Goal: Task Accomplishment & Management: Manage account settings

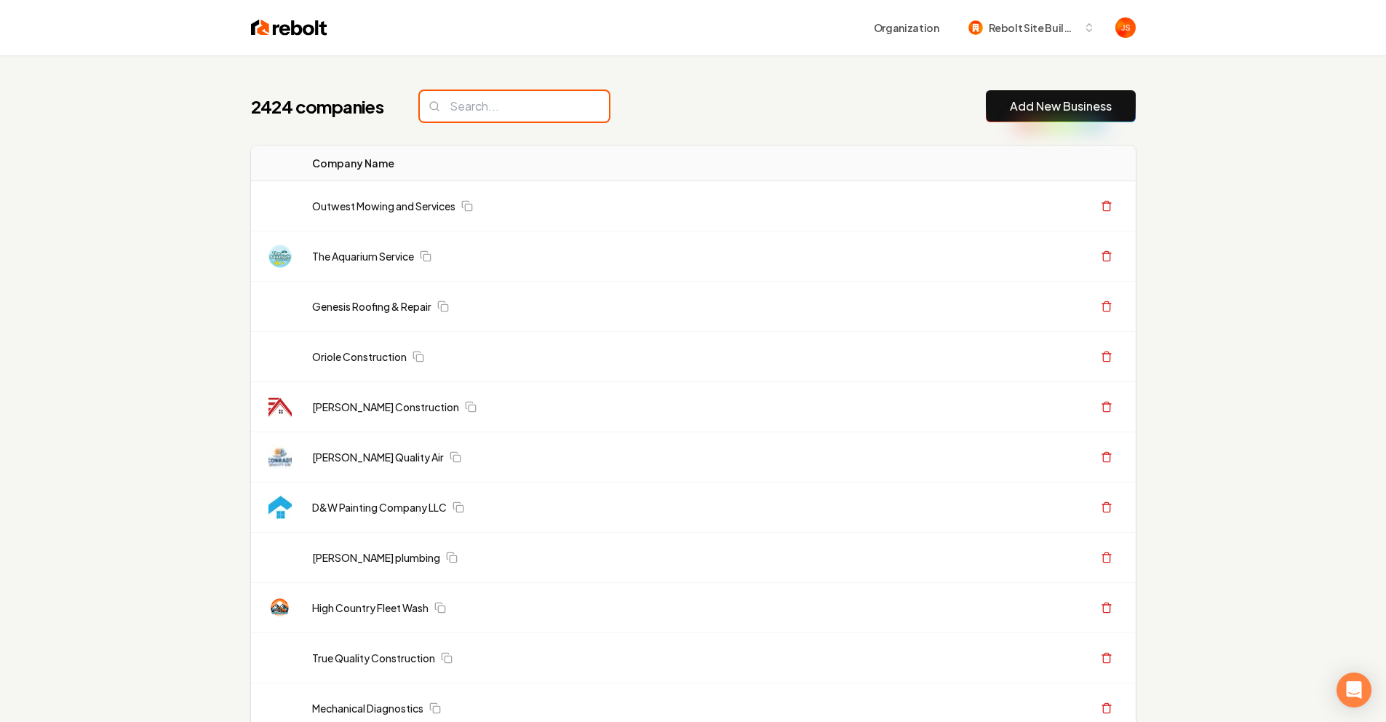
click at [455, 109] on input "search" at bounding box center [514, 106] width 189 height 31
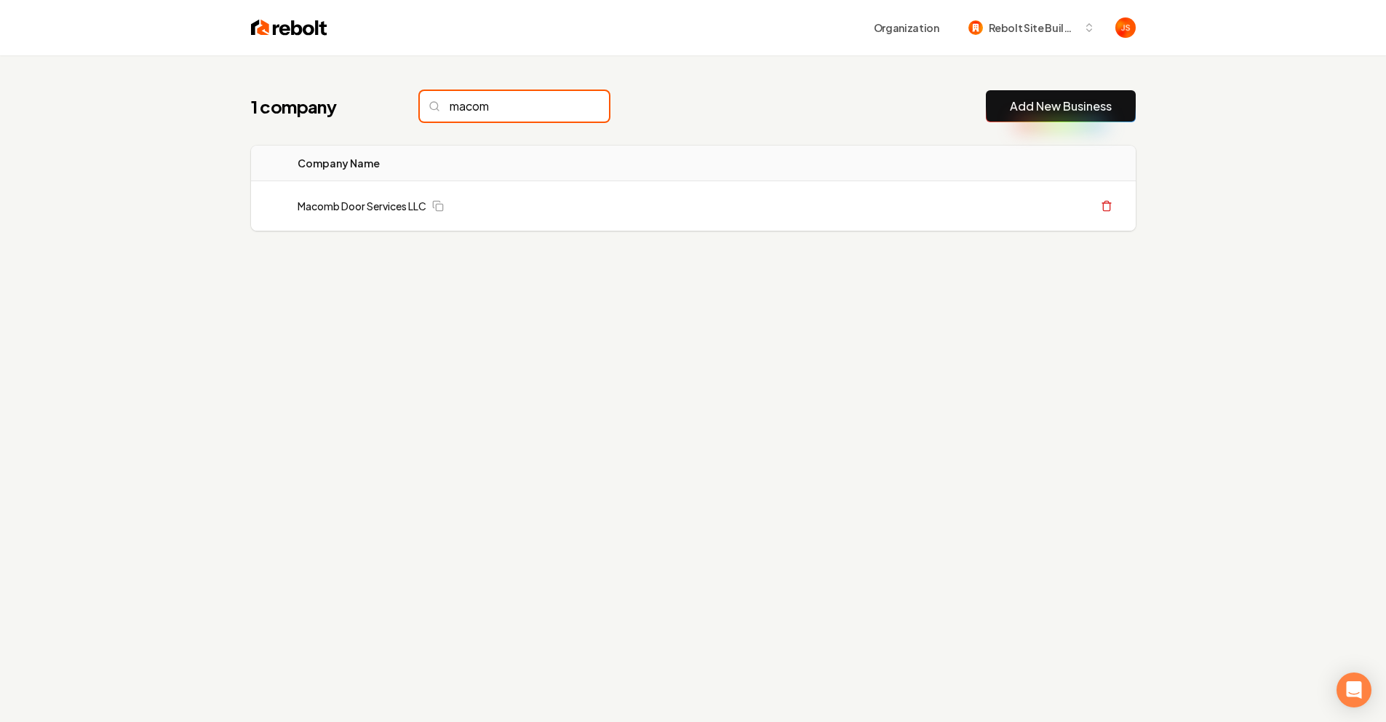
type input "macom"
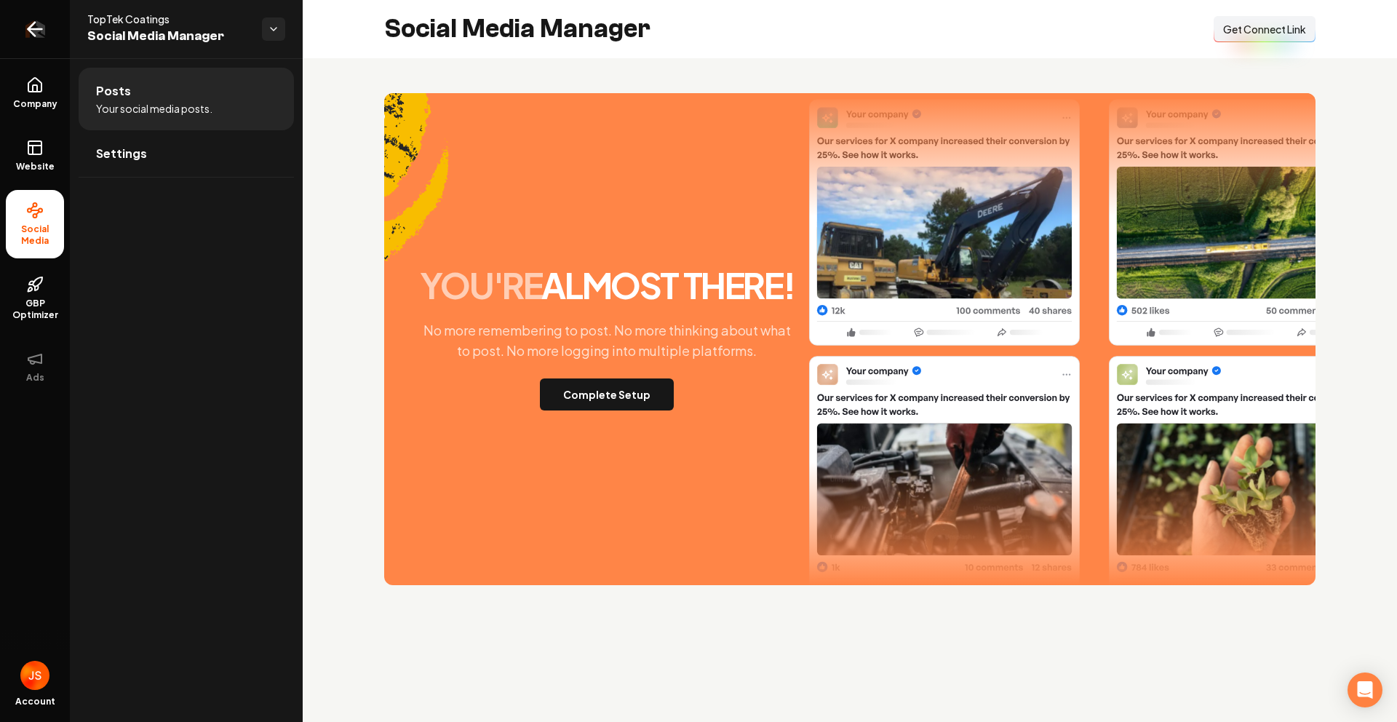
click at [49, 25] on link "Return to dashboard" at bounding box center [35, 29] width 70 height 58
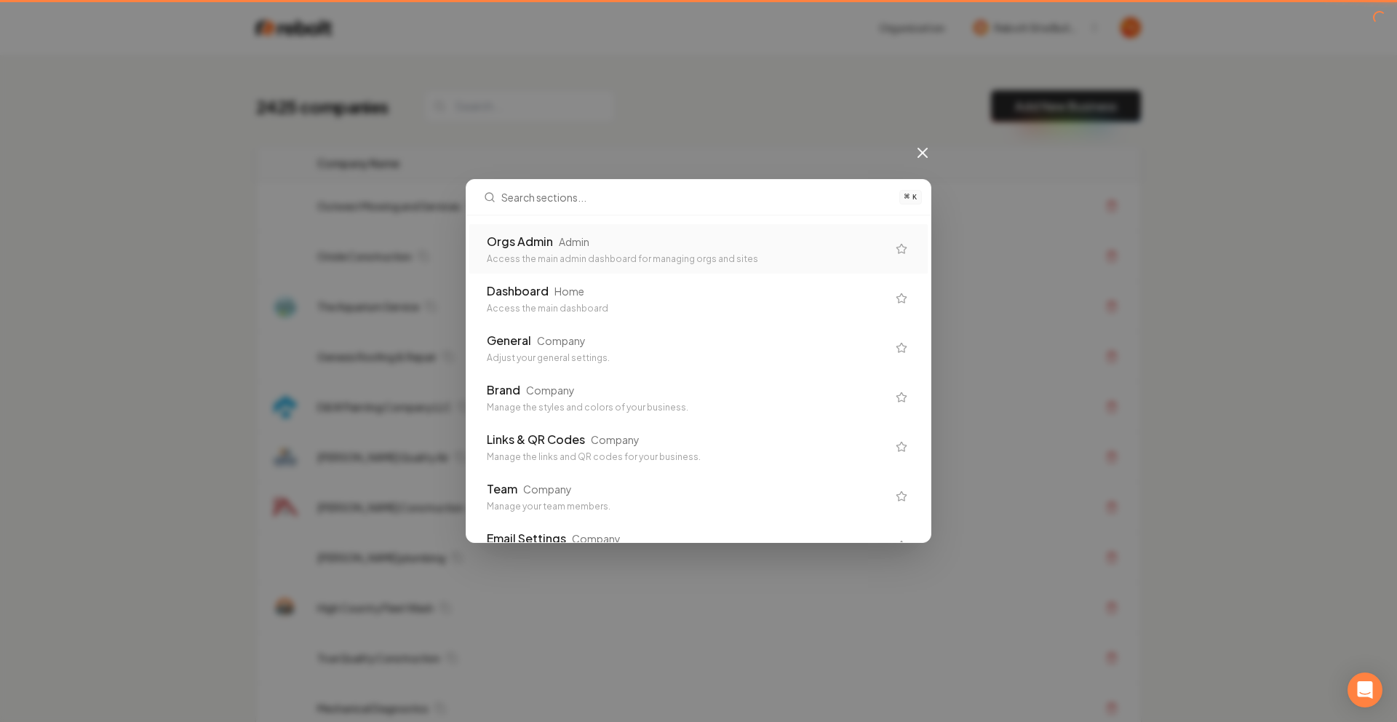
click at [818, 244] on div "Orgs Admin Admin" at bounding box center [687, 241] width 400 height 17
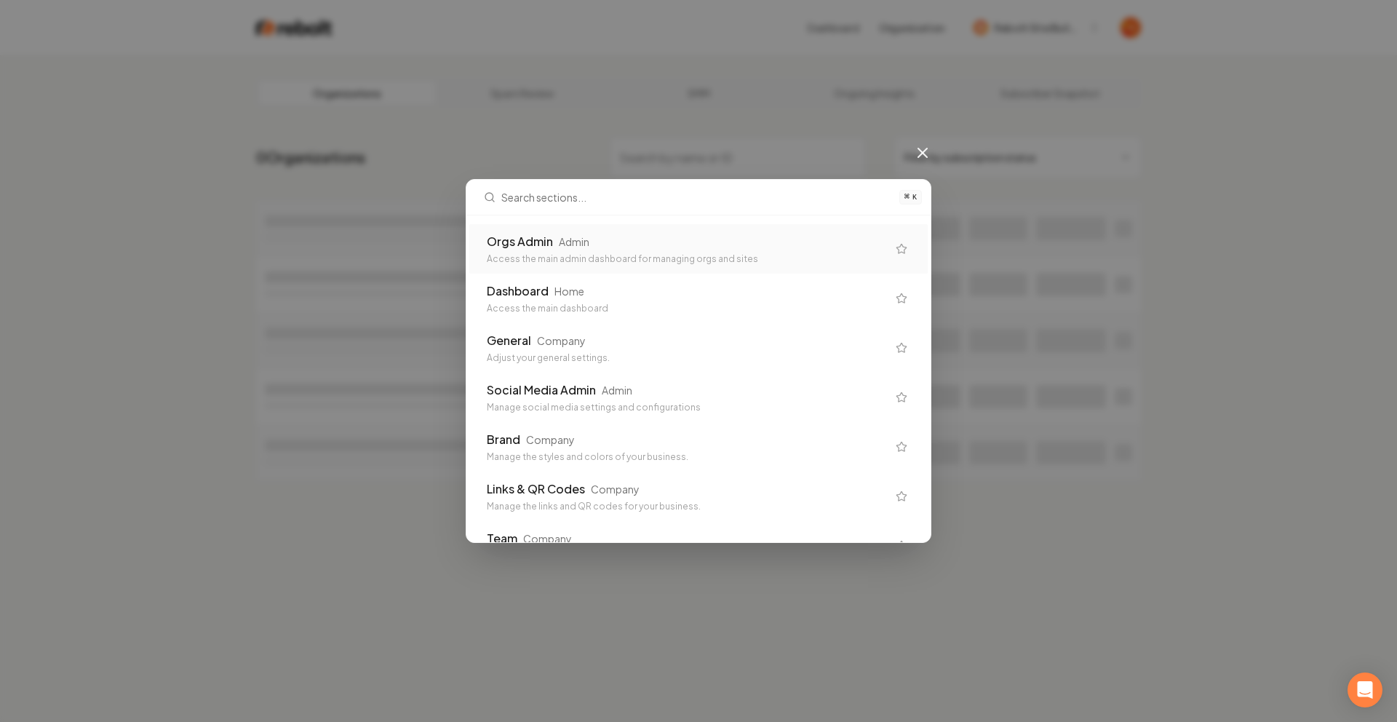
click at [785, 90] on div "⌘ K Orgs Admin Admin Access the main admin dashboard for managing orgs and site…" at bounding box center [698, 361] width 1397 height 722
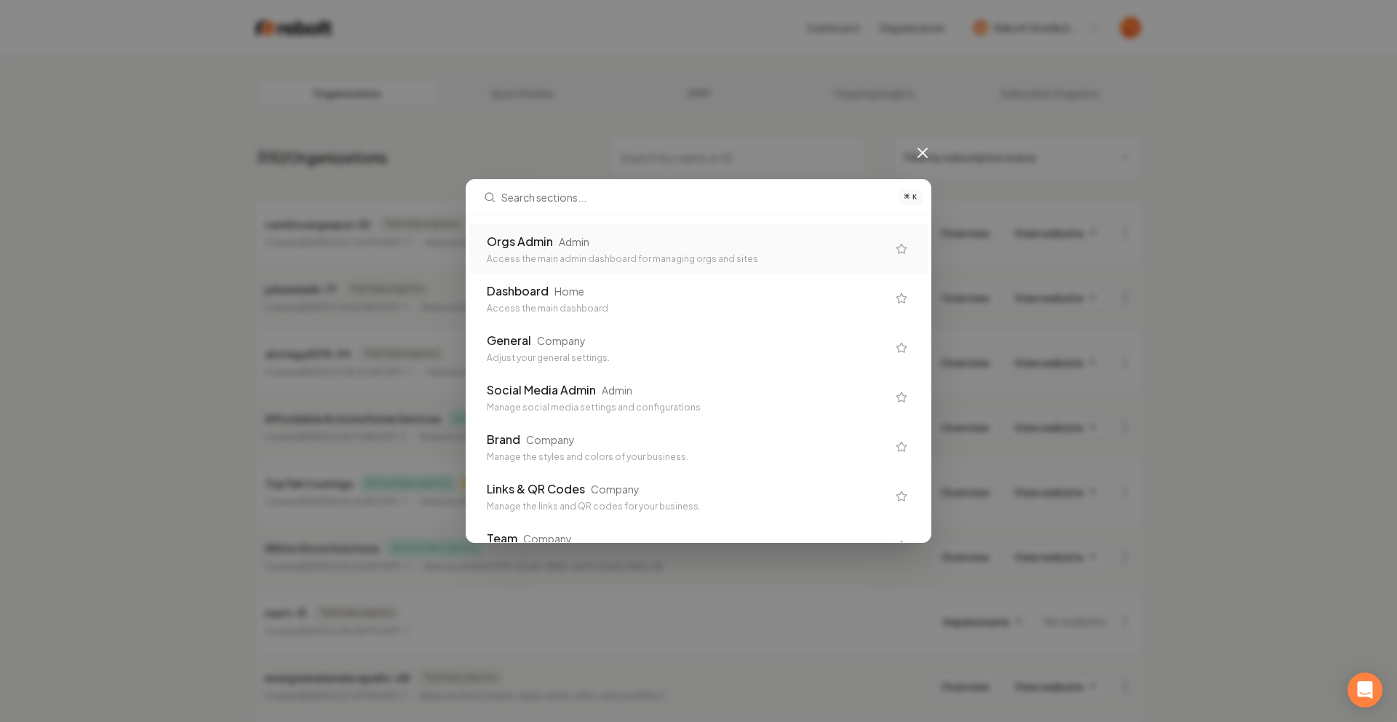
click at [907, 149] on div "⌘ K Orgs Admin Admin Access the main admin dashboard for managing orgs and site…" at bounding box center [698, 361] width 1397 height 722
click at [917, 148] on icon at bounding box center [922, 152] width 17 height 17
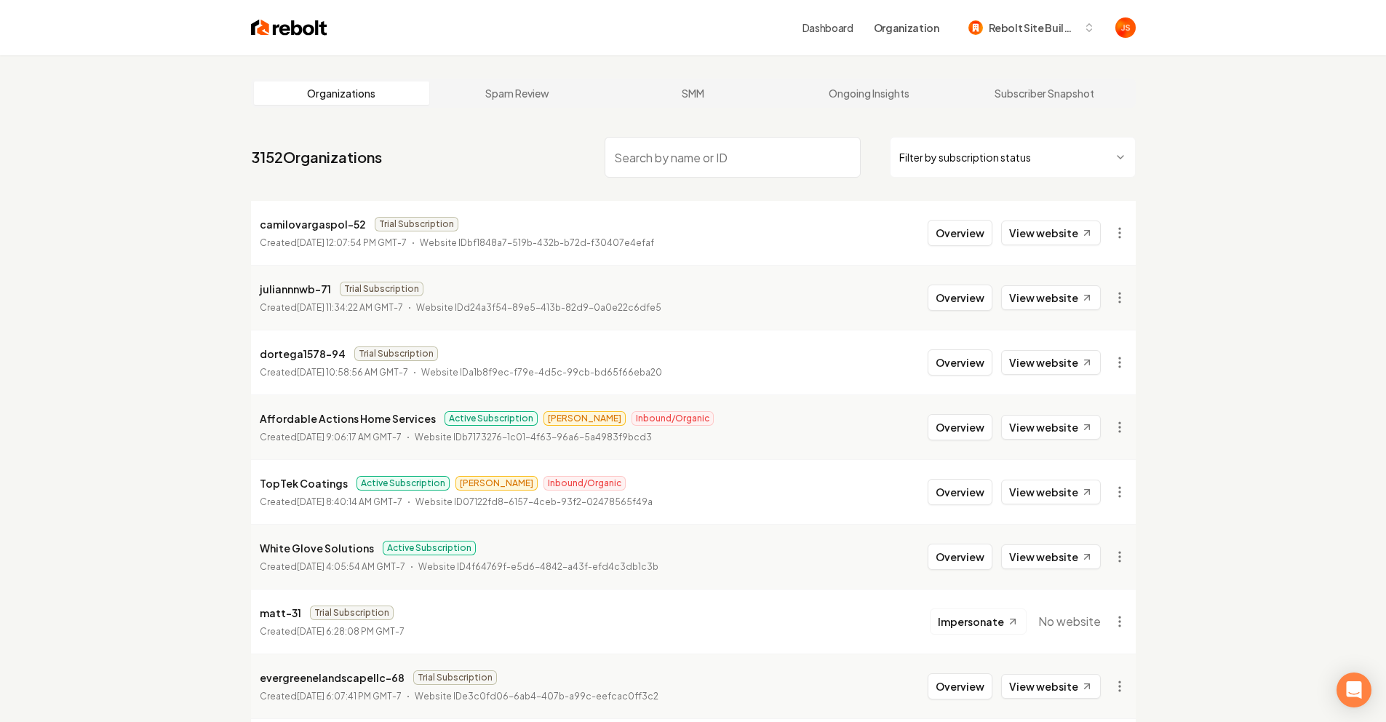
click at [933, 159] on html "Dashboard Organization Rebolt Site Builder Organizations Spam Review SMM Ongoin…" at bounding box center [693, 361] width 1386 height 722
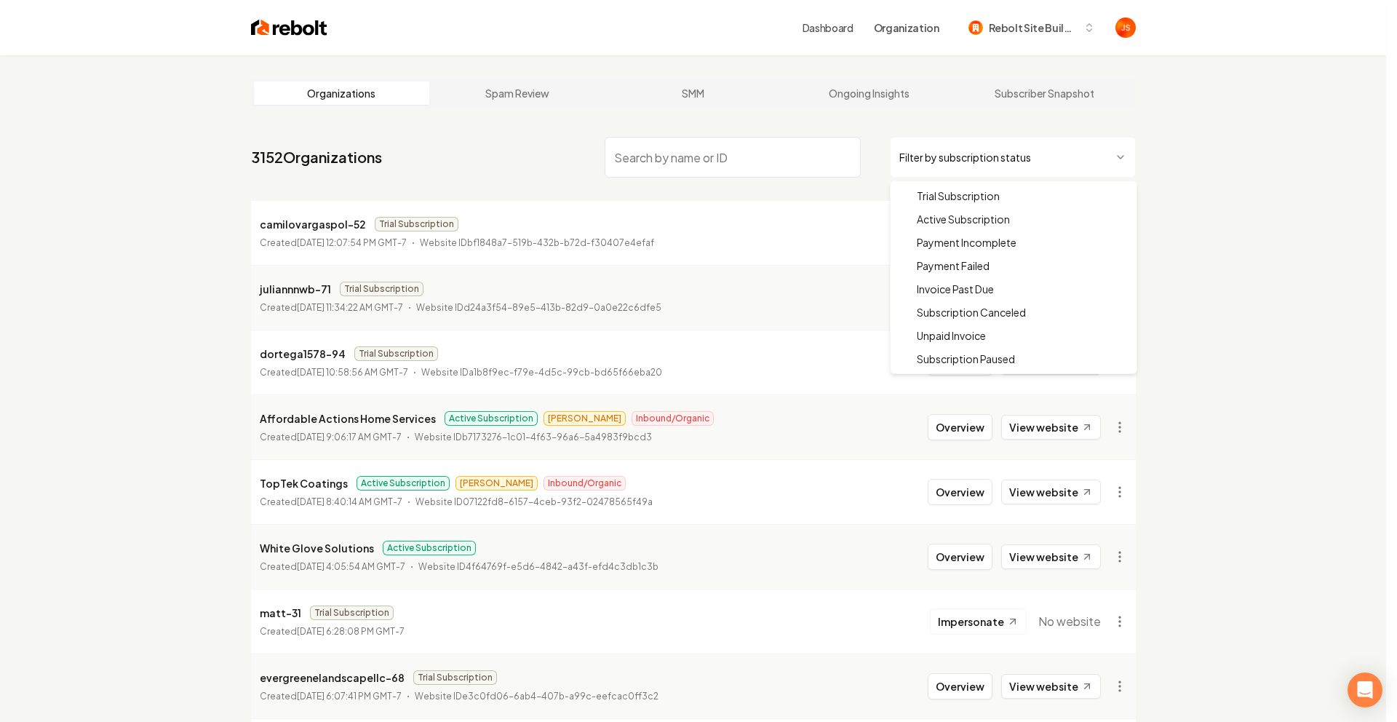
drag, startPoint x: 928, startPoint y: 212, endPoint x: 942, endPoint y: 3, distance: 209.4
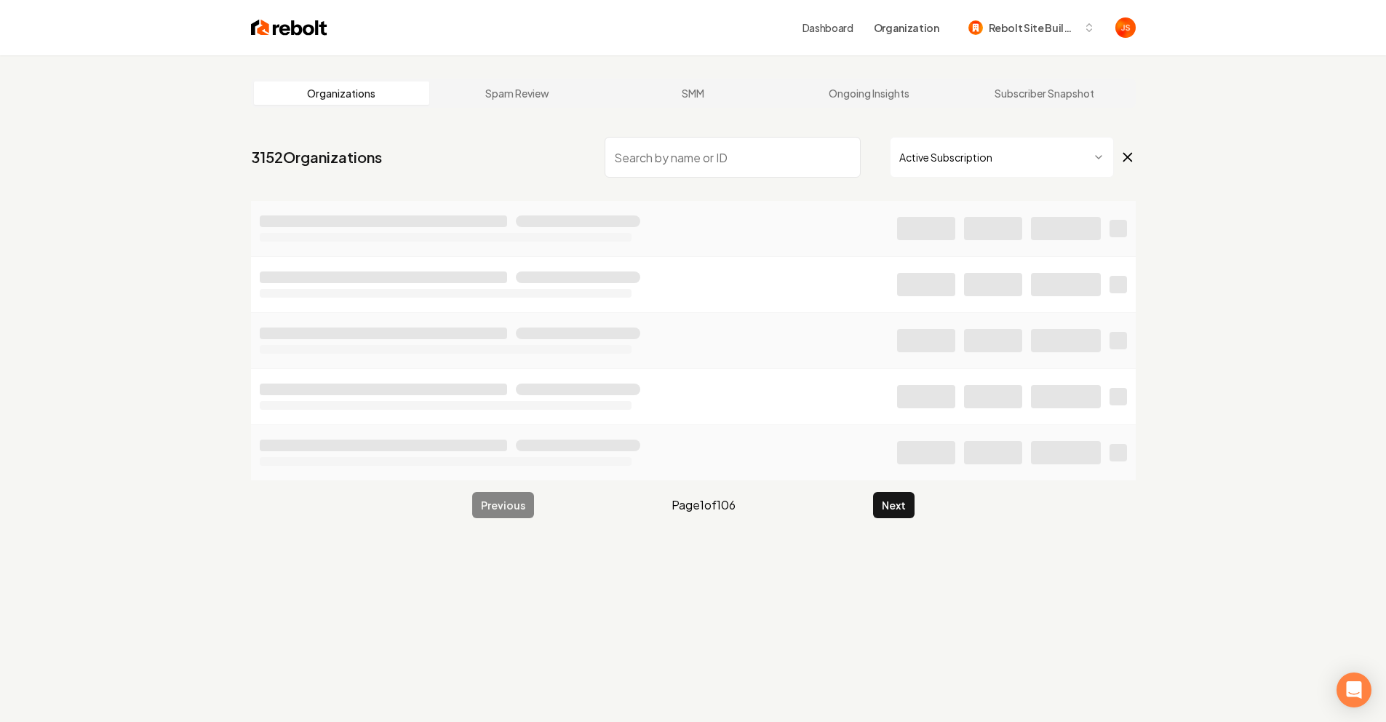
click at [673, 166] on input "search" at bounding box center [733, 157] width 256 height 41
type input "Shuv"
click at [1017, 146] on html "Dashboard Organization Rebolt Site Builder Organizations Spam Review SMM Ongoin…" at bounding box center [693, 361] width 1386 height 722
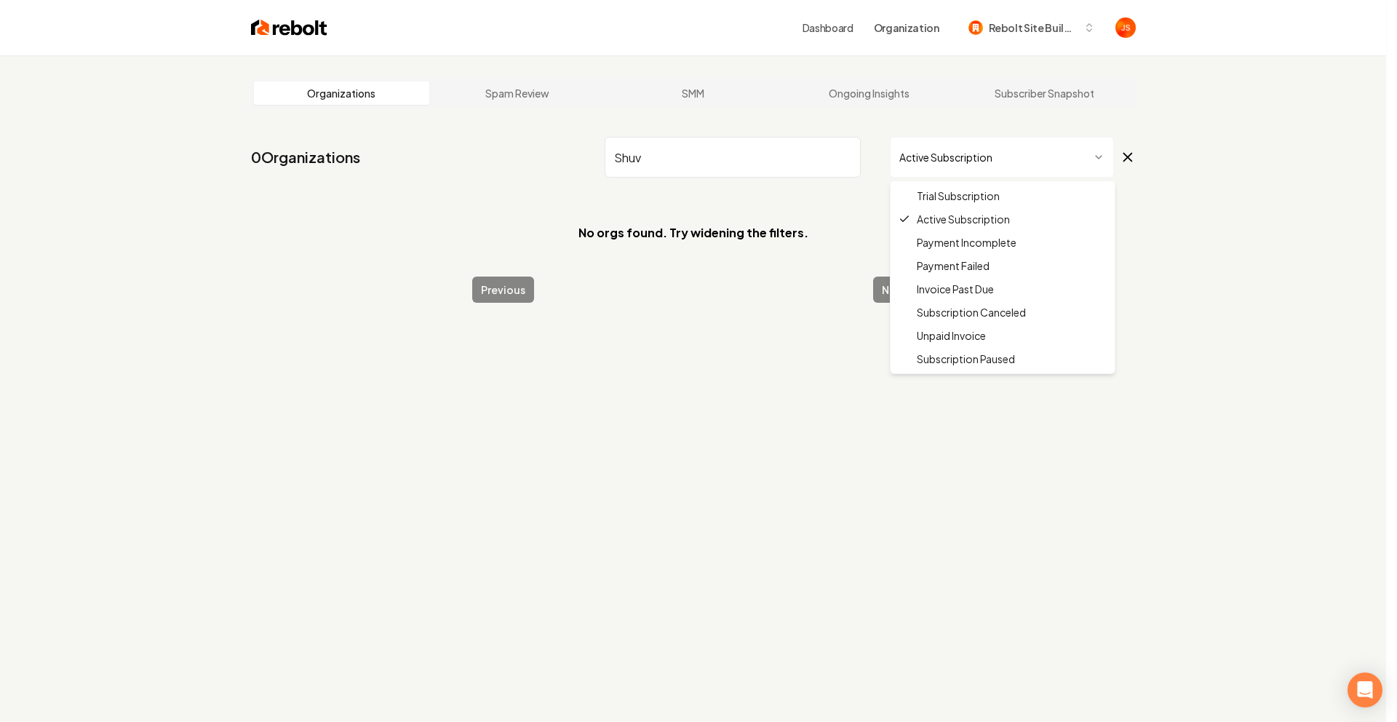
drag, startPoint x: 966, startPoint y: 311, endPoint x: 958, endPoint y: 293, distance: 20.2
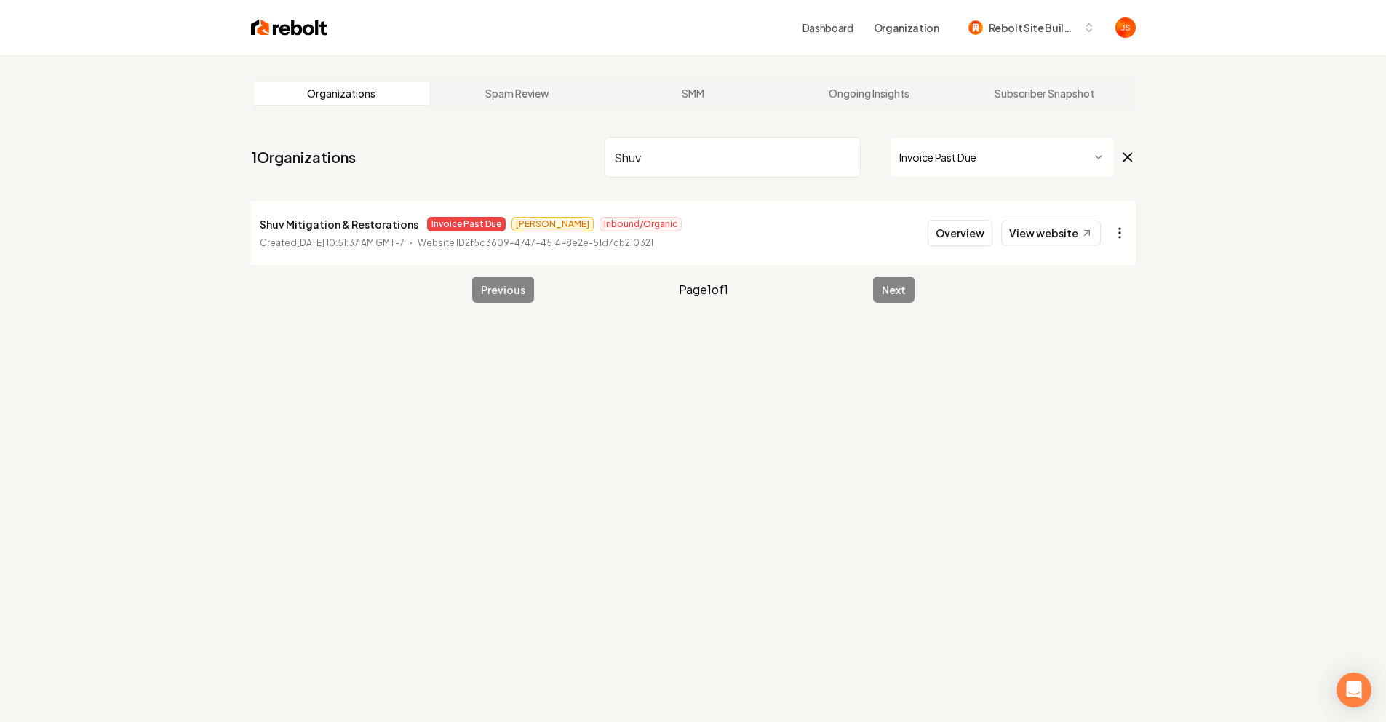
click at [1133, 232] on html "Dashboard Organization Rebolt Site Builder Organizations Spam Review SMM Ongoin…" at bounding box center [693, 361] width 1386 height 722
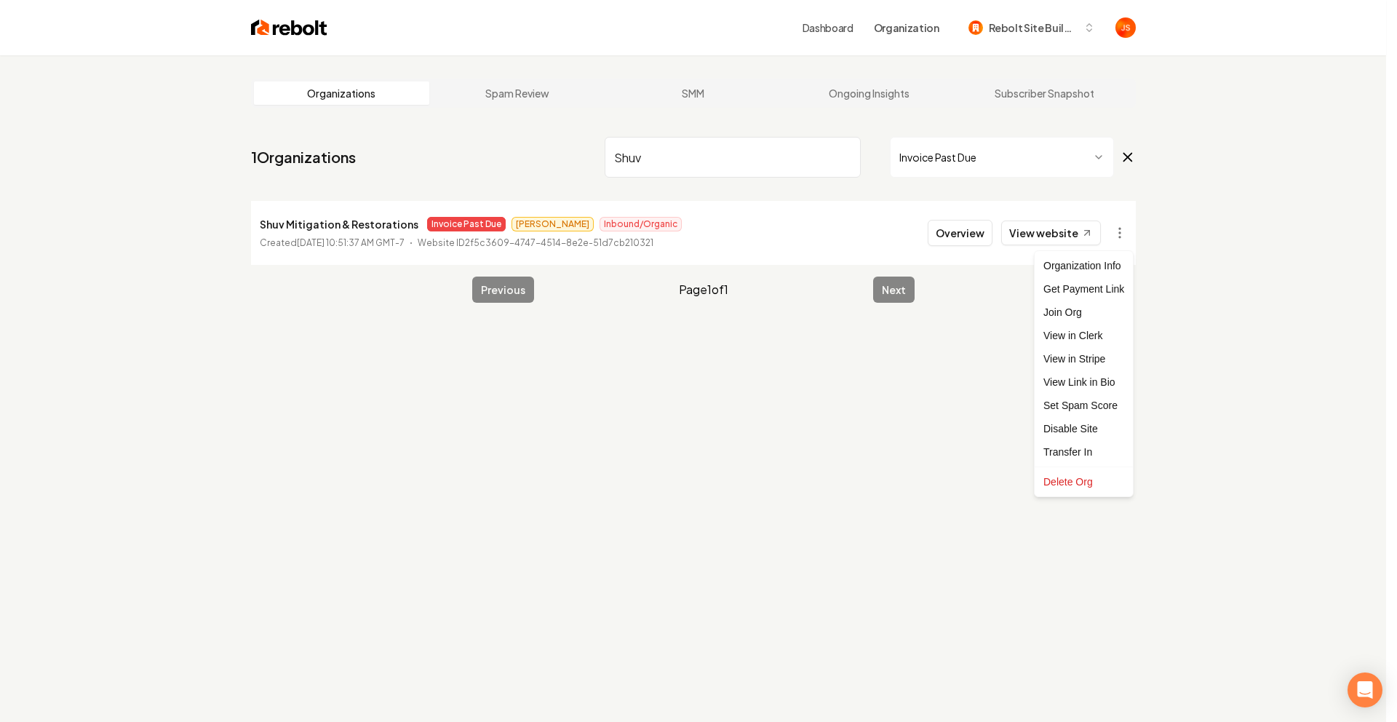
click at [1038, 220] on html "Dashboard Organization Rebolt Site Builder Organizations Spam Review SMM Ongoin…" at bounding box center [698, 361] width 1397 height 722
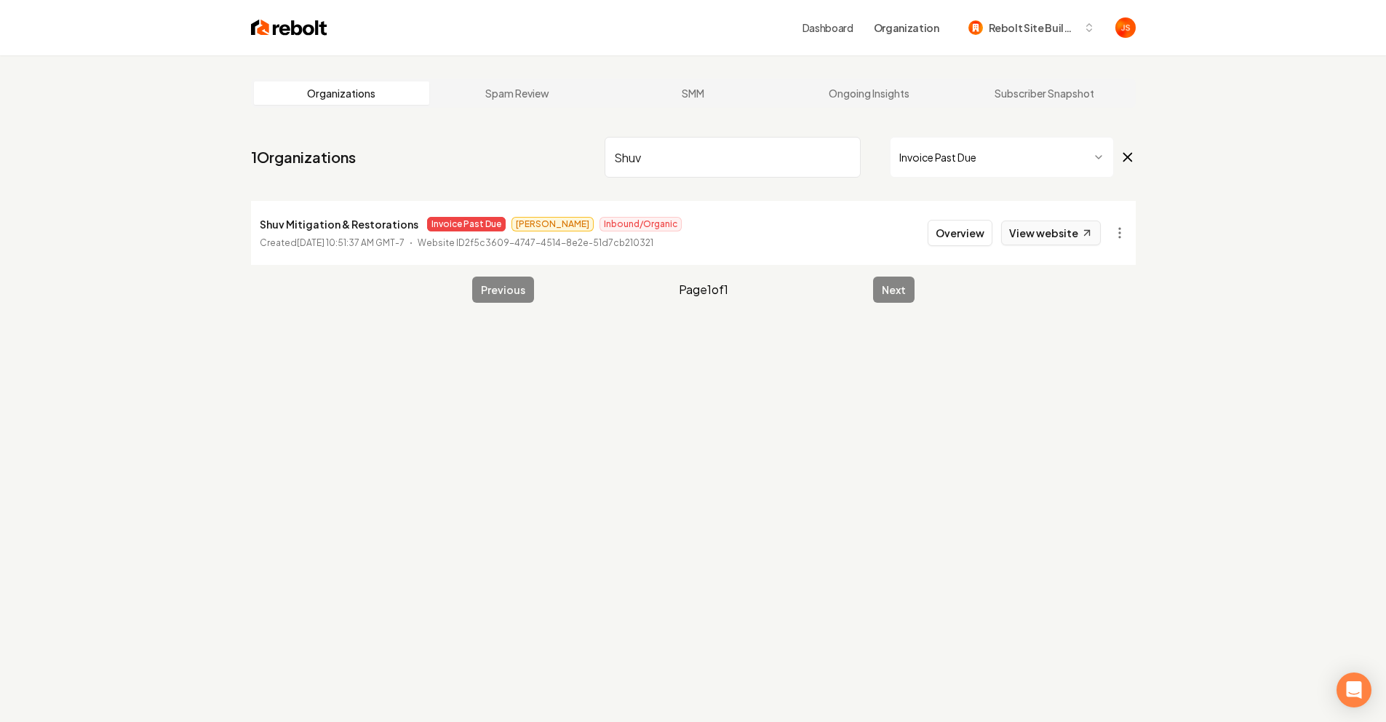
click at [1030, 226] on link "View website" at bounding box center [1051, 232] width 100 height 25
click at [1121, 232] on html "Dashboard Organization Rebolt Site Builder Organizations Spam Review SMM Ongoin…" at bounding box center [693, 361] width 1386 height 722
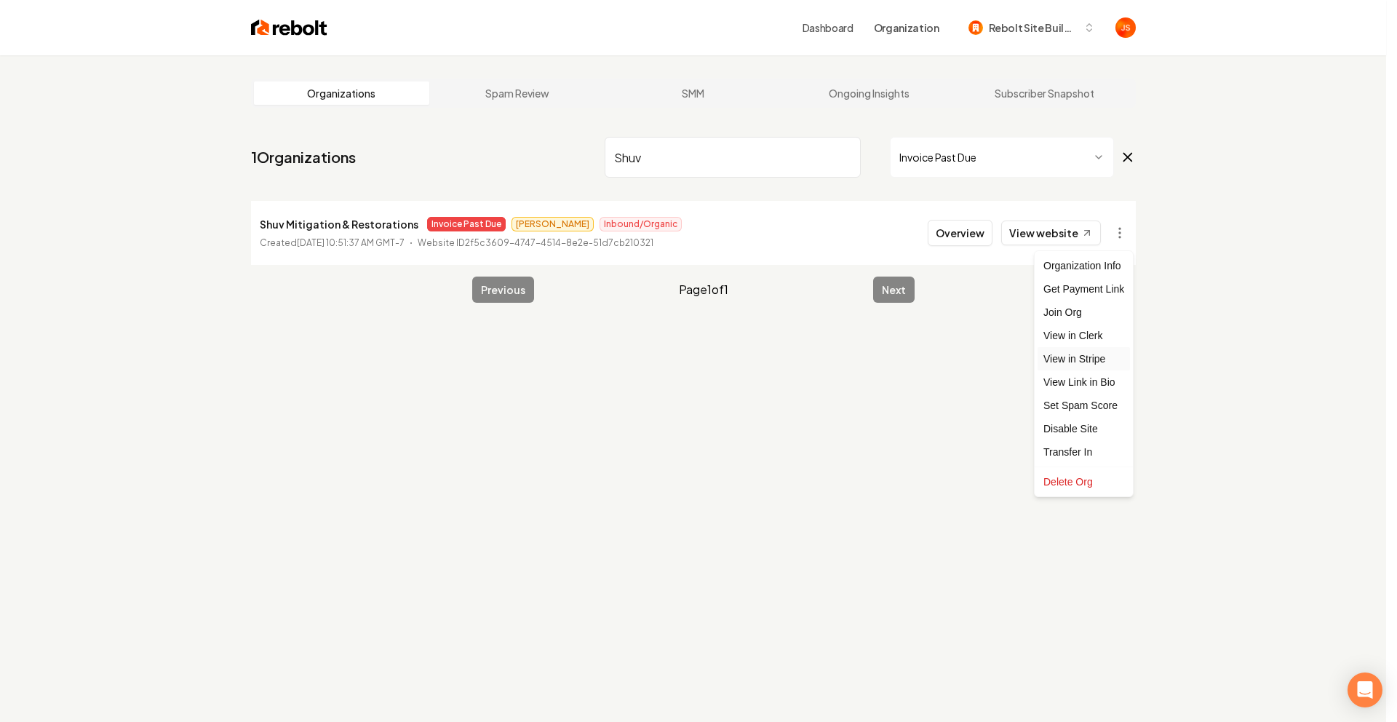
click at [1084, 362] on link "View in Stripe" at bounding box center [1084, 358] width 92 height 23
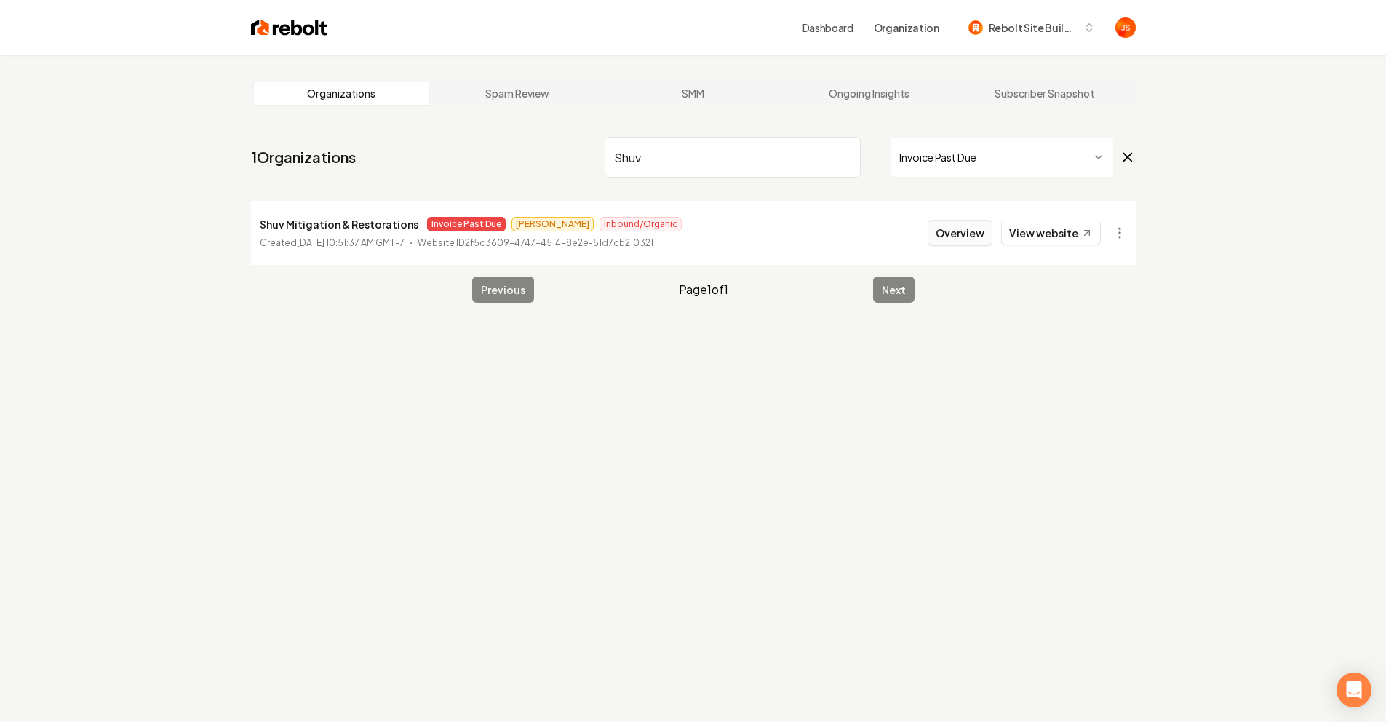
click at [978, 229] on button "Overview" at bounding box center [960, 233] width 65 height 26
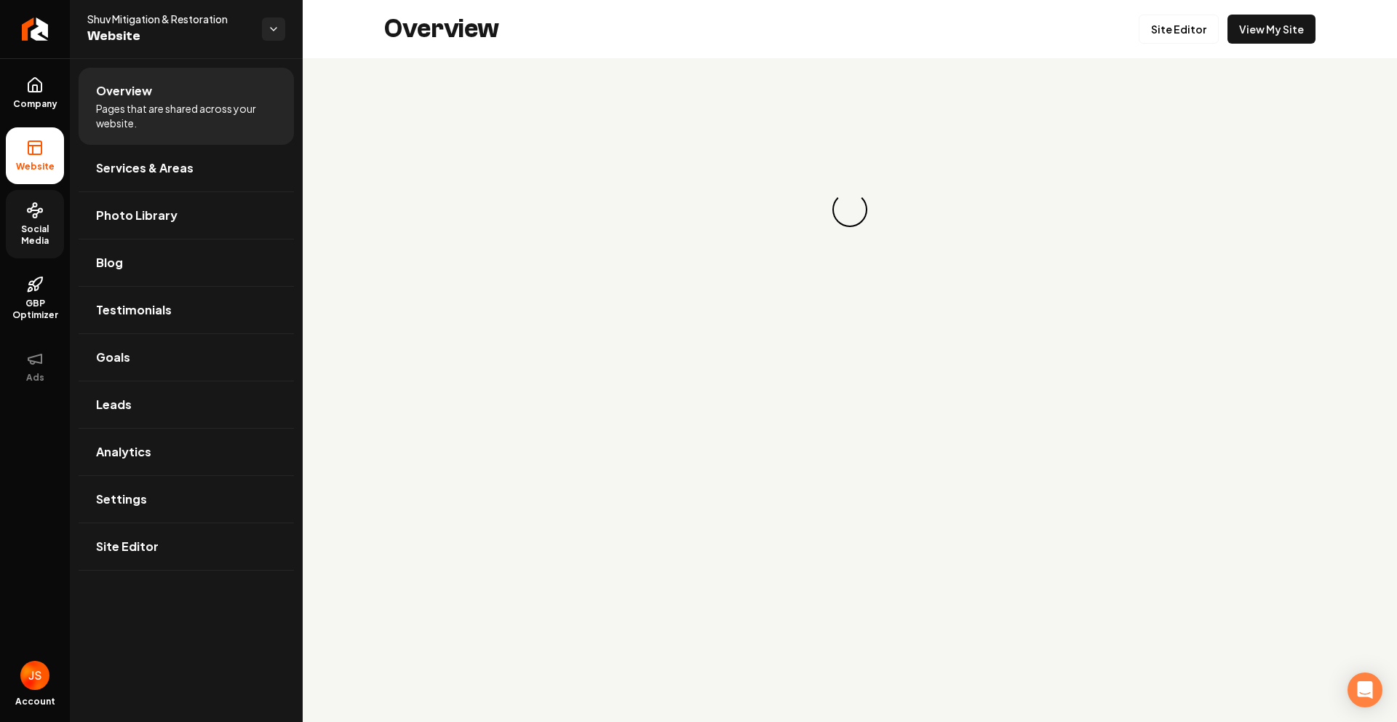
click at [17, 207] on link "Social Media" at bounding box center [35, 224] width 58 height 68
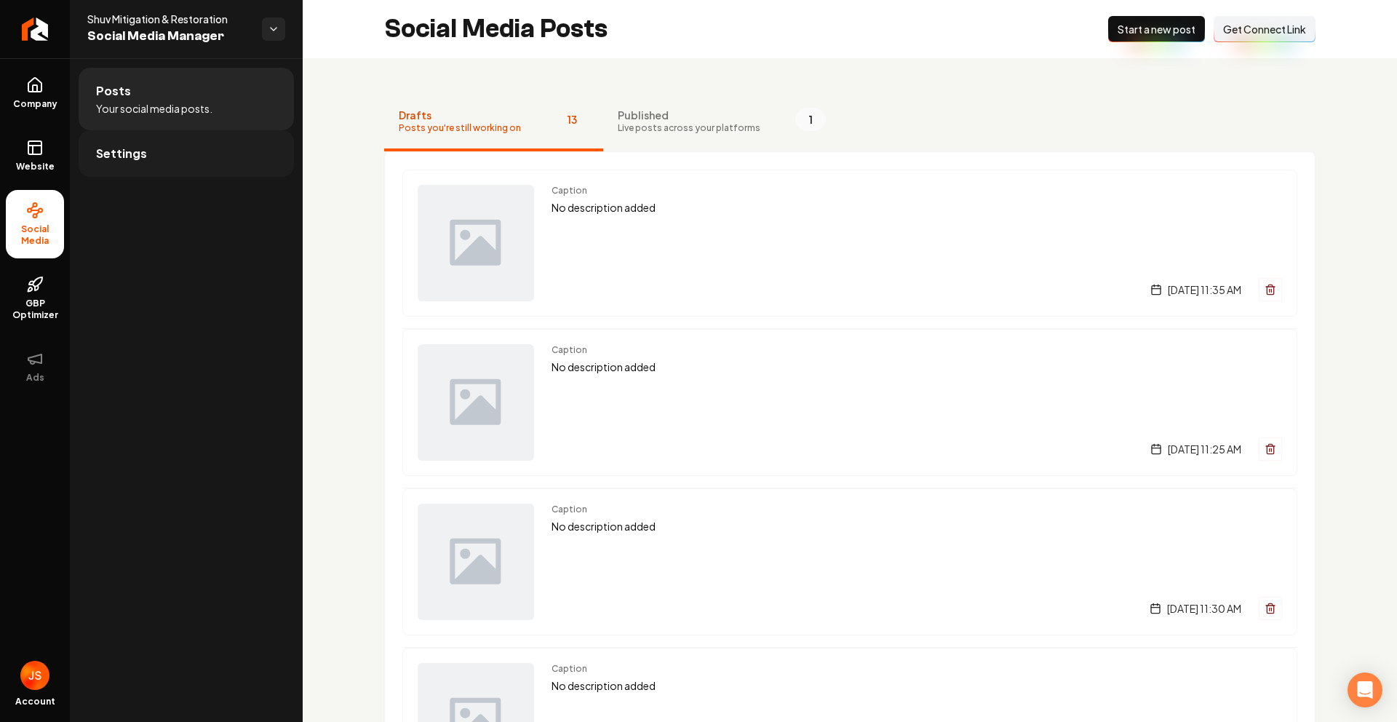
click at [127, 137] on link "Settings" at bounding box center [186, 153] width 215 height 47
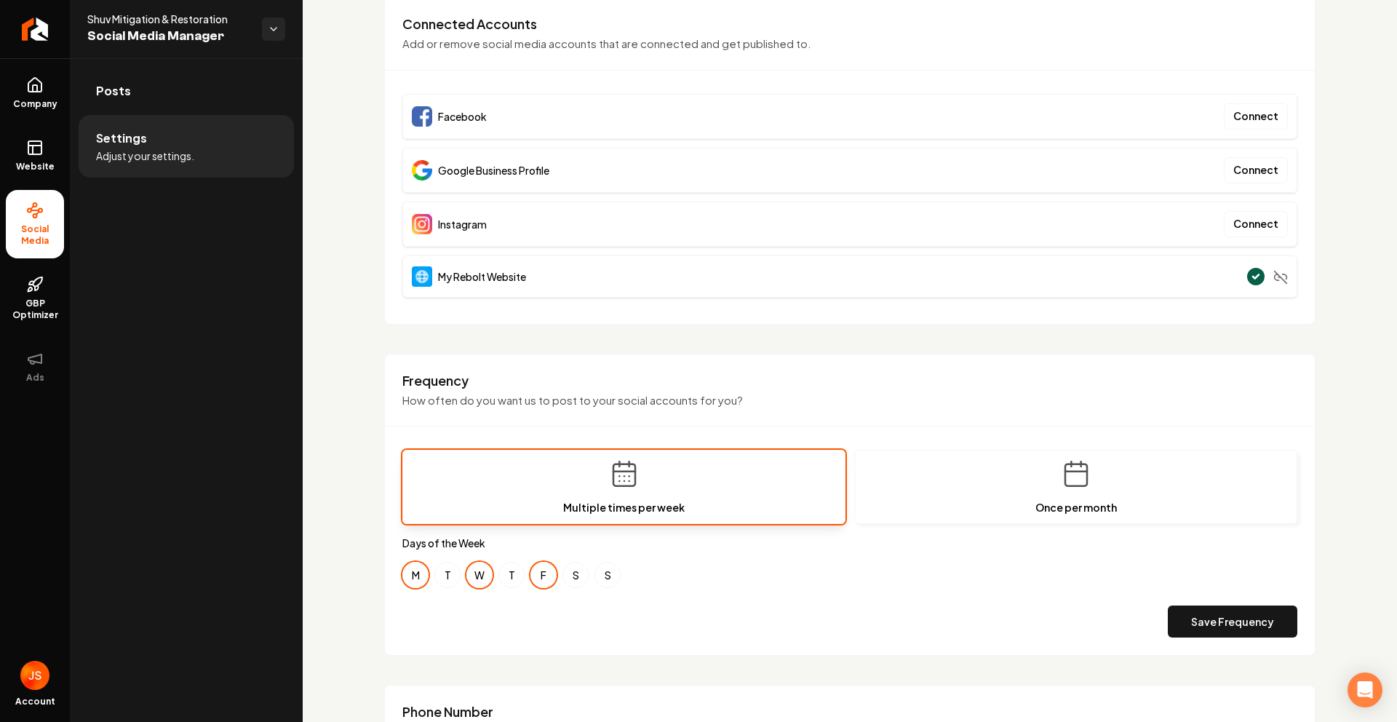
scroll to position [100, 0]
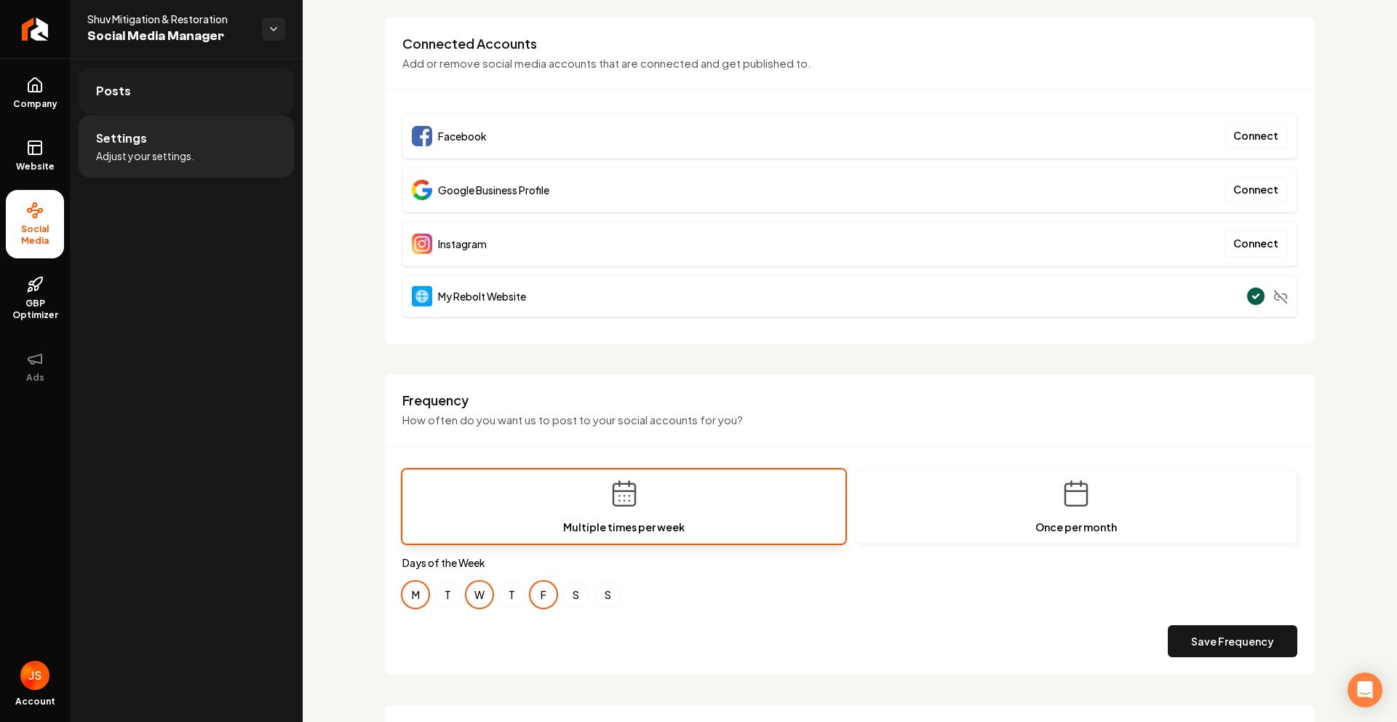
click at [162, 101] on link "Posts" at bounding box center [186, 91] width 215 height 47
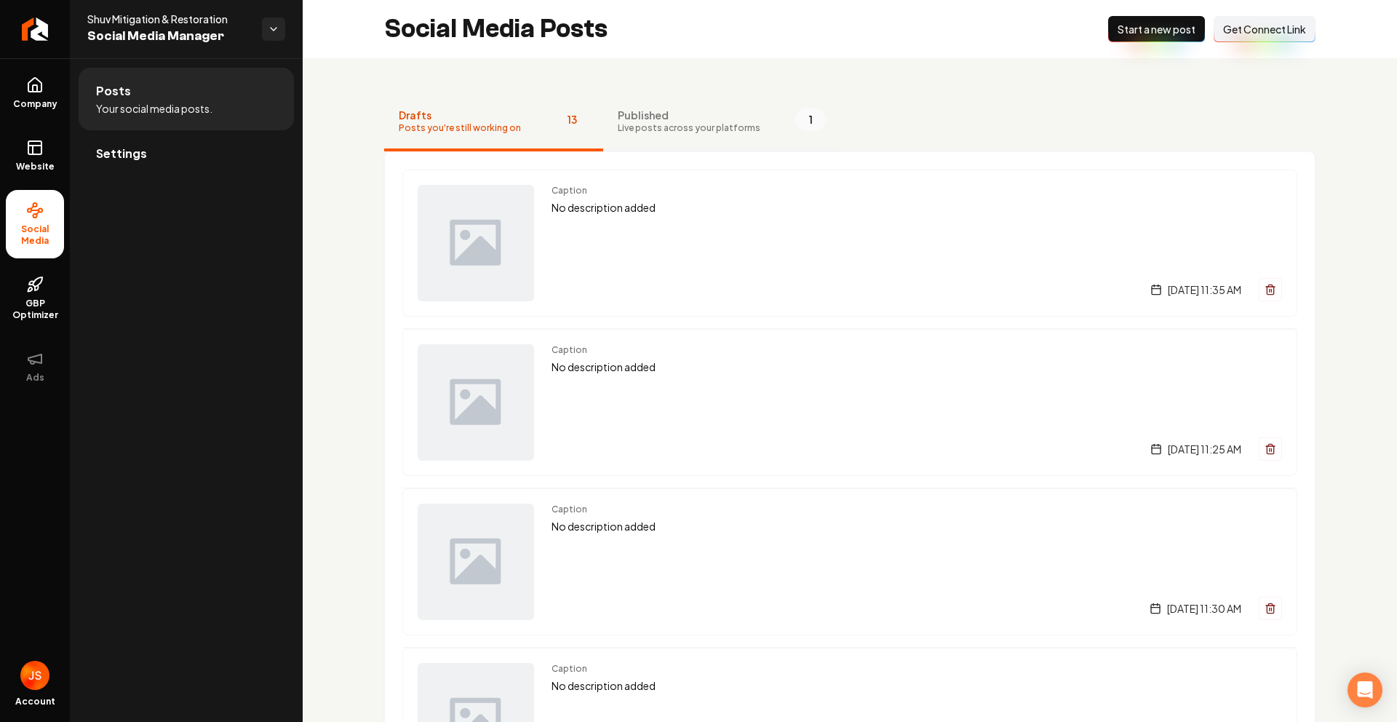
click at [644, 115] on span "Published" at bounding box center [689, 115] width 143 height 15
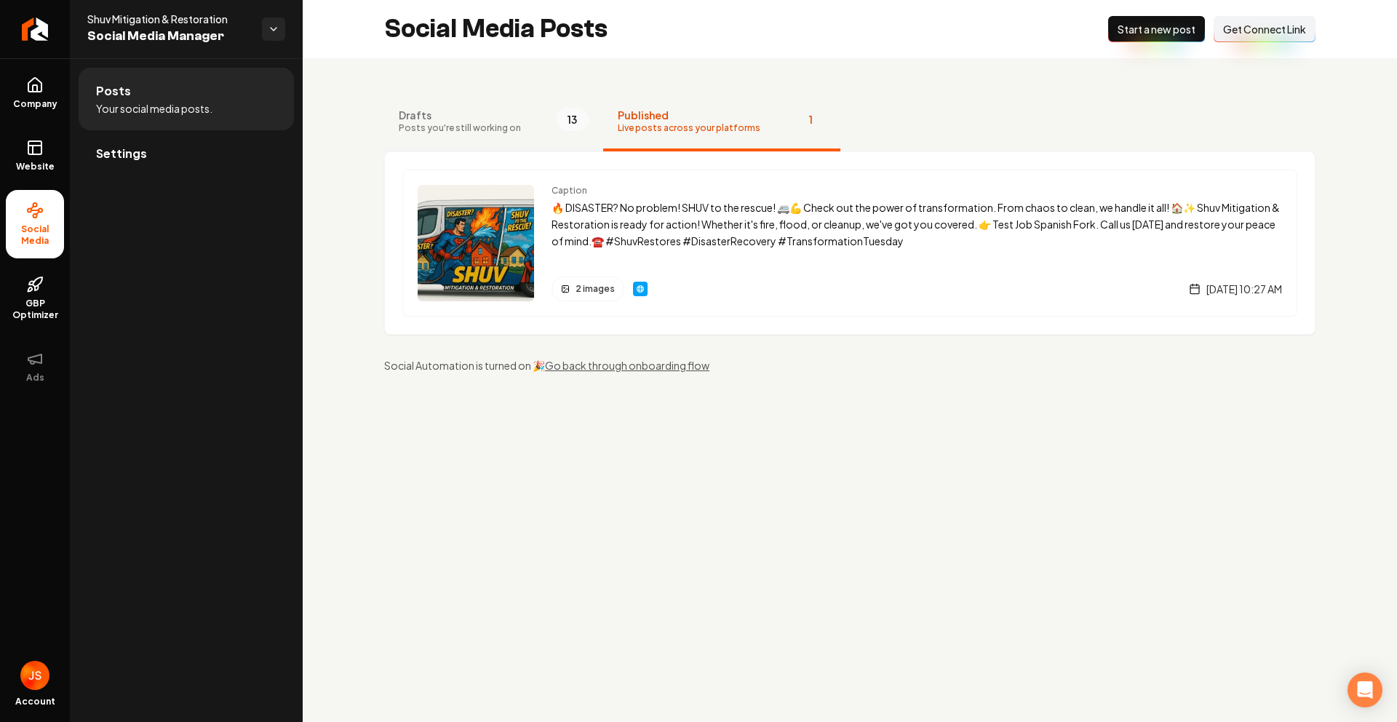
click at [485, 124] on span "Posts you're still working on" at bounding box center [460, 128] width 122 height 12
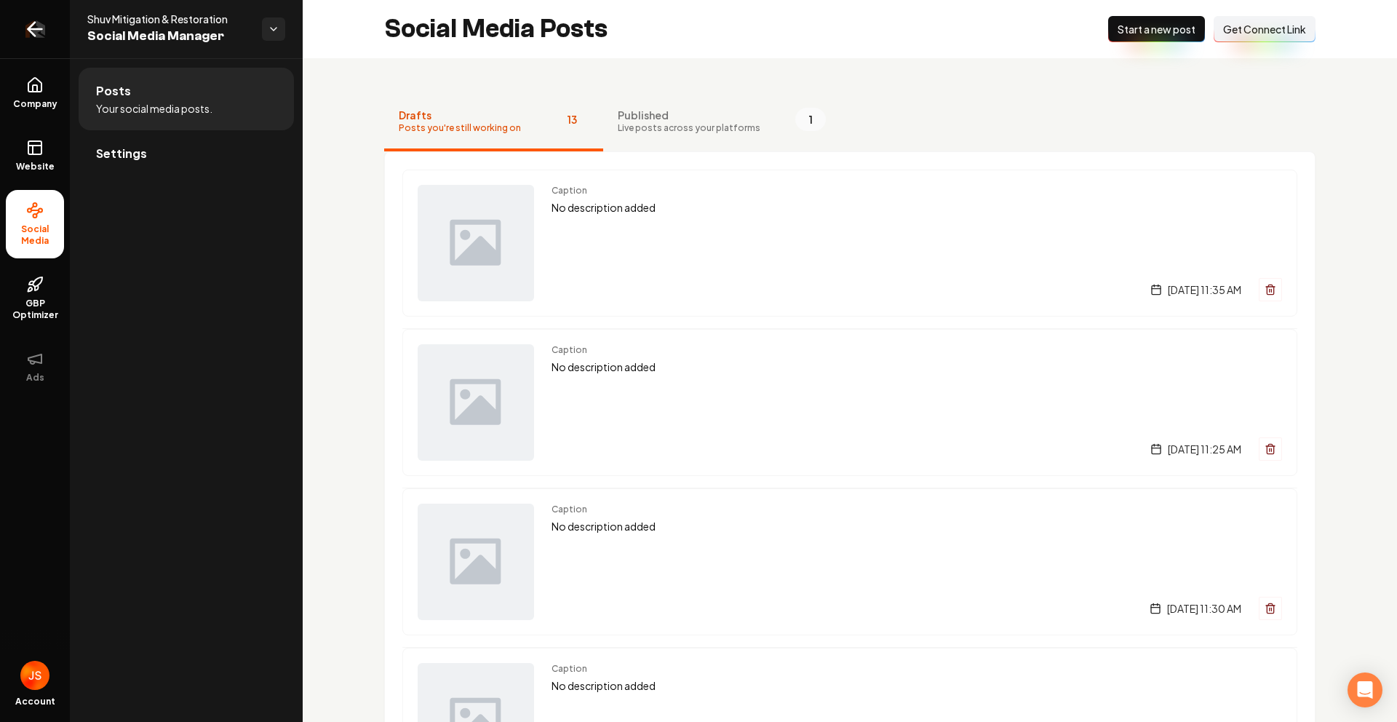
click at [53, 48] on link "Return to dashboard" at bounding box center [35, 29] width 70 height 58
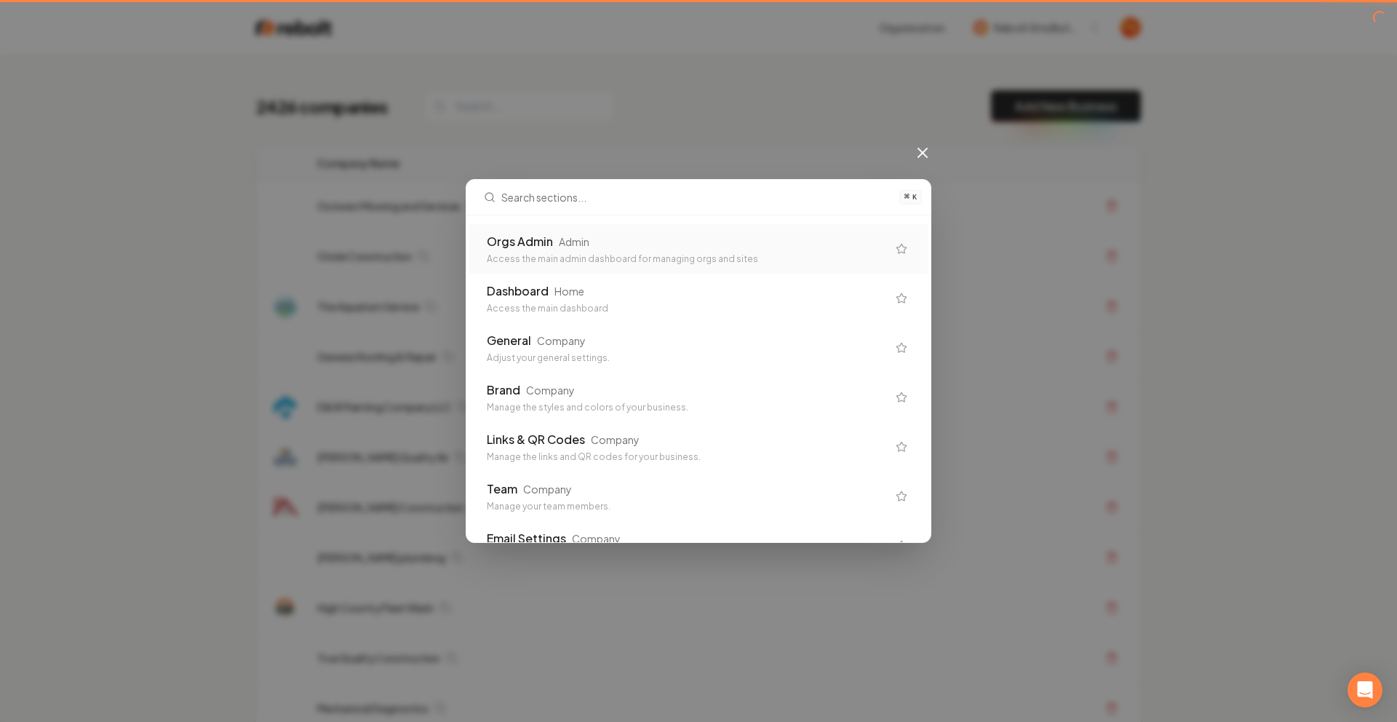
click at [623, 234] on div "Orgs Admin Admin" at bounding box center [687, 241] width 400 height 17
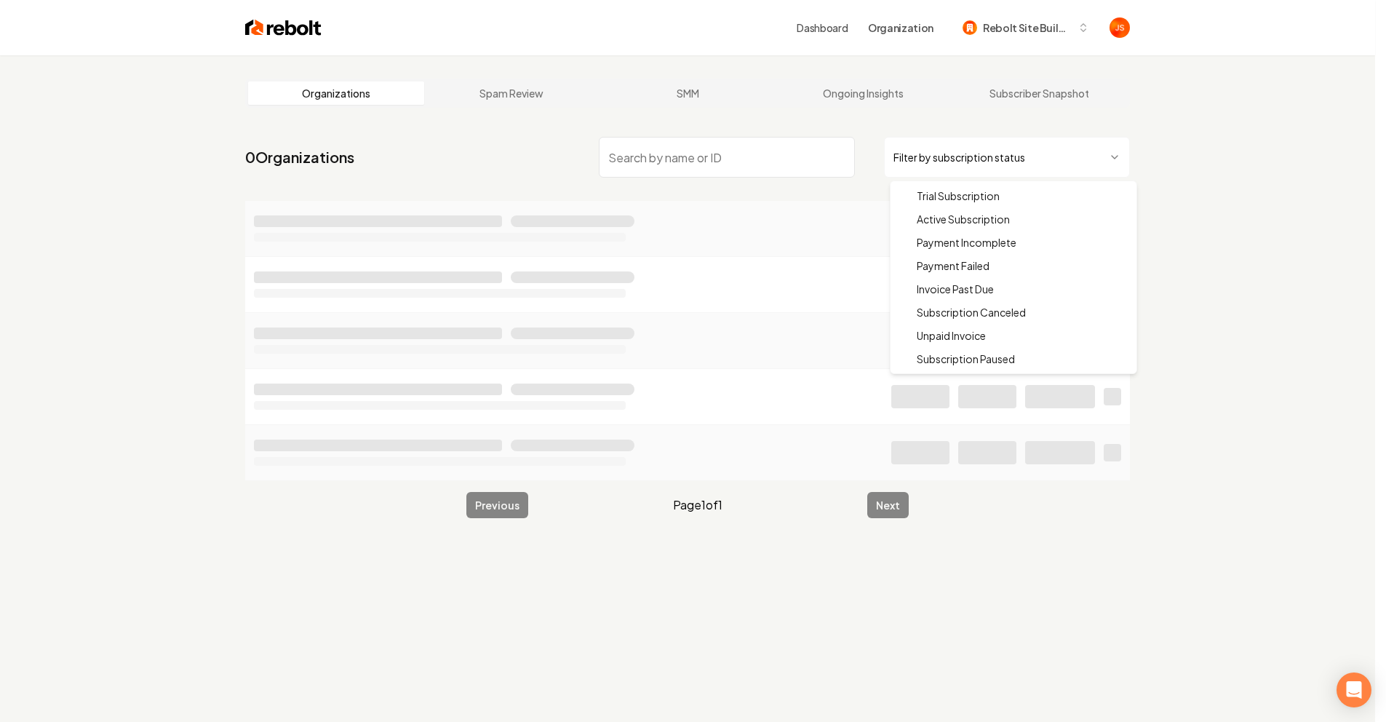
click at [955, 155] on html "Dashboard Organization Rebolt Site Builder Organizations Spam Review SMM Ongoin…" at bounding box center [693, 361] width 1386 height 722
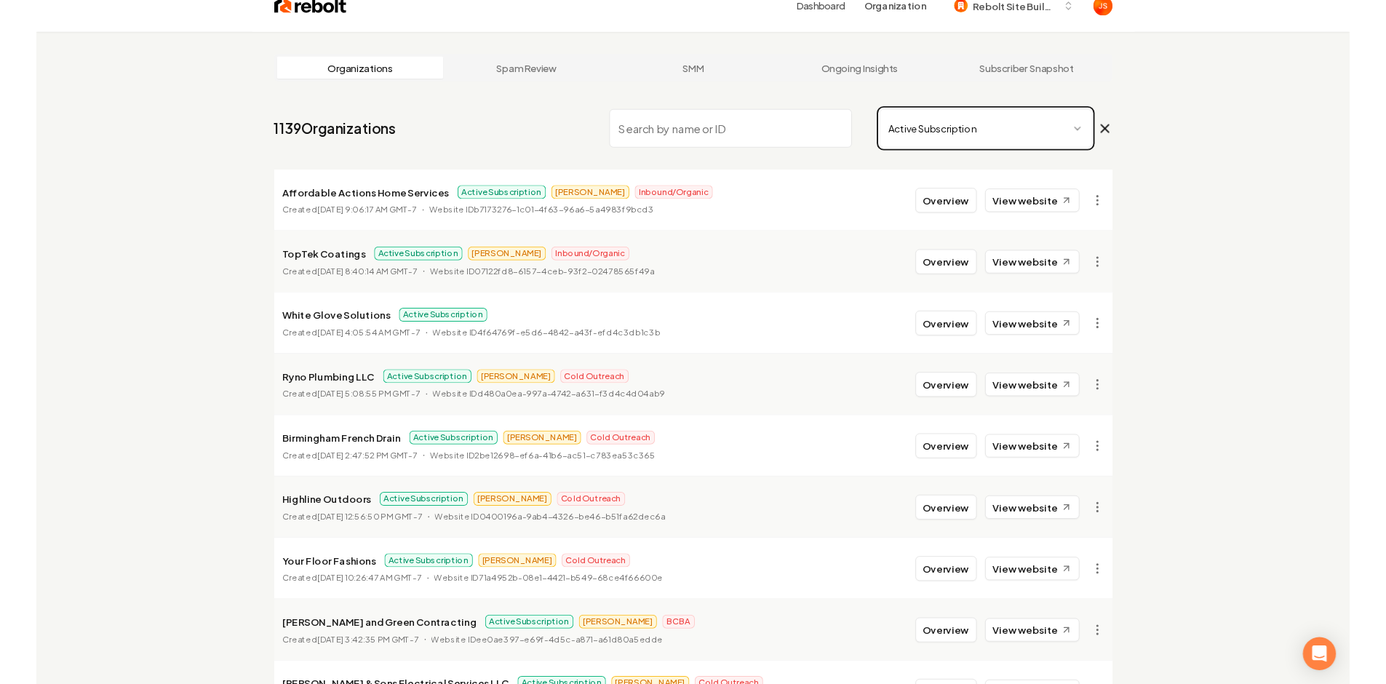
scroll to position [23, 0]
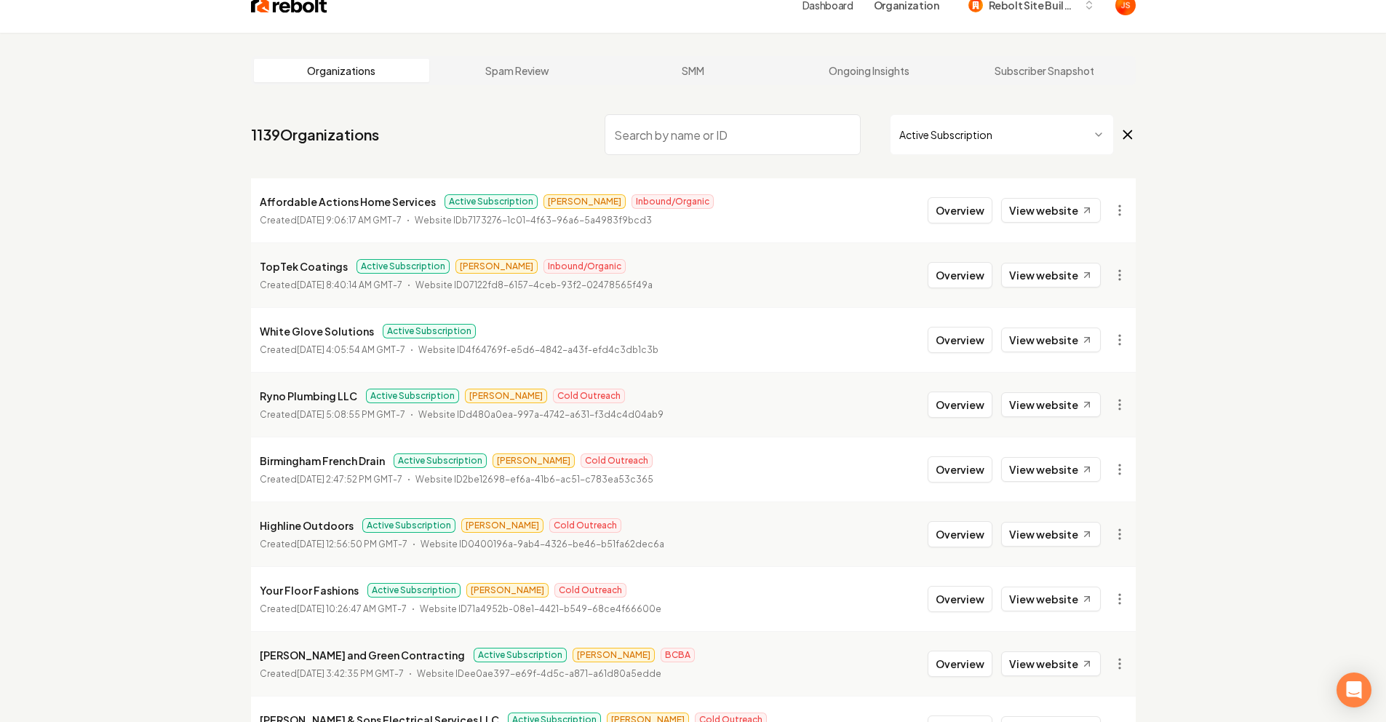
click at [839, 136] on input "search" at bounding box center [733, 134] width 256 height 41
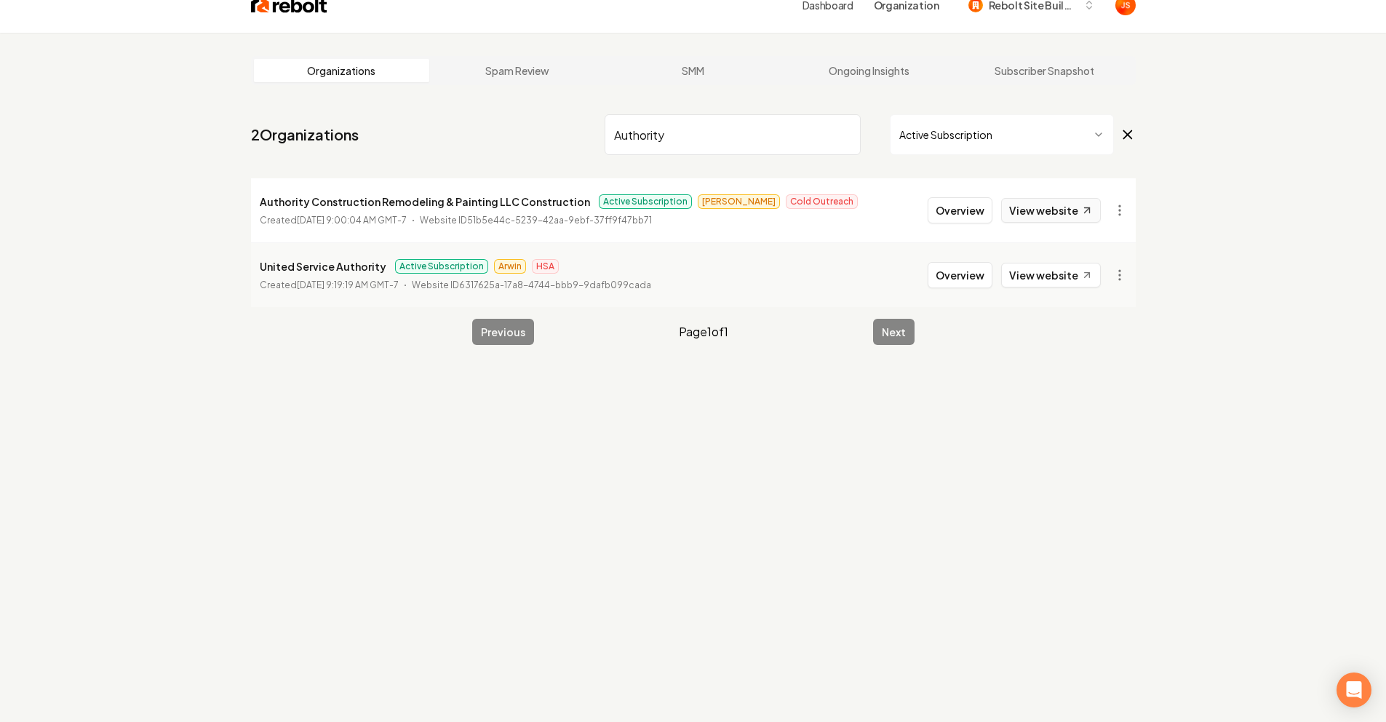
type input "Authority"
click at [1067, 209] on link "View website" at bounding box center [1051, 210] width 100 height 25
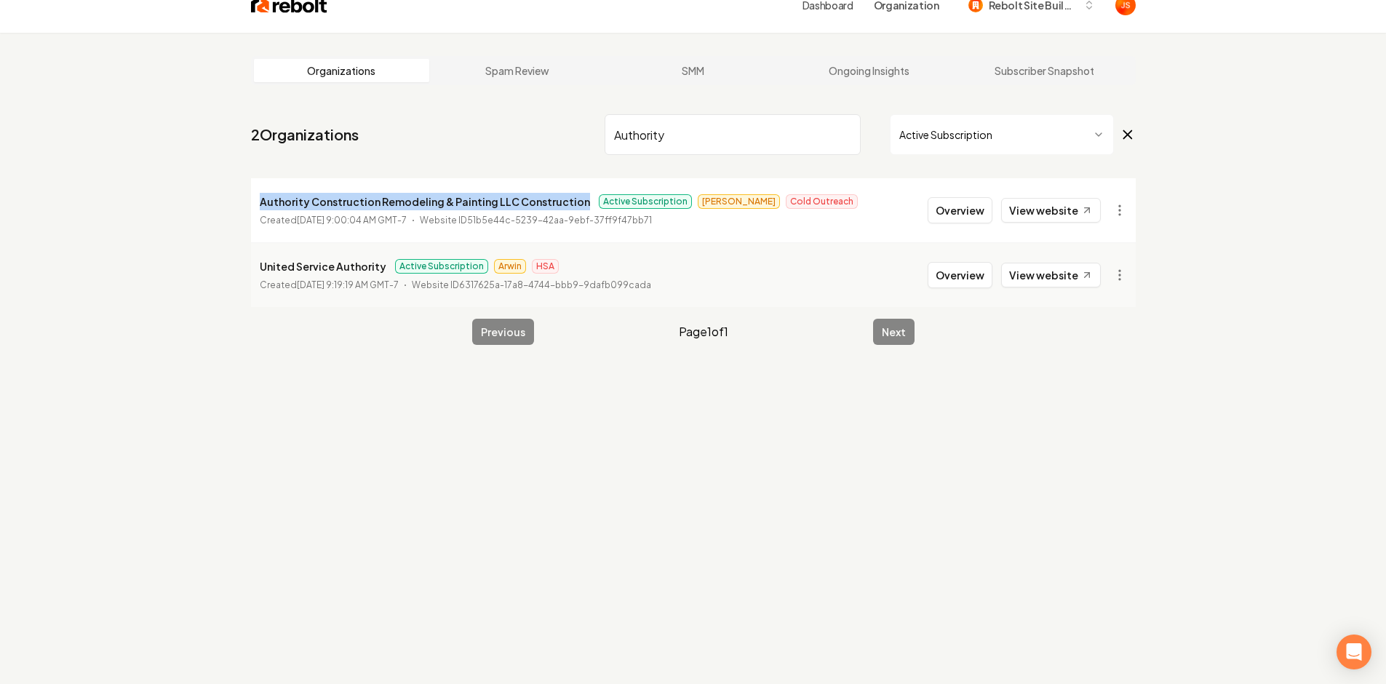
drag, startPoint x: 573, startPoint y: 202, endPoint x: 247, endPoint y: 194, distance: 326.1
click at [247, 194] on main "Organizations Spam Review SMM Ongoing Insights Subscriber Snapshot 2 Organizati…" at bounding box center [693, 200] width 931 height 335
copy p "Authority Construction Remodeling & Painting LLC Construction"
click at [963, 221] on button "Overview" at bounding box center [960, 210] width 65 height 26
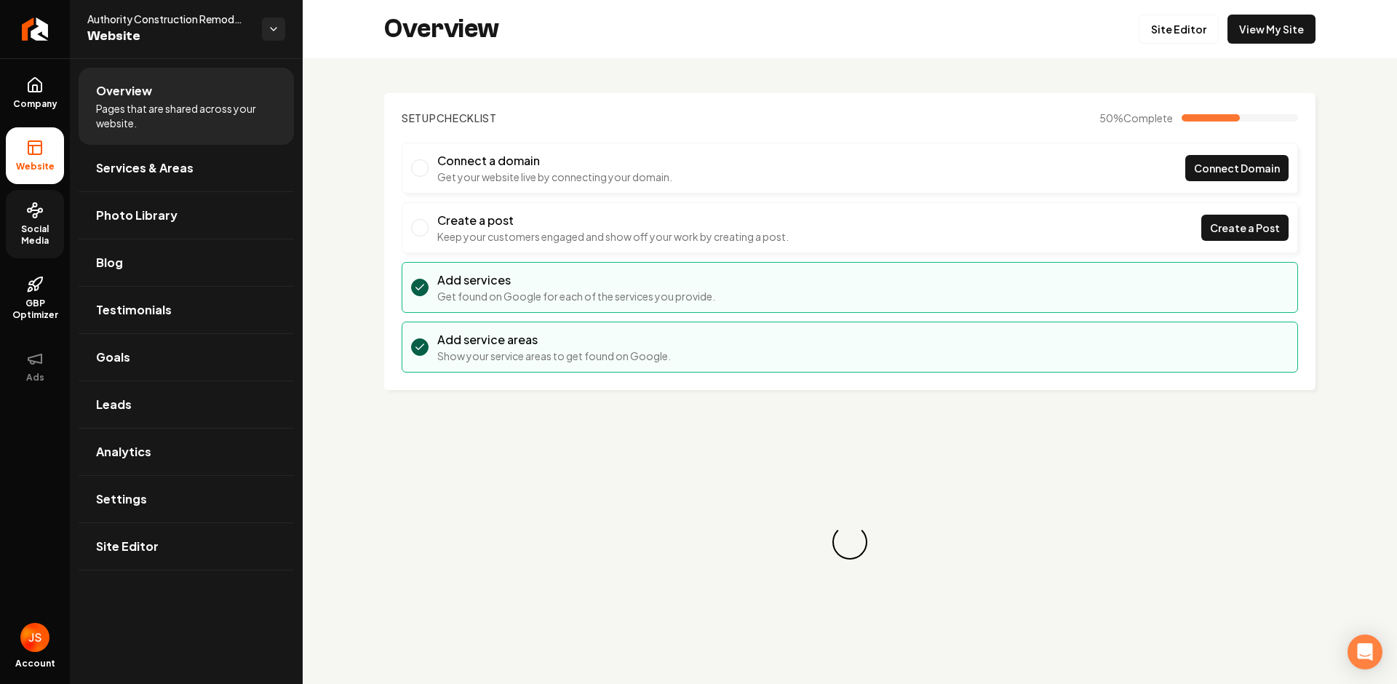
click at [19, 244] on span "Social Media" at bounding box center [35, 234] width 58 height 23
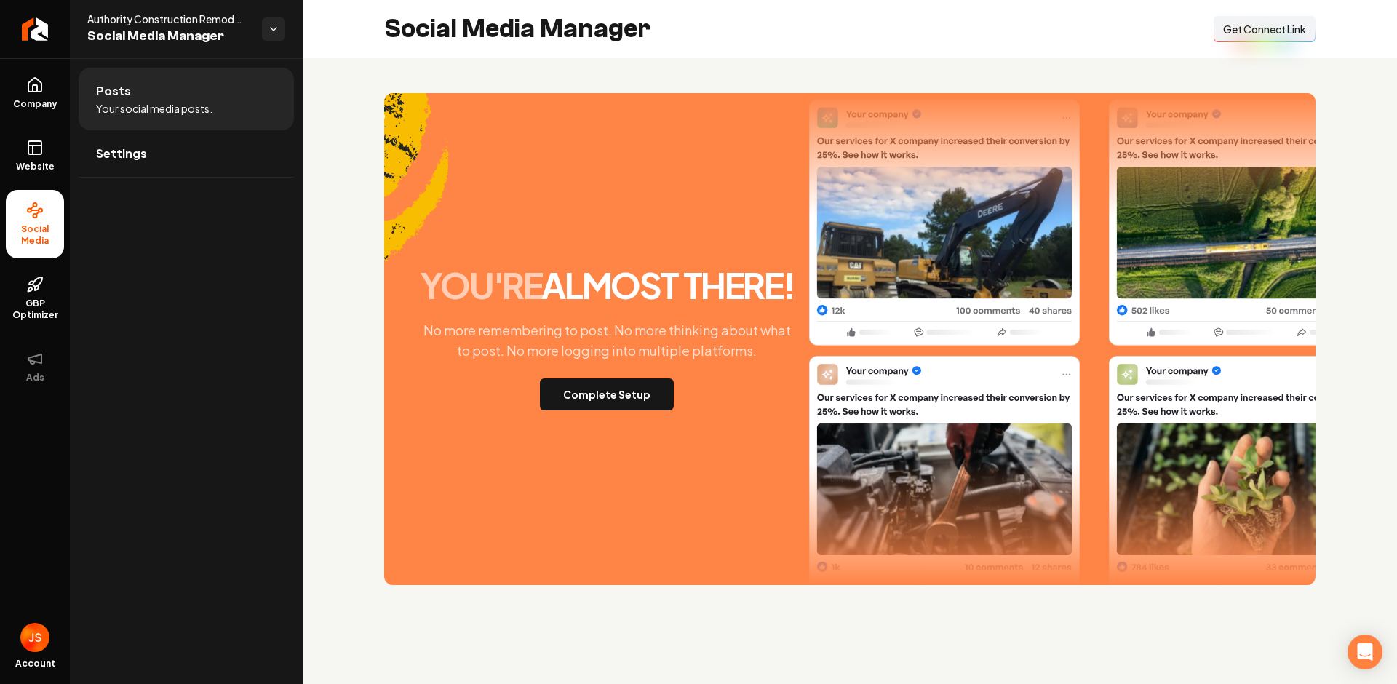
click at [1263, 22] on span "Get Connect Link" at bounding box center [1264, 29] width 83 height 15
click at [26, 149] on icon at bounding box center [34, 147] width 17 height 17
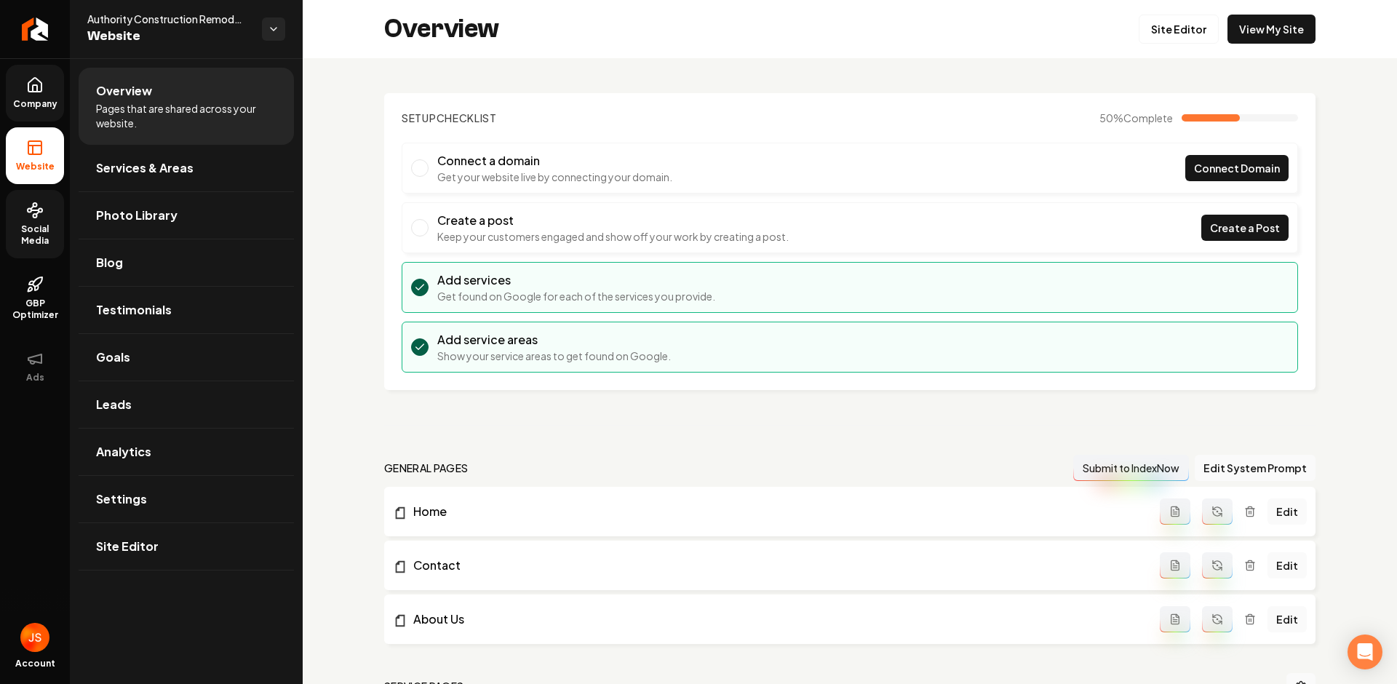
click at [33, 89] on icon at bounding box center [34, 84] width 17 height 17
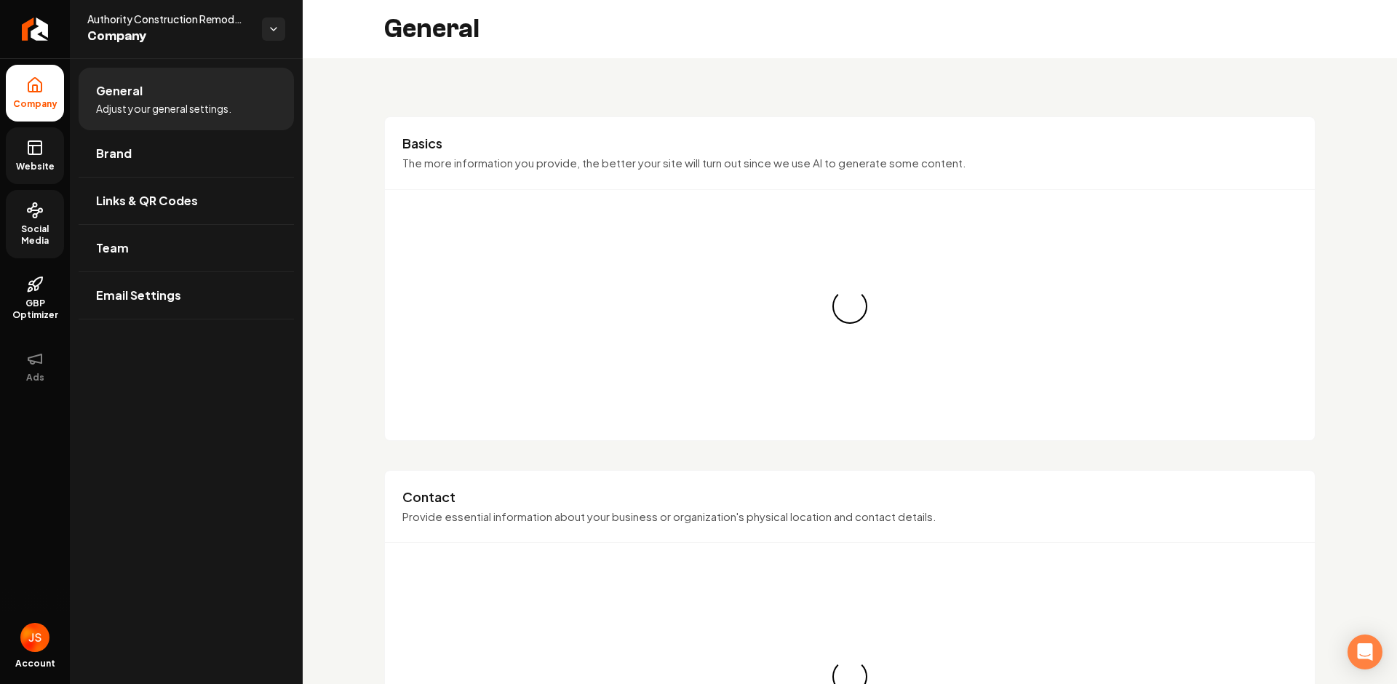
click at [35, 141] on rect at bounding box center [34, 147] width 13 height 13
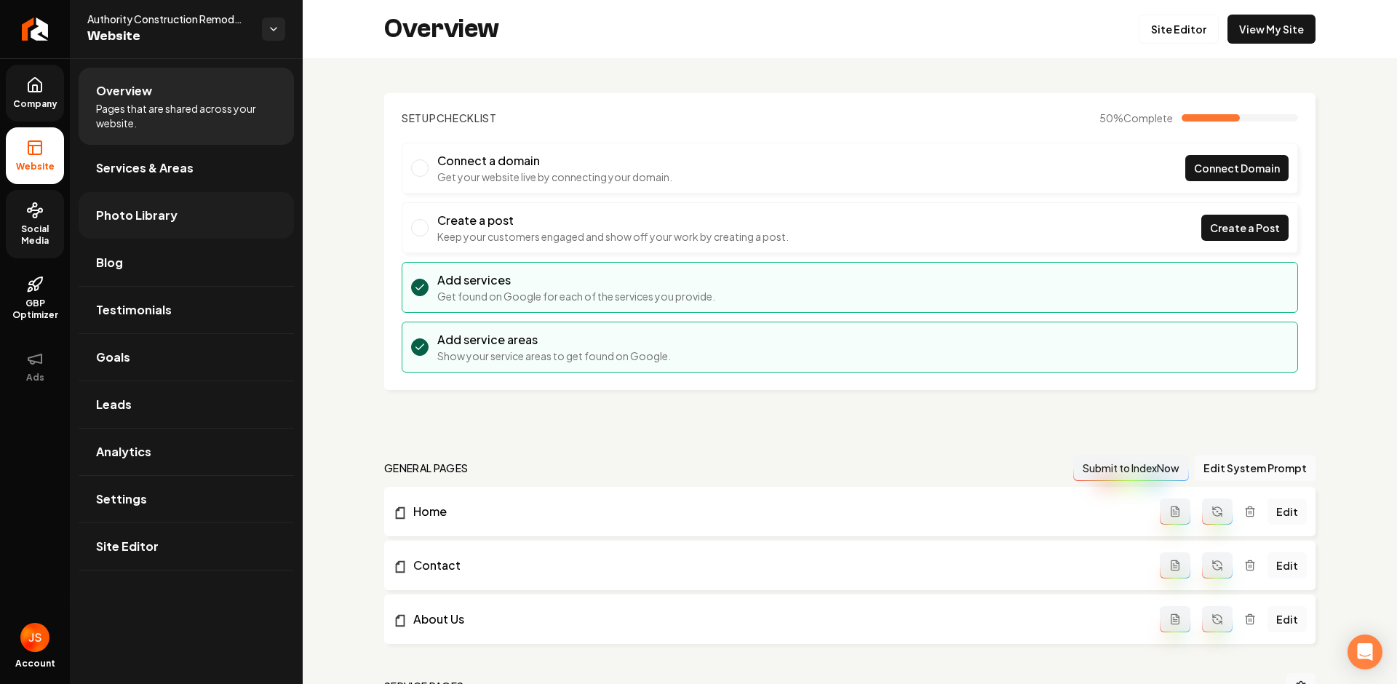
click at [111, 196] on link "Photo Library" at bounding box center [186, 215] width 215 height 47
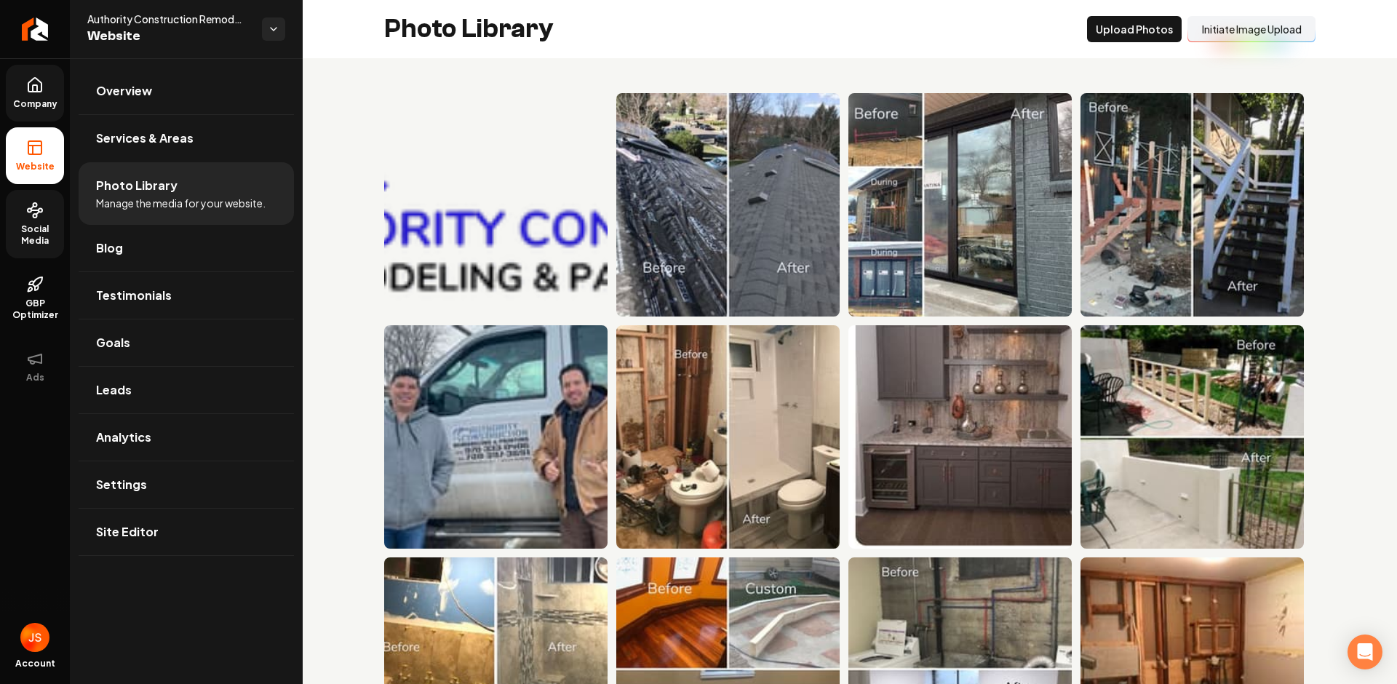
click at [1199, 26] on button "Initiate Image Upload" at bounding box center [1252, 29] width 128 height 26
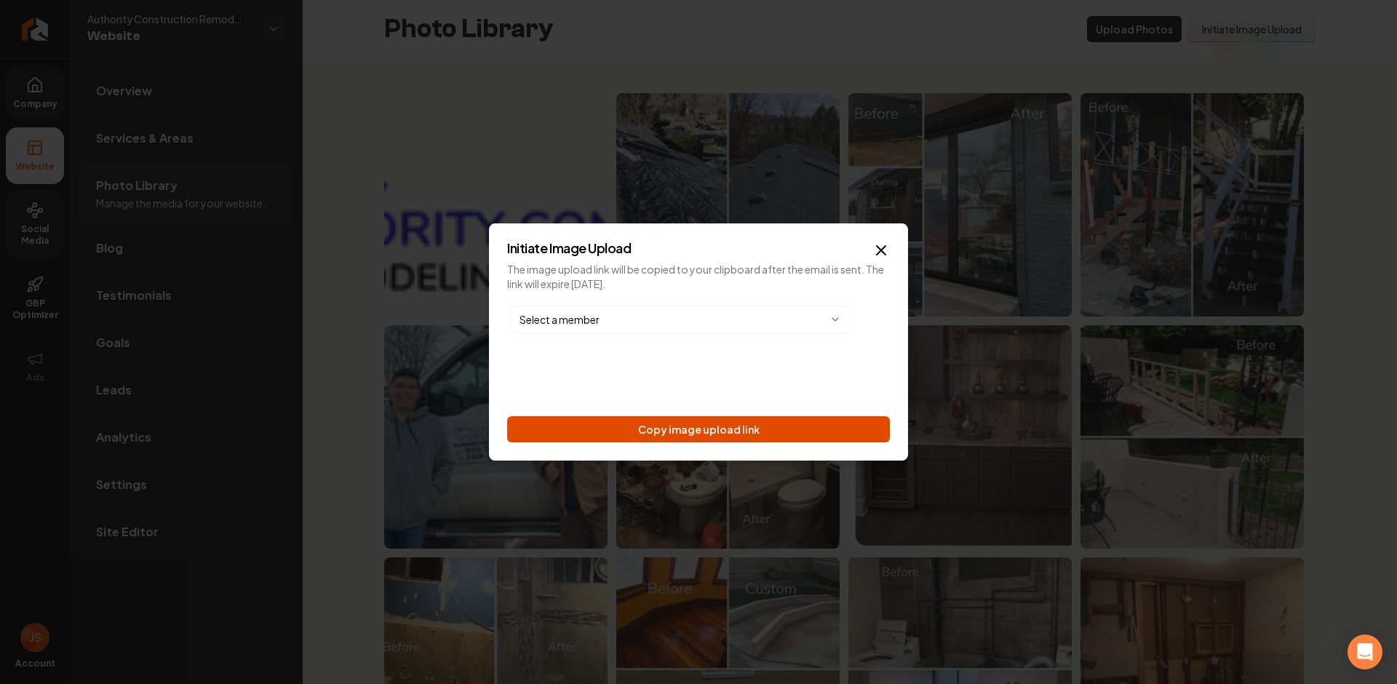
click at [764, 434] on button "Copy image upload link" at bounding box center [698, 429] width 383 height 26
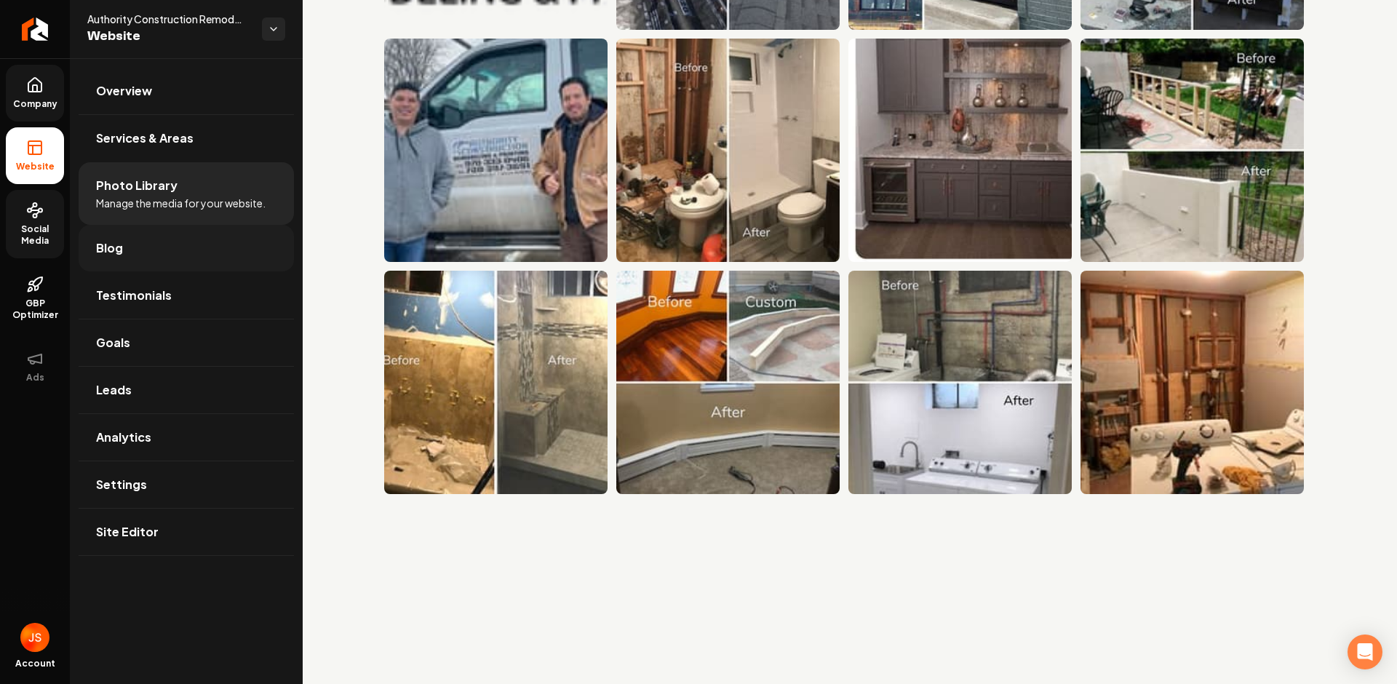
scroll to position [513, 0]
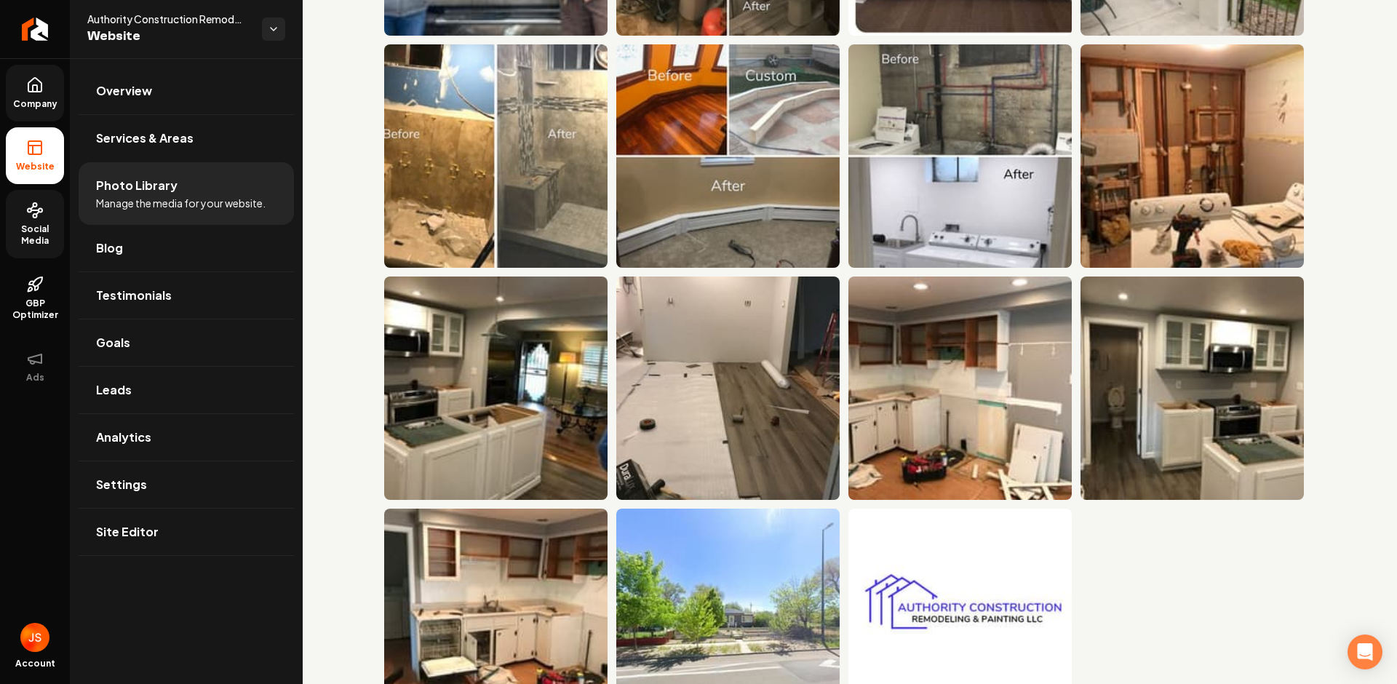
click at [38, 100] on span "Company" at bounding box center [35, 104] width 56 height 12
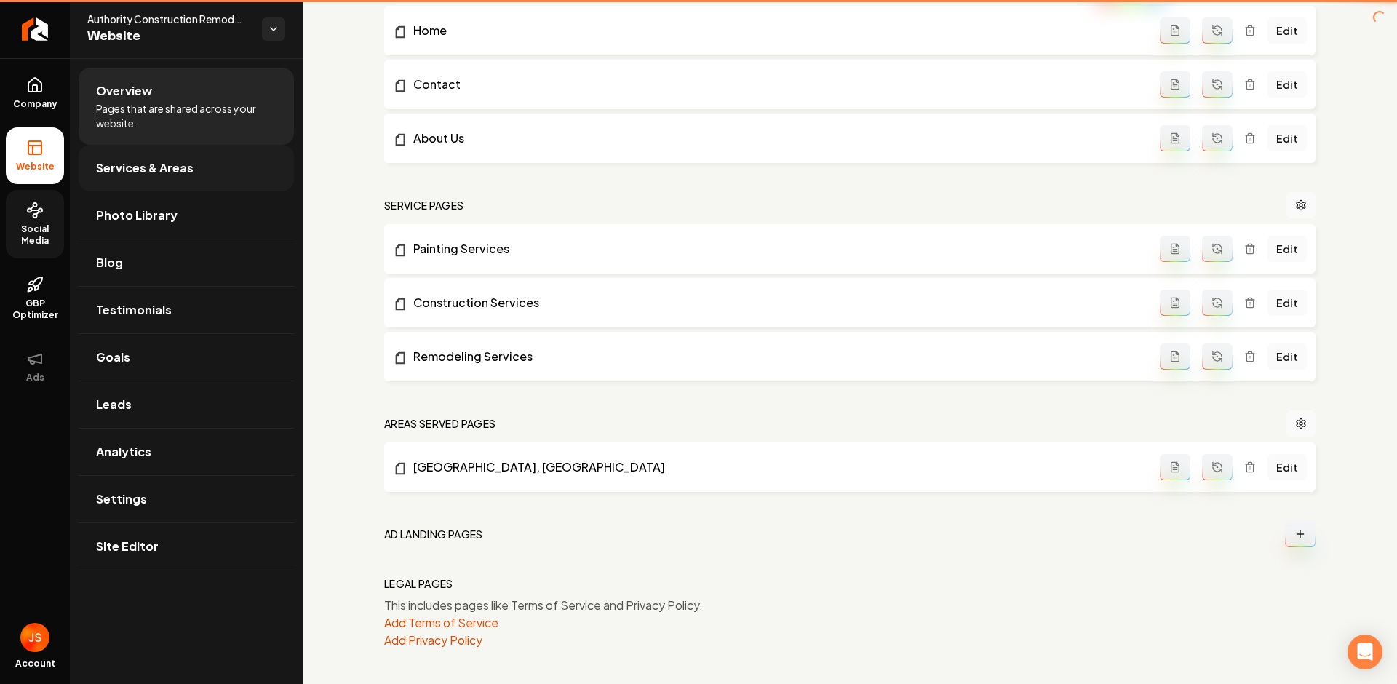
scroll to position [481, 0]
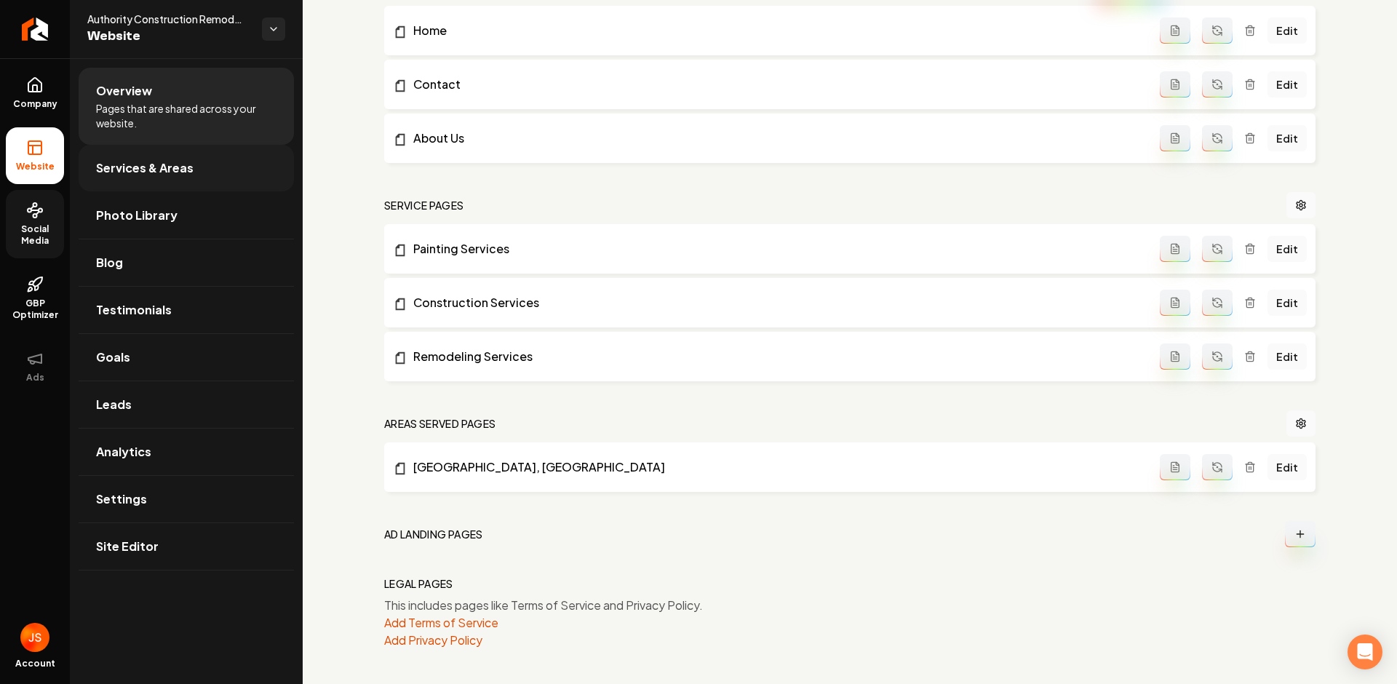
click at [140, 169] on span "Services & Areas" at bounding box center [145, 167] width 98 height 17
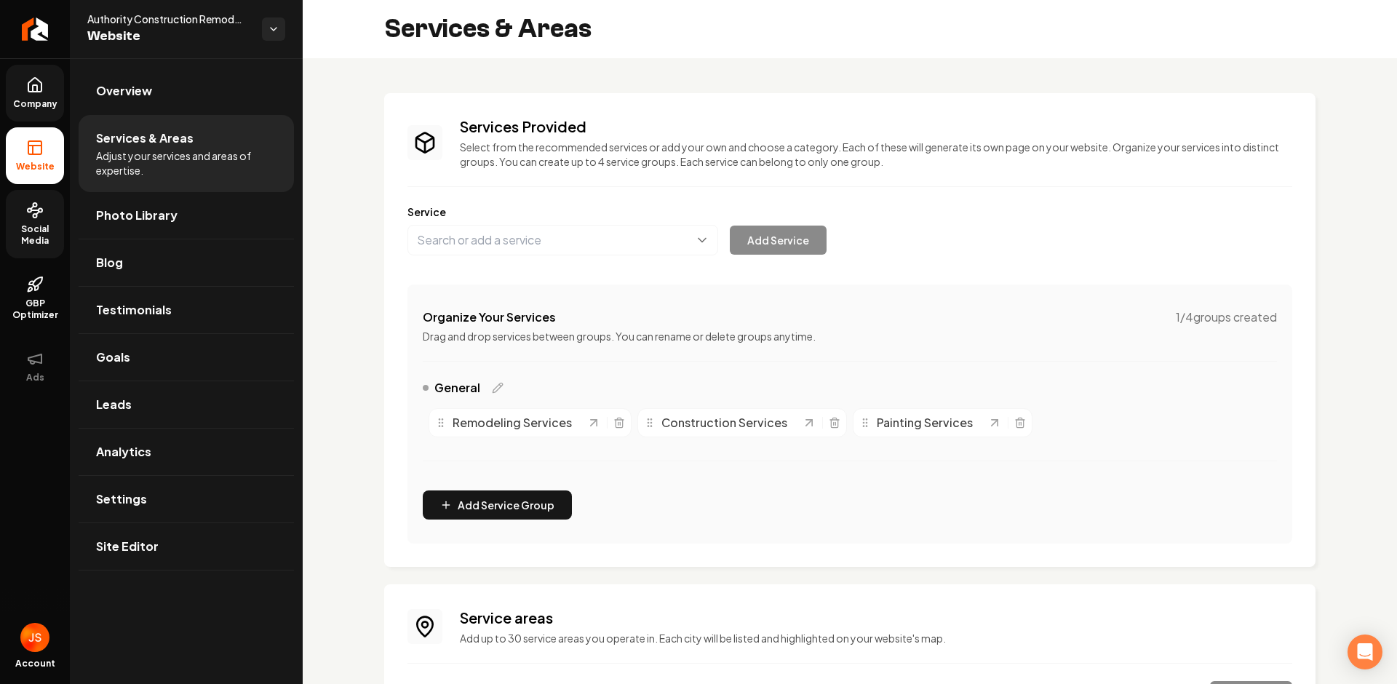
click at [41, 89] on icon at bounding box center [34, 85] width 13 height 14
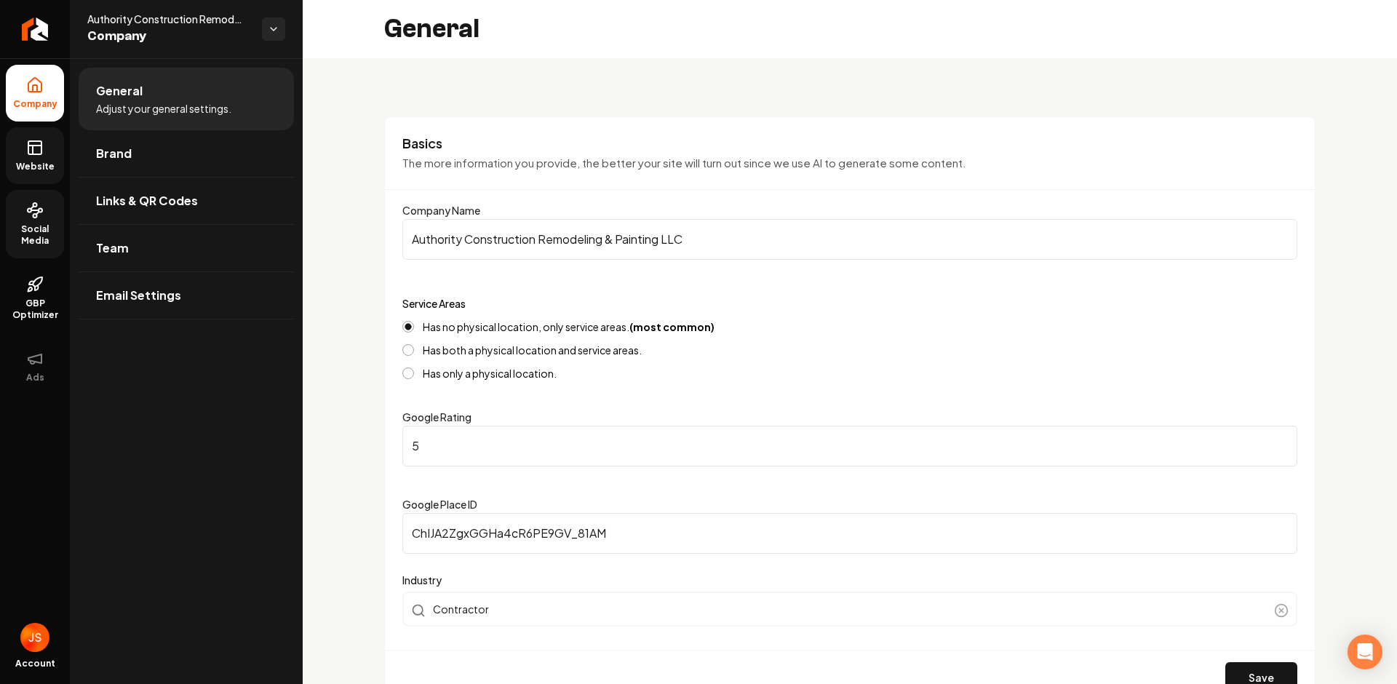
click at [12, 162] on span "Website" at bounding box center [35, 167] width 50 height 12
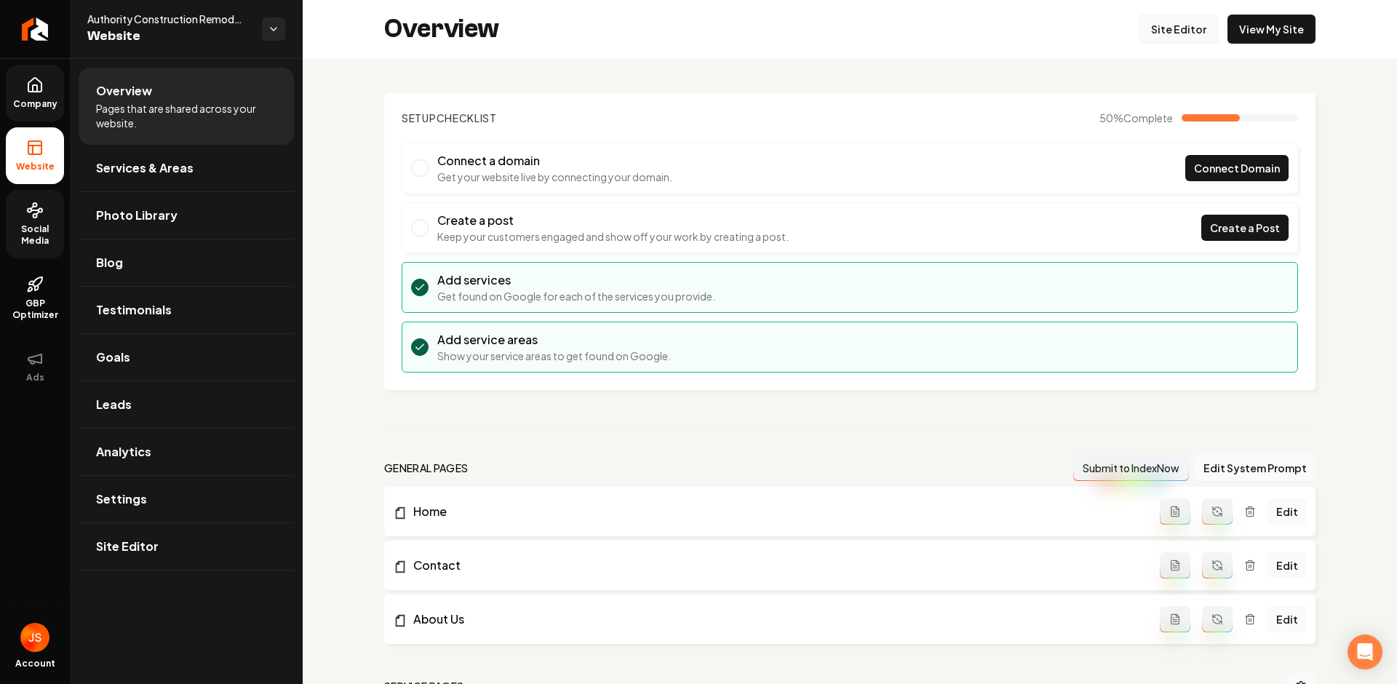
click at [1169, 18] on link "Site Editor" at bounding box center [1179, 29] width 80 height 29
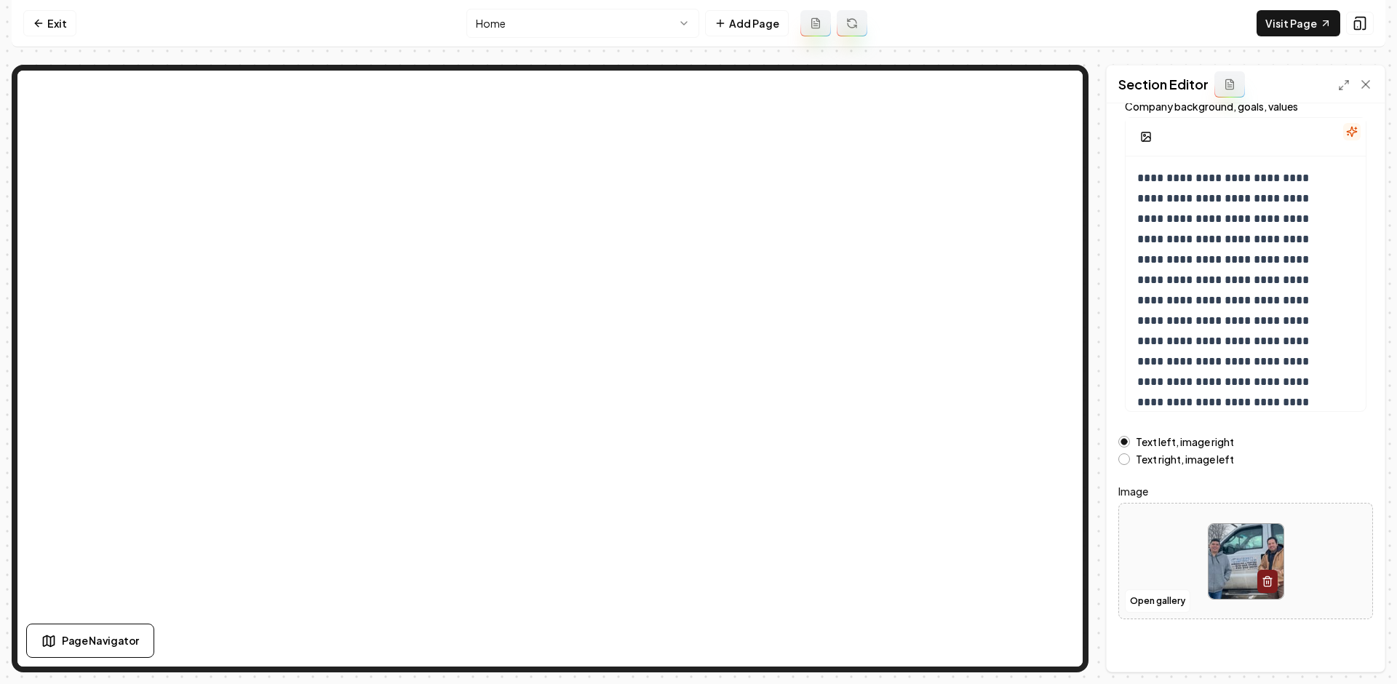
scroll to position [102, 0]
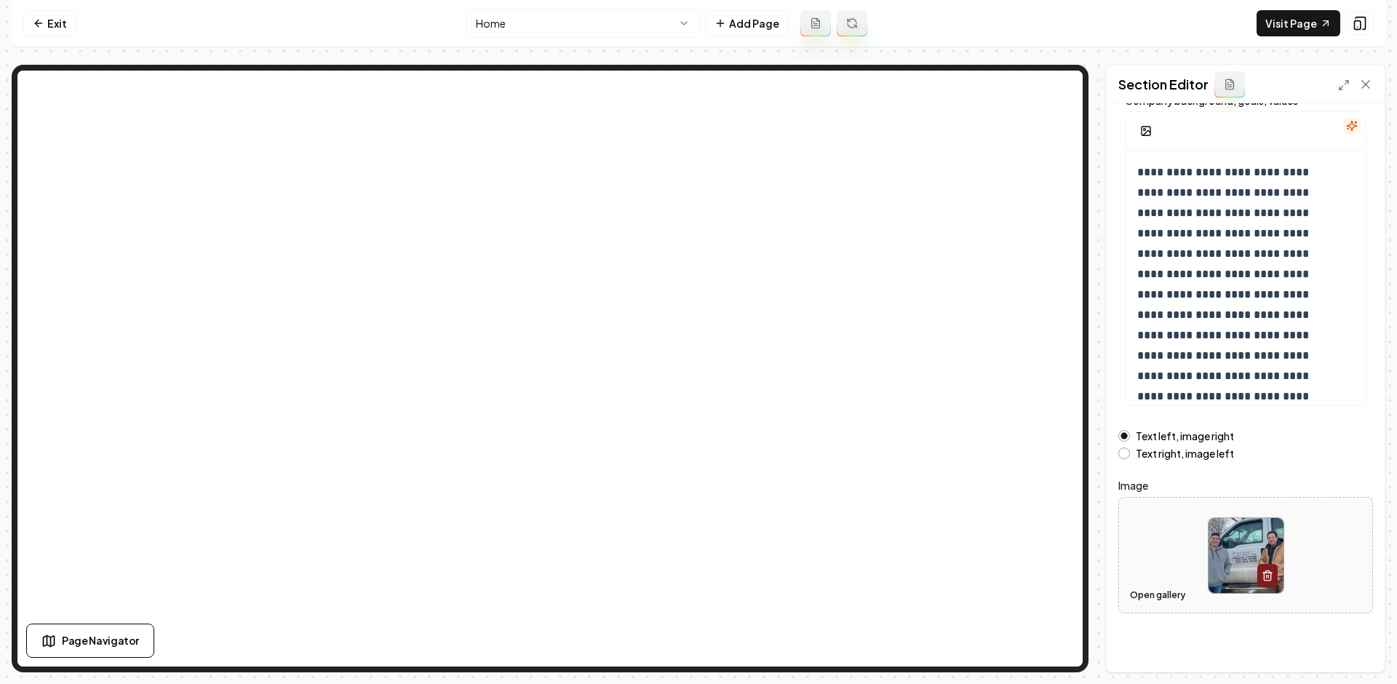
click at [1149, 590] on button "Open gallery" at bounding box center [1157, 595] width 65 height 23
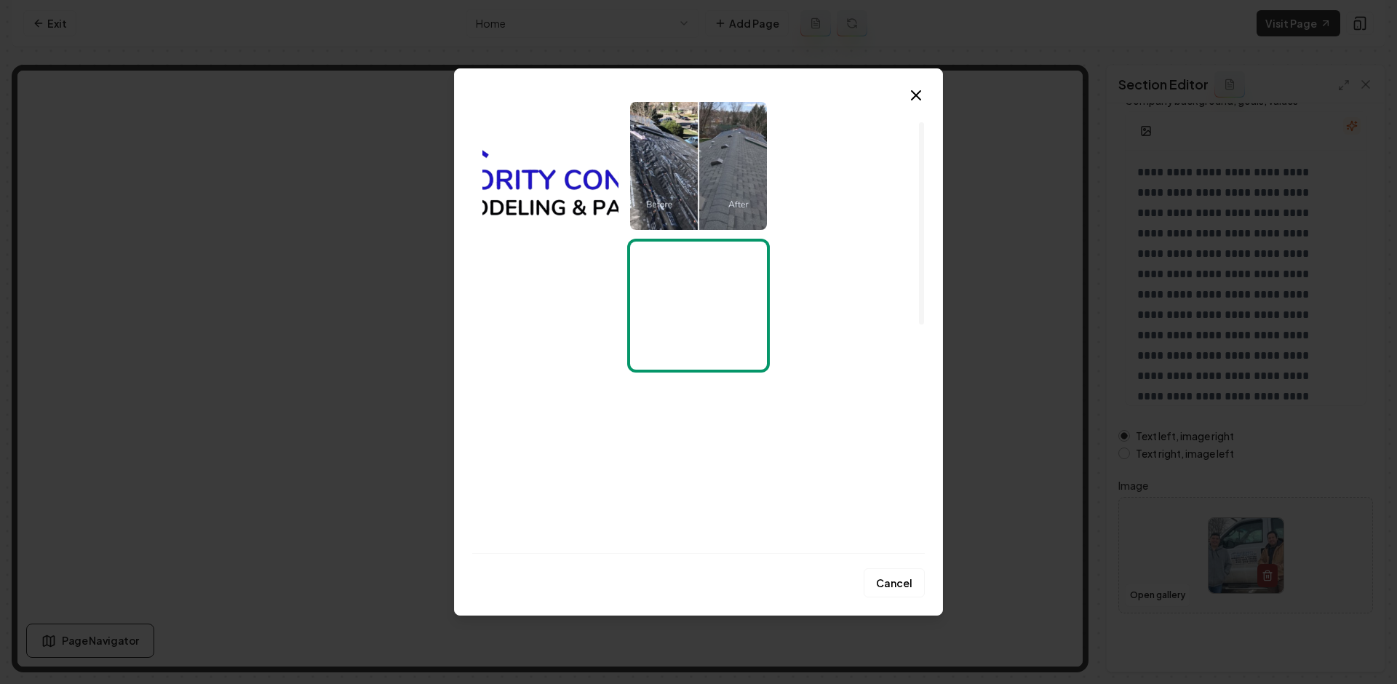
scroll to position [0, 0]
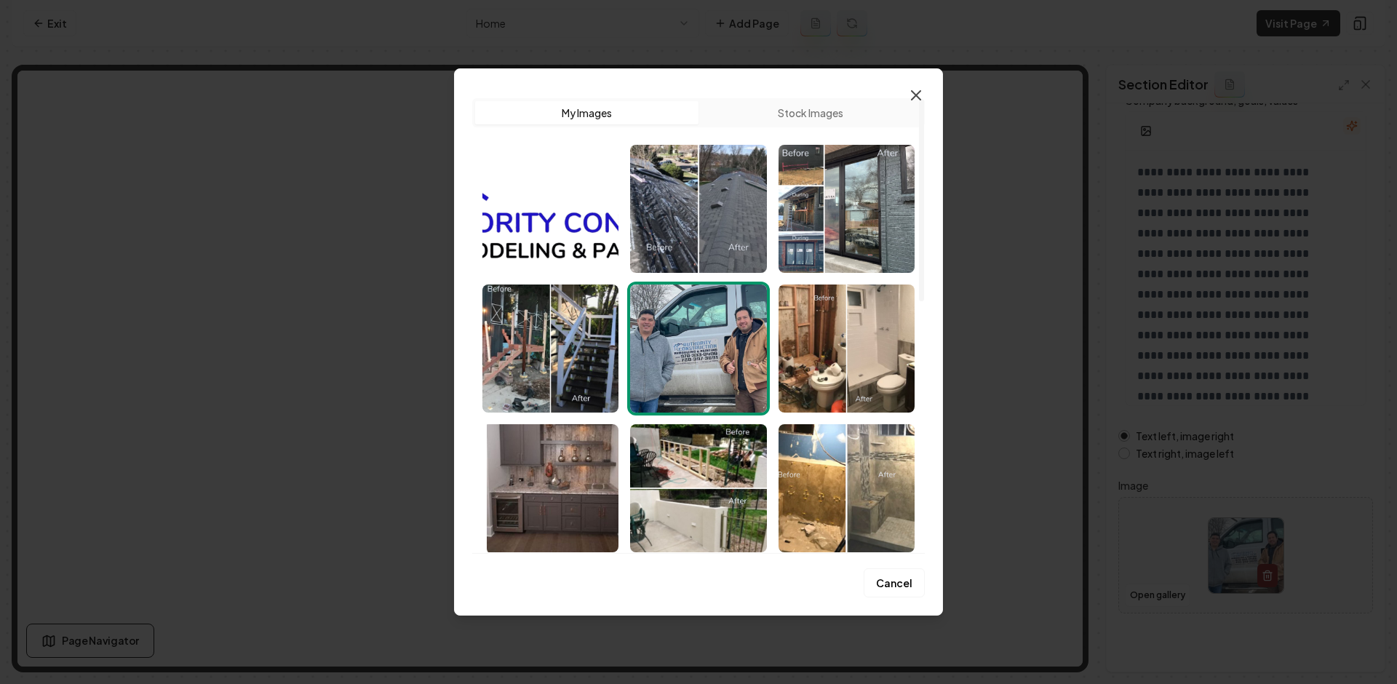
click at [913, 93] on icon "button" at bounding box center [916, 95] width 9 height 9
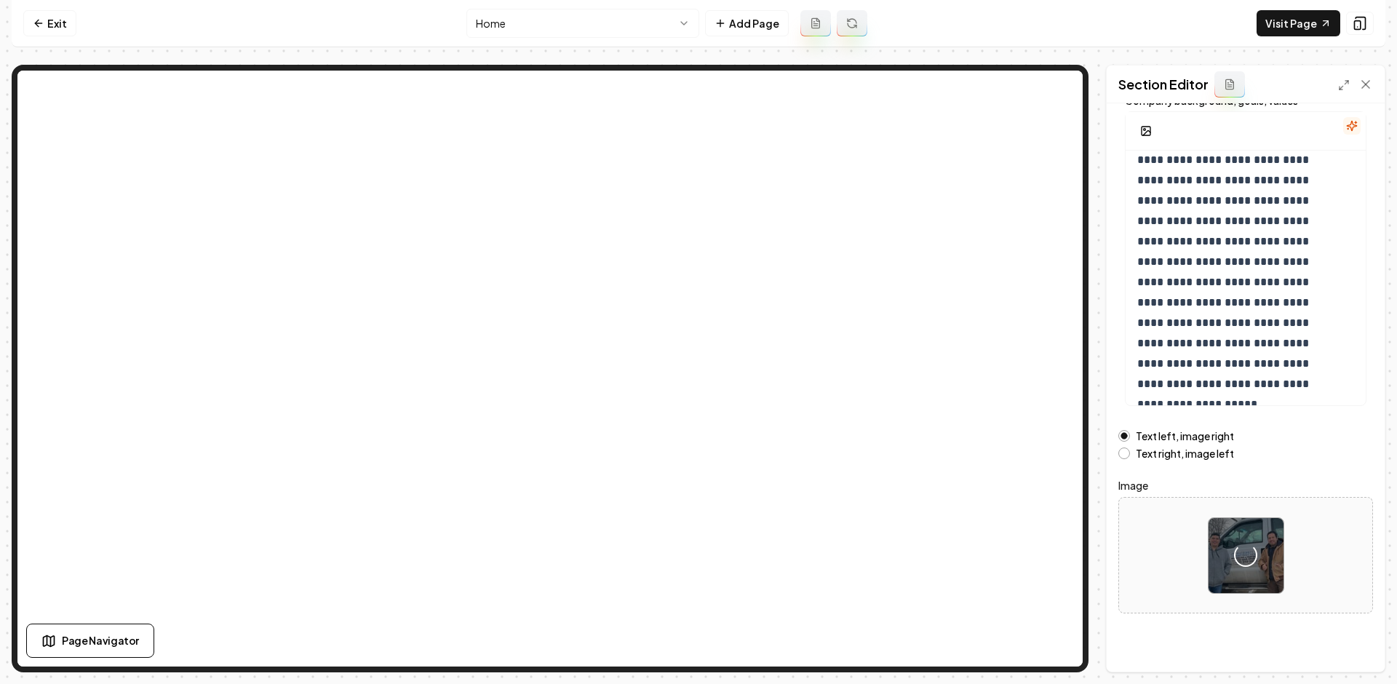
scroll to position [33, 0]
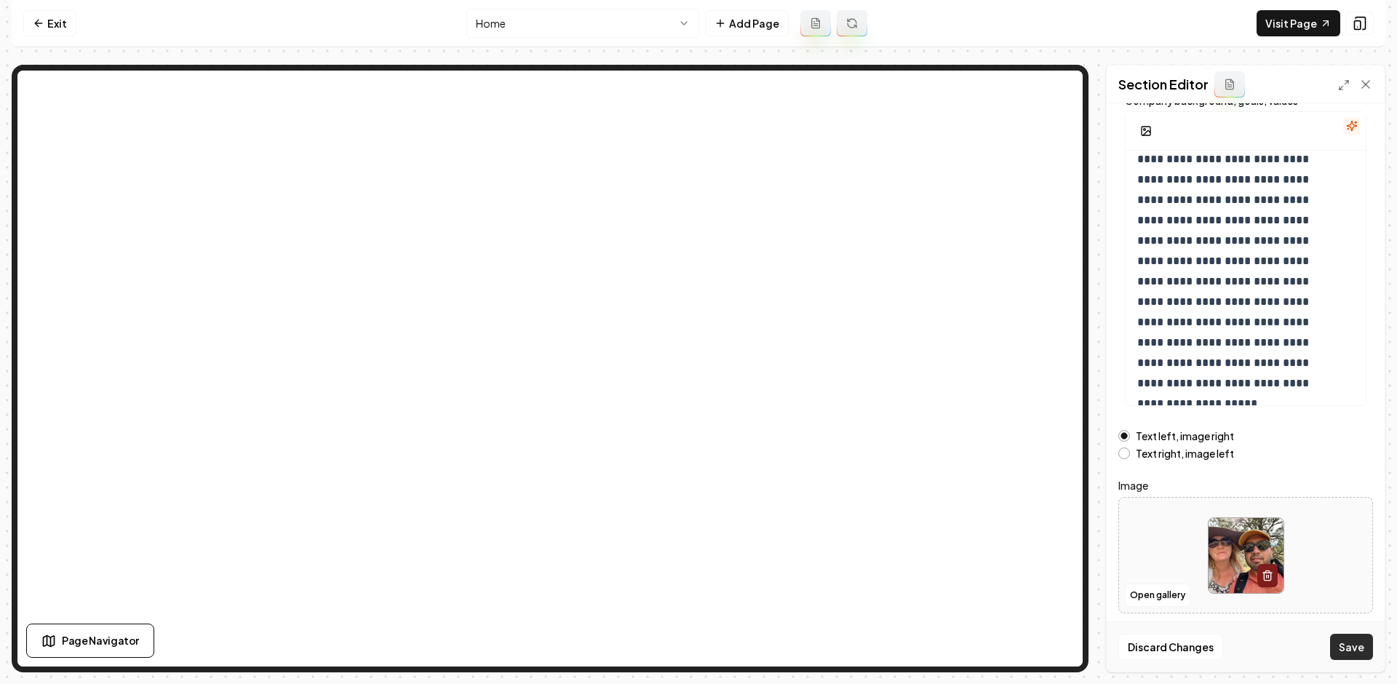
click at [1343, 642] on button "Save" at bounding box center [1351, 647] width 43 height 26
click at [1287, 23] on link "Visit Page" at bounding box center [1299, 23] width 84 height 26
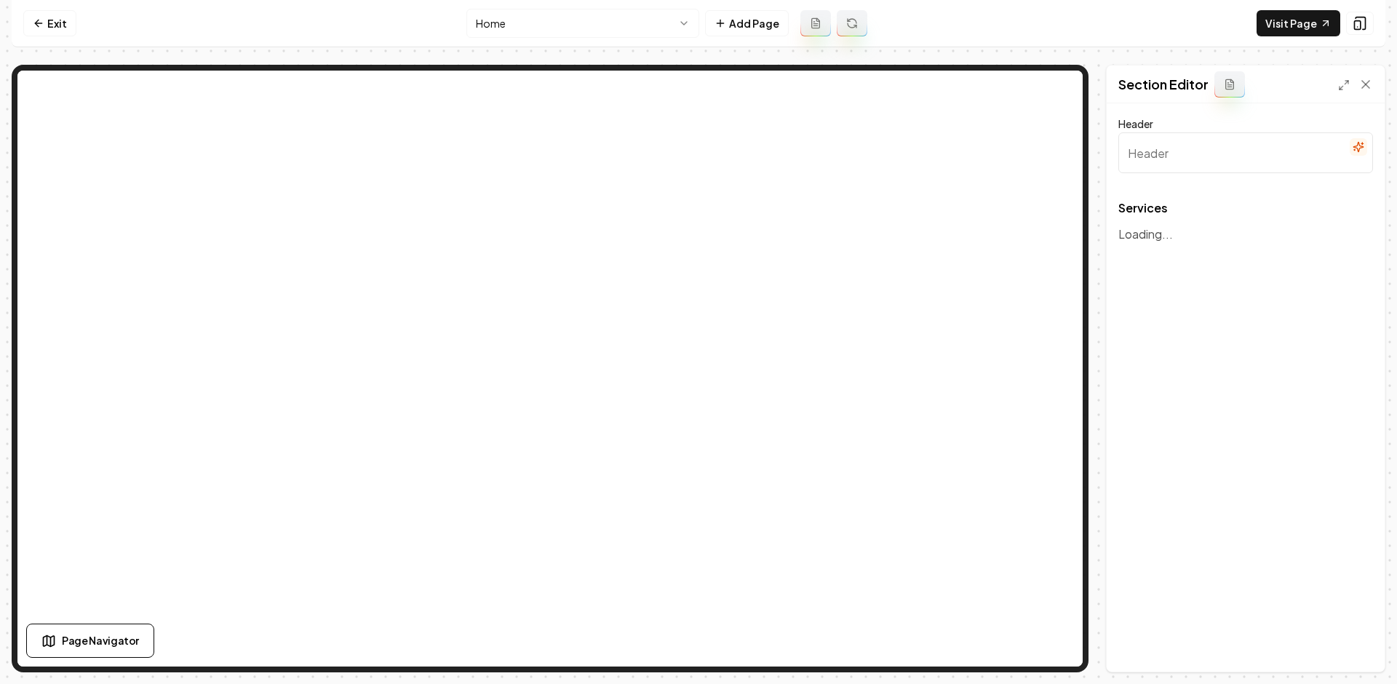
type input "Our Expert Remodeling & Painting Services"
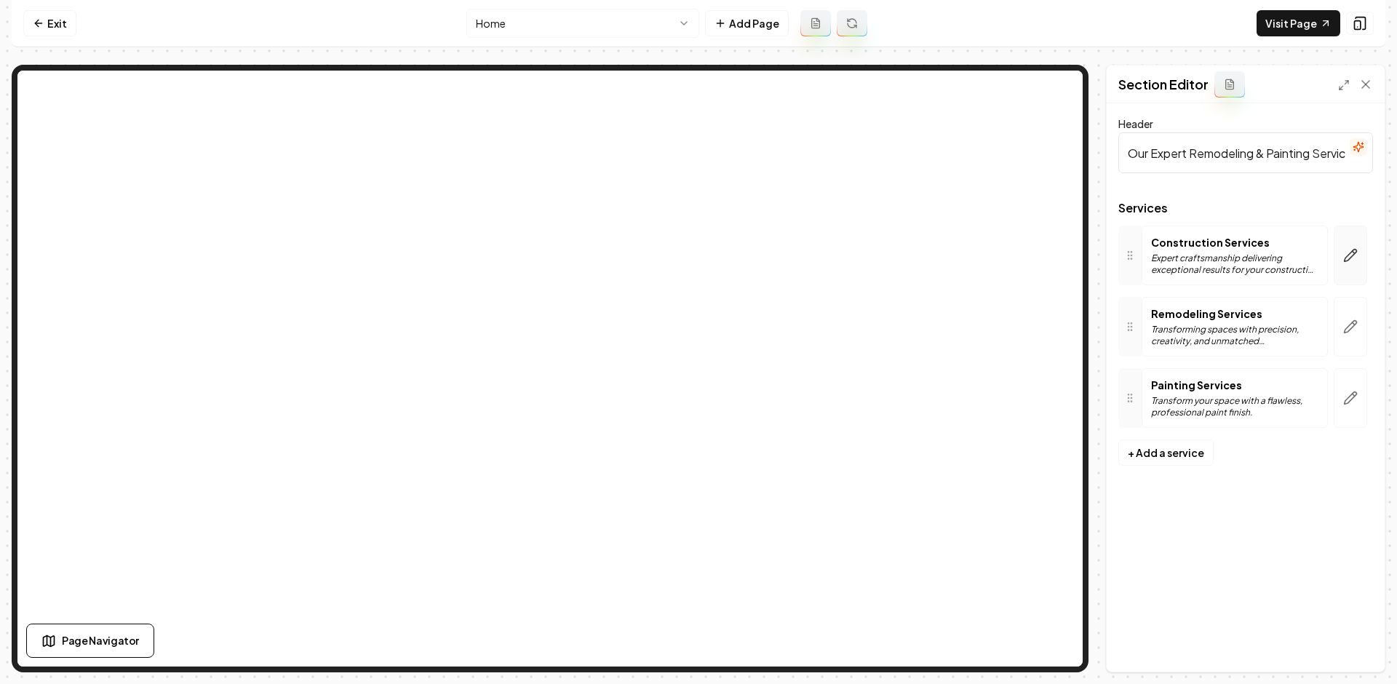
click at [1336, 242] on button "button" at bounding box center [1350, 256] width 33 height 60
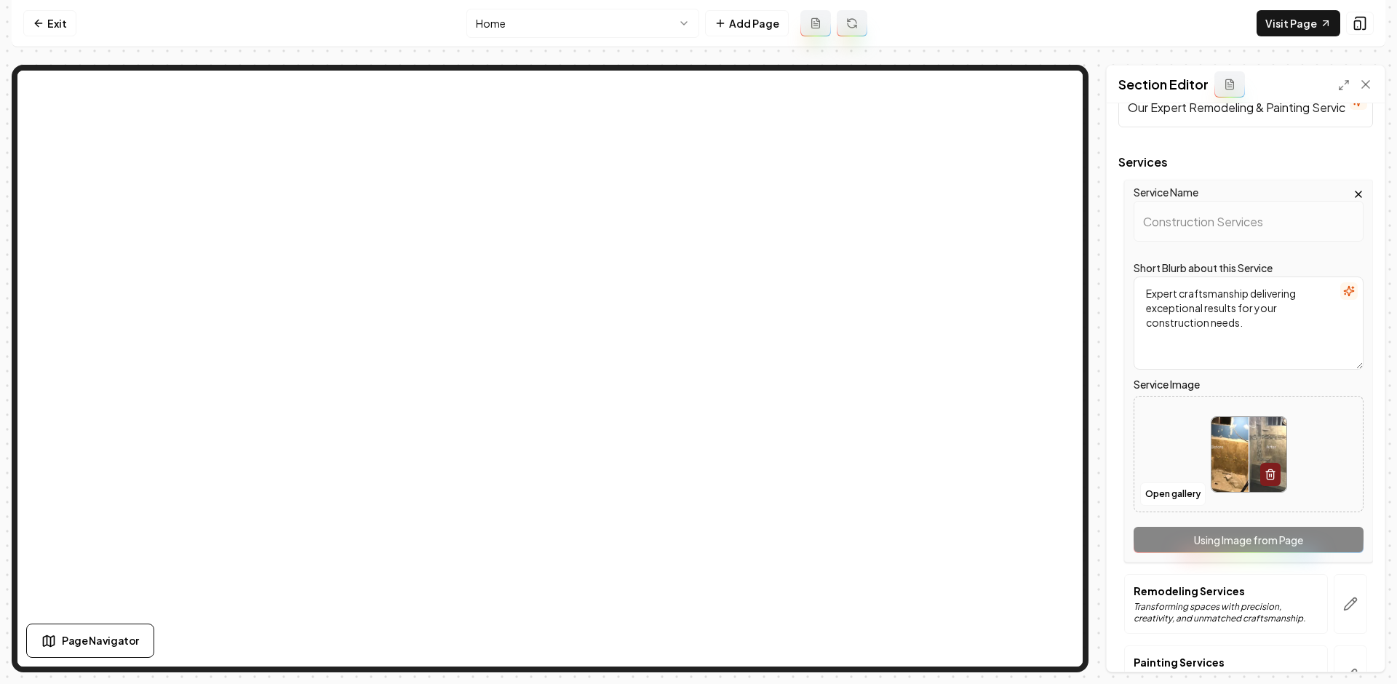
scroll to position [135, 0]
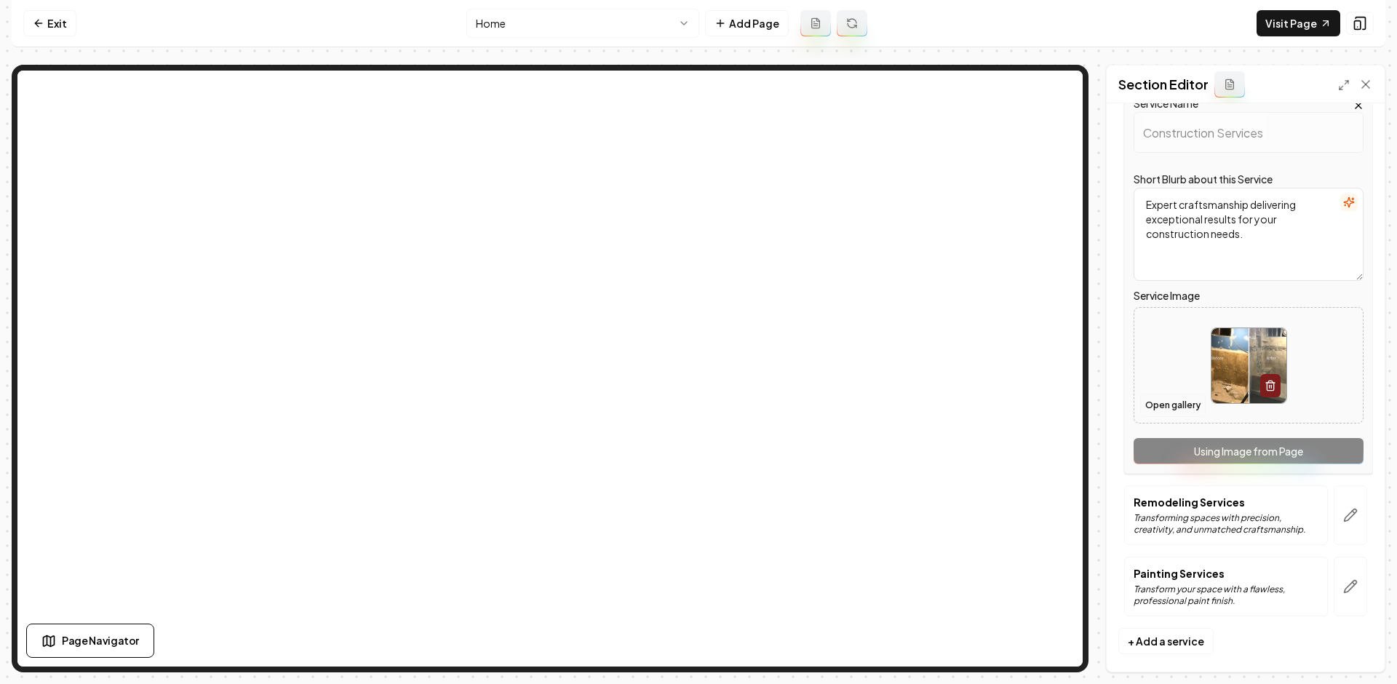
click at [1181, 405] on button "Open gallery" at bounding box center [1172, 405] width 65 height 23
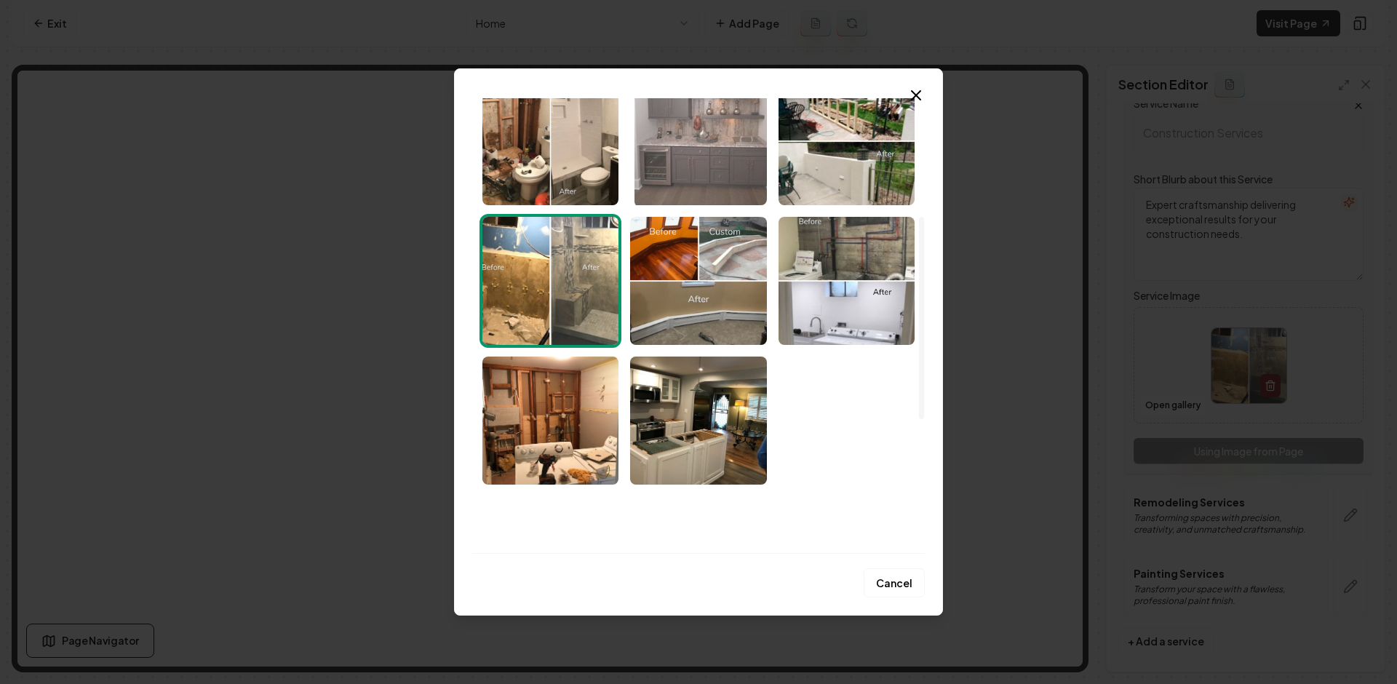
scroll to position [553, 0]
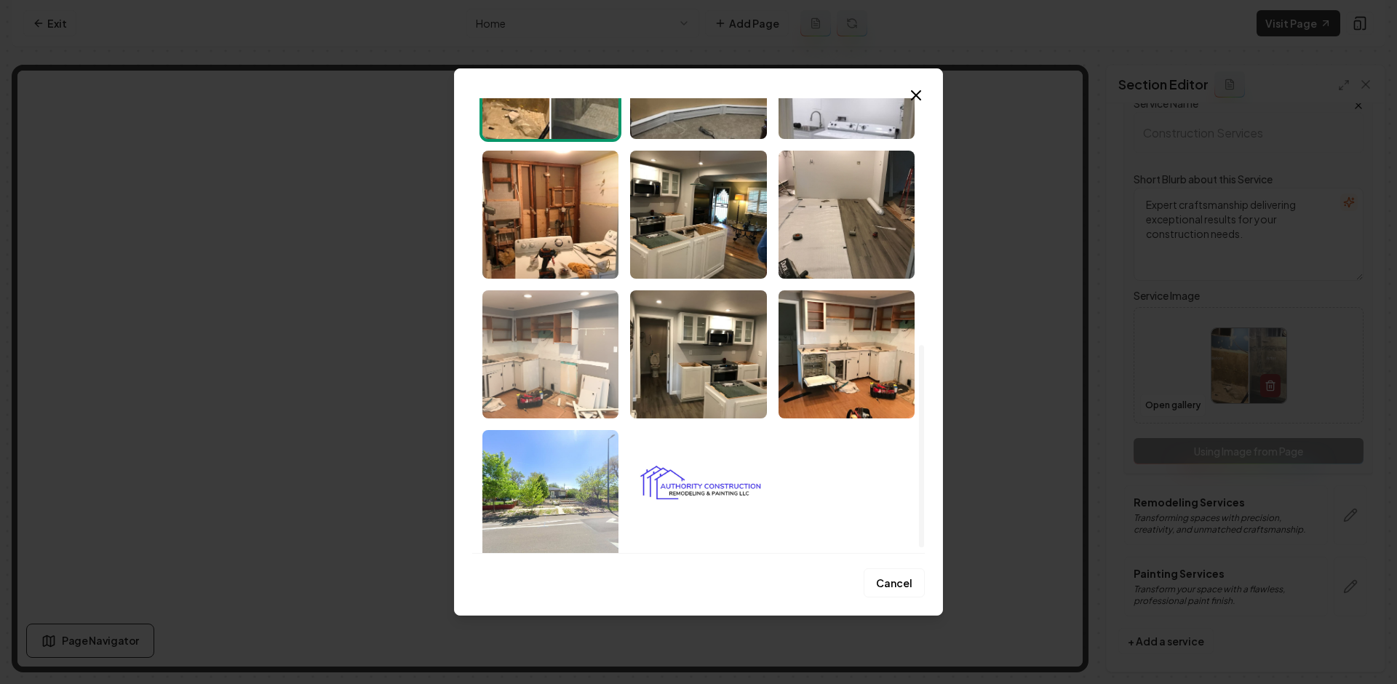
click at [582, 357] on img "Select image image_68a896f35c7cd75eb87b4787.jpeg" at bounding box center [550, 354] width 136 height 128
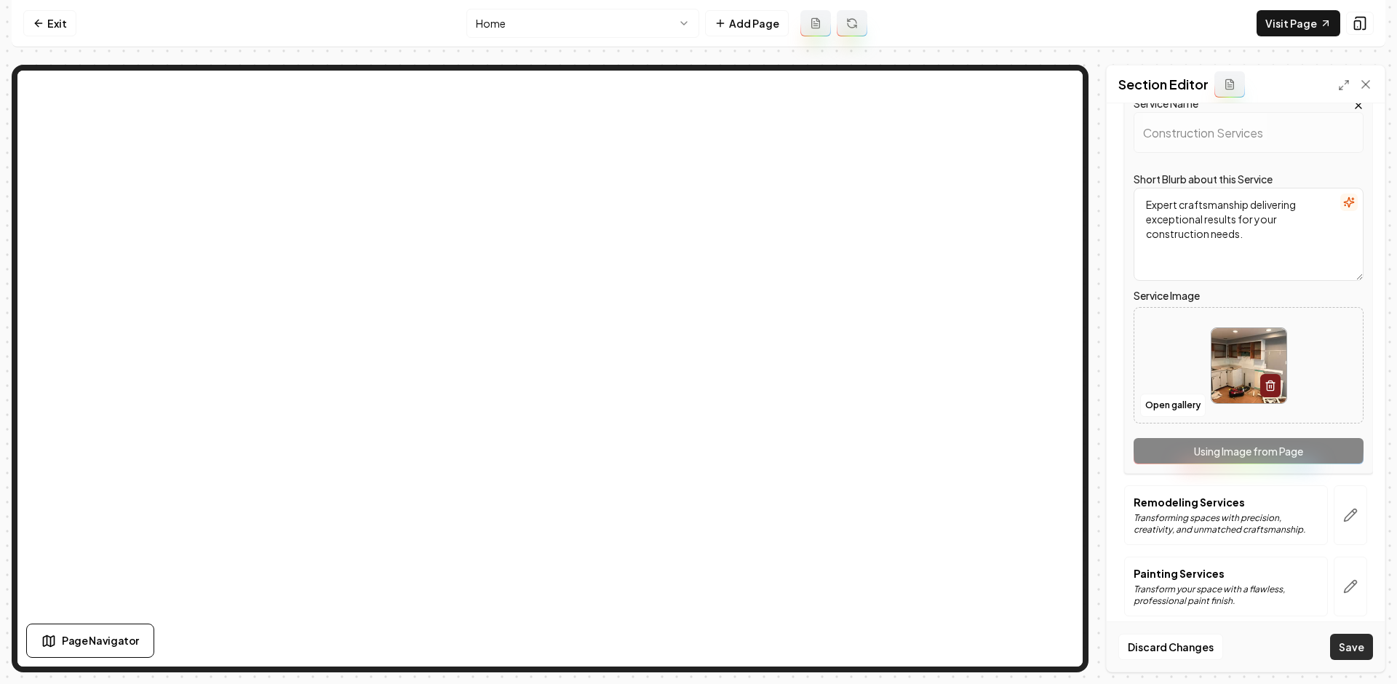
click at [1356, 650] on button "Save" at bounding box center [1351, 647] width 43 height 26
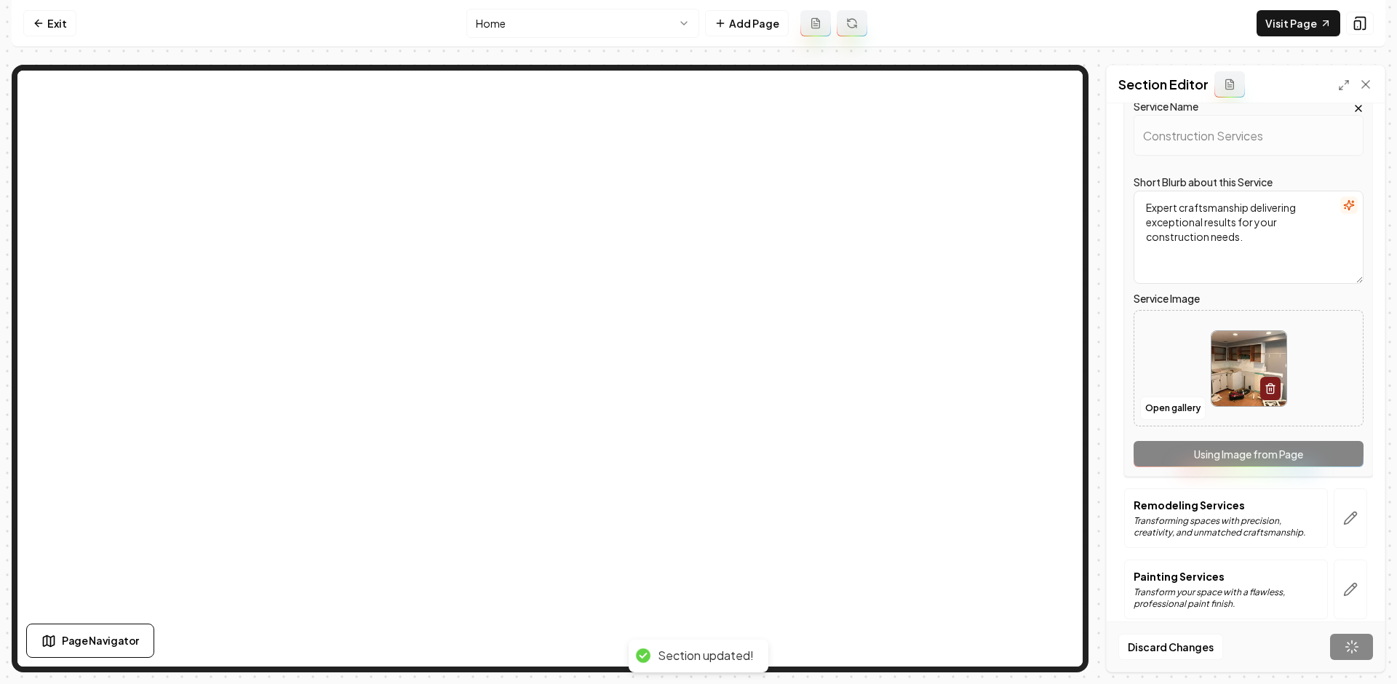
scroll to position [0, 0]
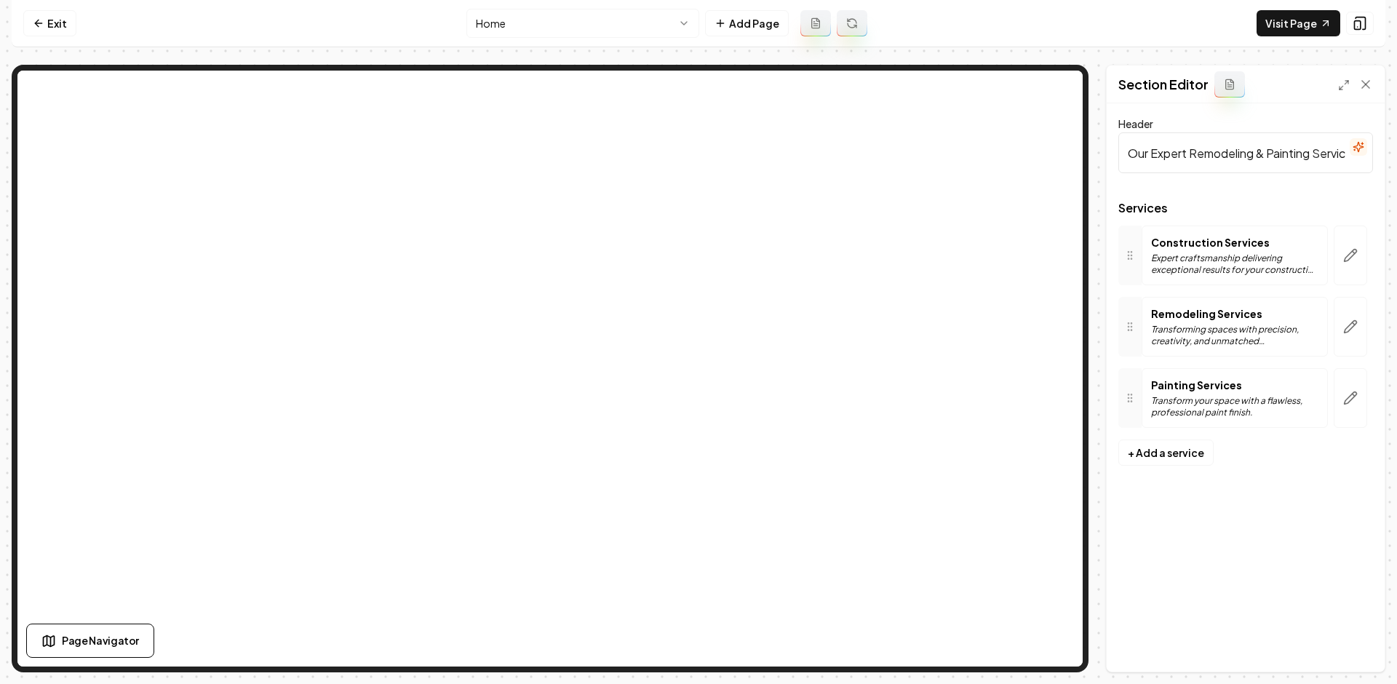
click at [155, 20] on nav "Exit Home Add Page Visit Page" at bounding box center [699, 23] width 1374 height 47
click at [43, 24] on icon at bounding box center [39, 23] width 12 height 12
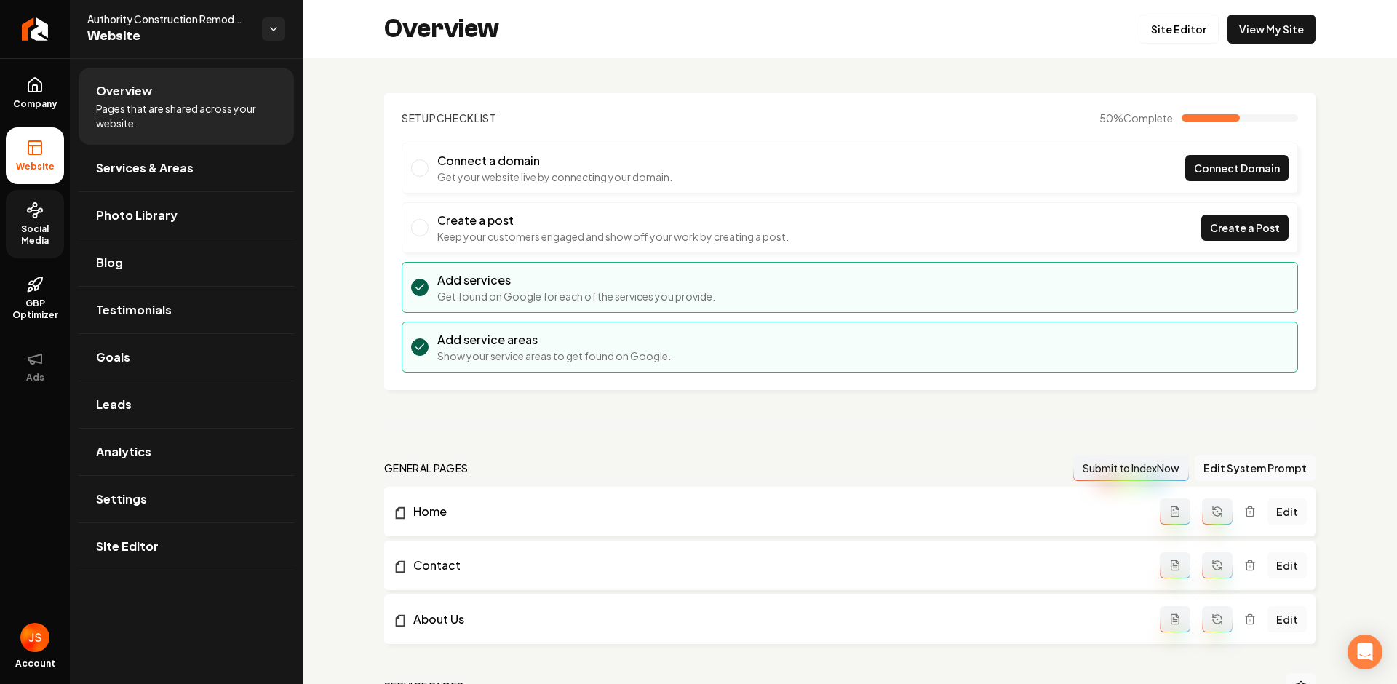
click at [49, 224] on span "Social Media" at bounding box center [35, 234] width 58 height 23
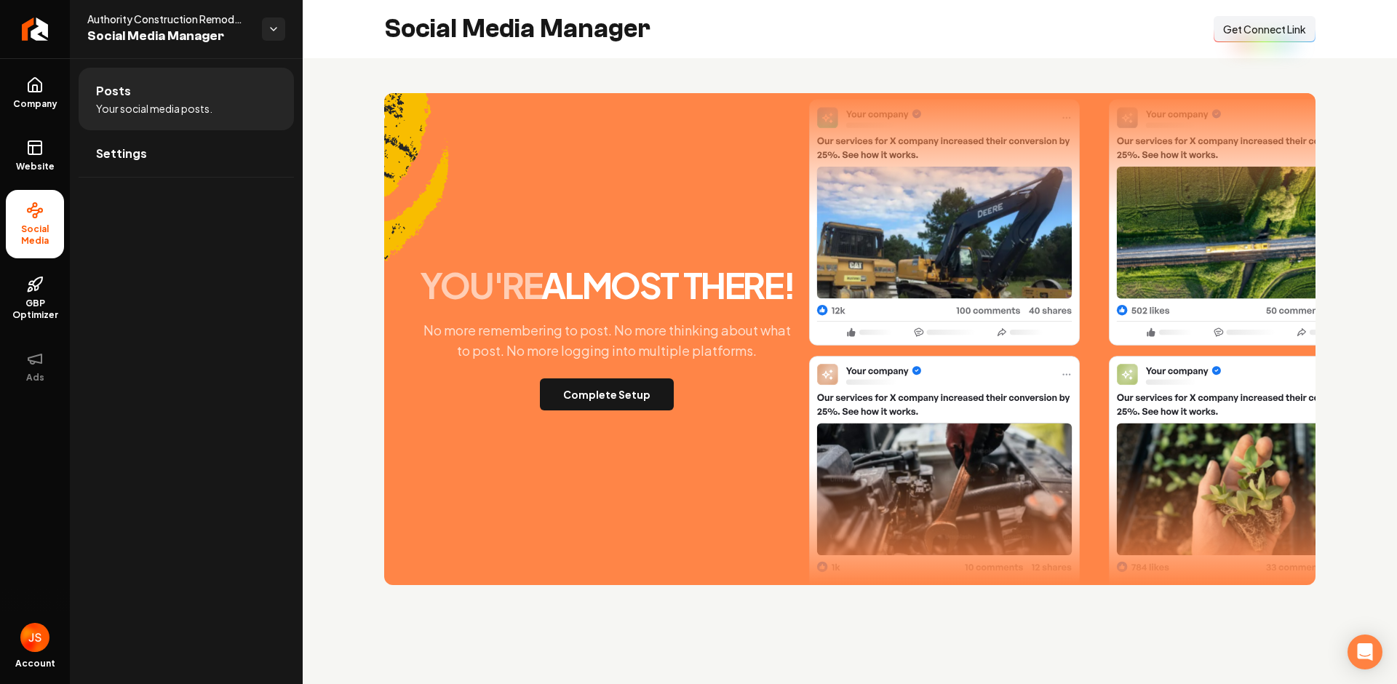
click at [575, 366] on div "you're almost there! No more remembering to post. No more thinking about what t…" at bounding box center [606, 339] width 393 height 143
click at [581, 391] on button "Complete Setup" at bounding box center [607, 394] width 134 height 32
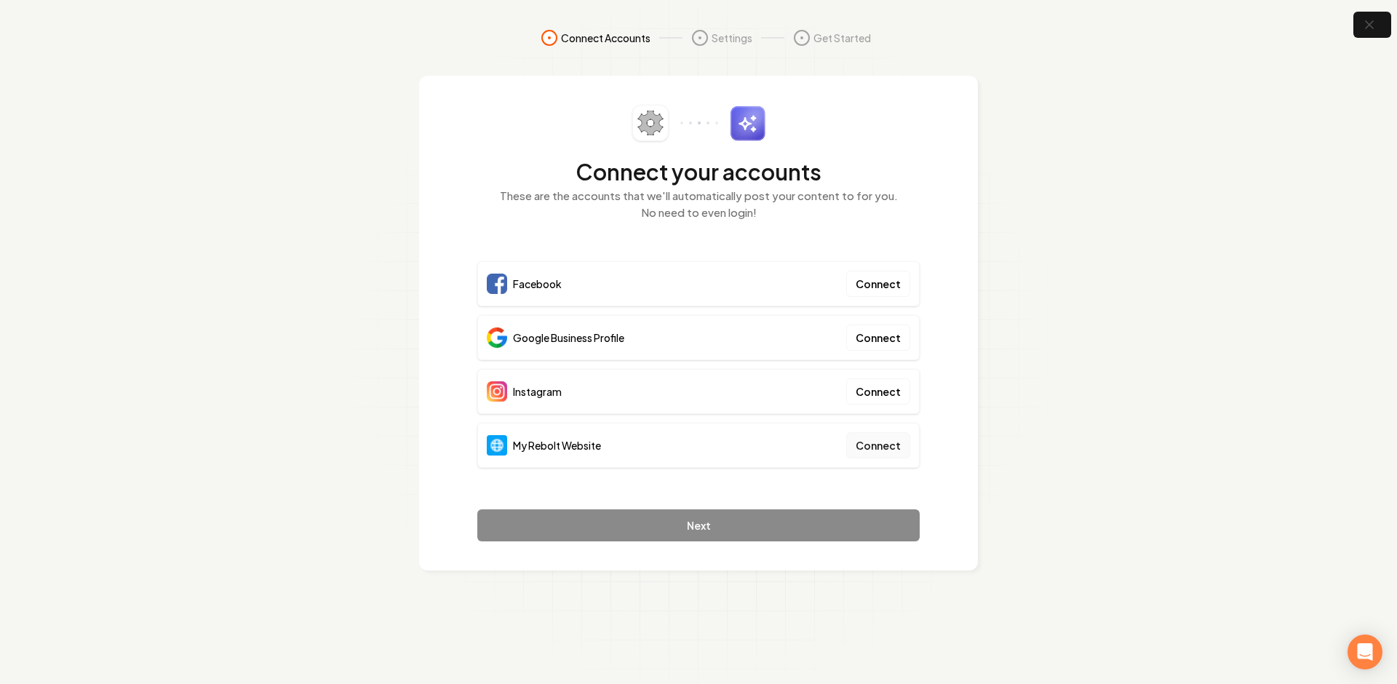
click at [895, 447] on button "Connect" at bounding box center [878, 445] width 64 height 26
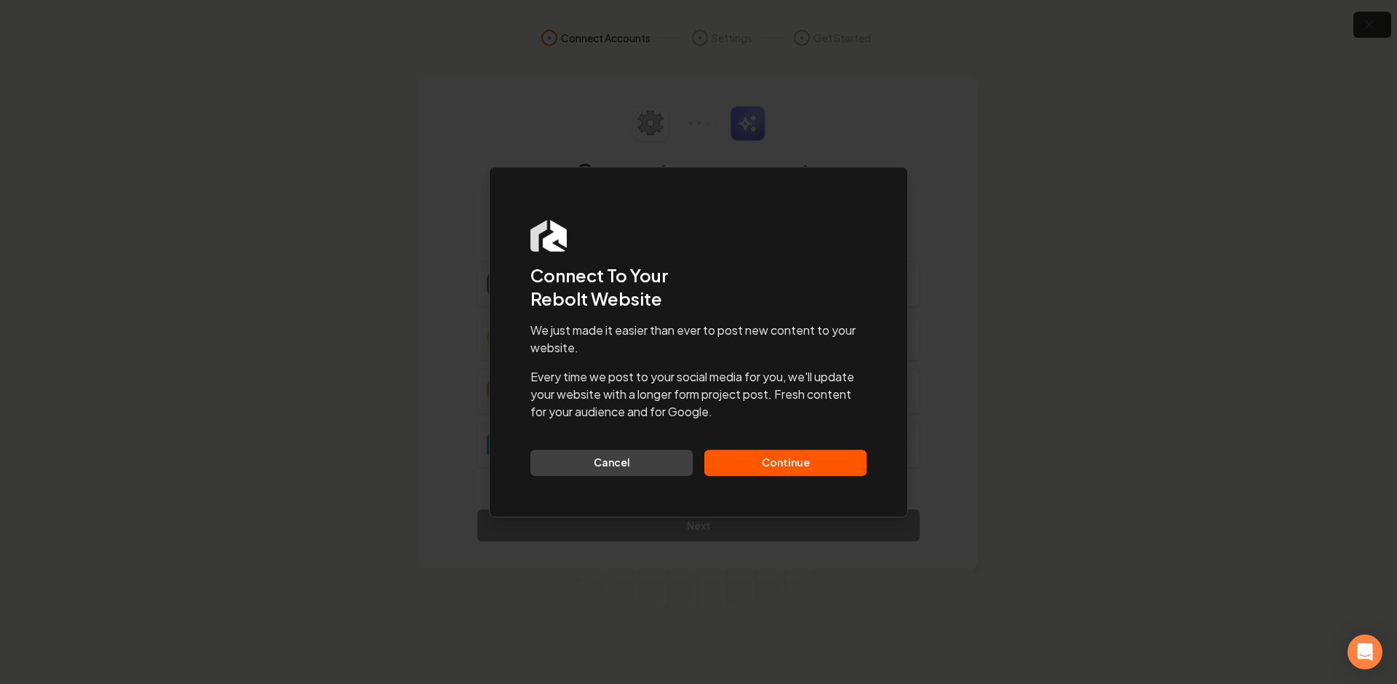
click at [777, 466] on button "Continue" at bounding box center [785, 463] width 162 height 26
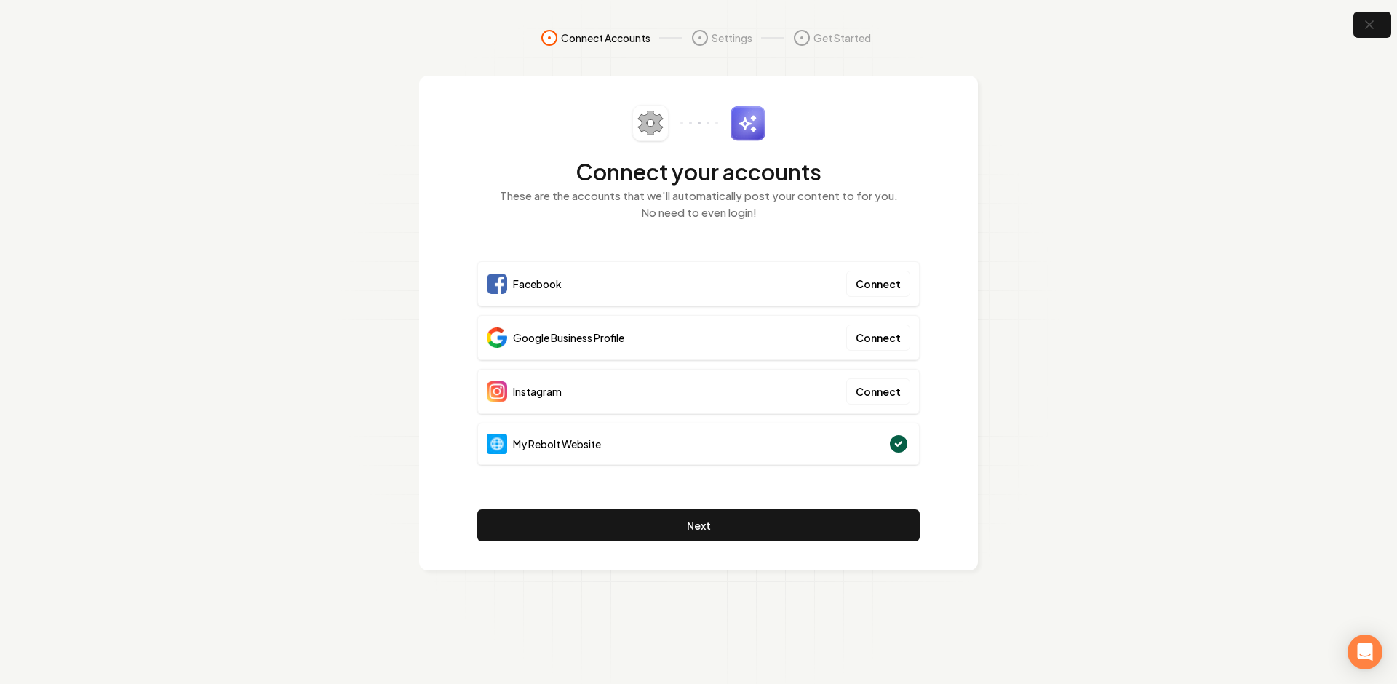
click at [742, 485] on div "Connect your accounts These are the accounts that we'll automatically post your…" at bounding box center [698, 323] width 442 height 437
click at [741, 485] on div "Connect your accounts These are the accounts that we'll automatically post your…" at bounding box center [698, 323] width 442 height 437
click at [785, 538] on button "Next" at bounding box center [698, 525] width 442 height 32
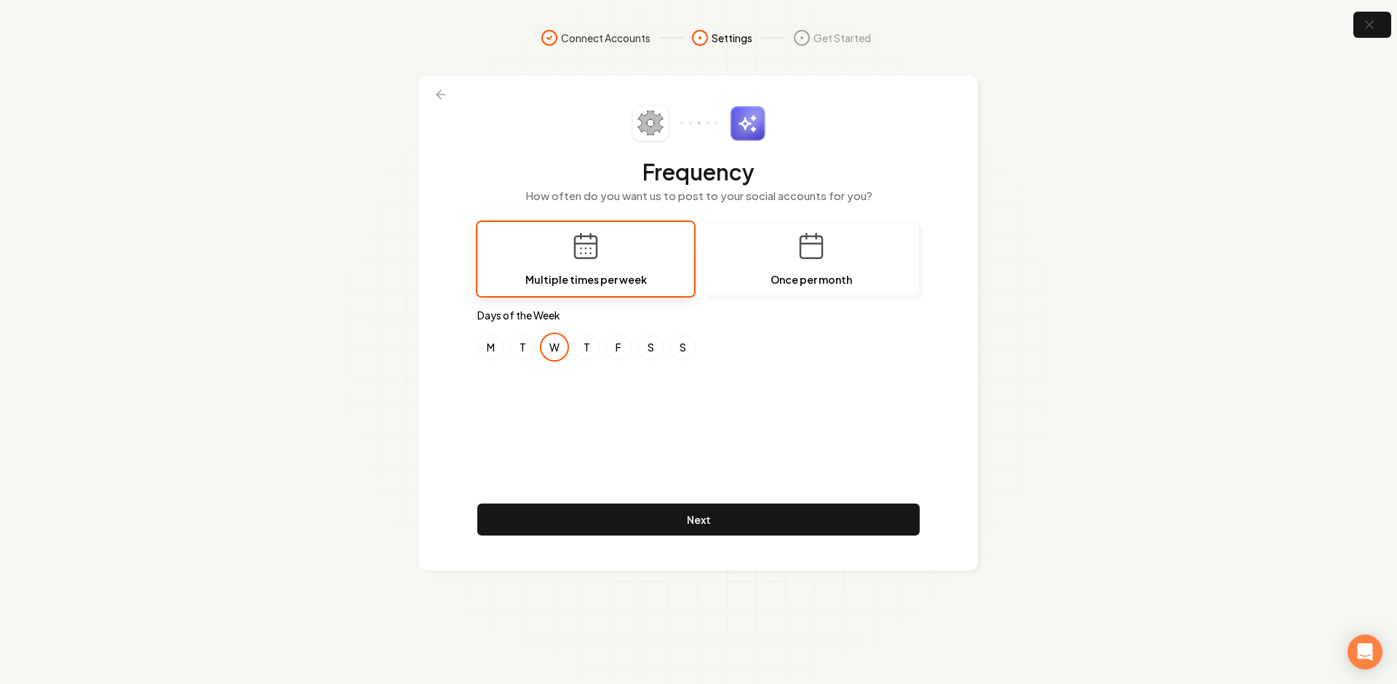
drag, startPoint x: 631, startPoint y: 408, endPoint x: 593, endPoint y: 330, distance: 85.9
click at [630, 408] on div "Frequency How often do you want us to post to your social accounts for you? Mul…" at bounding box center [698, 323] width 442 height 437
click at [532, 455] on div "Frequency How often do you want us to post to your social accounts for you? Mul…" at bounding box center [698, 323] width 442 height 437
click at [558, 441] on div "Frequency How often do you want us to post to your social accounts for you? Mul…" at bounding box center [698, 323] width 442 height 437
drag, startPoint x: 558, startPoint y: 441, endPoint x: 551, endPoint y: 429, distance: 13.7
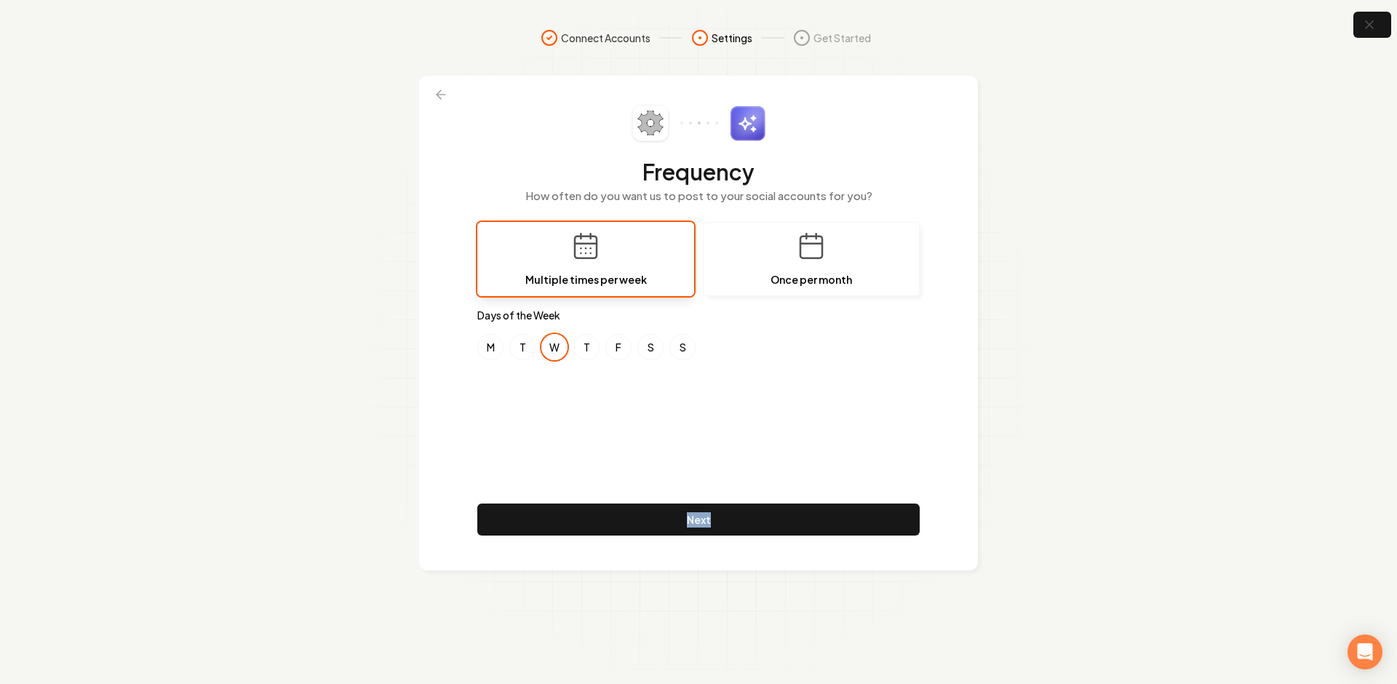
click at [557, 441] on div "Frequency How often do you want us to post to your social accounts for you? Mul…" at bounding box center [698, 323] width 442 height 437
click at [551, 429] on div "Frequency How often do you want us to post to your social accounts for you? Mul…" at bounding box center [698, 323] width 442 height 437
drag, startPoint x: 538, startPoint y: 419, endPoint x: 530, endPoint y: 405, distance: 16.0
click at [538, 420] on div "Frequency How often do you want us to post to your social accounts for you? Mul…" at bounding box center [698, 323] width 442 height 437
drag, startPoint x: 530, startPoint y: 405, endPoint x: 513, endPoint y: 381, distance: 29.3
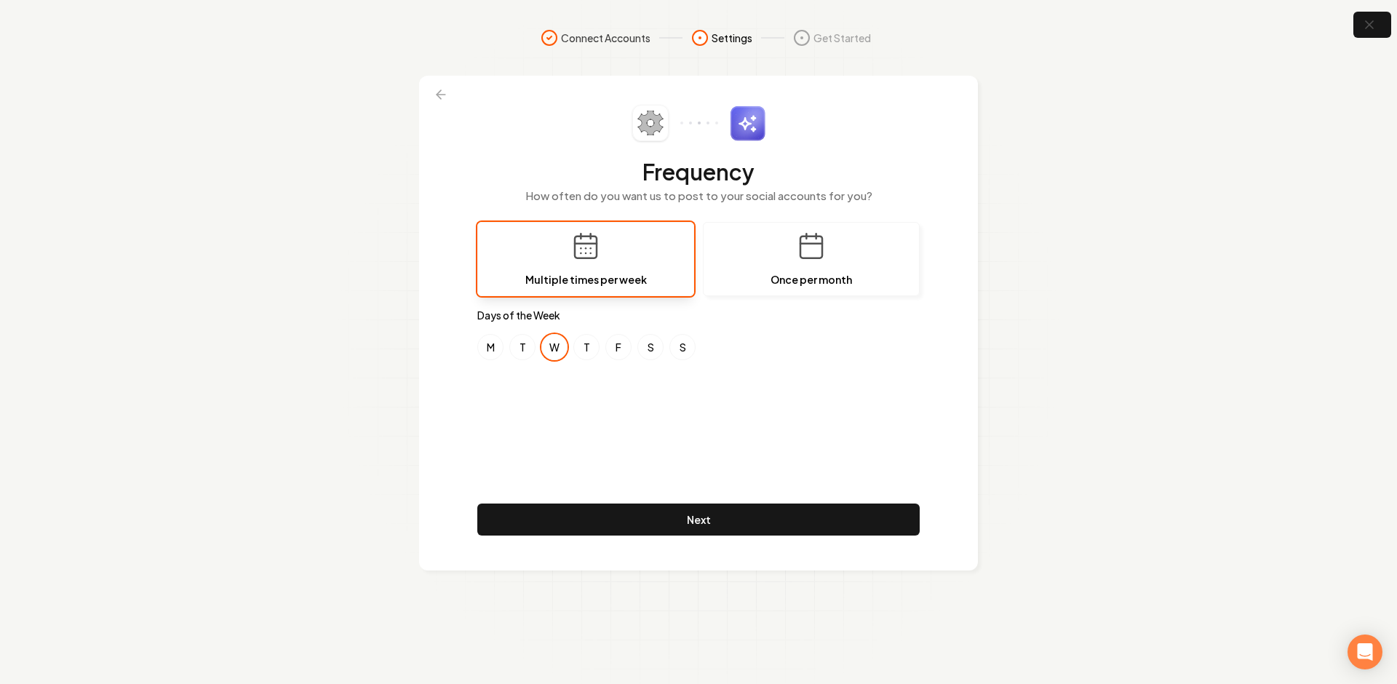
click at [528, 405] on div "Frequency How often do you want us to post to your social accounts for you? Mul…" at bounding box center [698, 323] width 442 height 437
click at [513, 381] on div "Frequency How often do you want us to post to your social accounts for you? Mul…" at bounding box center [698, 323] width 442 height 437
click at [493, 366] on div "Frequency How often do you want us to post to your social accounts for you? Mul…" at bounding box center [698, 323] width 442 height 437
click at [504, 387] on div "Frequency How often do you want us to post to your social accounts for you? Mul…" at bounding box center [698, 323] width 442 height 437
click at [538, 403] on div "Frequency How often do you want us to post to your social accounts for you? Mul…" at bounding box center [698, 323] width 442 height 437
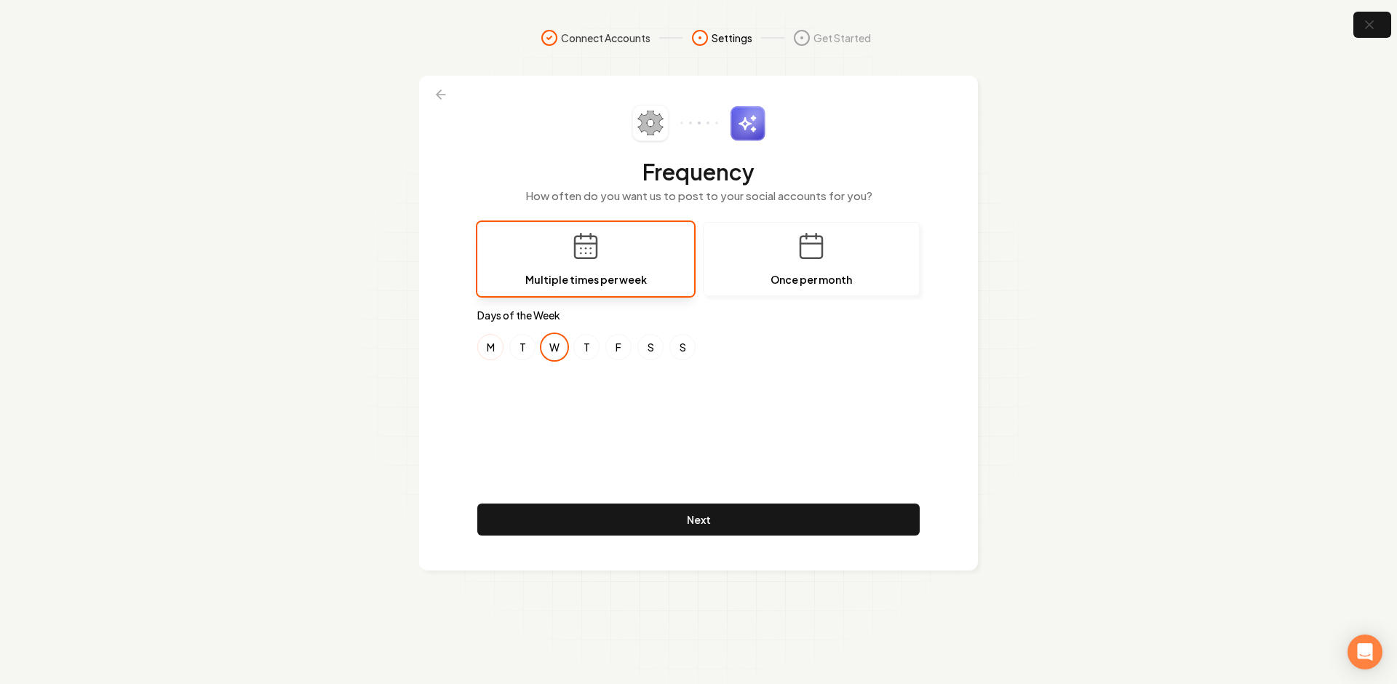
drag, startPoint x: 509, startPoint y: 378, endPoint x: 498, endPoint y: 344, distance: 35.2
click at [509, 373] on div "Frequency How often do you want us to post to your social accounts for you? Mul…" at bounding box center [698, 323] width 442 height 437
click at [498, 344] on button "M" at bounding box center [490, 347] width 26 height 26
click at [527, 351] on button "T" at bounding box center [522, 347] width 26 height 26
click at [560, 349] on button "W" at bounding box center [554, 347] width 26 height 26
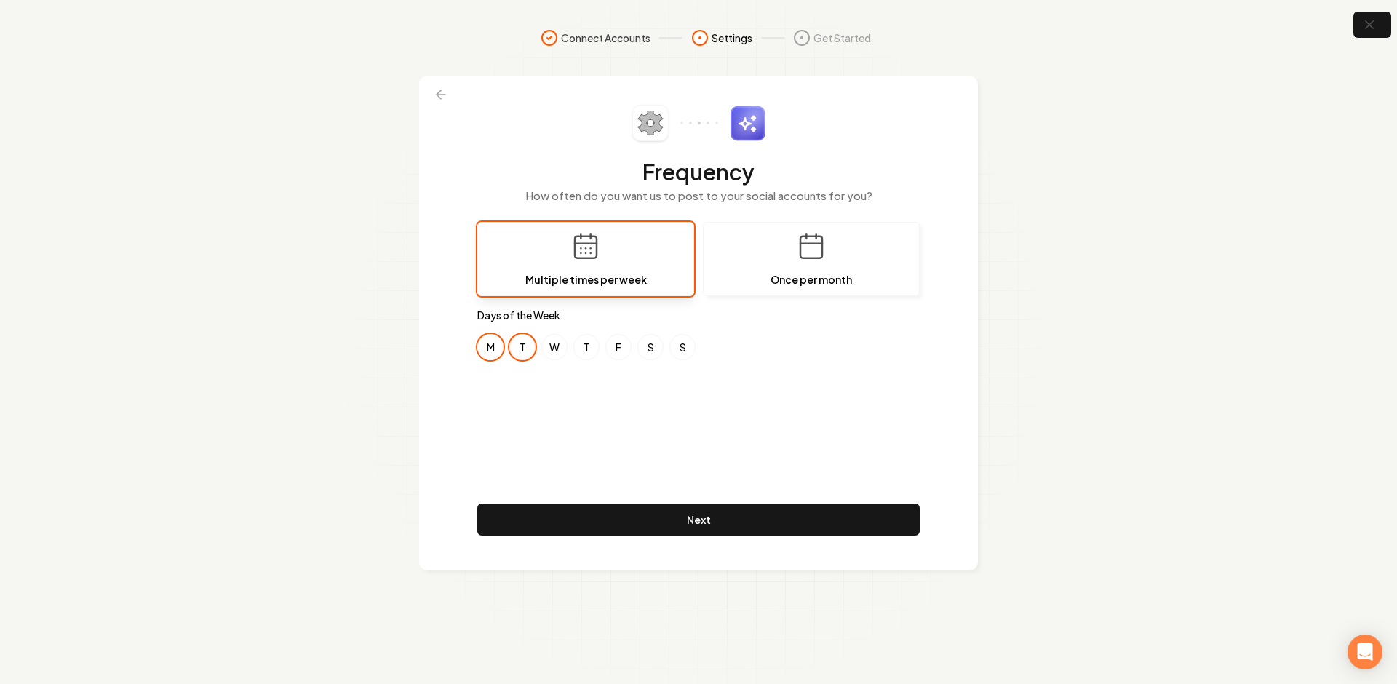
click at [525, 351] on button "T" at bounding box center [522, 347] width 26 height 26
drag, startPoint x: 490, startPoint y: 339, endPoint x: 532, endPoint y: 343, distance: 41.7
click at [493, 338] on button "M" at bounding box center [490, 347] width 26 height 26
click at [532, 343] on button "T" at bounding box center [522, 347] width 26 height 26
drag, startPoint x: 555, startPoint y: 344, endPoint x: 520, endPoint y: 347, distance: 35.0
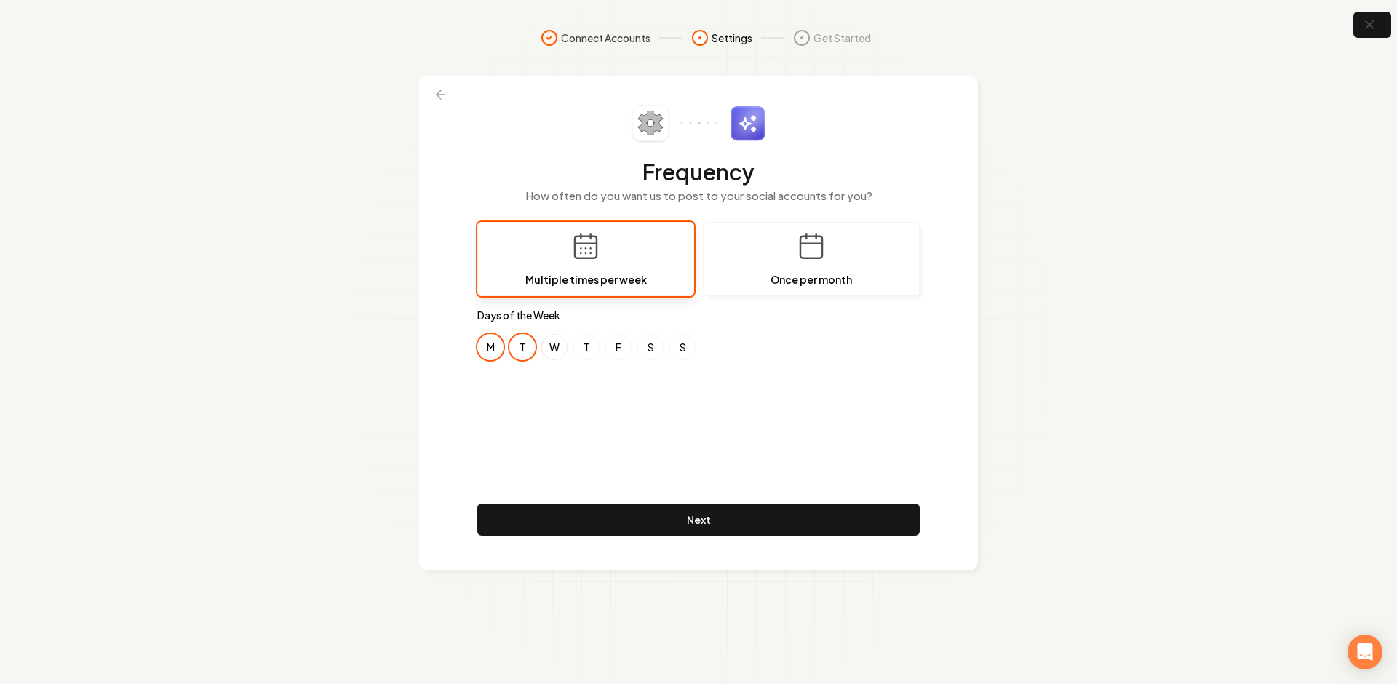
click at [555, 344] on button "W" at bounding box center [554, 347] width 26 height 26
click at [519, 346] on button "T" at bounding box center [522, 347] width 26 height 26
click at [488, 346] on button "M" at bounding box center [490, 347] width 26 height 26
drag, startPoint x: 536, startPoint y: 345, endPoint x: 551, endPoint y: 346, distance: 15.3
click at [538, 345] on div "M T W T F S S" at bounding box center [698, 347] width 442 height 26
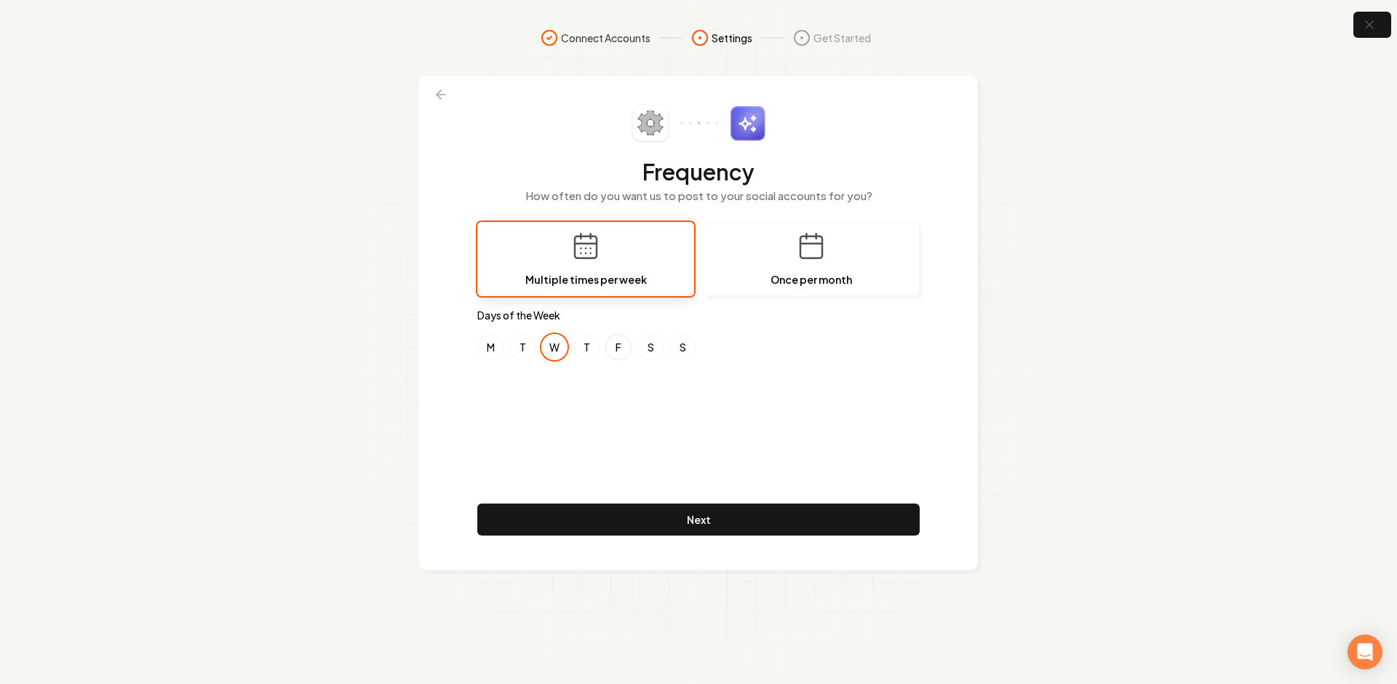
click at [607, 344] on button "F" at bounding box center [618, 347] width 26 height 26
click at [506, 349] on div "M T W T F S S" at bounding box center [698, 347] width 442 height 26
click at [498, 349] on button "M" at bounding box center [490, 347] width 26 height 26
click at [621, 343] on button "F" at bounding box center [618, 347] width 26 height 26
click at [604, 416] on div "Frequency How often do you want us to post to your social accounts for you? Mul…" at bounding box center [698, 323] width 442 height 437
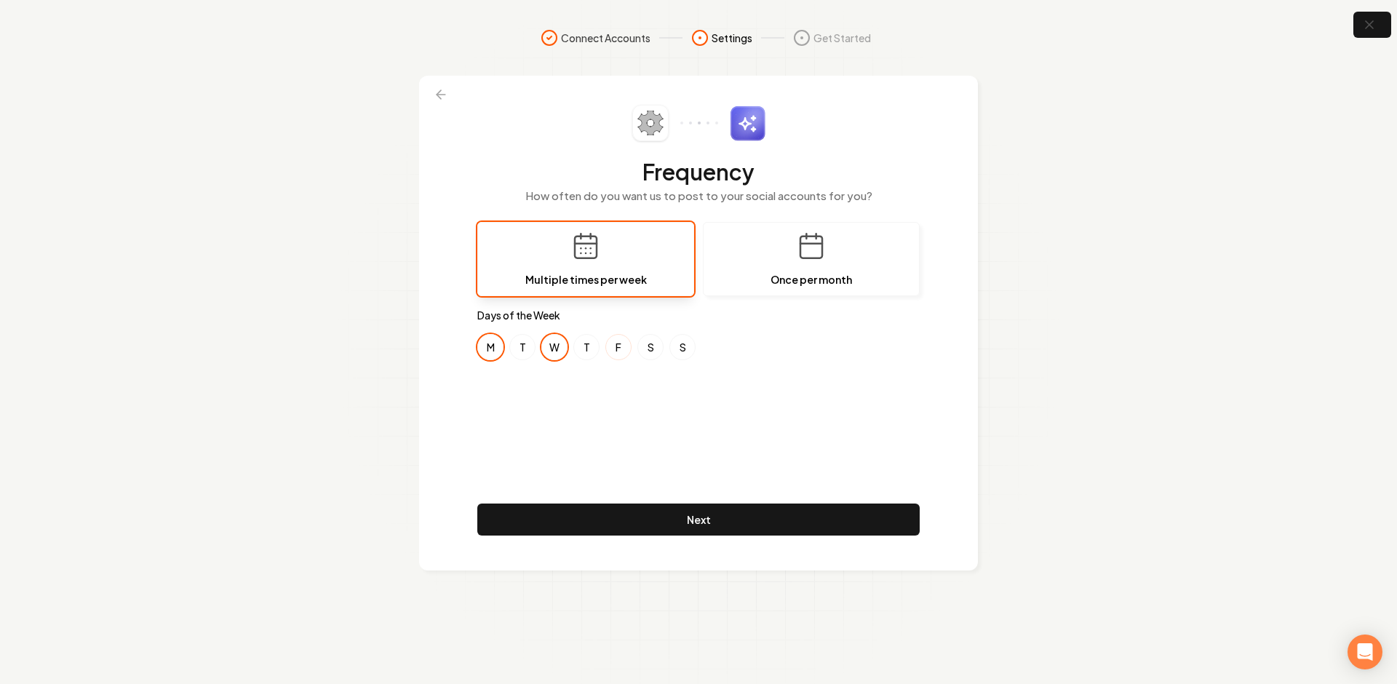
click at [624, 347] on button "F" at bounding box center [618, 347] width 26 height 26
click at [613, 383] on div "Frequency How often do you want us to post to your social accounts for you? Mul…" at bounding box center [698, 323] width 442 height 437
click at [585, 391] on div "Frequency How often do you want us to post to your social accounts for you? Mul…" at bounding box center [698, 323] width 442 height 437
click at [544, 390] on div "Frequency How often do you want us to post to your social accounts for you? Mul…" at bounding box center [698, 323] width 442 height 437
click at [509, 343] on button "T" at bounding box center [522, 347] width 26 height 26
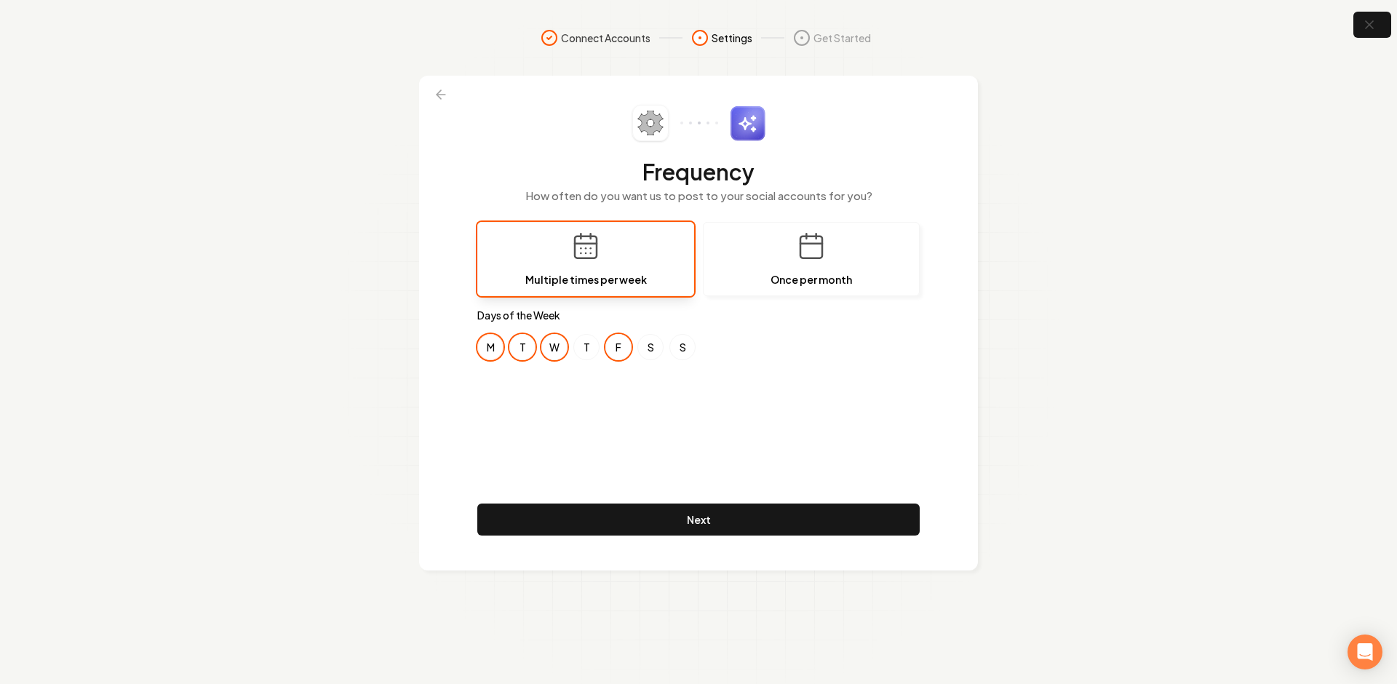
click at [494, 349] on button "M" at bounding box center [490, 347] width 26 height 26
drag, startPoint x: 541, startPoint y: 351, endPoint x: 551, endPoint y: 350, distance: 9.5
click at [541, 351] on button "W" at bounding box center [554, 347] width 26 height 26
drag, startPoint x: 581, startPoint y: 348, endPoint x: 609, endPoint y: 343, distance: 28.7
click at [583, 347] on button "T" at bounding box center [586, 347] width 26 height 26
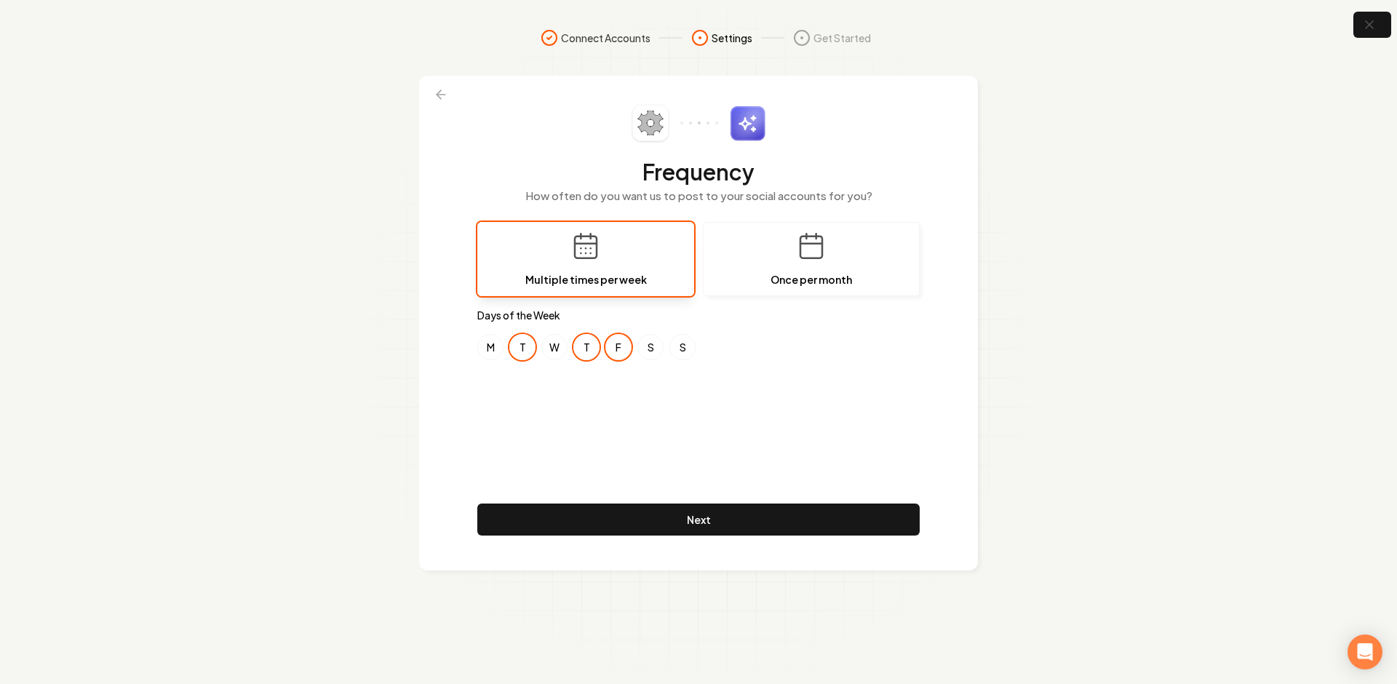
click at [610, 343] on button "F" at bounding box center [618, 347] width 26 height 26
click at [629, 406] on div "Frequency How often do you want us to post to your social accounts for you? Mul…" at bounding box center [698, 323] width 442 height 437
click at [620, 451] on div "Frequency How often do you want us to post to your social accounts for you? Mul…" at bounding box center [698, 323] width 442 height 437
click at [598, 394] on div "Frequency How often do you want us to post to your social accounts for you? Mul…" at bounding box center [698, 323] width 442 height 437
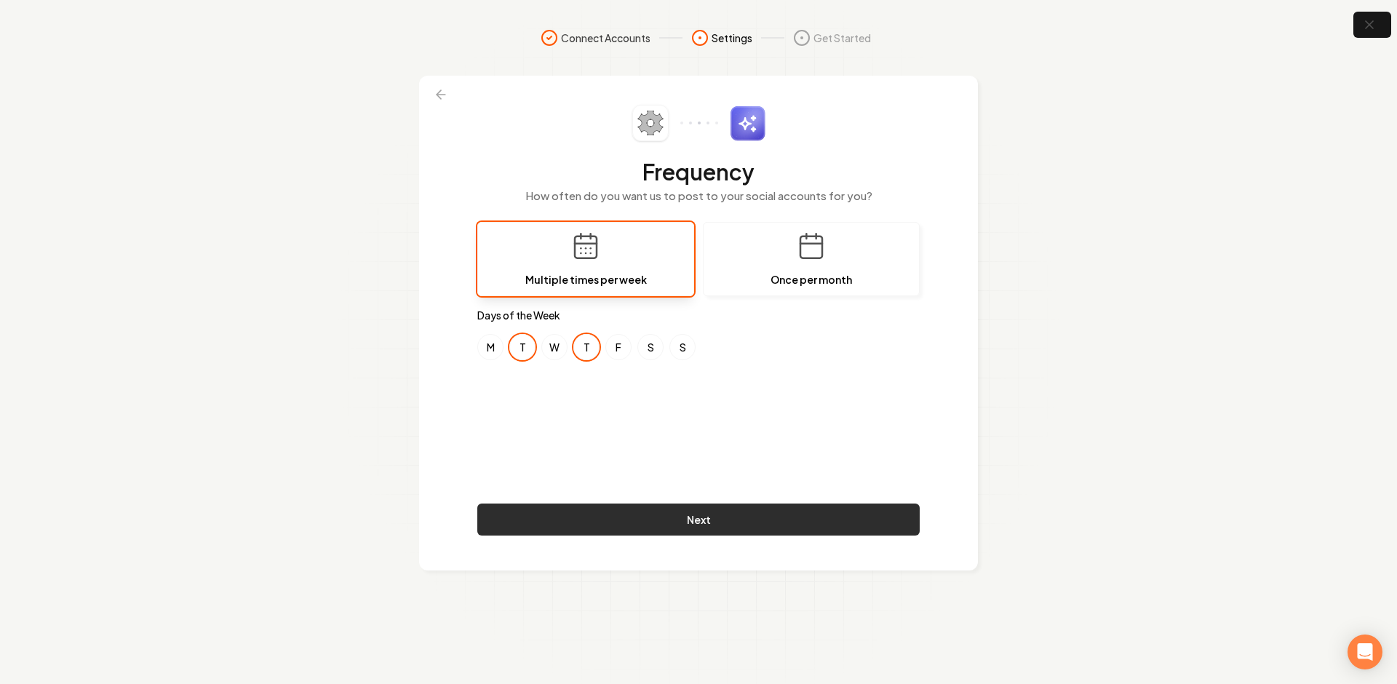
click at [589, 521] on button "Next" at bounding box center [698, 520] width 442 height 32
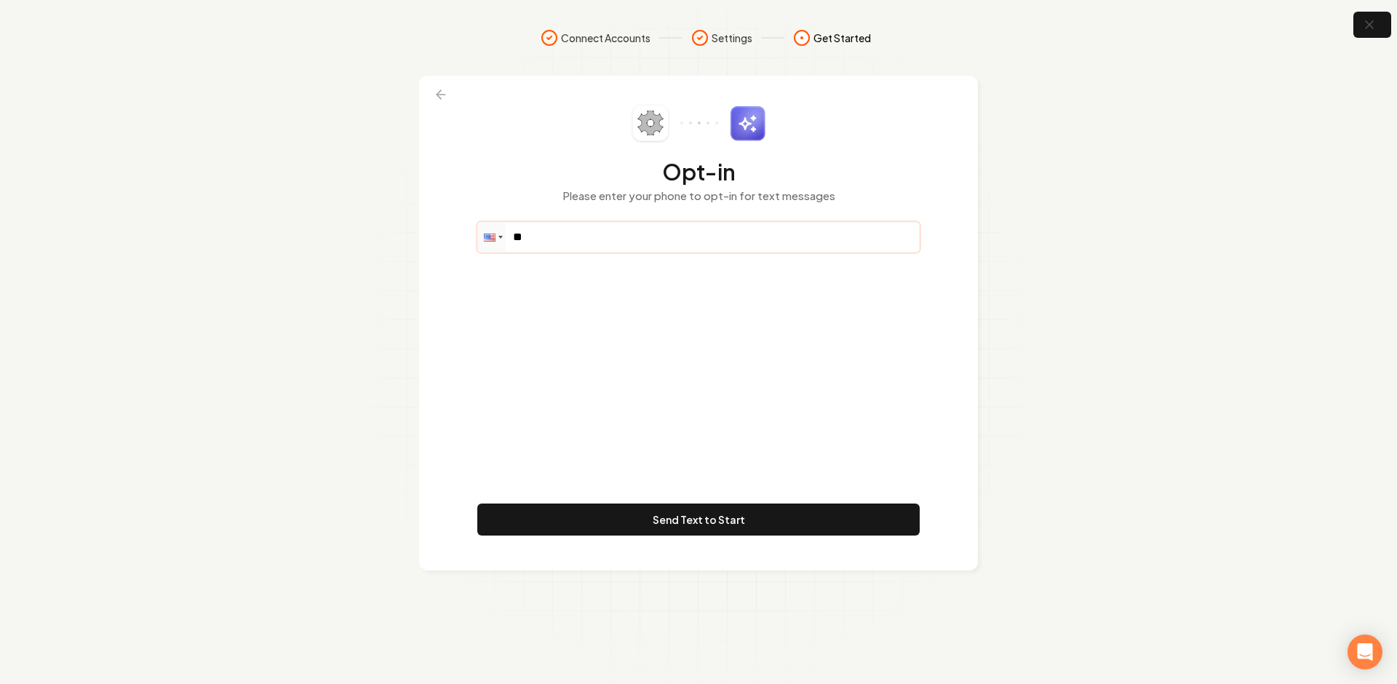
click at [583, 236] on input "**" at bounding box center [698, 237] width 441 height 29
click at [584, 238] on input "**" at bounding box center [698, 237] width 441 height 29
click at [581, 239] on input "**" at bounding box center [698, 237] width 441 height 29
type input "**********"
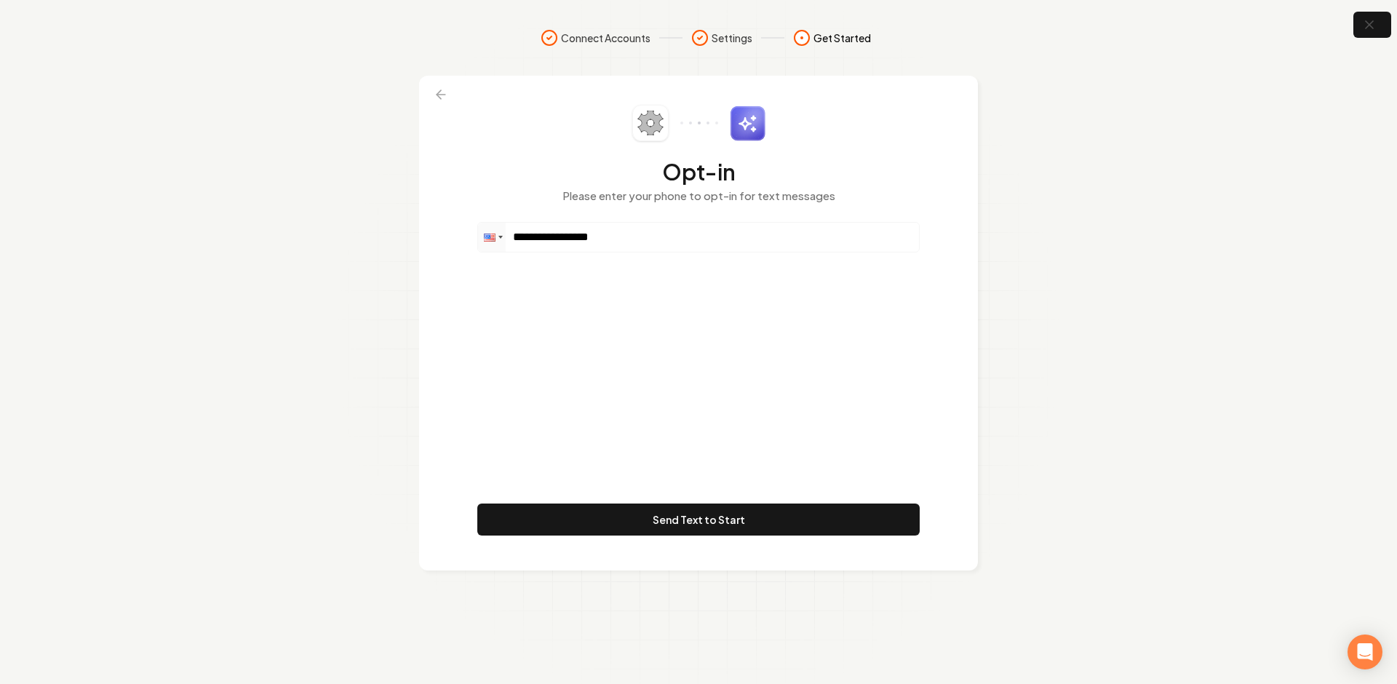
click at [690, 424] on div "**********" at bounding box center [698, 323] width 442 height 437
click at [663, 405] on div "**********" at bounding box center [698, 323] width 442 height 437
click at [685, 366] on div "**********" at bounding box center [698, 323] width 442 height 437
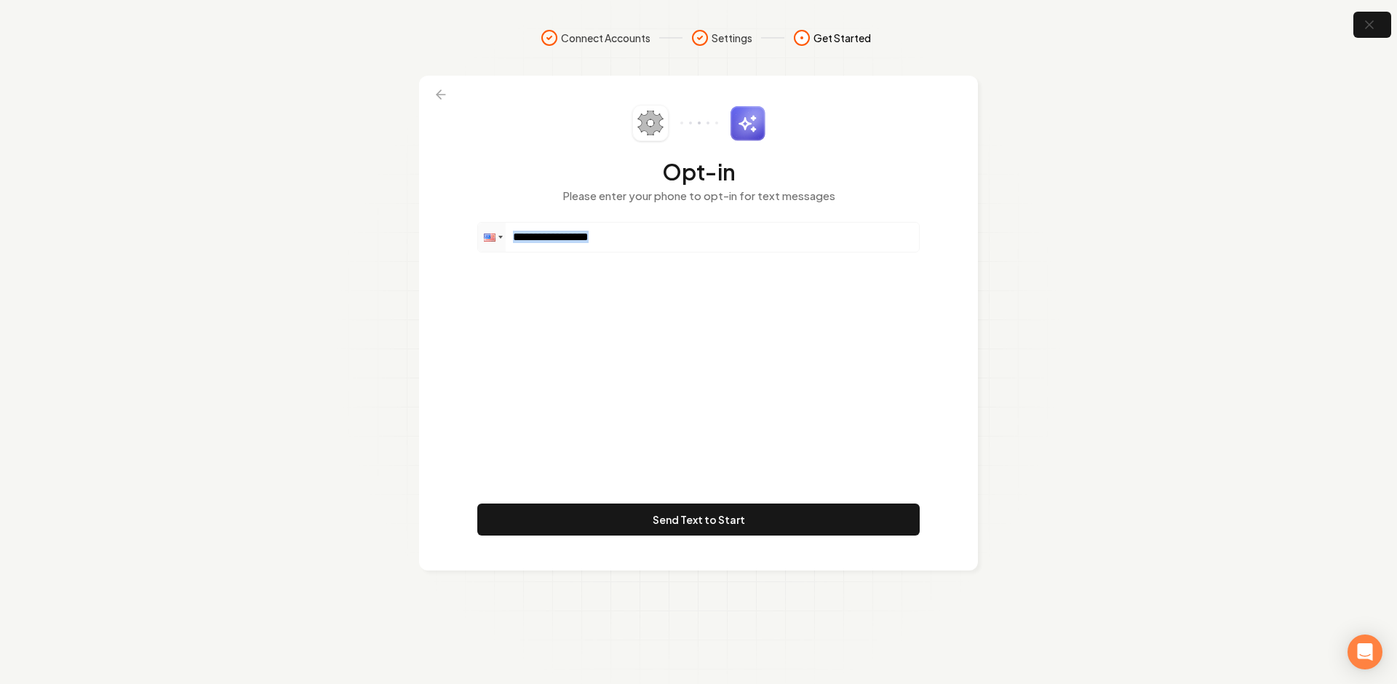
click at [685, 366] on div "**********" at bounding box center [698, 323] width 442 height 437
drag, startPoint x: 669, startPoint y: 363, endPoint x: 691, endPoint y: 559, distance: 197.0
click at [669, 364] on div "**********" at bounding box center [698, 323] width 442 height 437
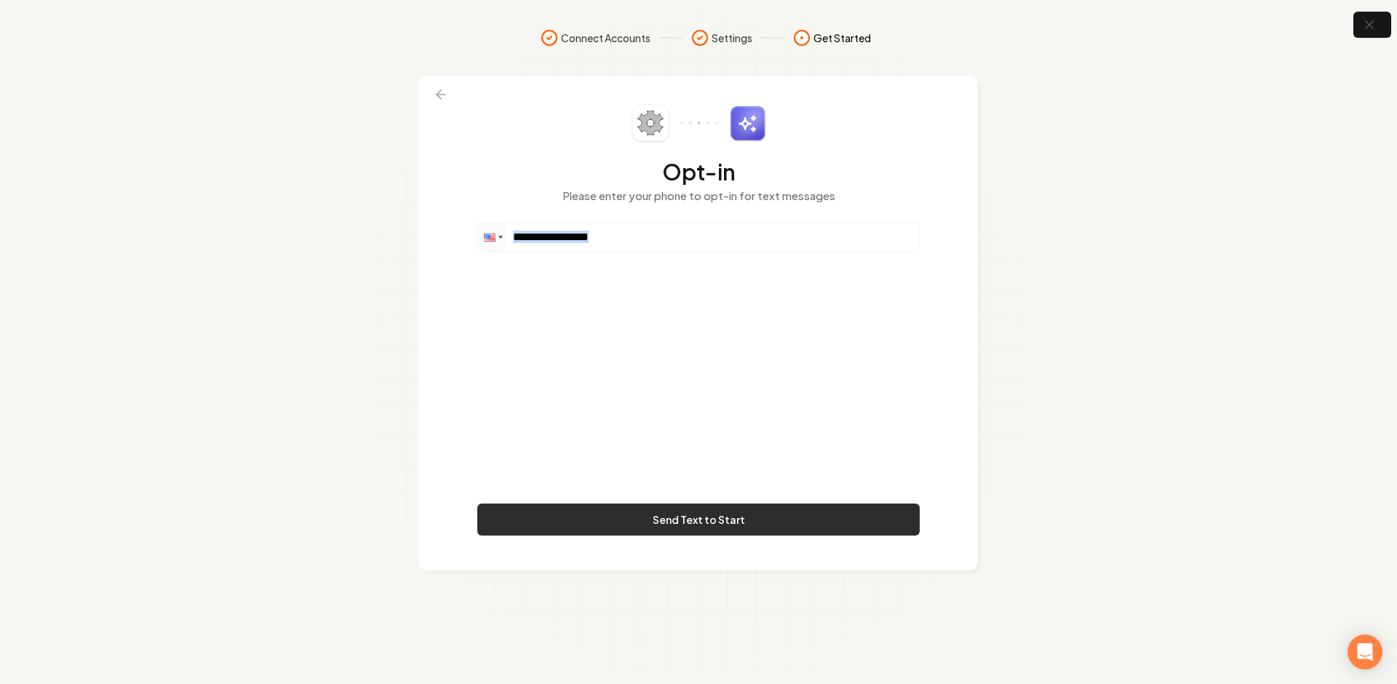
click at [694, 528] on button "Send Text to Start" at bounding box center [698, 520] width 442 height 32
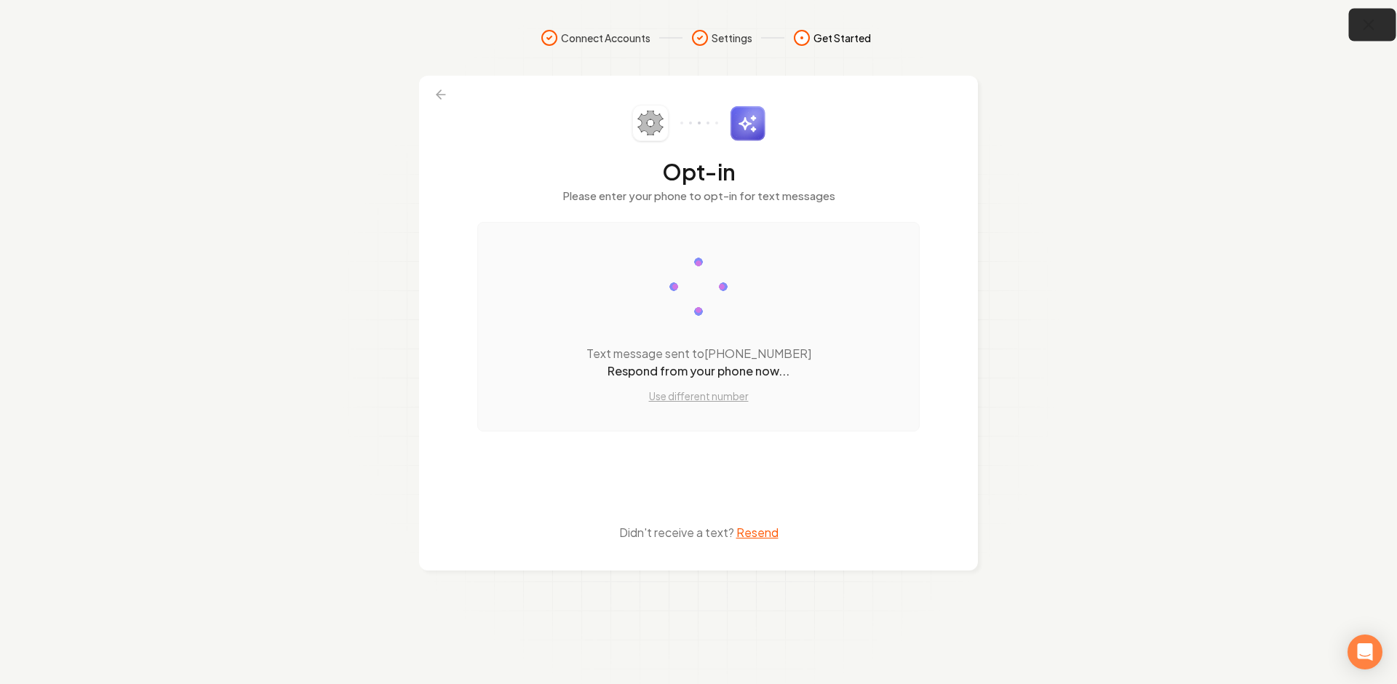
click at [1369, 22] on icon "button" at bounding box center [1369, 25] width 18 height 18
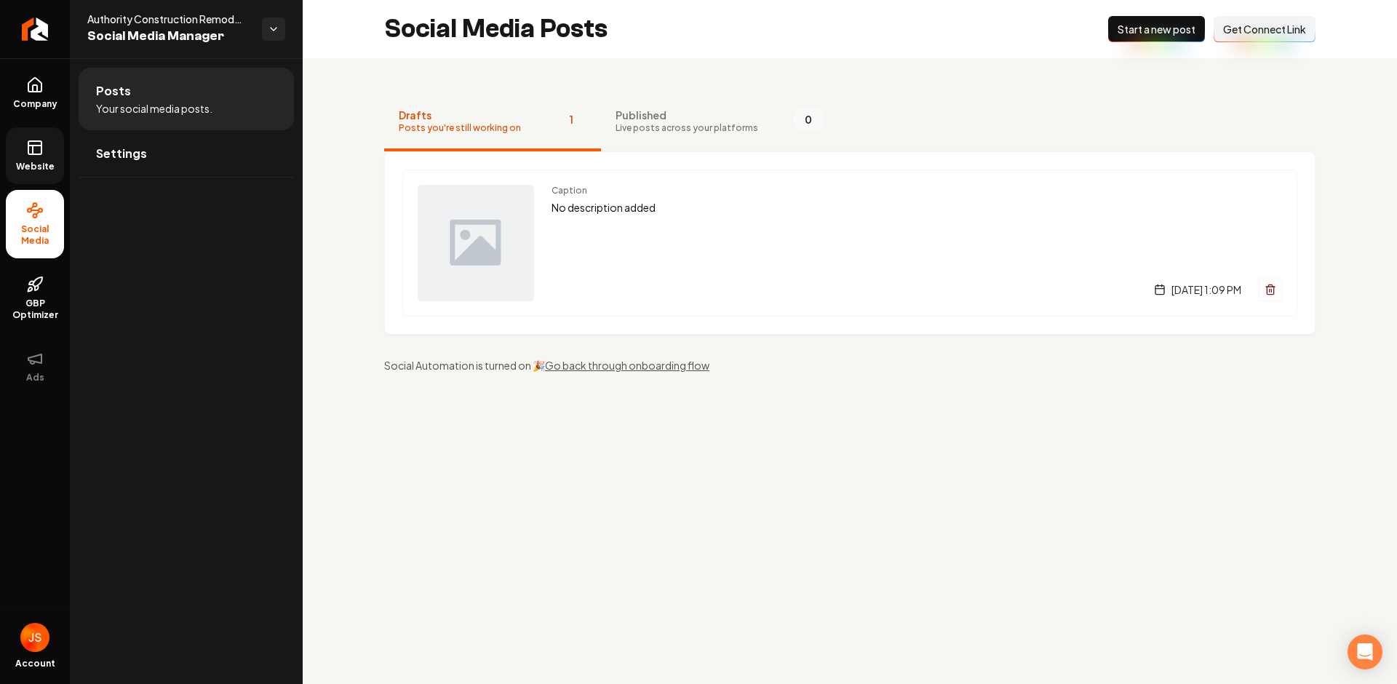
click at [19, 153] on link "Website" at bounding box center [35, 155] width 58 height 57
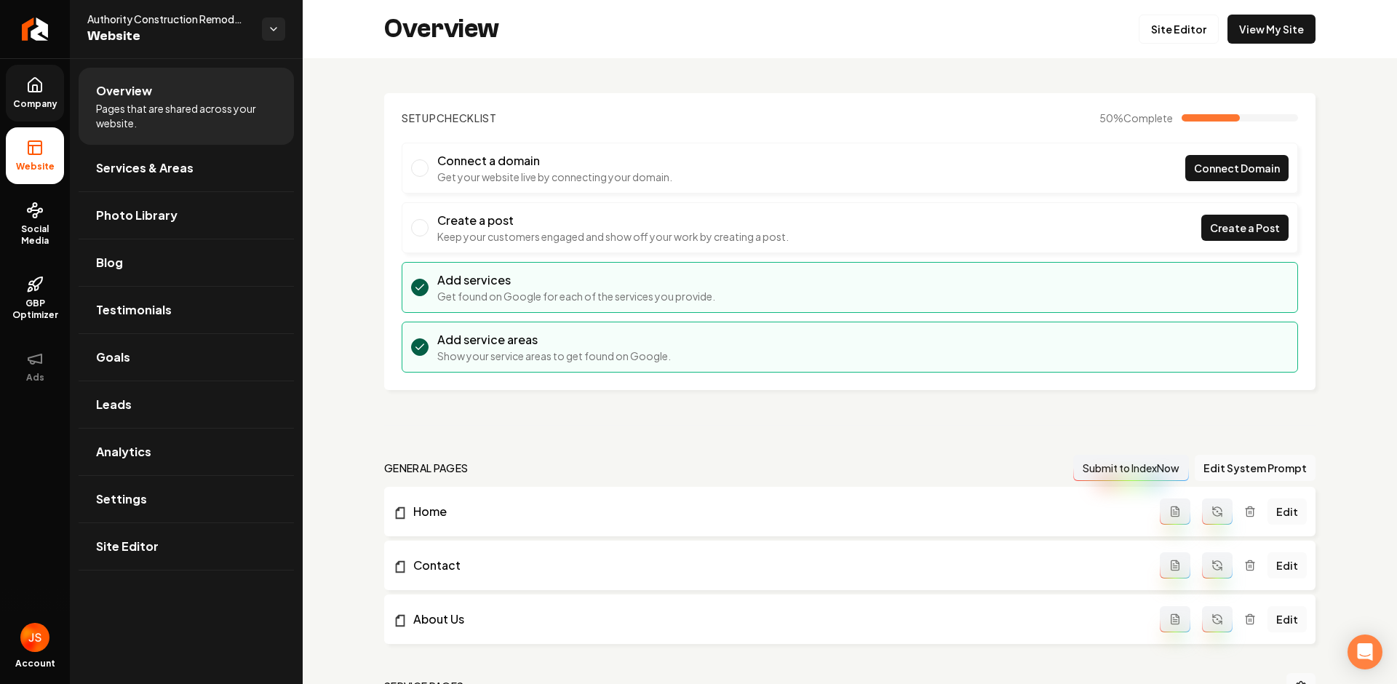
click at [41, 97] on link "Company" at bounding box center [35, 93] width 58 height 57
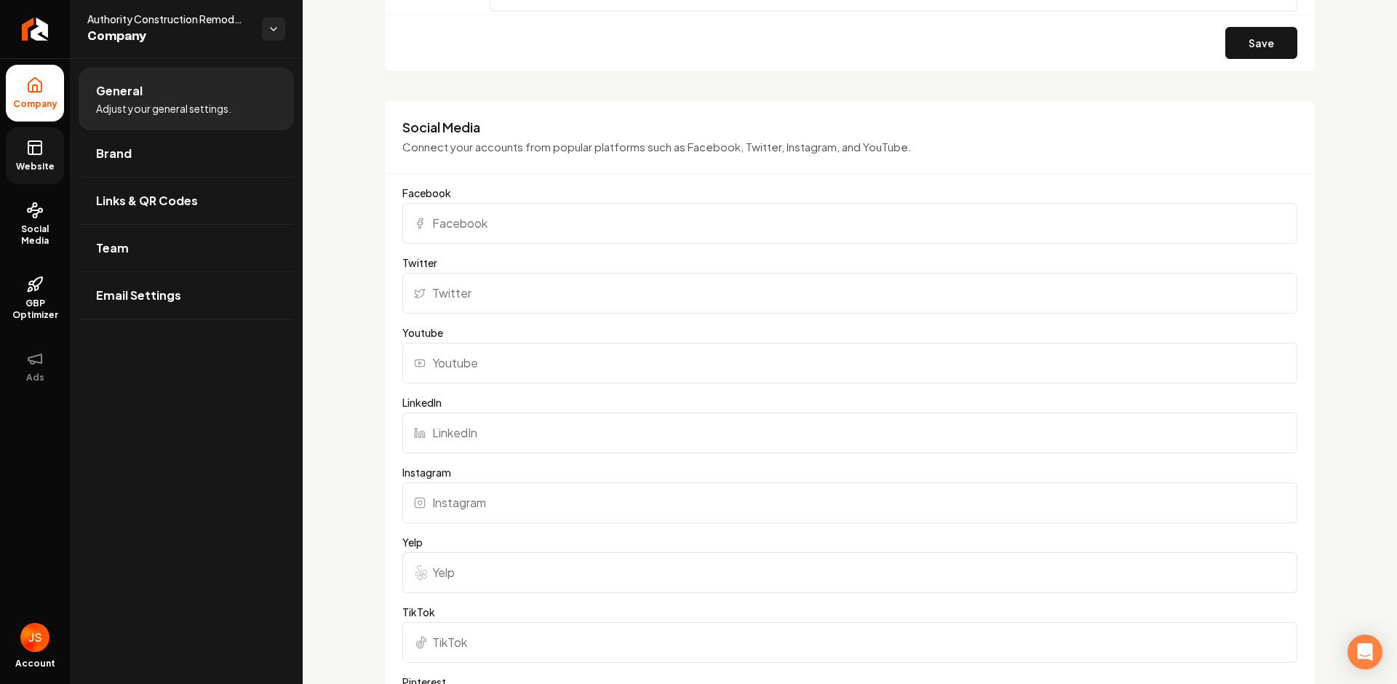
scroll to position [1327, 0]
click at [450, 566] on input "Yelp" at bounding box center [849, 572] width 895 height 41
paste input "https://www.yelp.com/biz/authority-construction-denver"
type input "https://www.yelp.com/biz/authority-construction-denver"
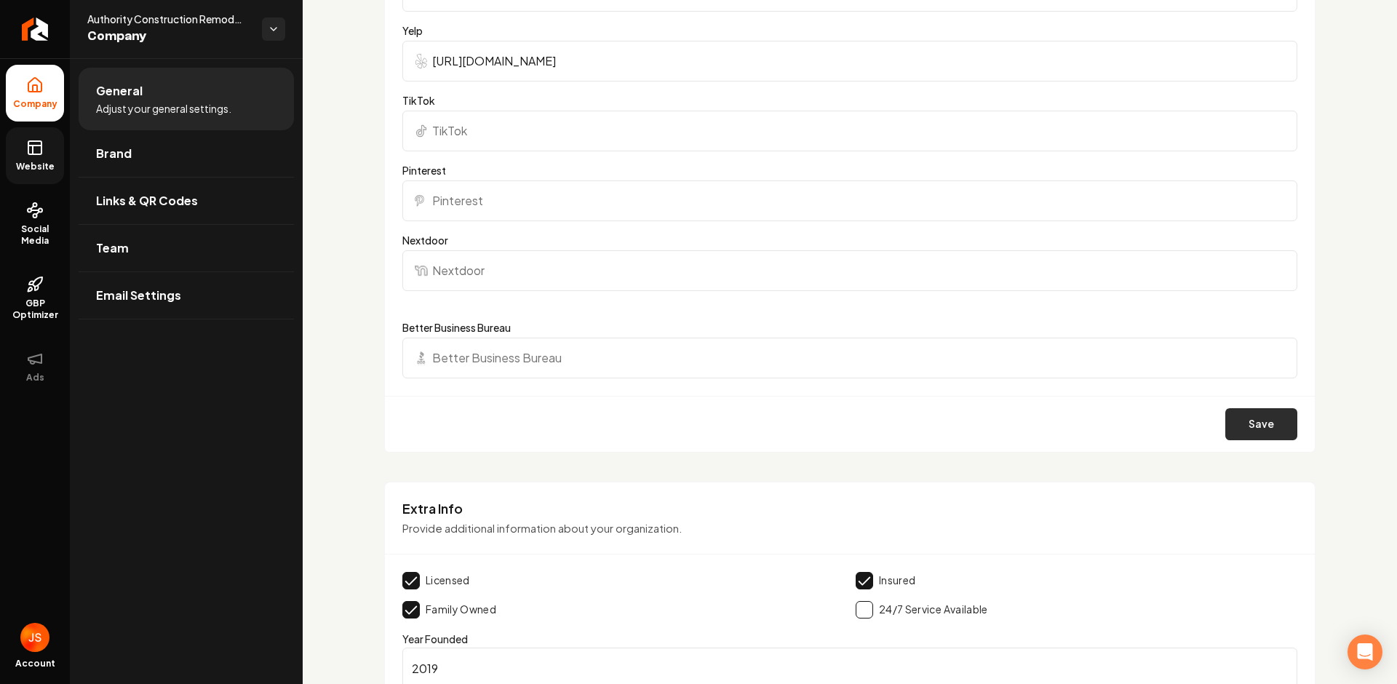
click at [1268, 426] on button "Save" at bounding box center [1261, 424] width 72 height 32
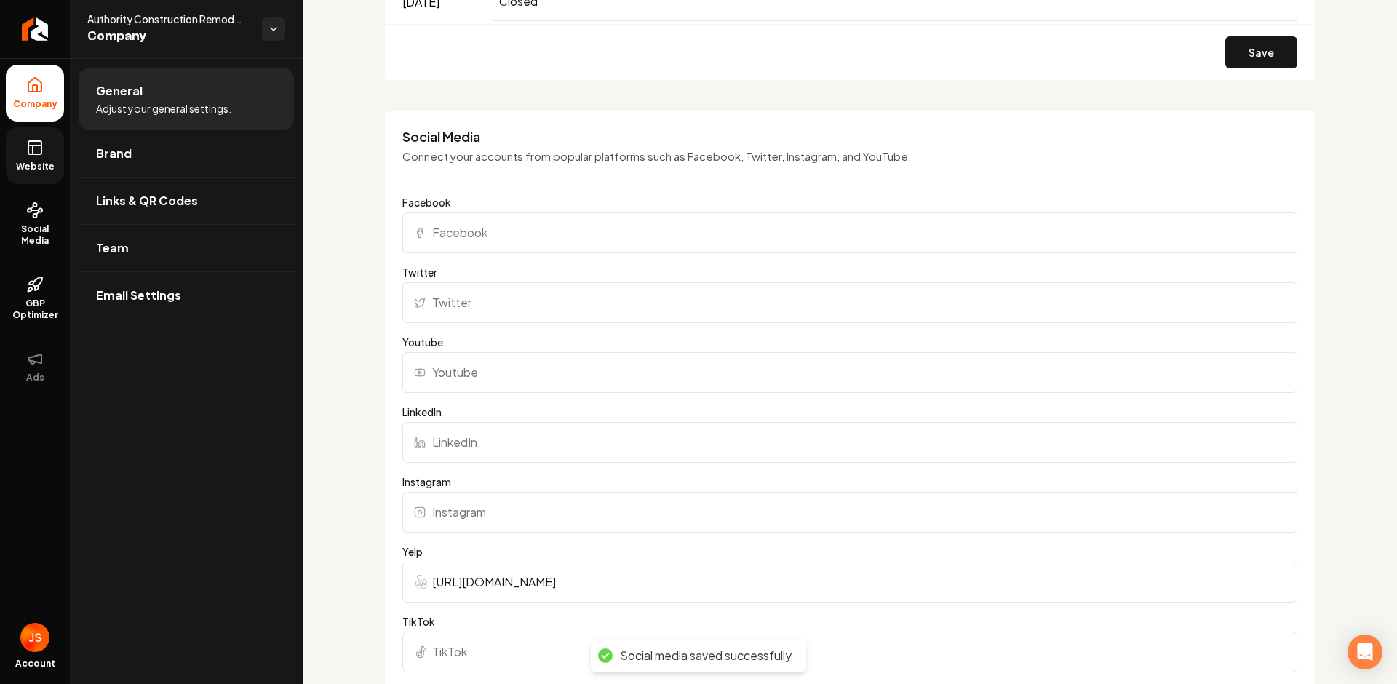
scroll to position [1322, 0]
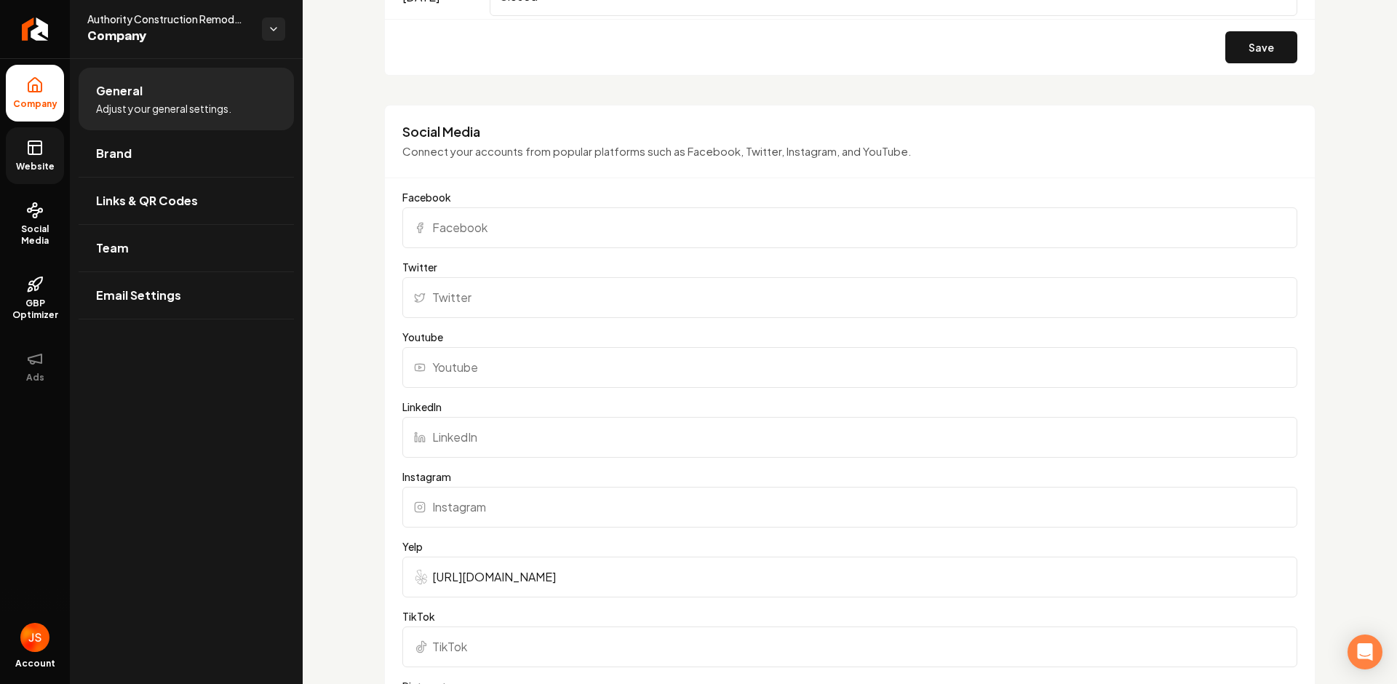
click at [461, 197] on label "Facebook" at bounding box center [849, 197] width 895 height 15
click at [461, 207] on input "Facebook" at bounding box center [849, 227] width 895 height 41
drag, startPoint x: 454, startPoint y: 222, endPoint x: 369, endPoint y: 24, distance: 215.5
click at [454, 221] on input "Facebook" at bounding box center [849, 227] width 895 height 41
paste input "https://www.facebook.com/profile.php?id=61576995922284#"
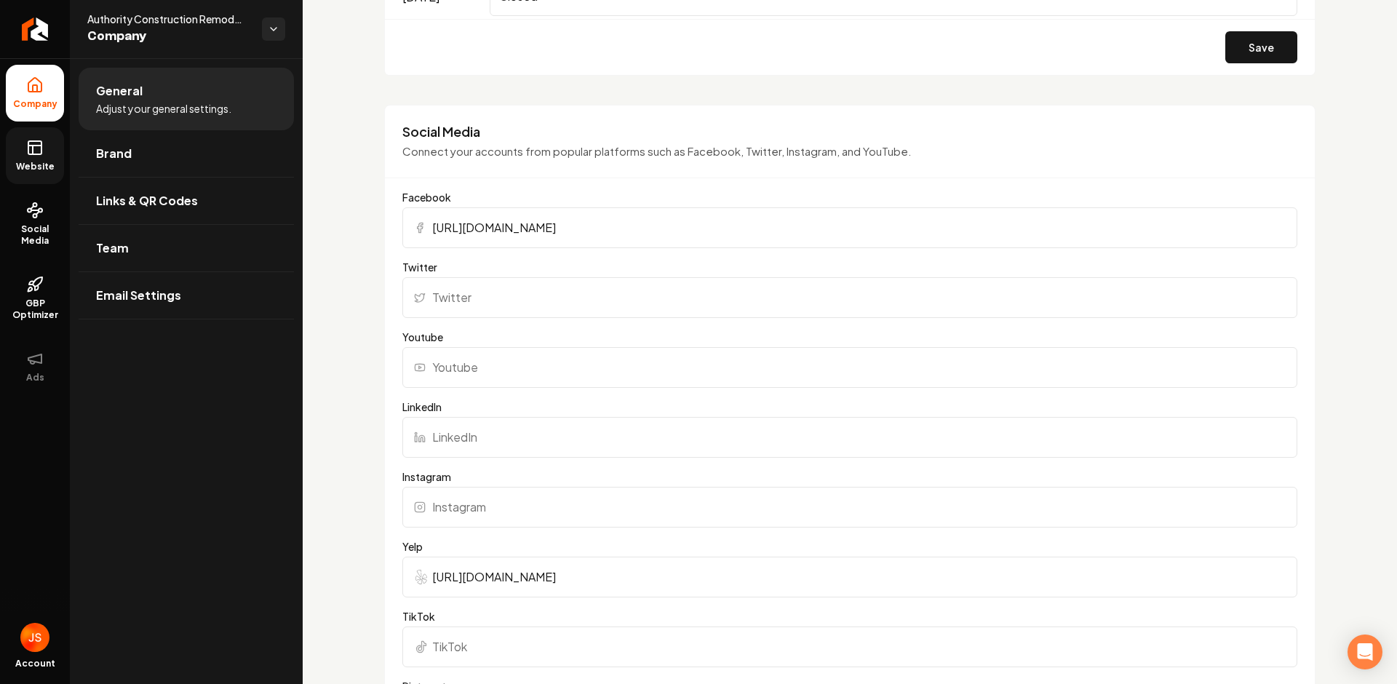
type input "https://www.facebook.com/profile.php?id=61576995922284#"
drag, startPoint x: 754, startPoint y: 362, endPoint x: 911, endPoint y: 158, distance: 257.3
click at [754, 362] on input "Youtube" at bounding box center [849, 367] width 895 height 41
click at [1262, 49] on button "Save" at bounding box center [1261, 47] width 72 height 32
click at [34, 214] on circle at bounding box center [35, 216] width 4 height 4
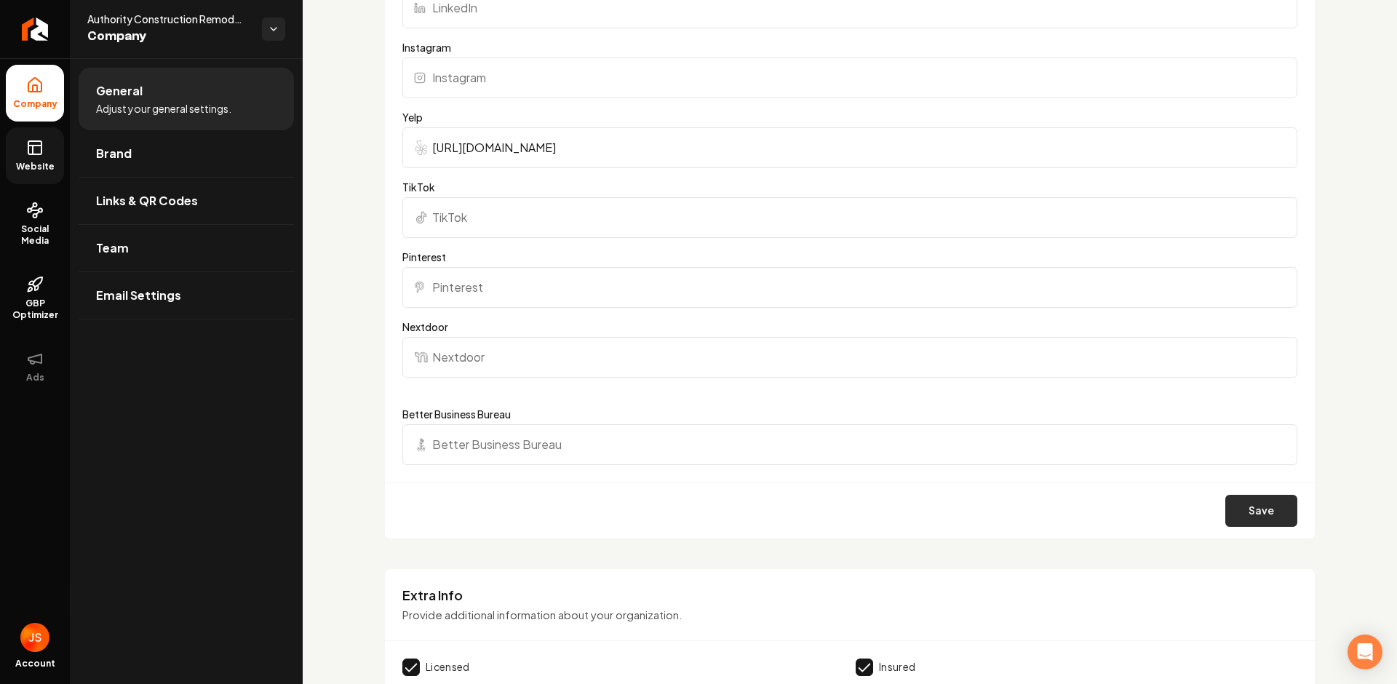
click at [1252, 514] on button "Save" at bounding box center [1261, 511] width 72 height 32
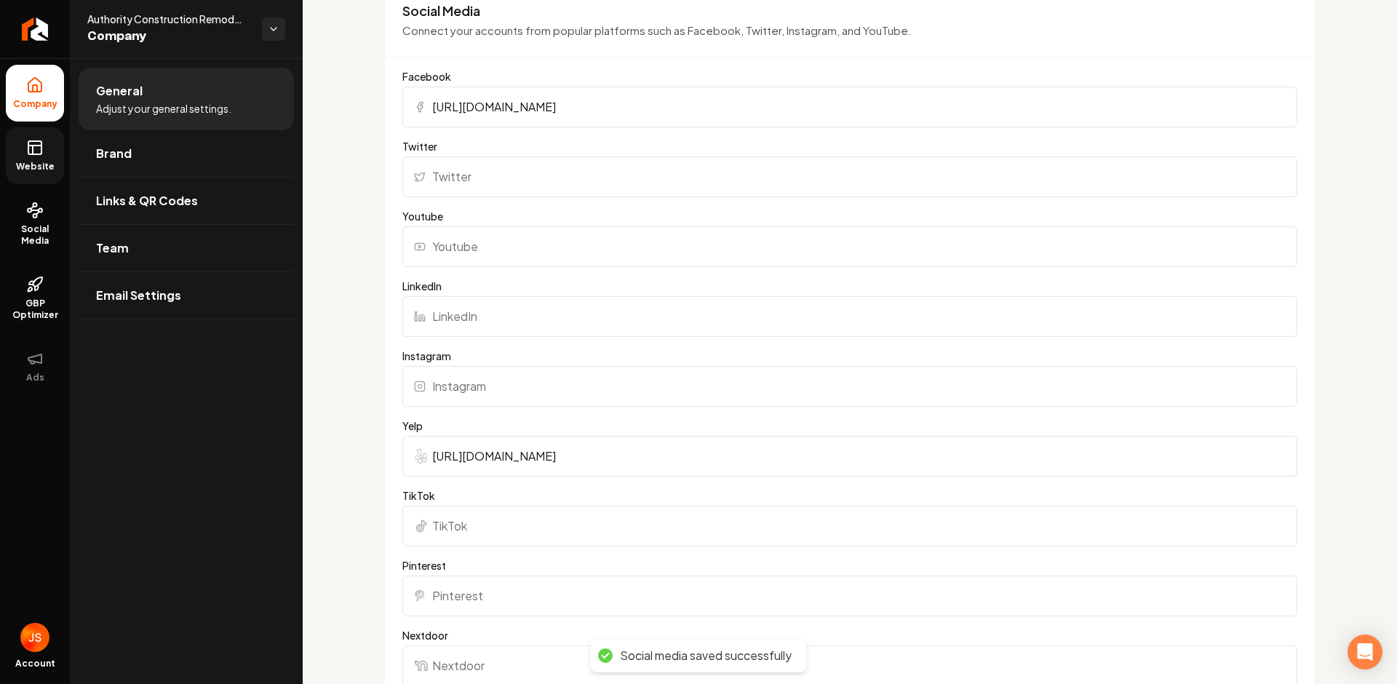
scroll to position [1135, 0]
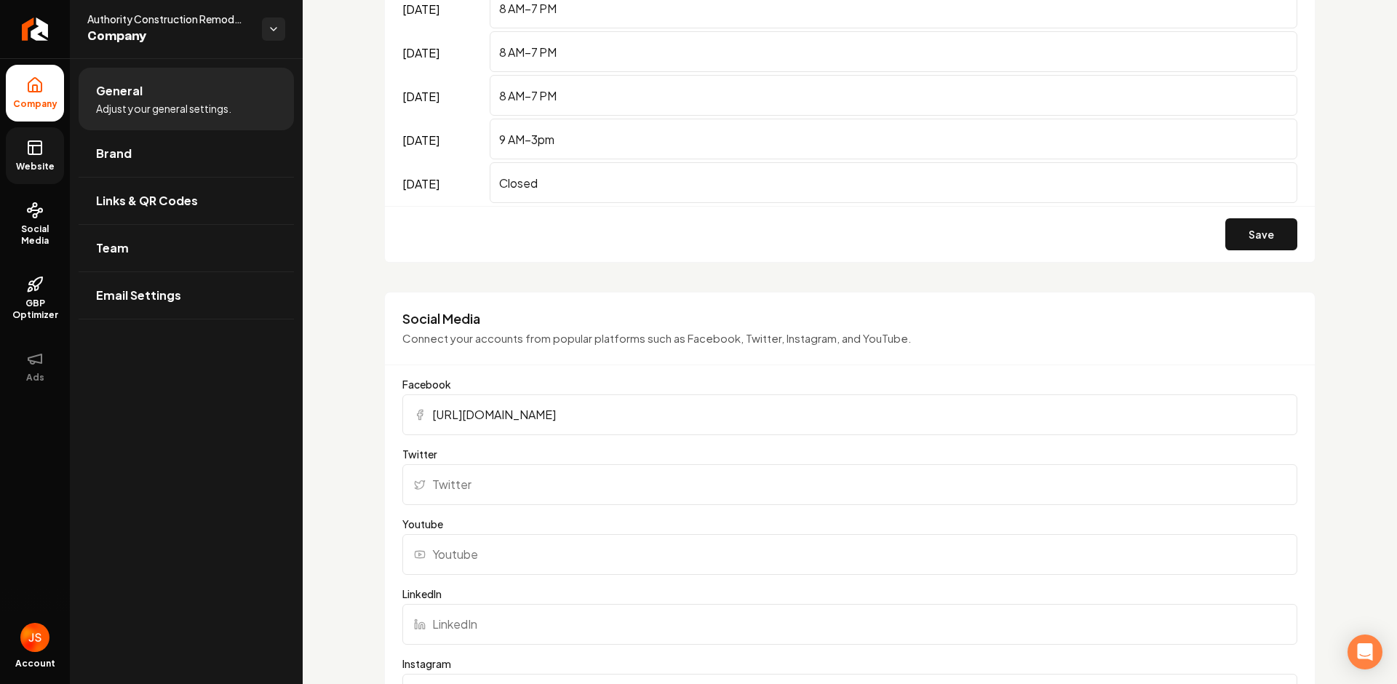
click at [521, 495] on input "Twitter" at bounding box center [849, 484] width 895 height 41
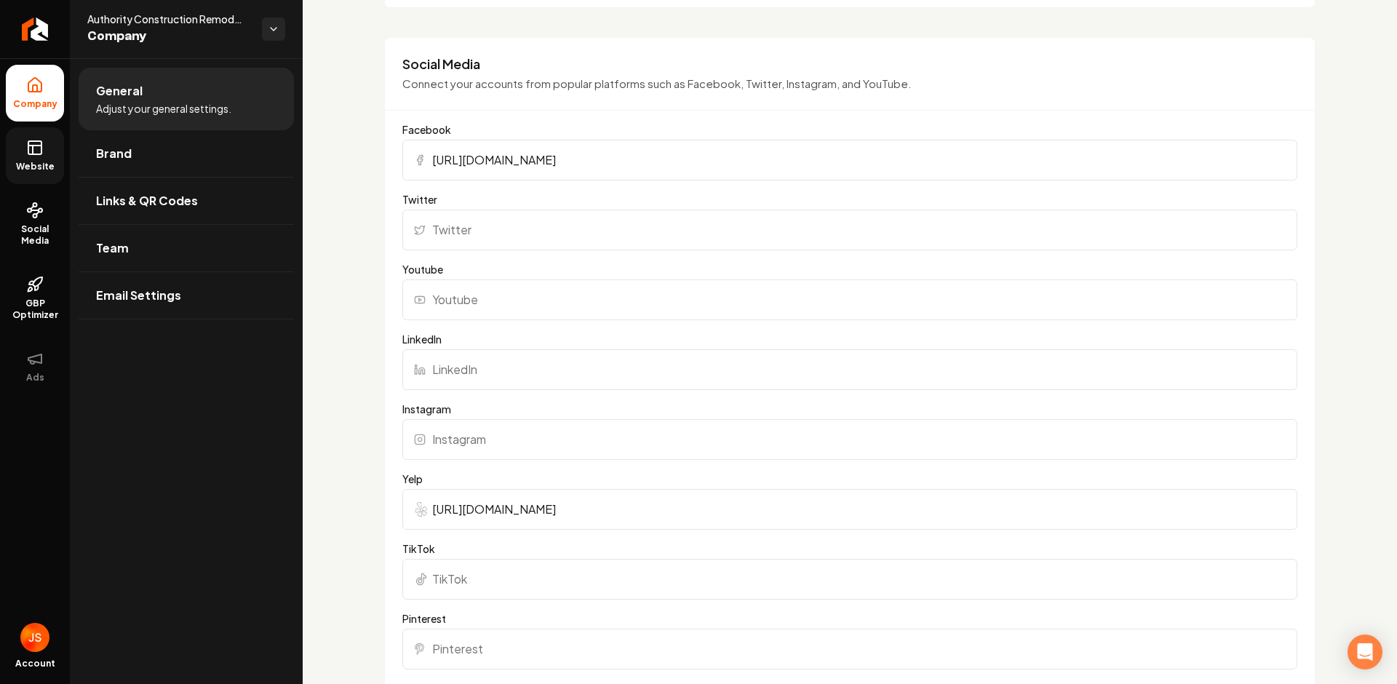
click at [455, 456] on input "Instagram" at bounding box center [849, 439] width 895 height 41
paste input "https://www.instagram.com/authority_construct_co/"
type input "https://www.instagram.com/authority_construct_co/"
click at [335, 363] on div "Basics The more information you provide, the better your site will turn out sin…" at bounding box center [850, 148] width 1094 height 2967
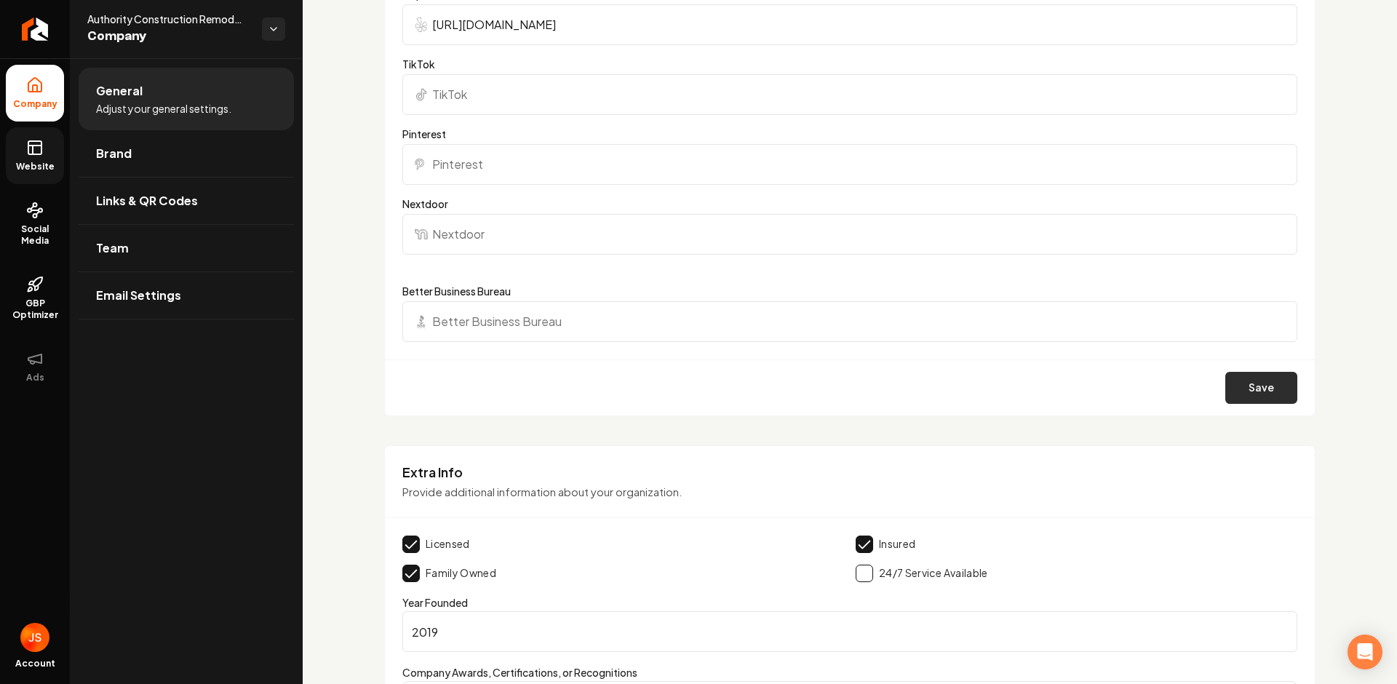
click at [1263, 383] on button "Save" at bounding box center [1261, 388] width 72 height 32
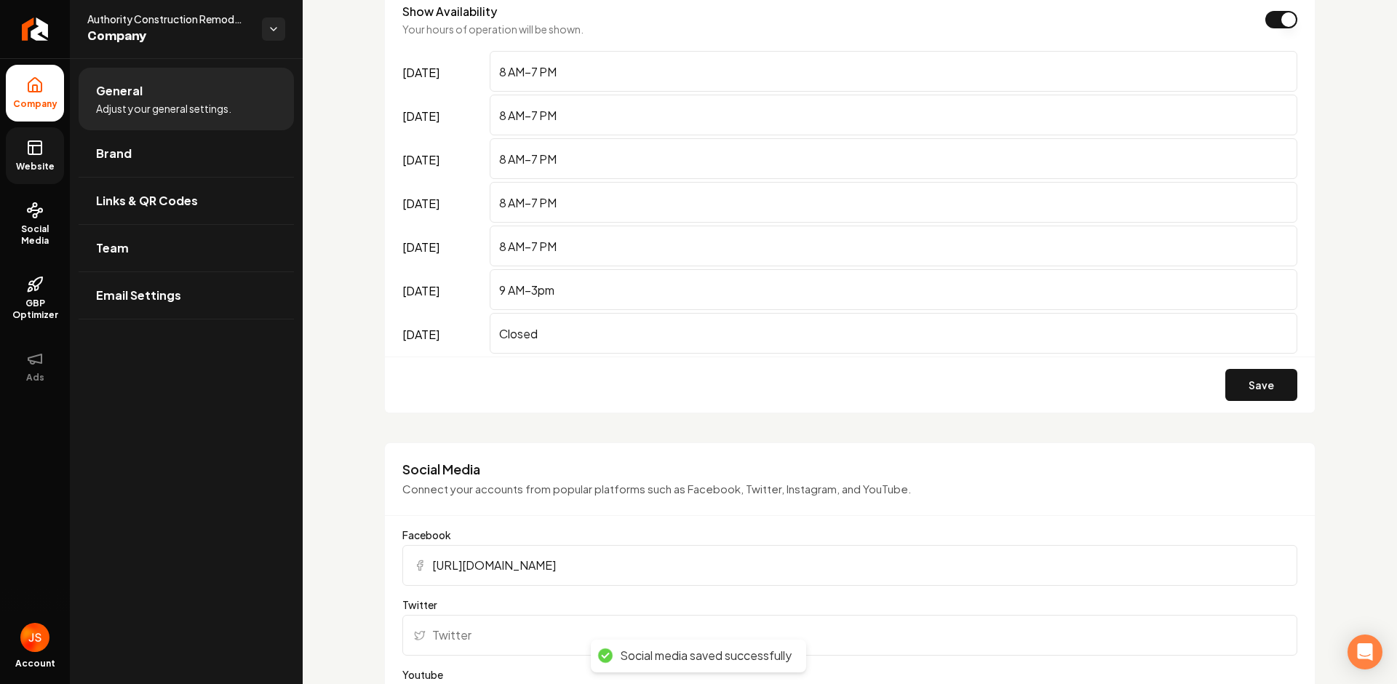
scroll to position [992, 0]
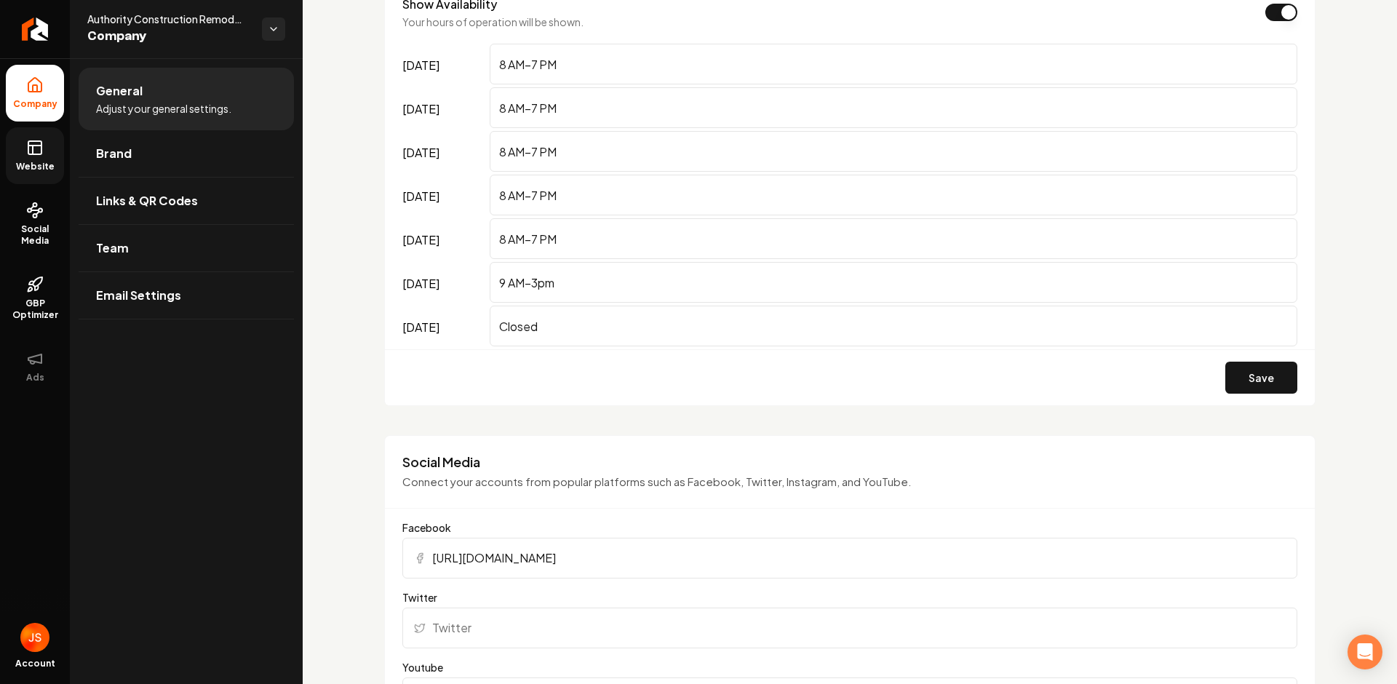
click at [0, 143] on ul "Company Website Social Media GBP Optimizer Ads" at bounding box center [35, 229] width 70 height 343
click at [24, 146] on link "Website" at bounding box center [35, 155] width 58 height 57
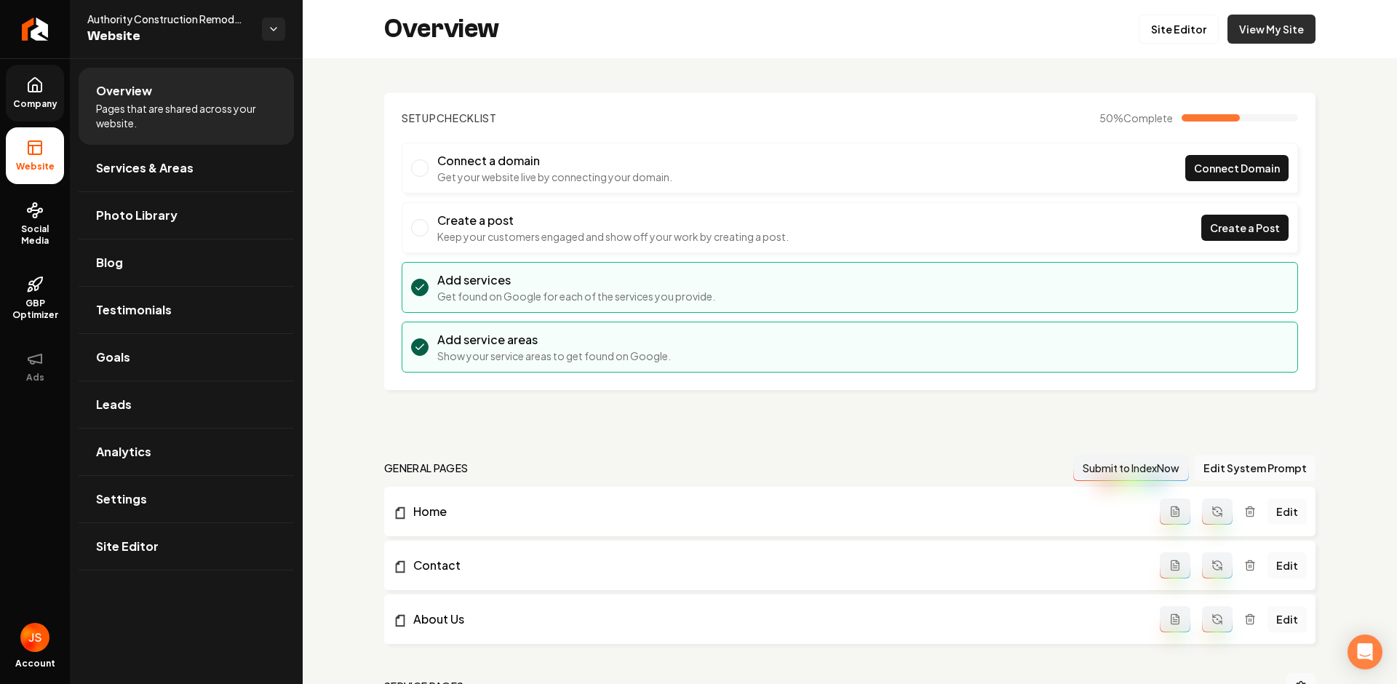
click at [1264, 36] on link "View My Site" at bounding box center [1272, 29] width 88 height 29
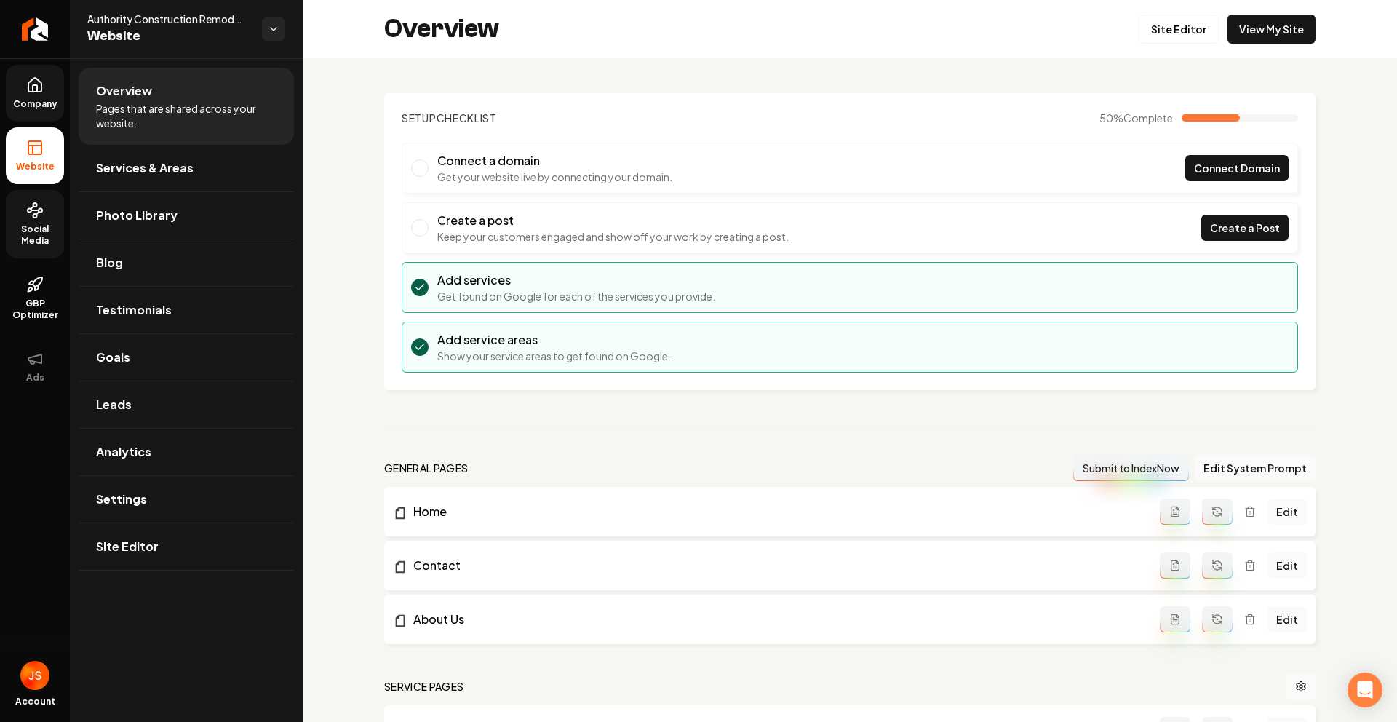
click at [38, 216] on icon at bounding box center [34, 210] width 17 height 17
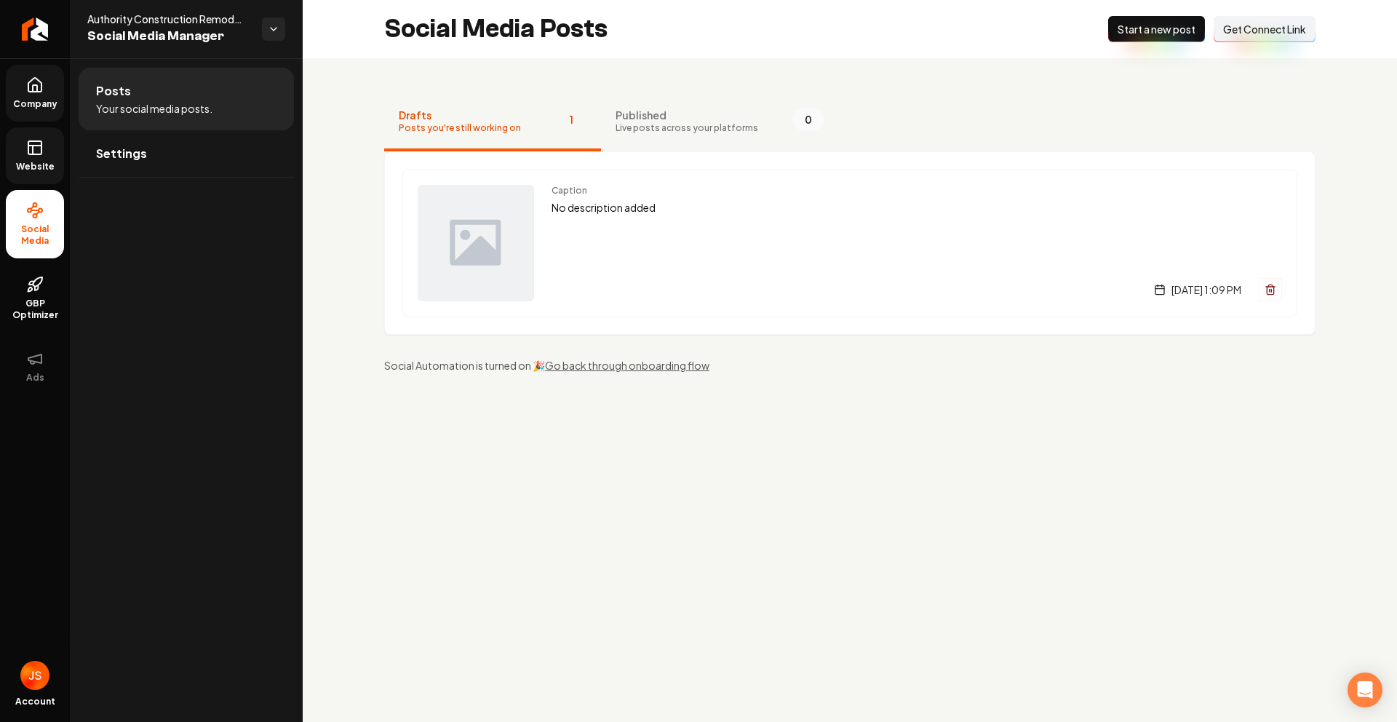
click at [2, 119] on ul "Company Website Social Media GBP Optimizer Ads" at bounding box center [35, 229] width 70 height 343
click at [18, 128] on link "Website" at bounding box center [35, 155] width 58 height 57
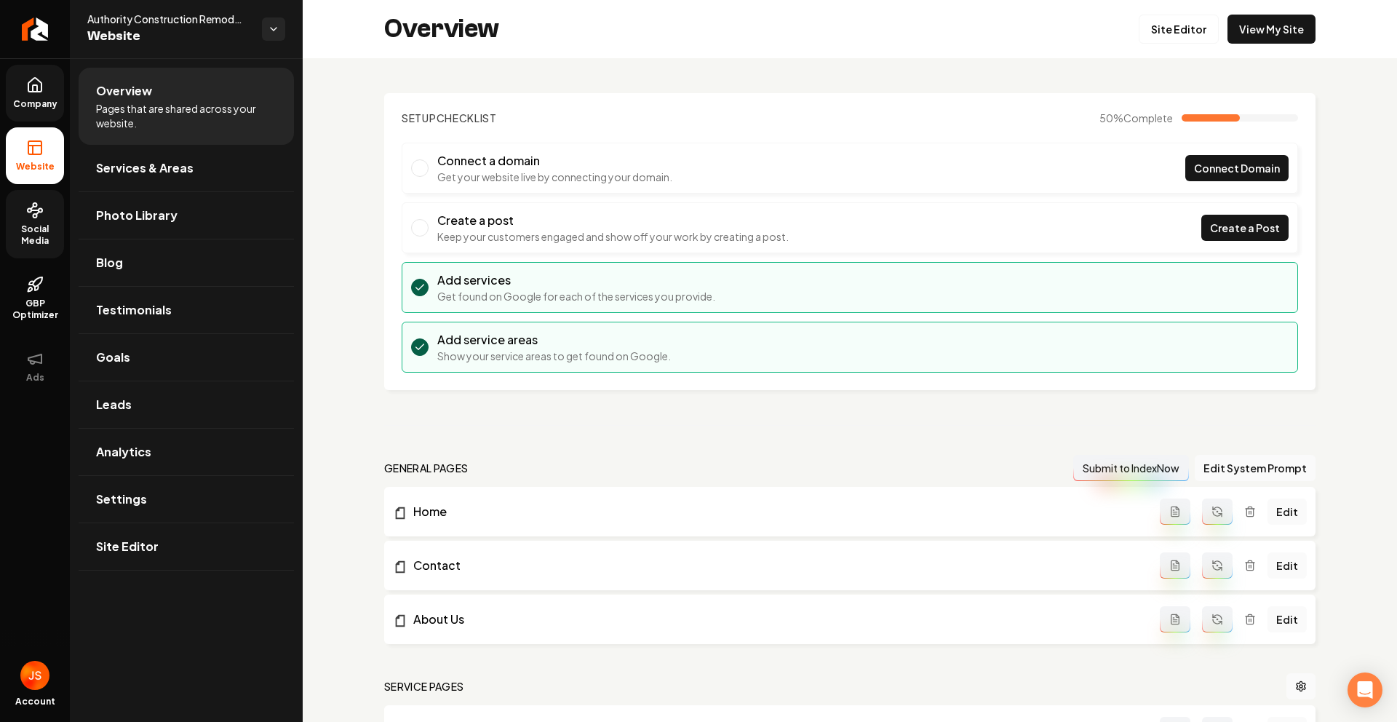
click at [25, 108] on span "Company" at bounding box center [35, 104] width 56 height 12
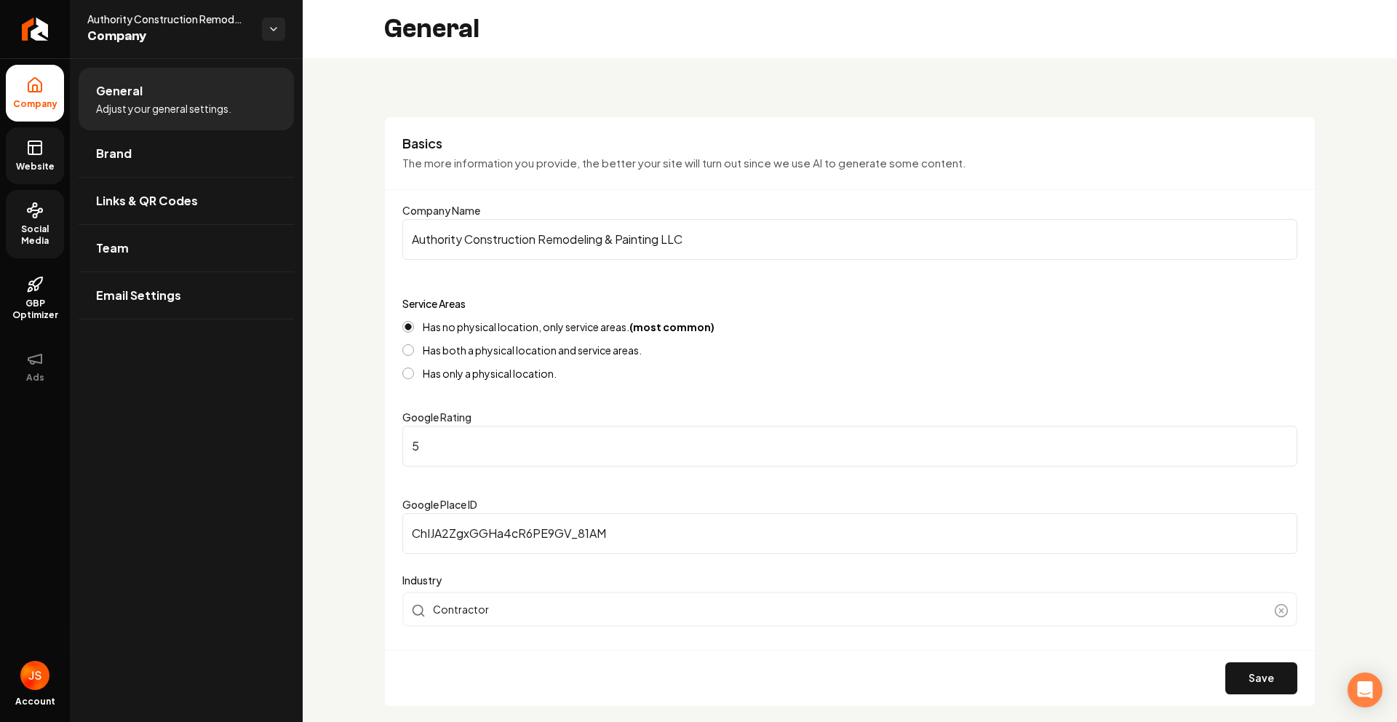
click at [32, 158] on link "Website" at bounding box center [35, 155] width 58 height 57
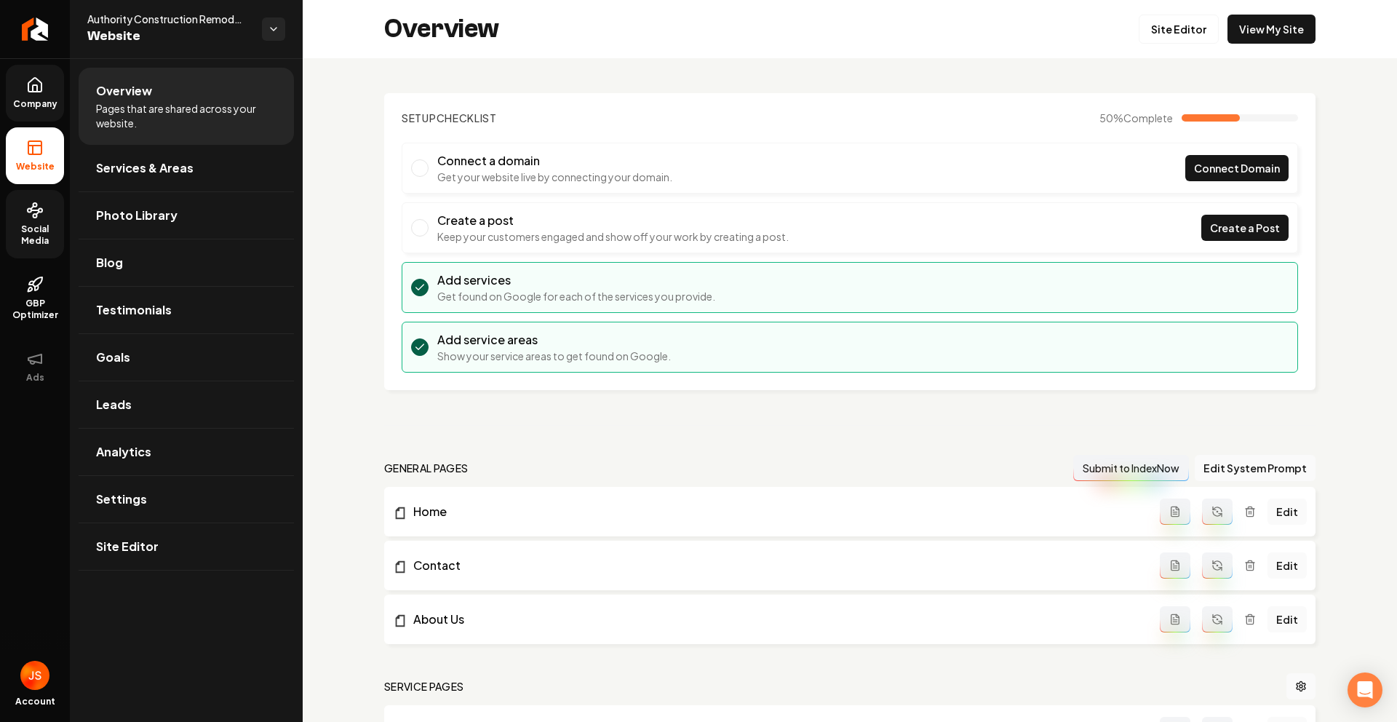
click at [37, 105] on span "Company" at bounding box center [35, 104] width 56 height 12
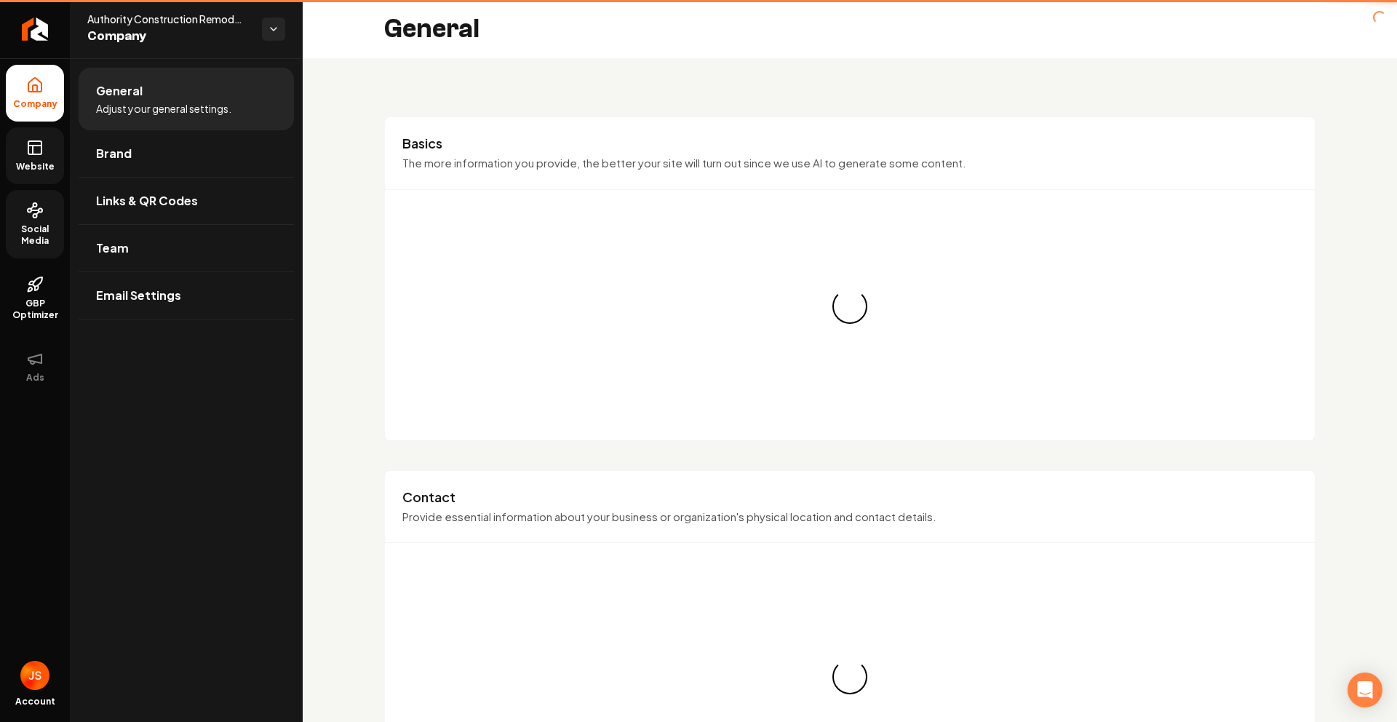
click at [20, 147] on link "Website" at bounding box center [35, 155] width 58 height 57
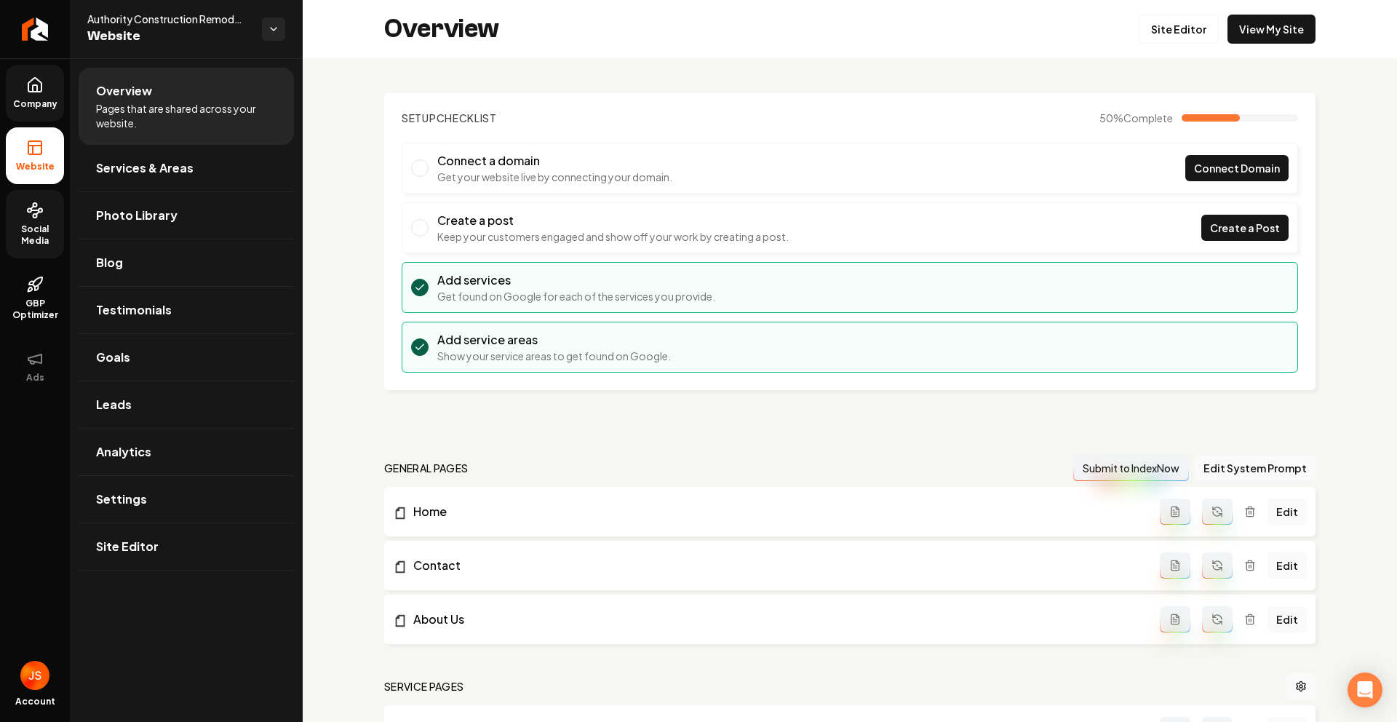
click at [31, 219] on link "Social Media" at bounding box center [35, 224] width 58 height 68
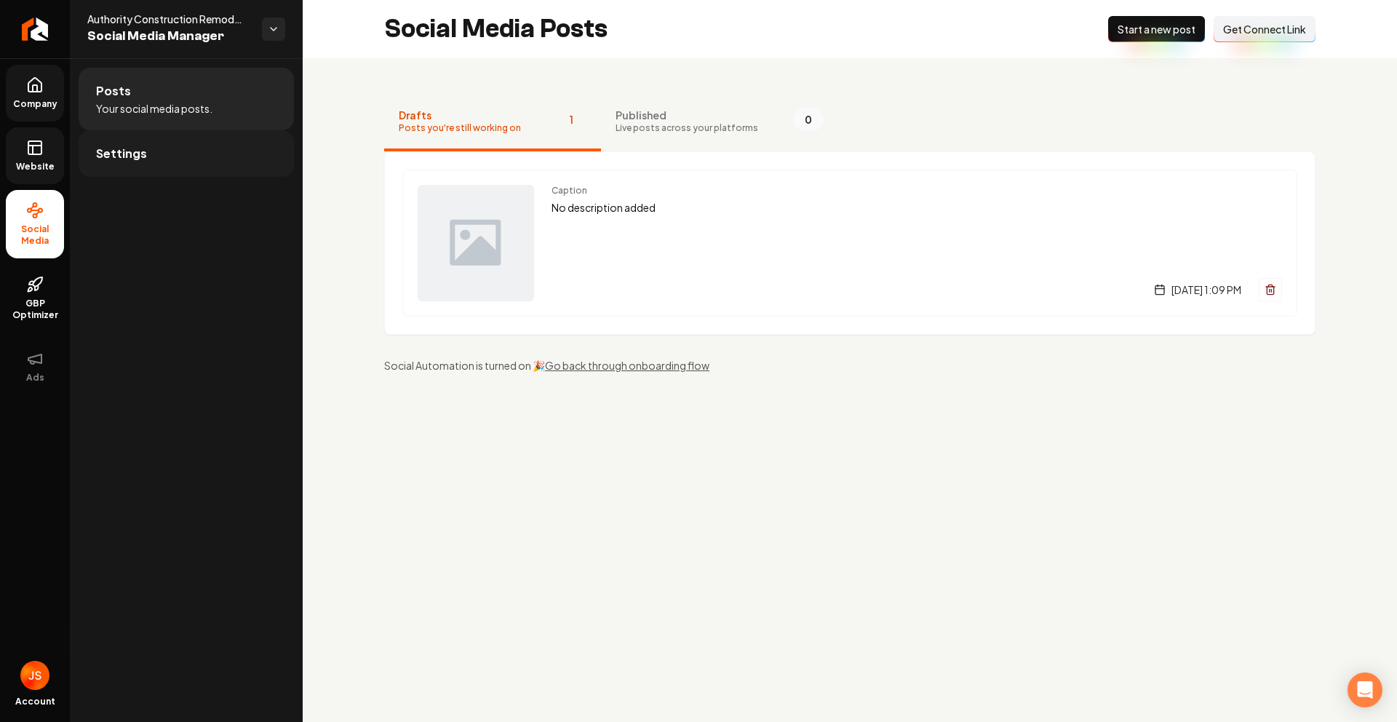
click at [124, 151] on span "Settings" at bounding box center [121, 153] width 51 height 17
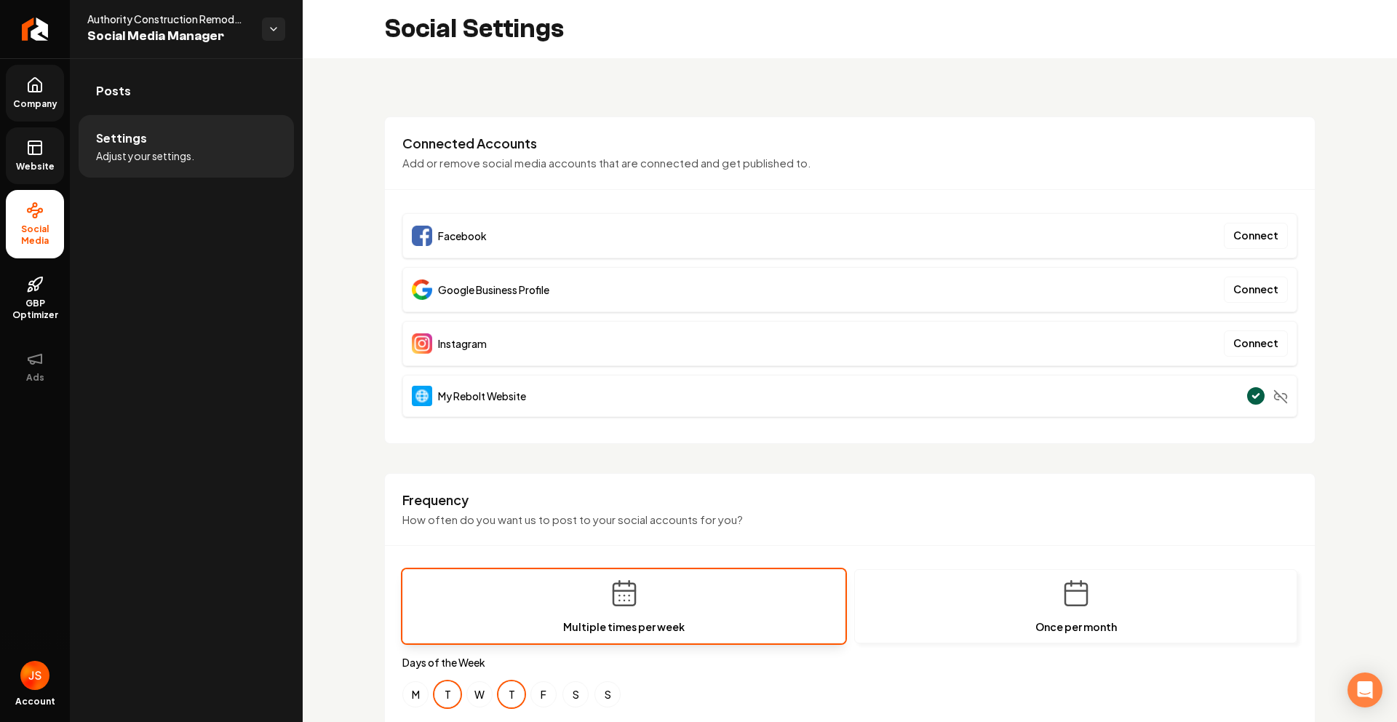
click at [40, 123] on ul "Company Website Social Media GBP Optimizer Ads" at bounding box center [35, 229] width 70 height 343
click at [37, 149] on icon at bounding box center [34, 147] width 17 height 17
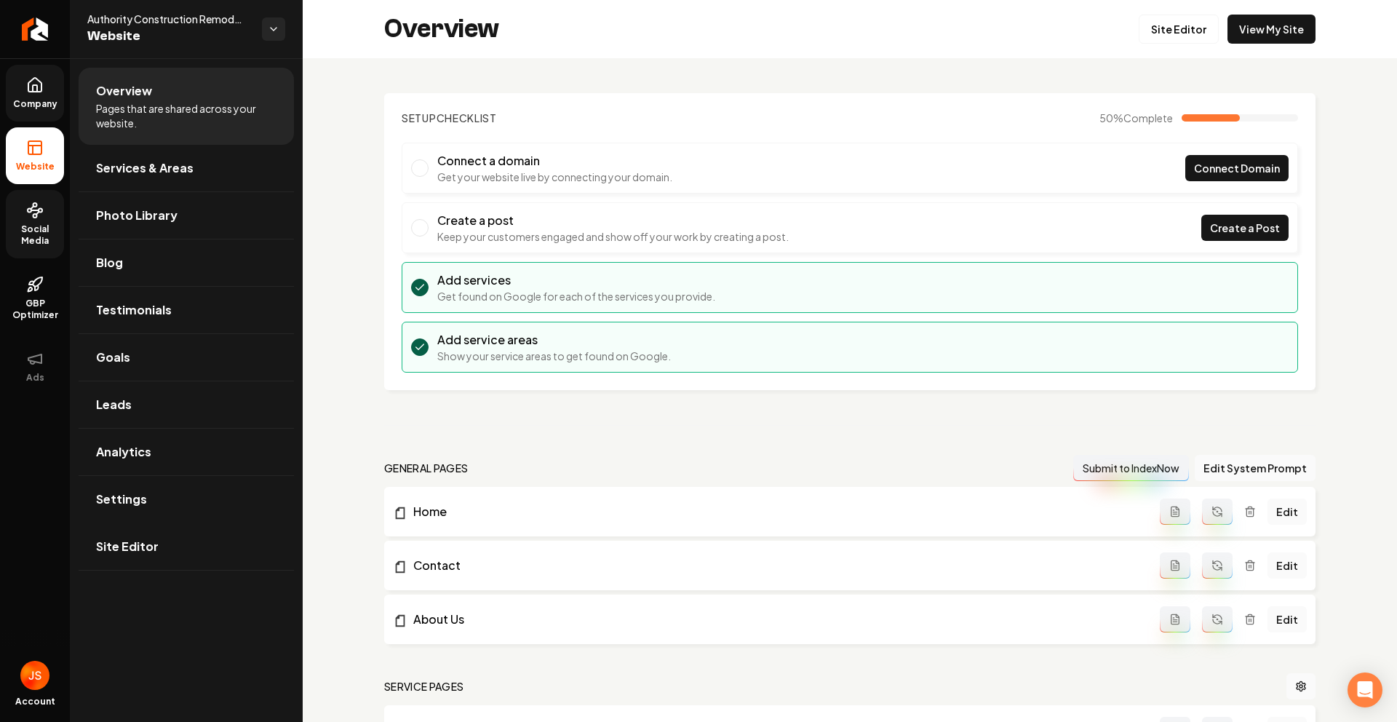
click at [20, 207] on link "Social Media" at bounding box center [35, 224] width 58 height 68
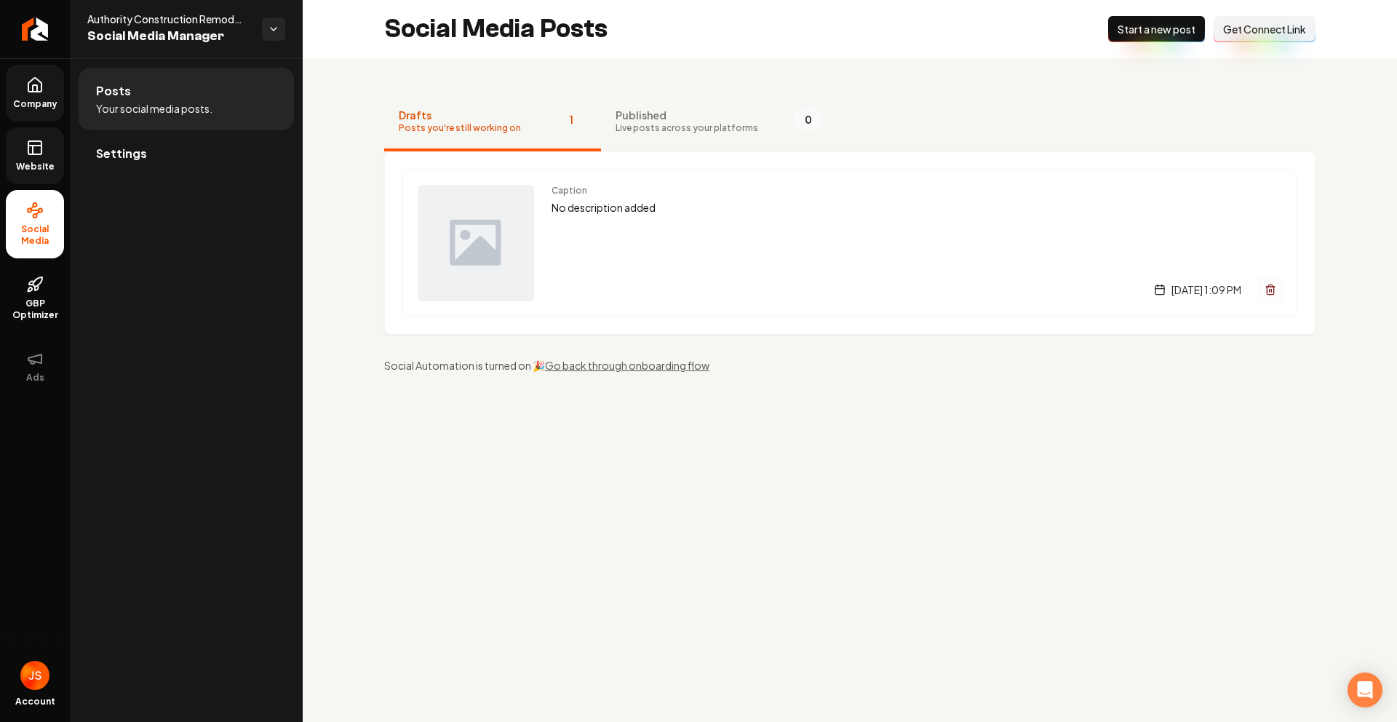
click at [1257, 36] on button "Connect Link Get Connect Link" at bounding box center [1265, 29] width 102 height 26
click at [1249, 25] on span "Get Connect Link" at bounding box center [1264, 29] width 83 height 15
click at [27, 158] on link "Website" at bounding box center [35, 155] width 58 height 57
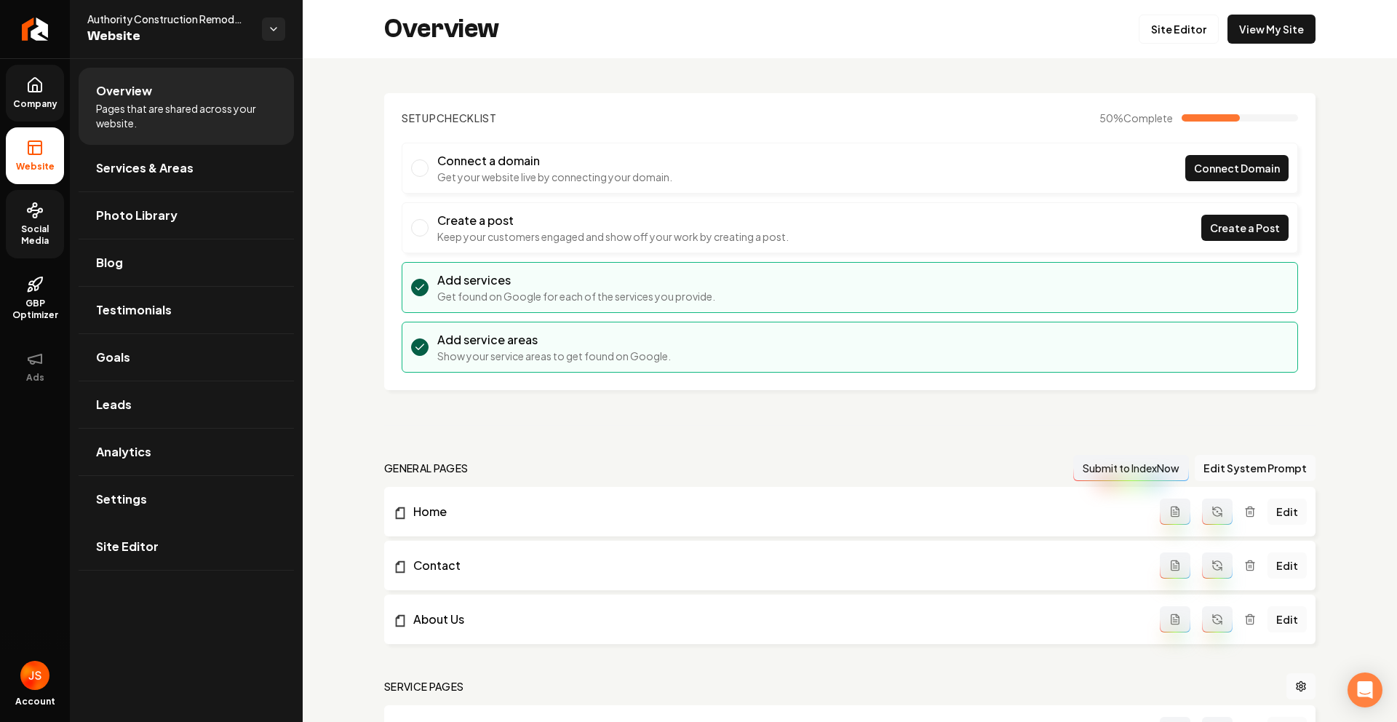
click at [28, 85] on icon at bounding box center [34, 85] width 13 height 14
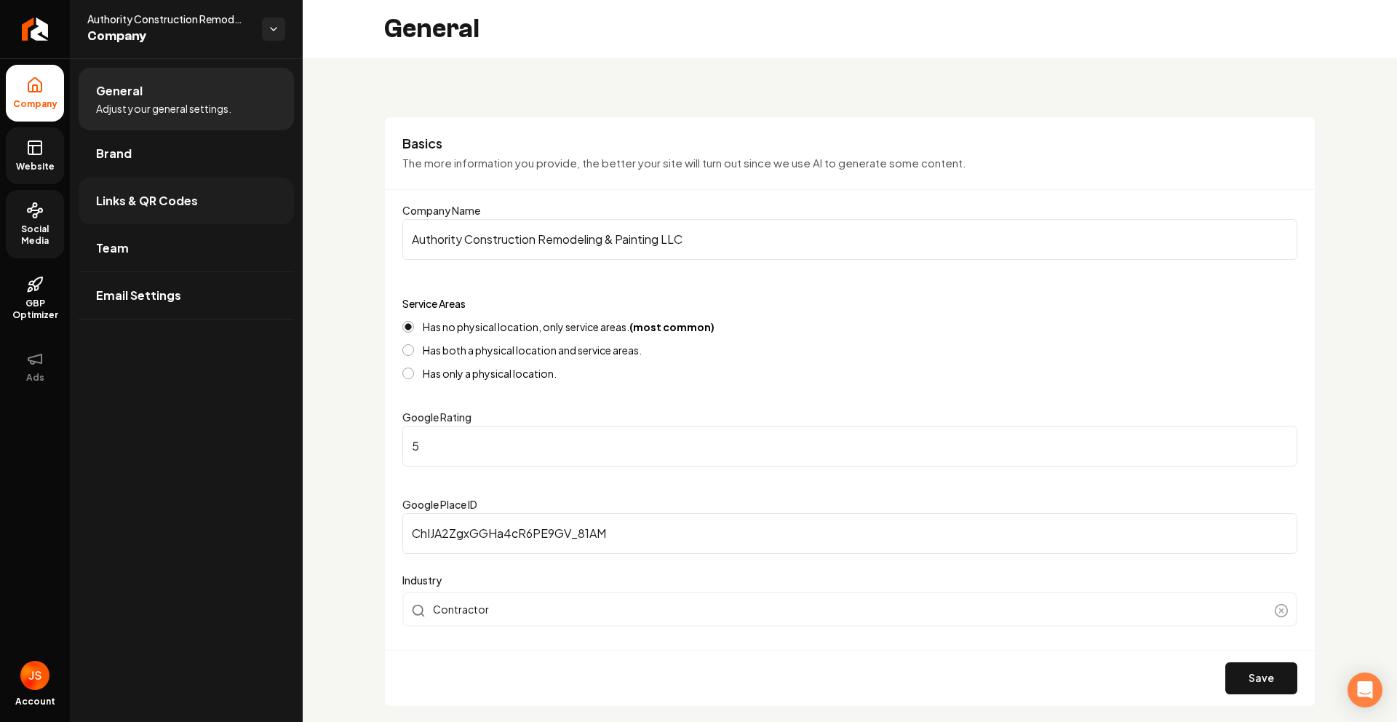
click at [161, 204] on span "Links & QR Codes" at bounding box center [147, 200] width 102 height 17
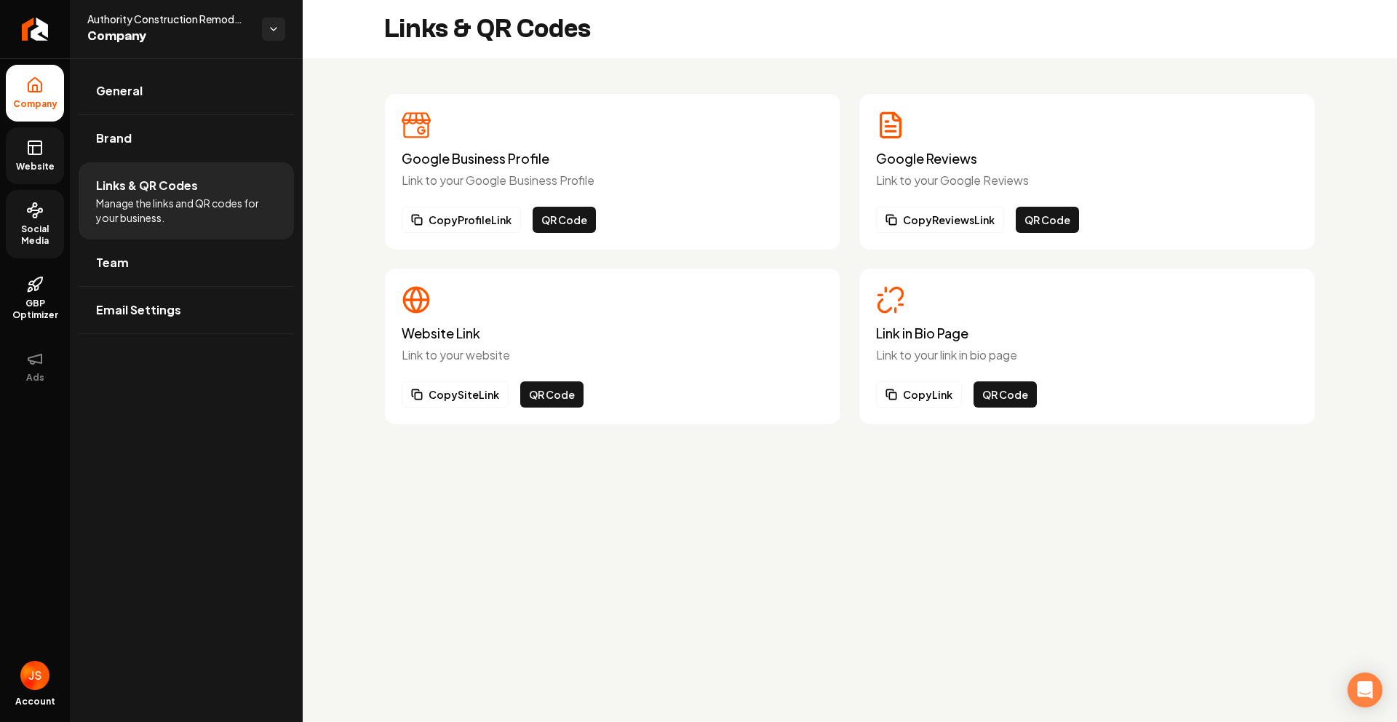
click at [882, 373] on div "Link in Bio Page Link to your link in bio page Copy Link QR Code" at bounding box center [1087, 346] width 422 height 122
click at [894, 385] on button "Copy Link" at bounding box center [919, 394] width 86 height 26
click at [899, 405] on button "Copy Link" at bounding box center [919, 394] width 86 height 26
click at [900, 395] on button "Copy Link" at bounding box center [919, 394] width 86 height 26
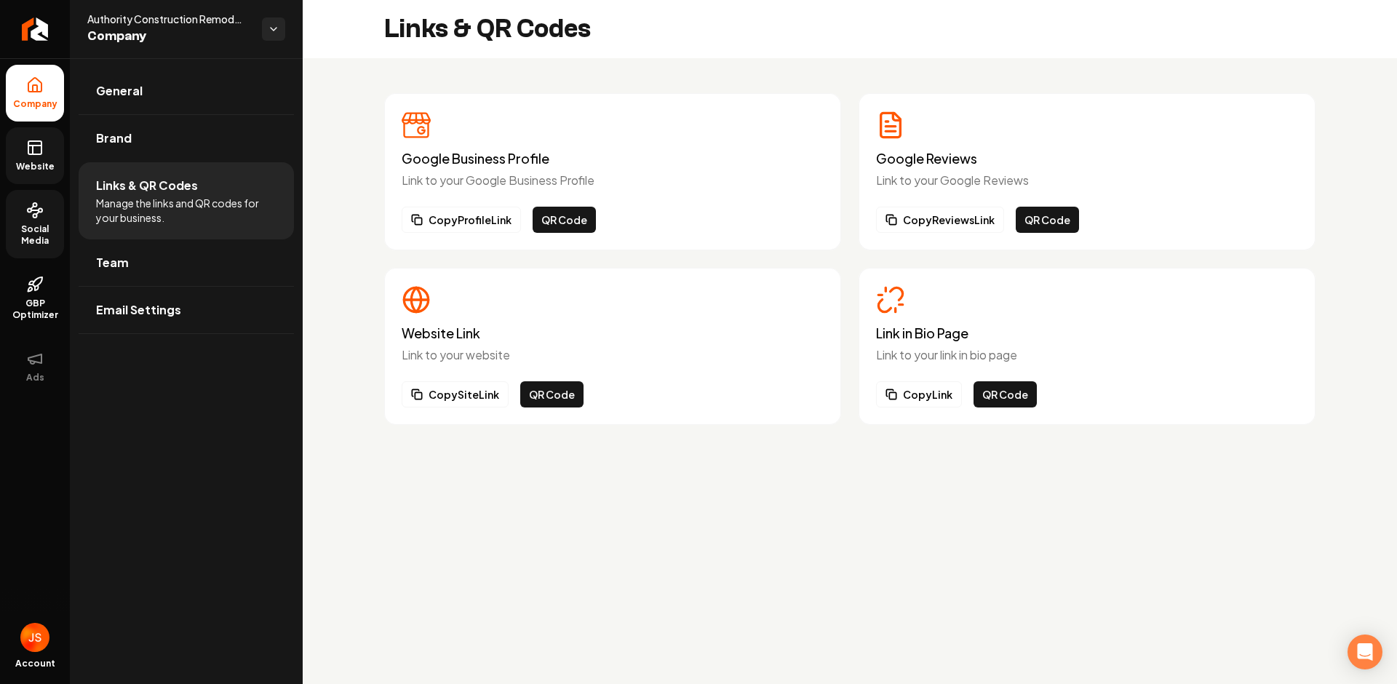
click at [41, 167] on span "Website" at bounding box center [35, 167] width 50 height 12
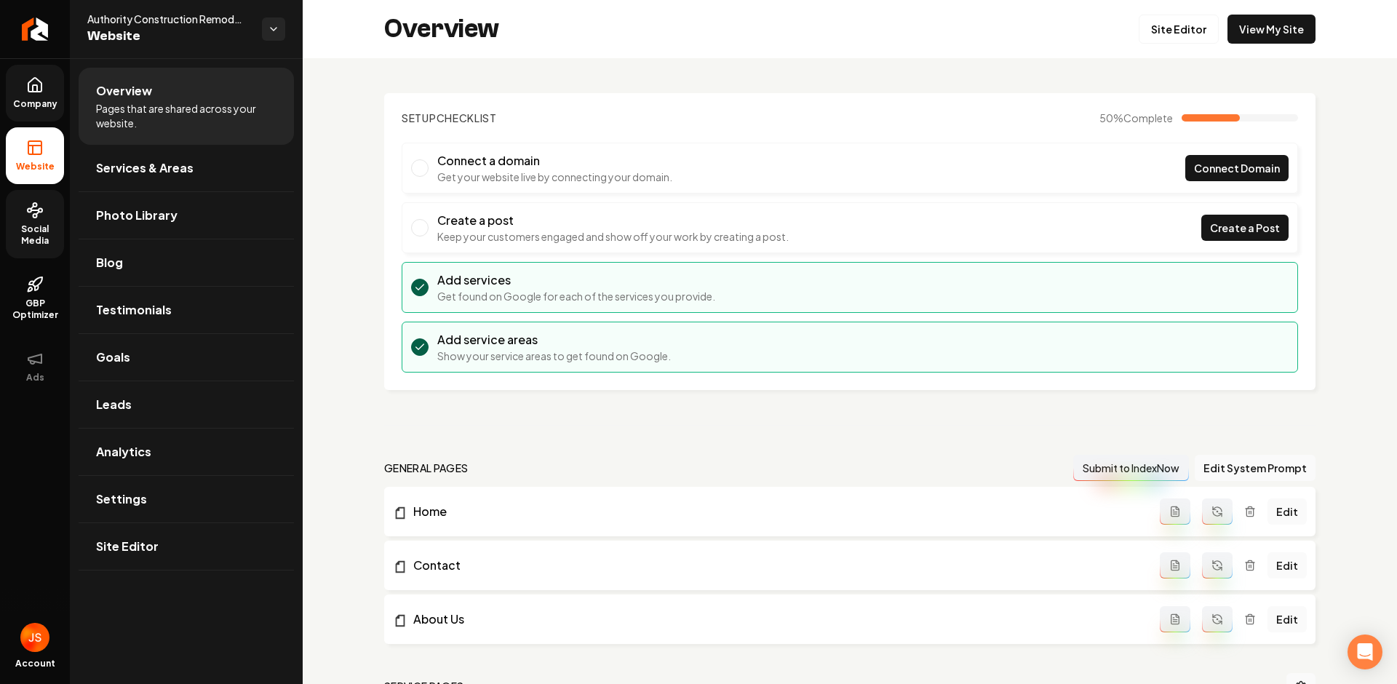
click at [38, 96] on link "Company" at bounding box center [35, 93] width 58 height 57
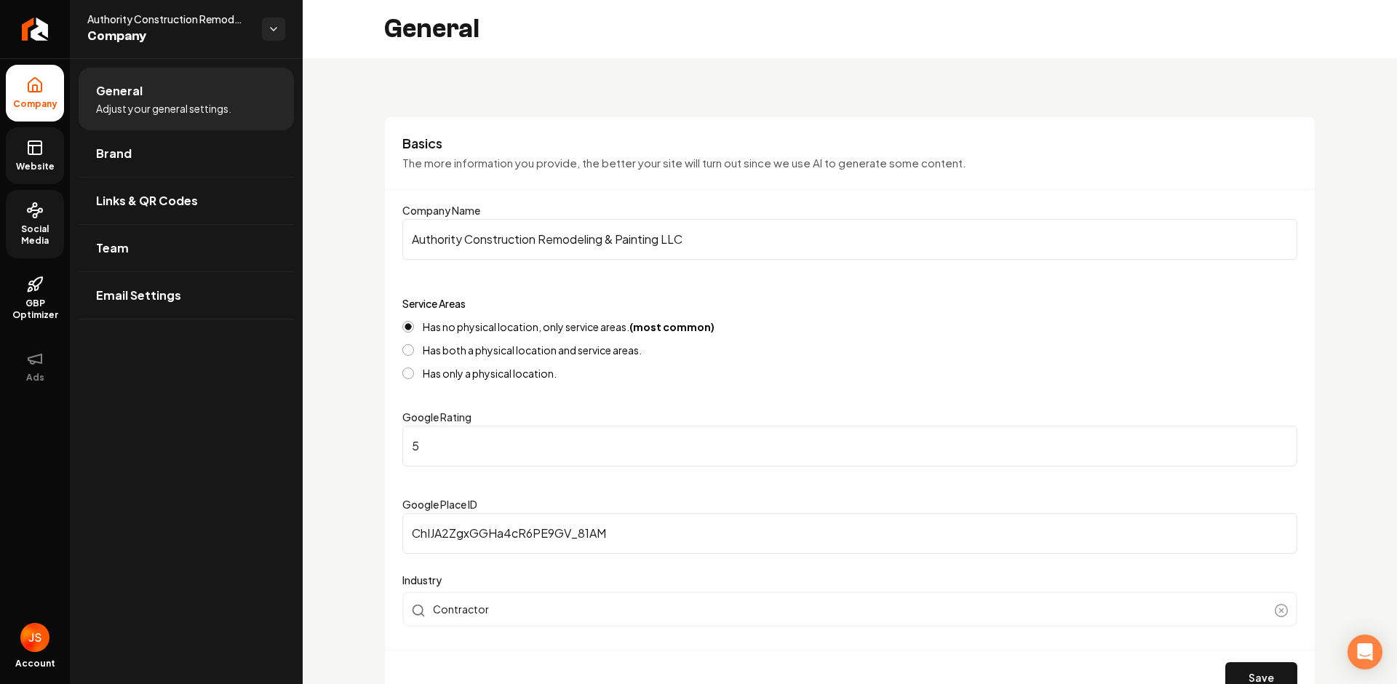
click at [31, 149] on icon at bounding box center [34, 147] width 17 height 17
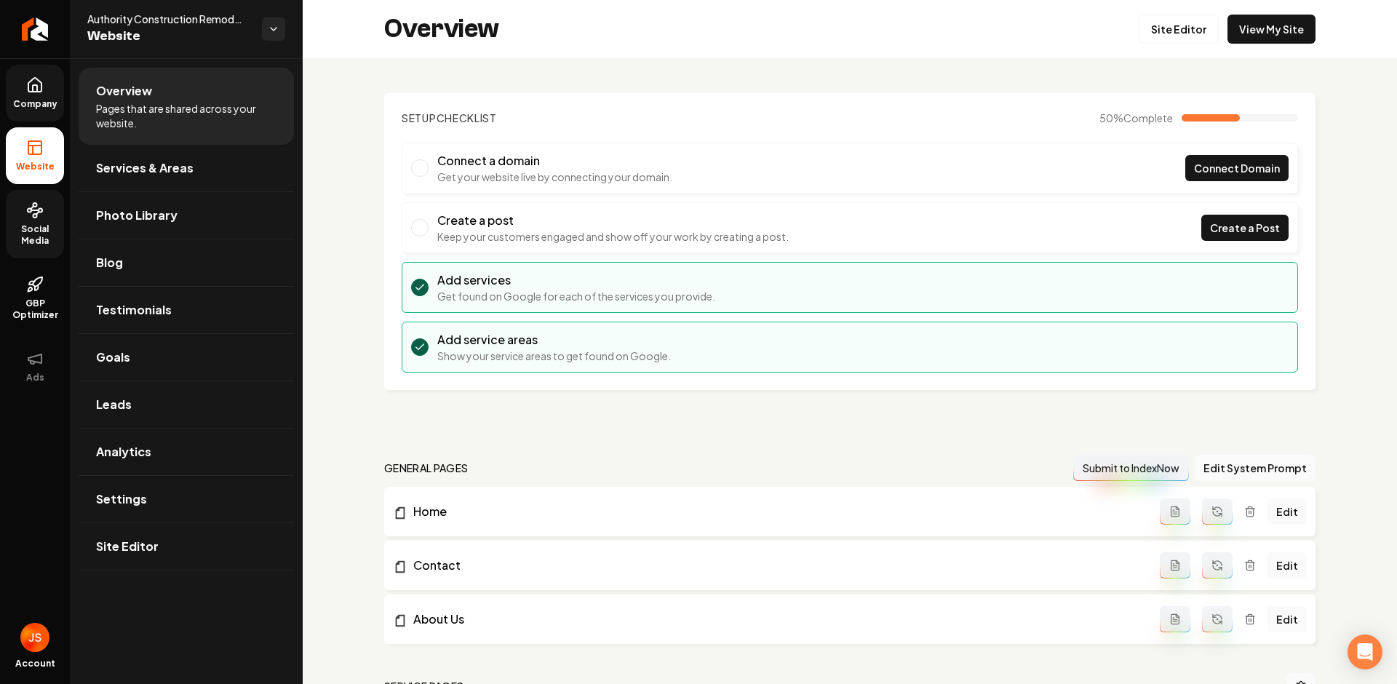
click at [1127, 20] on div "Overview Site Editor View My Site" at bounding box center [850, 29] width 1094 height 58
click at [1145, 21] on link "Site Editor" at bounding box center [1179, 29] width 80 height 29
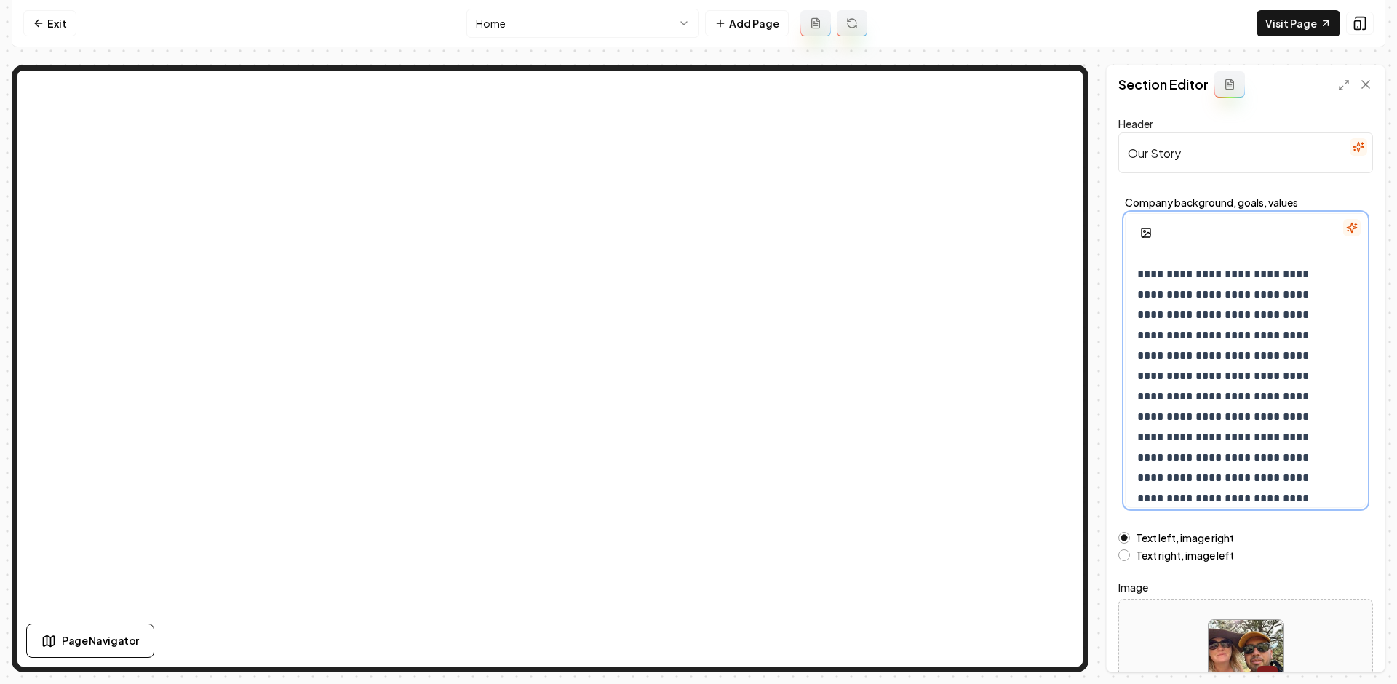
click at [1251, 309] on p "**********" at bounding box center [1234, 396] width 195 height 265
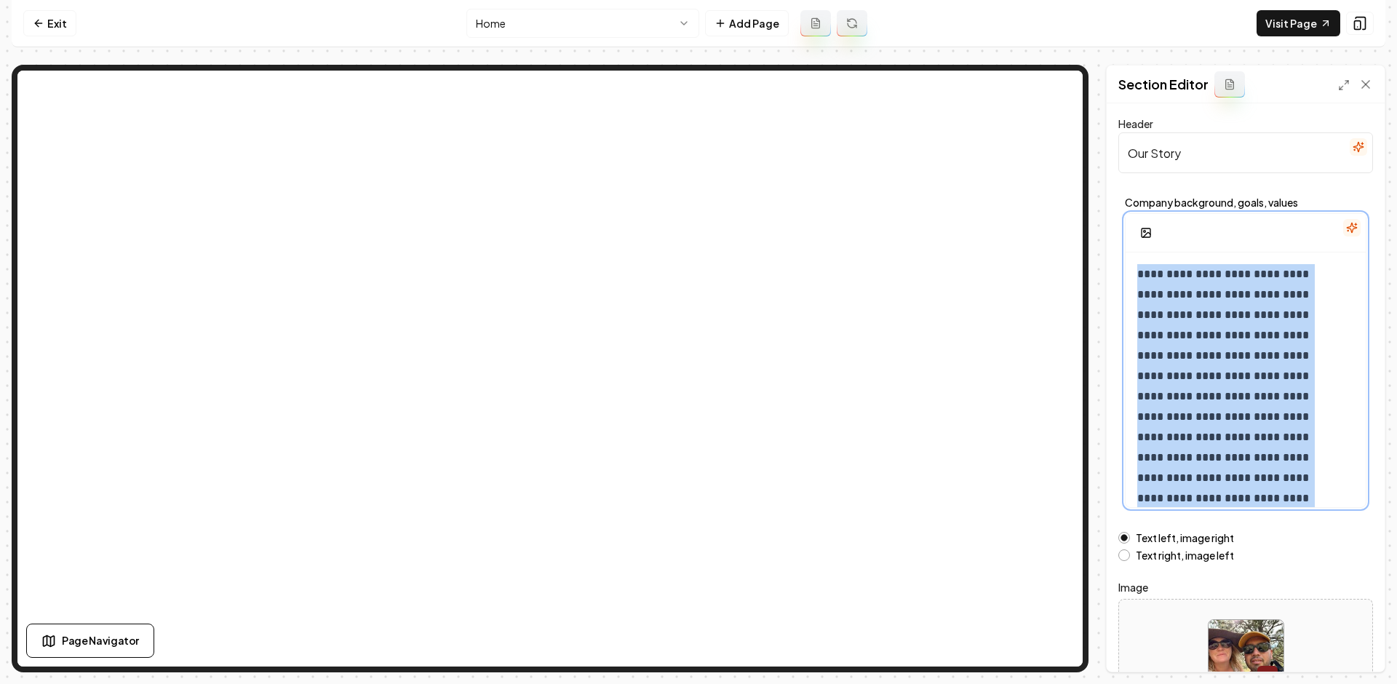
click at [1251, 309] on p "**********" at bounding box center [1234, 396] width 195 height 265
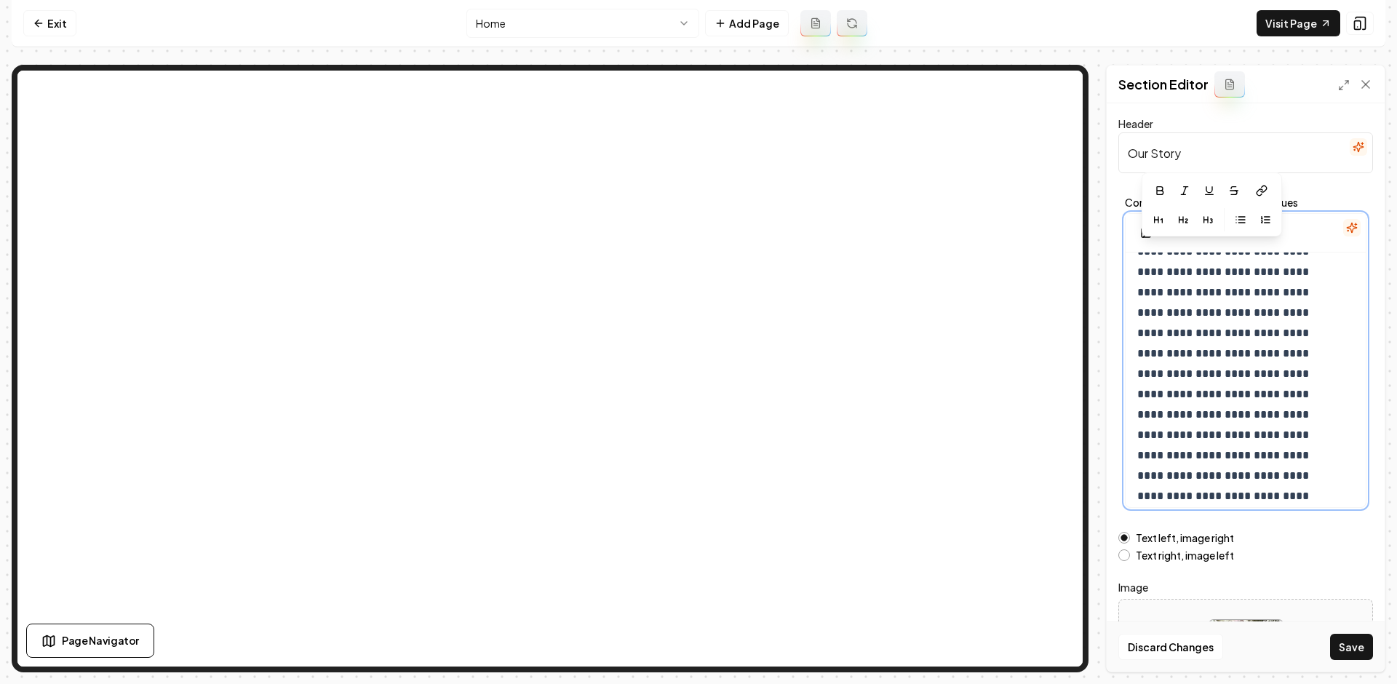
scroll to position [10, 0]
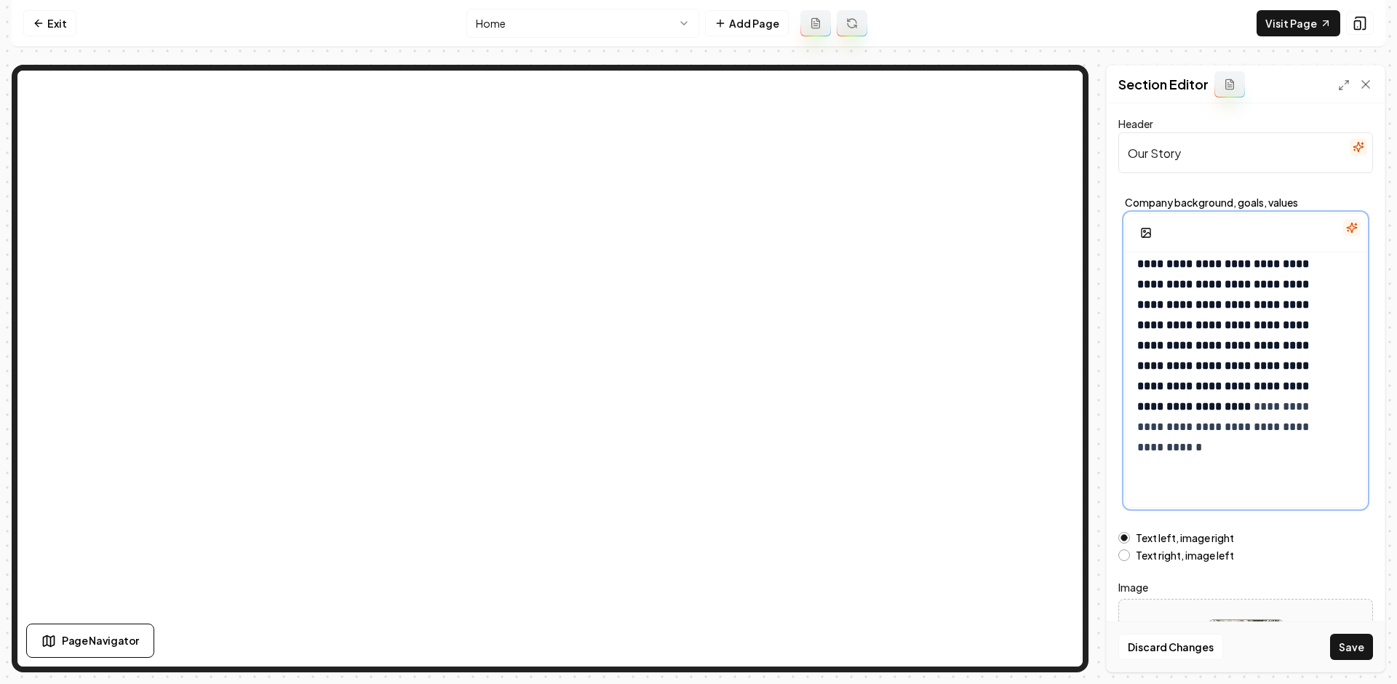
click at [1285, 425] on span "**********" at bounding box center [1224, 355] width 175 height 194
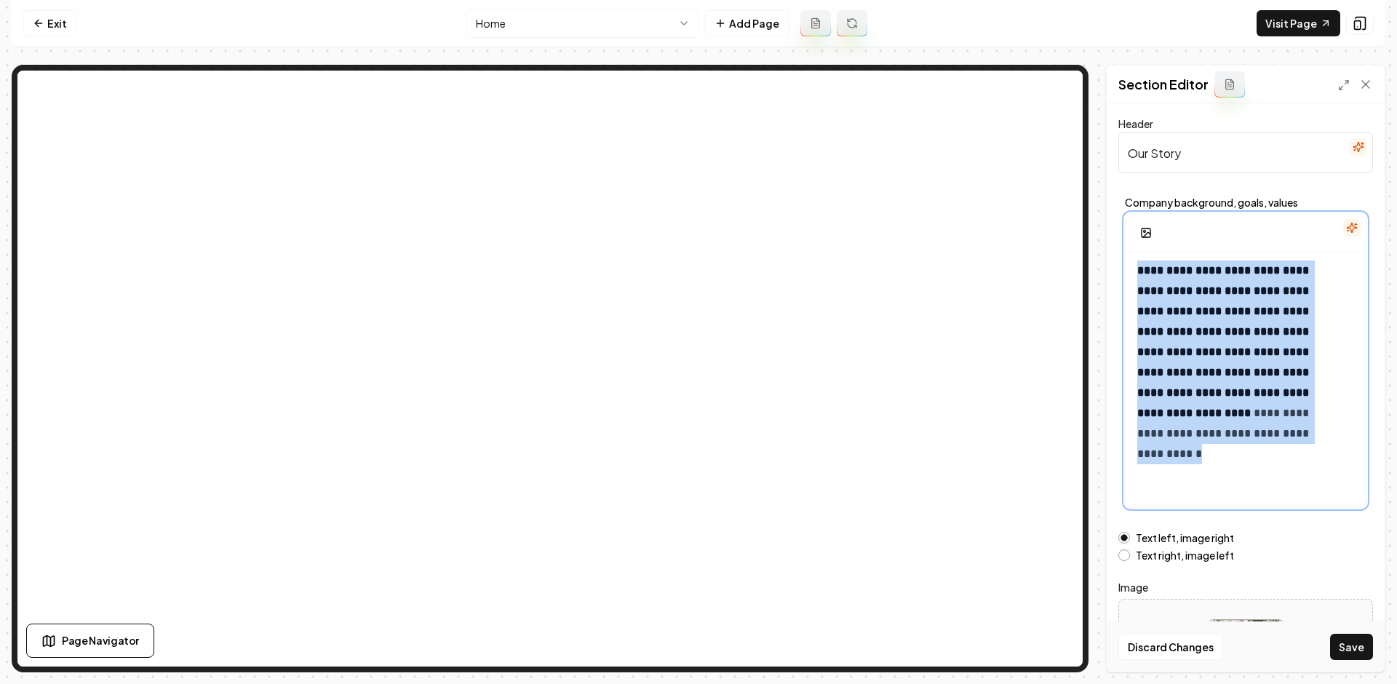
scroll to position [0, 0]
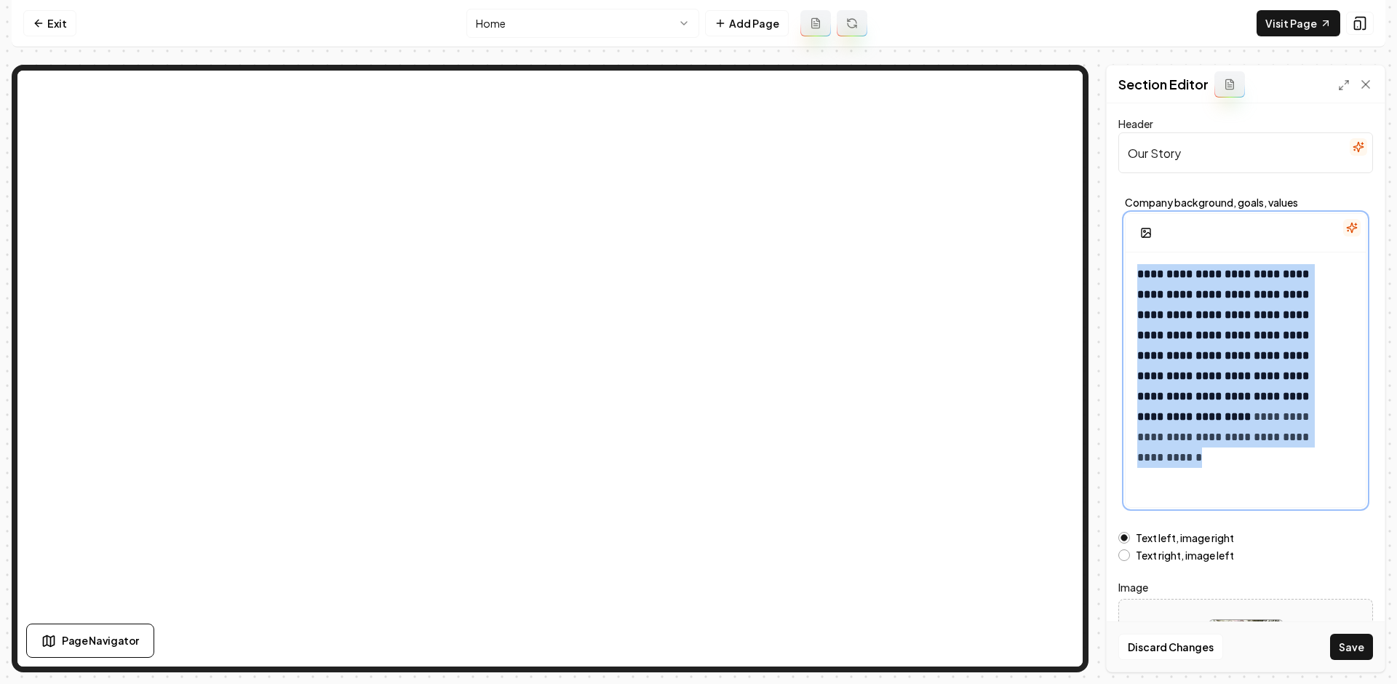
drag, startPoint x: 1312, startPoint y: 421, endPoint x: 1082, endPoint y: 266, distance: 277.3
click at [1003, 156] on div "**********" at bounding box center [699, 369] width 1374 height 608
click at [1258, 374] on strong "**********" at bounding box center [1224, 346] width 175 height 154
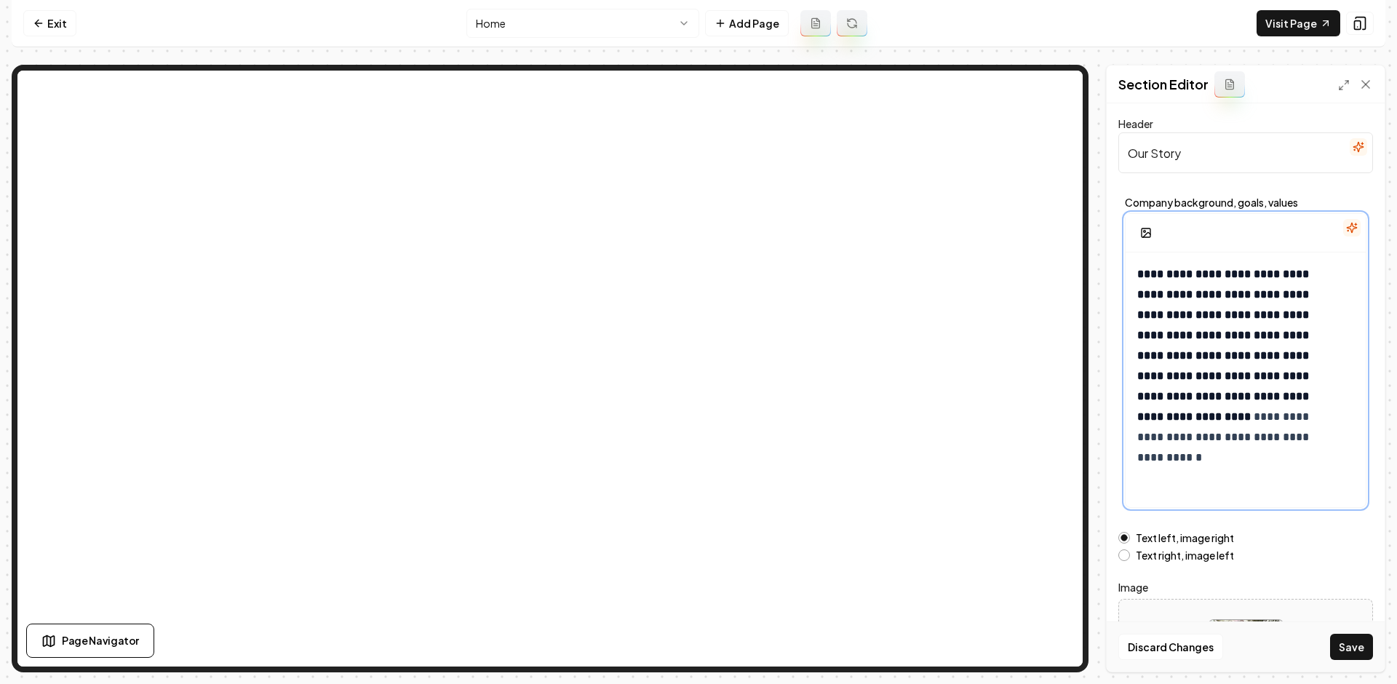
click at [1273, 346] on p "**********" at bounding box center [1234, 355] width 195 height 183
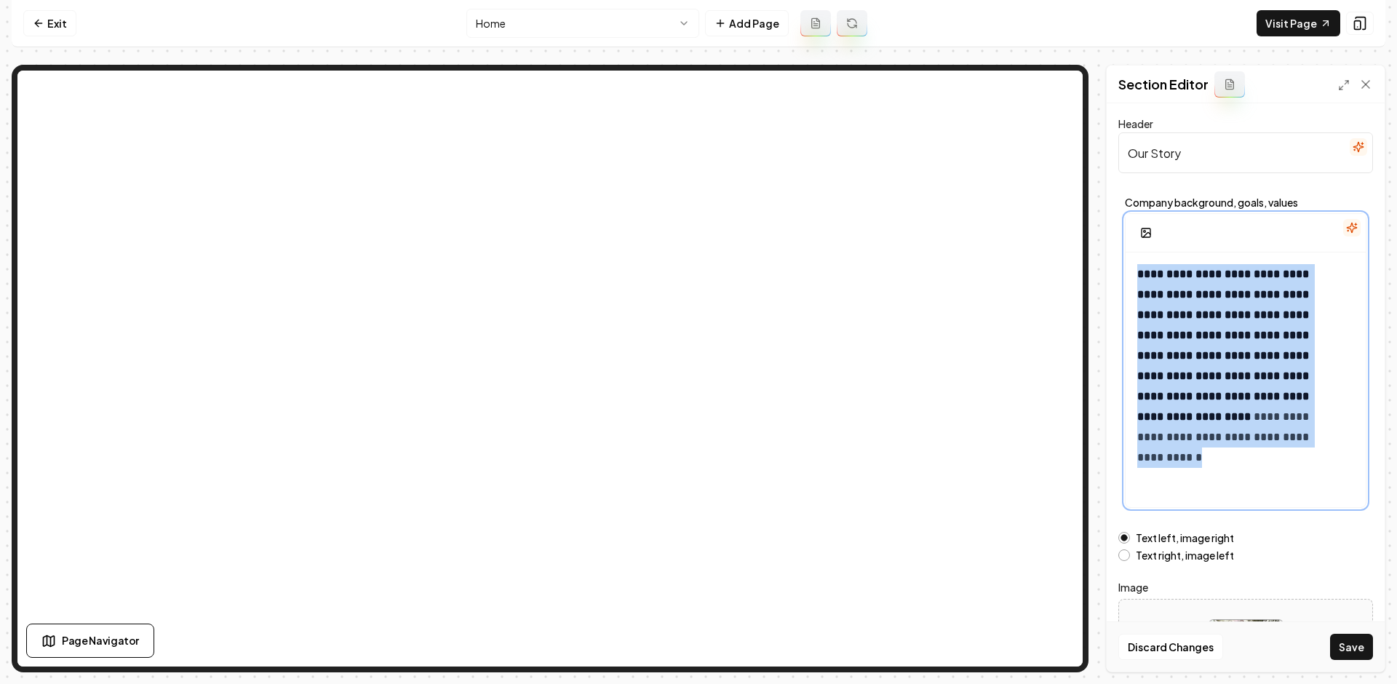
drag, startPoint x: 1137, startPoint y: 278, endPoint x: 1317, endPoint y: 474, distance: 266.8
click at [1316, 475] on div "**********" at bounding box center [1246, 392] width 240 height 279
click at [1346, 643] on button "Save" at bounding box center [1351, 647] width 43 height 26
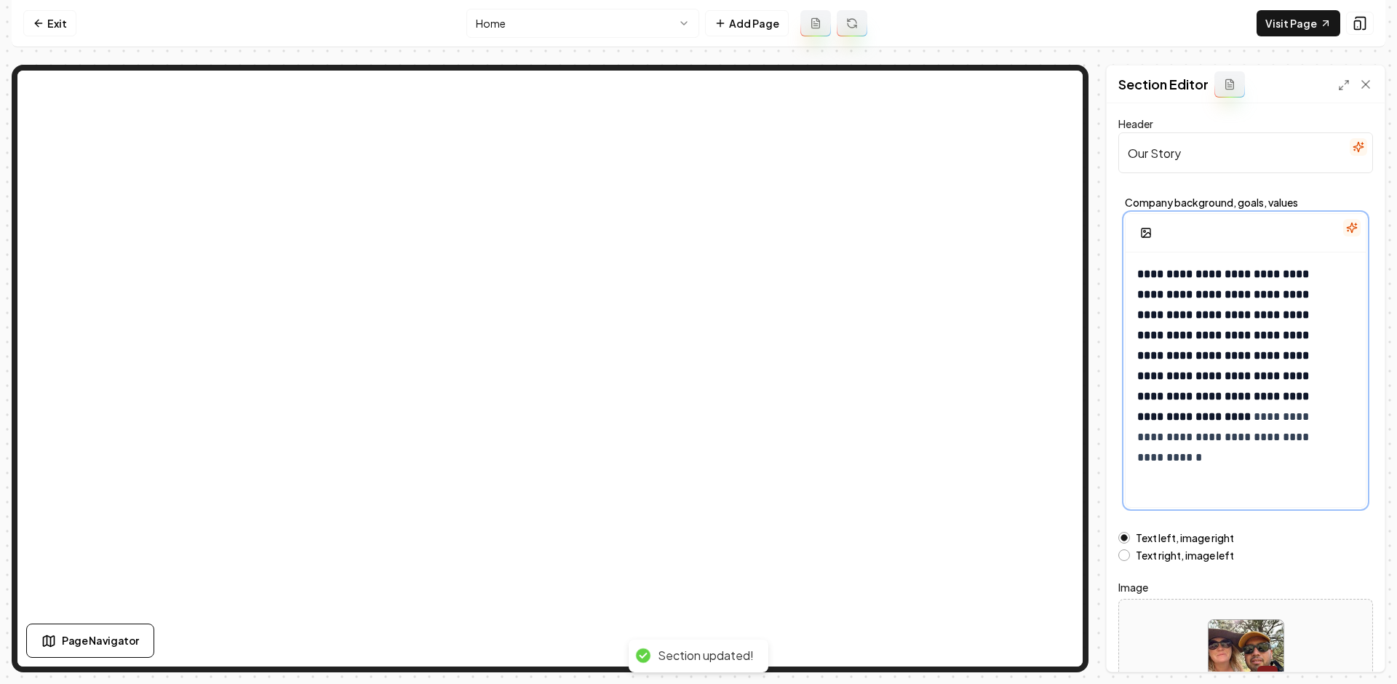
click at [1313, 381] on p "**********" at bounding box center [1234, 355] width 195 height 183
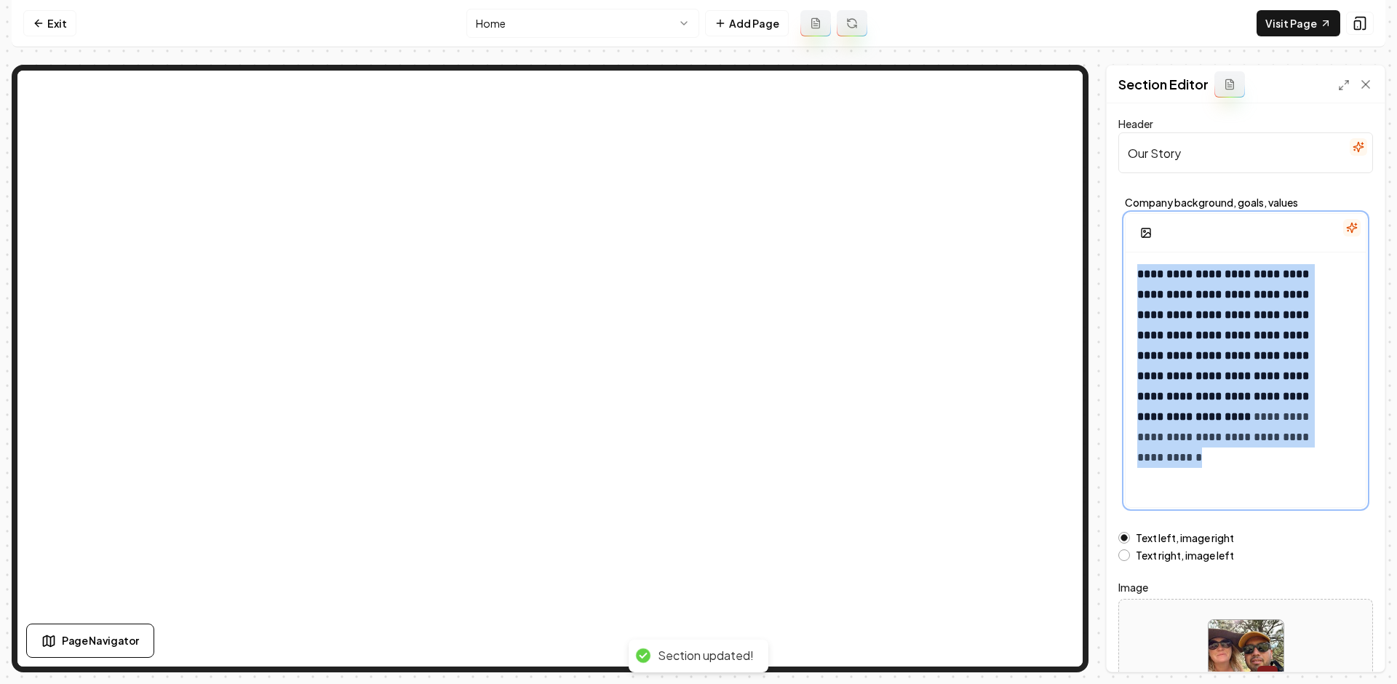
click at [1313, 381] on p "**********" at bounding box center [1234, 355] width 195 height 183
copy strong "*******"
click at [1179, 210] on button "button" at bounding box center [1173, 213] width 23 height 23
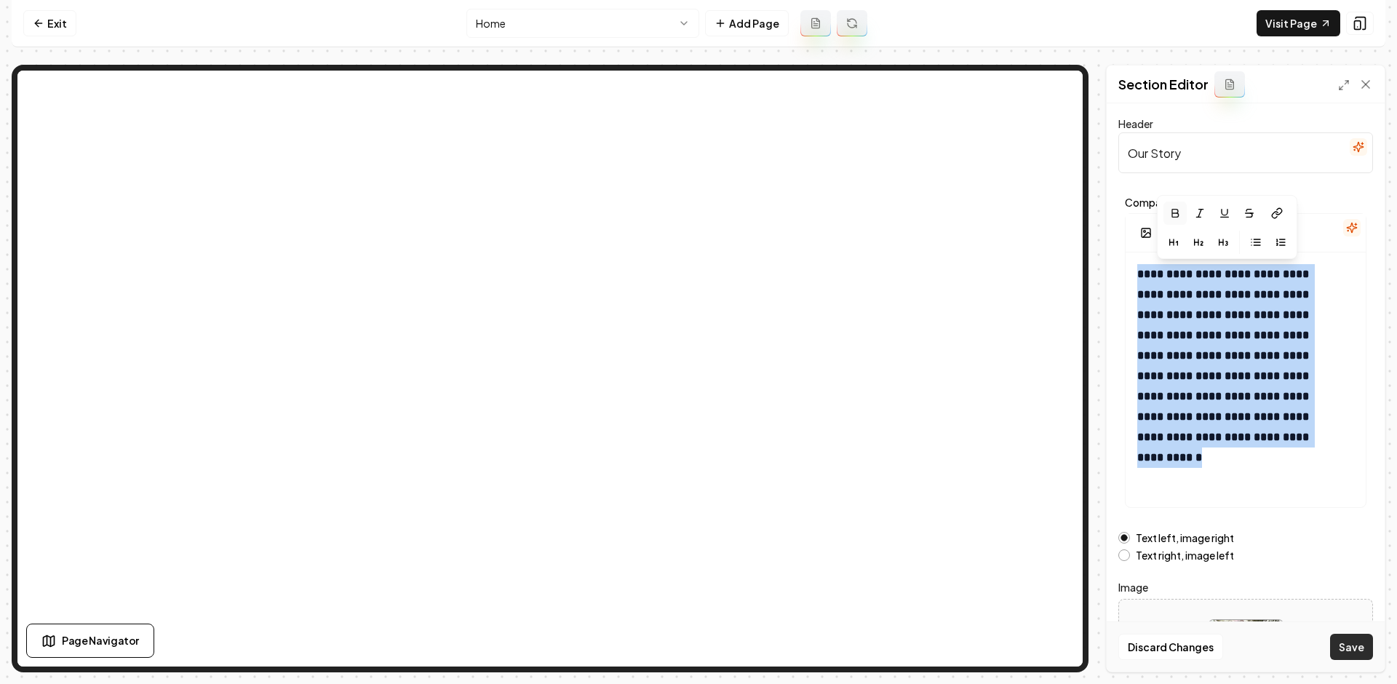
click at [1343, 648] on button "Save" at bounding box center [1351, 647] width 43 height 26
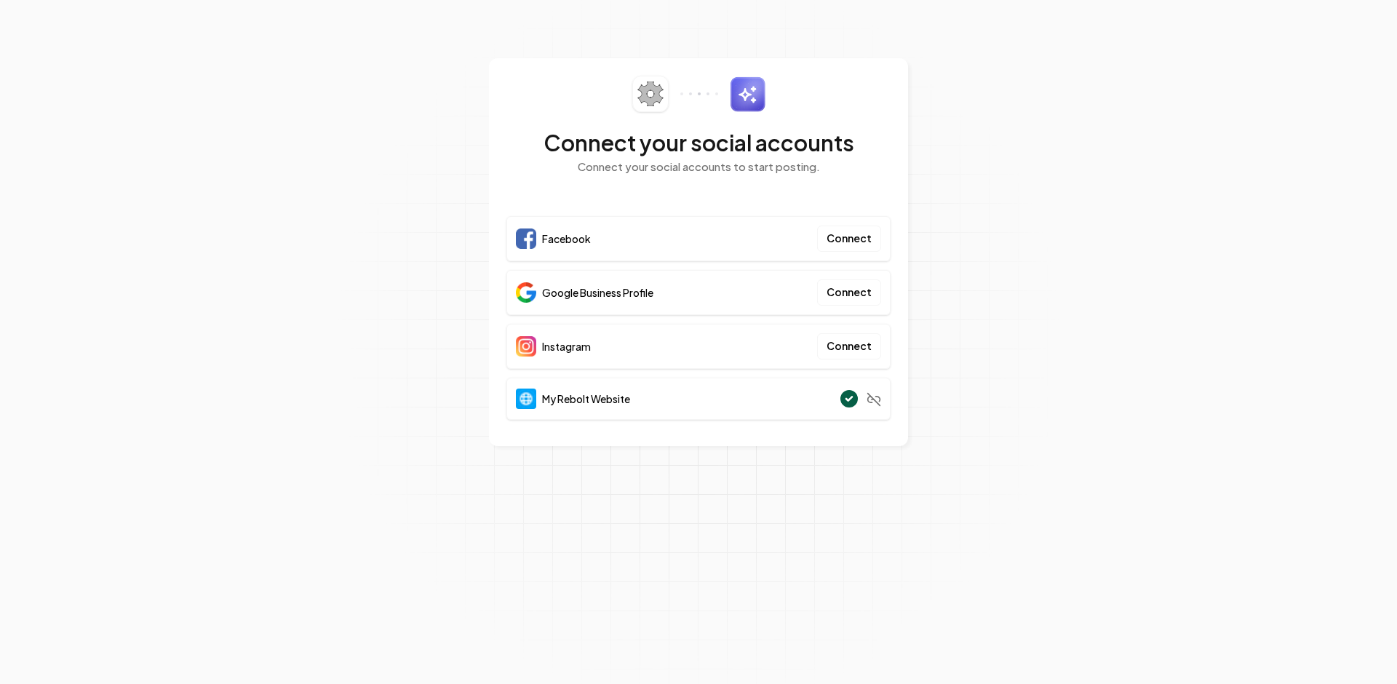
click at [1113, 256] on section "Connect your social accounts Connect your social accounts to start posting. Fac…" at bounding box center [698, 342] width 1397 height 684
click at [1085, 124] on section "Connect your social accounts Connect your social accounts to start posting. Fac…" at bounding box center [698, 342] width 1397 height 684
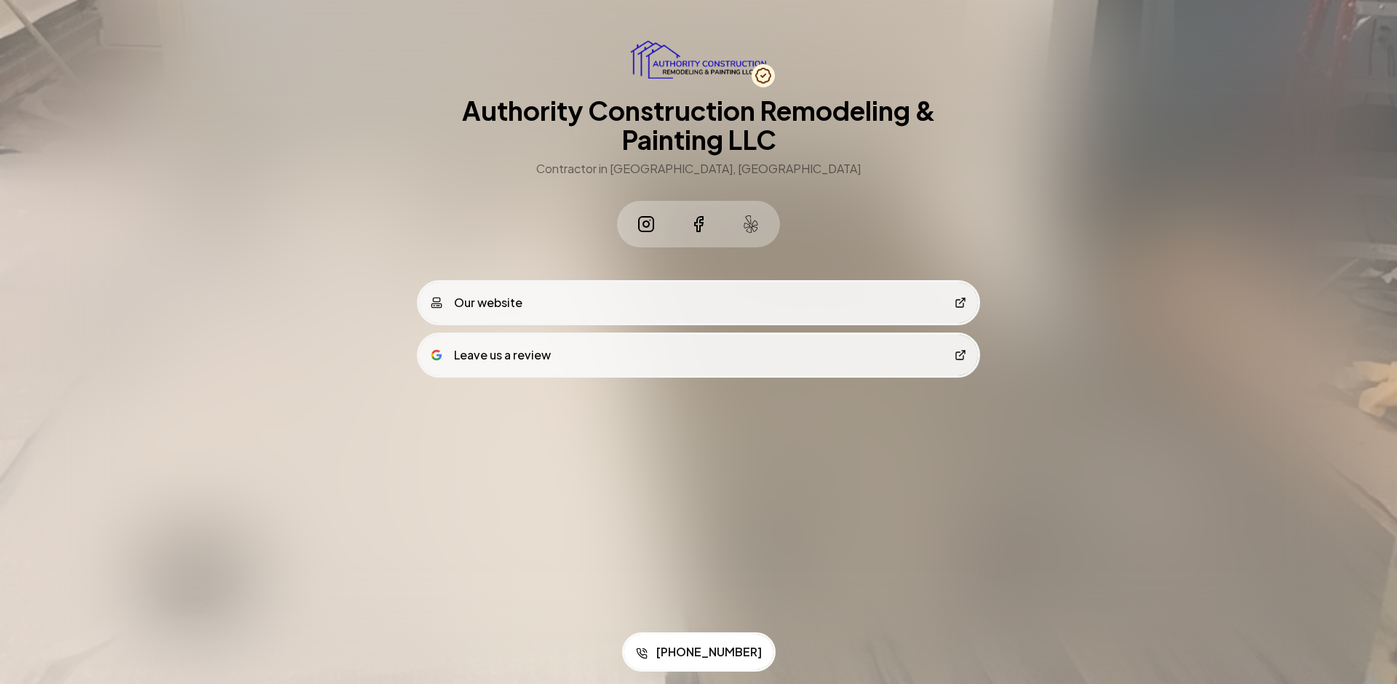
click at [1014, 87] on div "Save to Contacts (970) 333-0406 Authority Construction Remodeling & Painting LL…" at bounding box center [698, 240] width 1397 height 480
click at [795, 502] on div at bounding box center [698, 342] width 1397 height 684
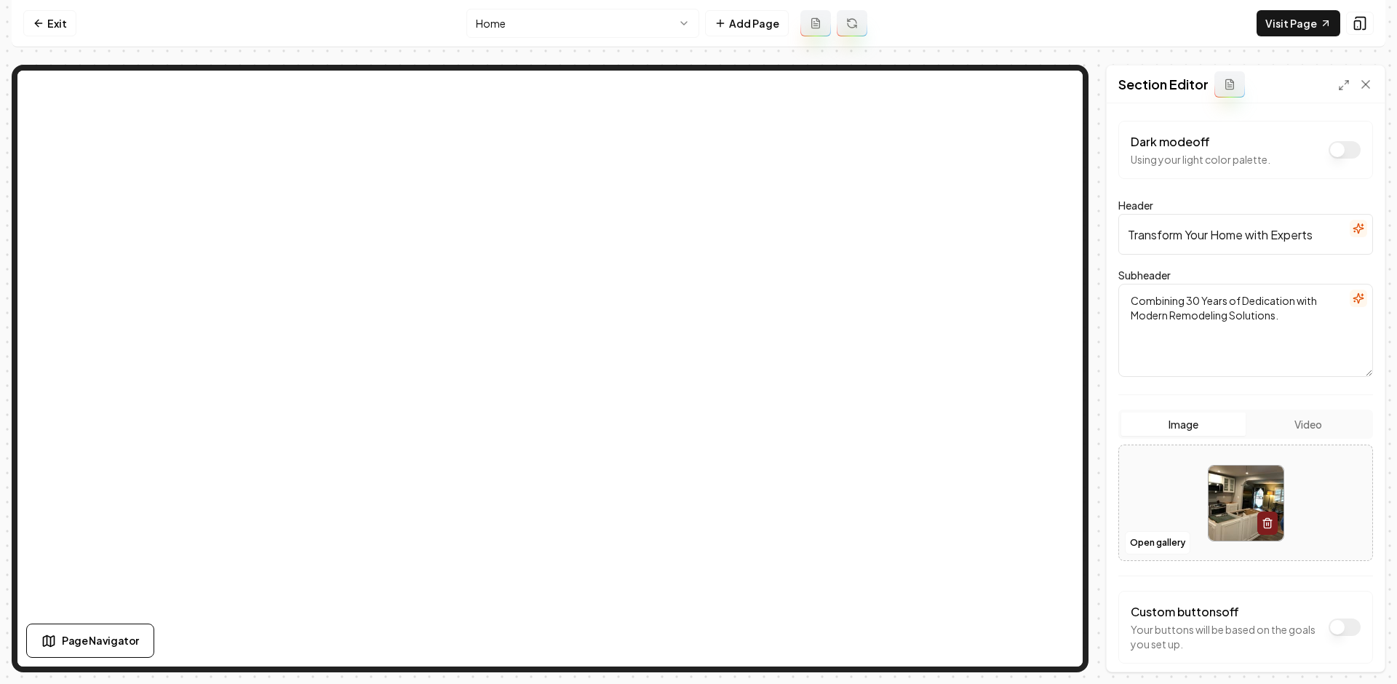
click at [1205, 308] on textarea "Combining 30 Years of Dedication with Modern Remodeling Solutions." at bounding box center [1245, 330] width 255 height 93
click at [1201, 301] on textarea "Combining 30 Years of Dedication with Modern Remodeling Solutions." at bounding box center [1245, 330] width 255 height 93
type textarea "Combining 10 Years of Dedication with Modern Remodeling Solutions."
click at [1354, 650] on button "Save" at bounding box center [1351, 647] width 43 height 26
click at [1156, 541] on button "Open gallery" at bounding box center [1157, 542] width 65 height 23
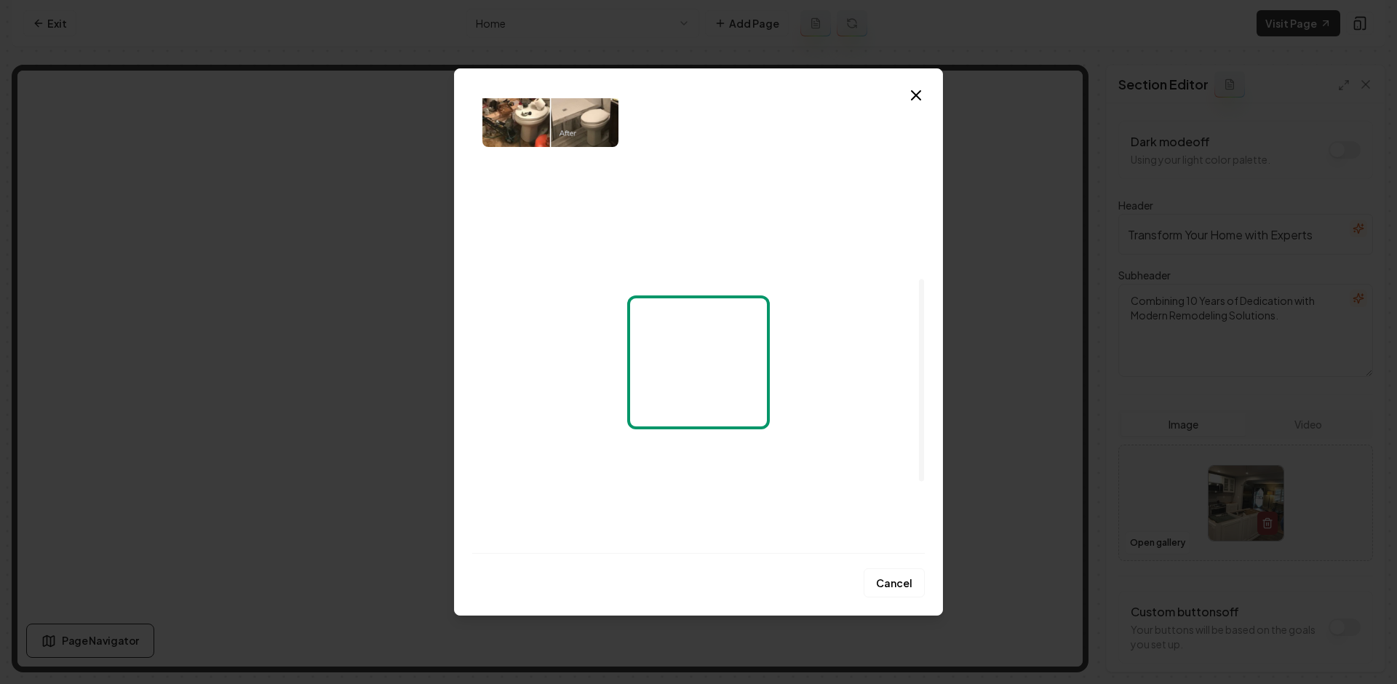
scroll to position [404, 0]
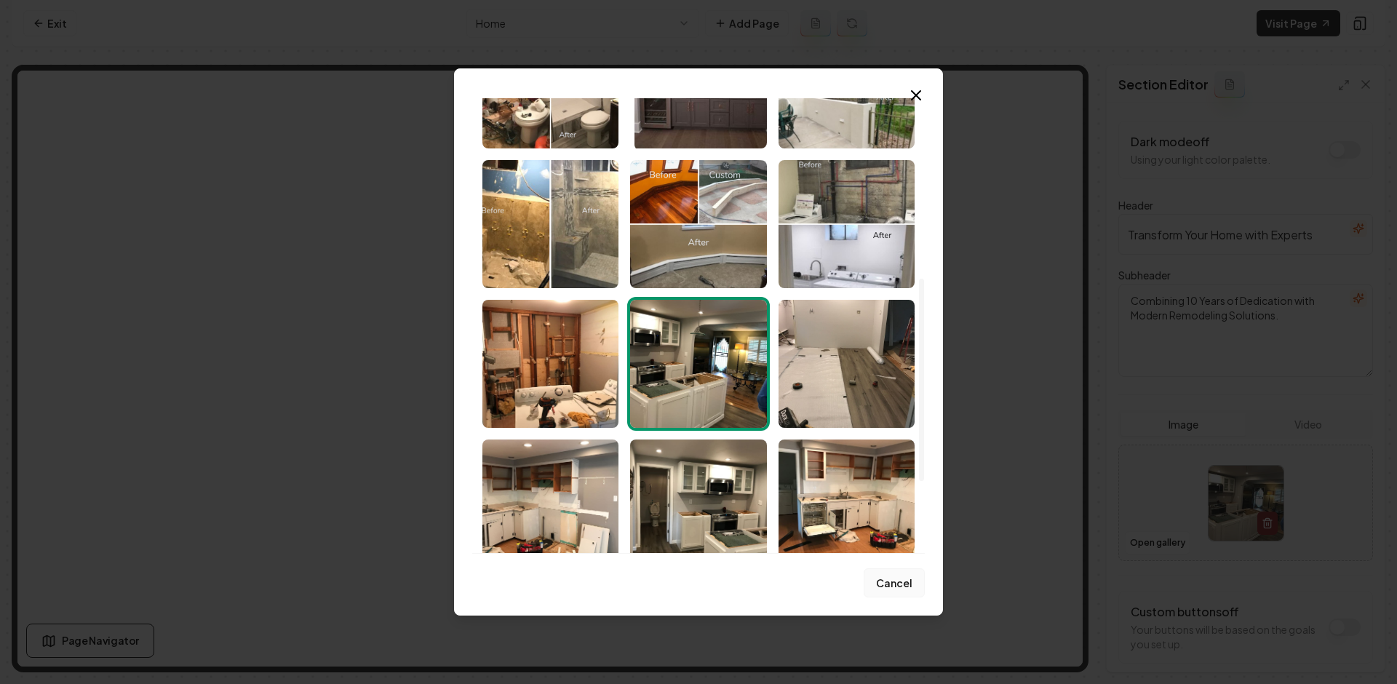
click at [899, 588] on button "Cancel" at bounding box center [894, 582] width 61 height 29
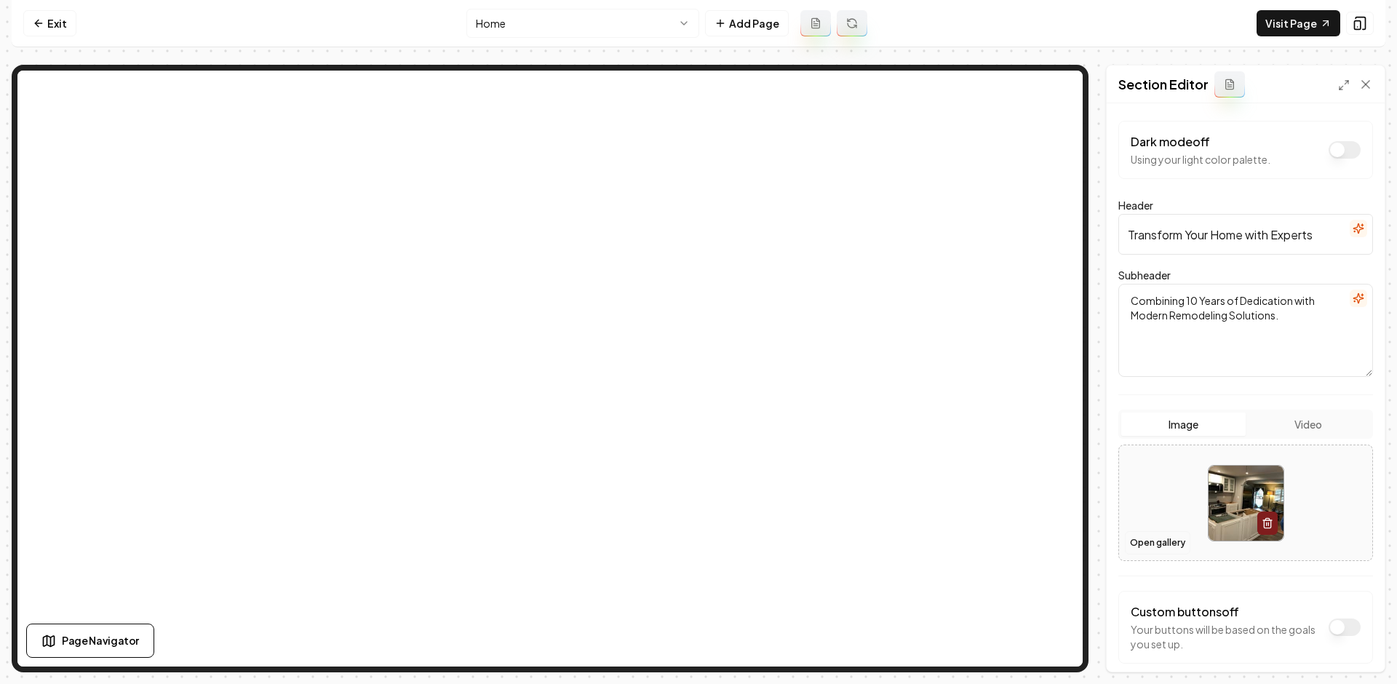
click at [1170, 538] on button "Open gallery" at bounding box center [1157, 542] width 65 height 23
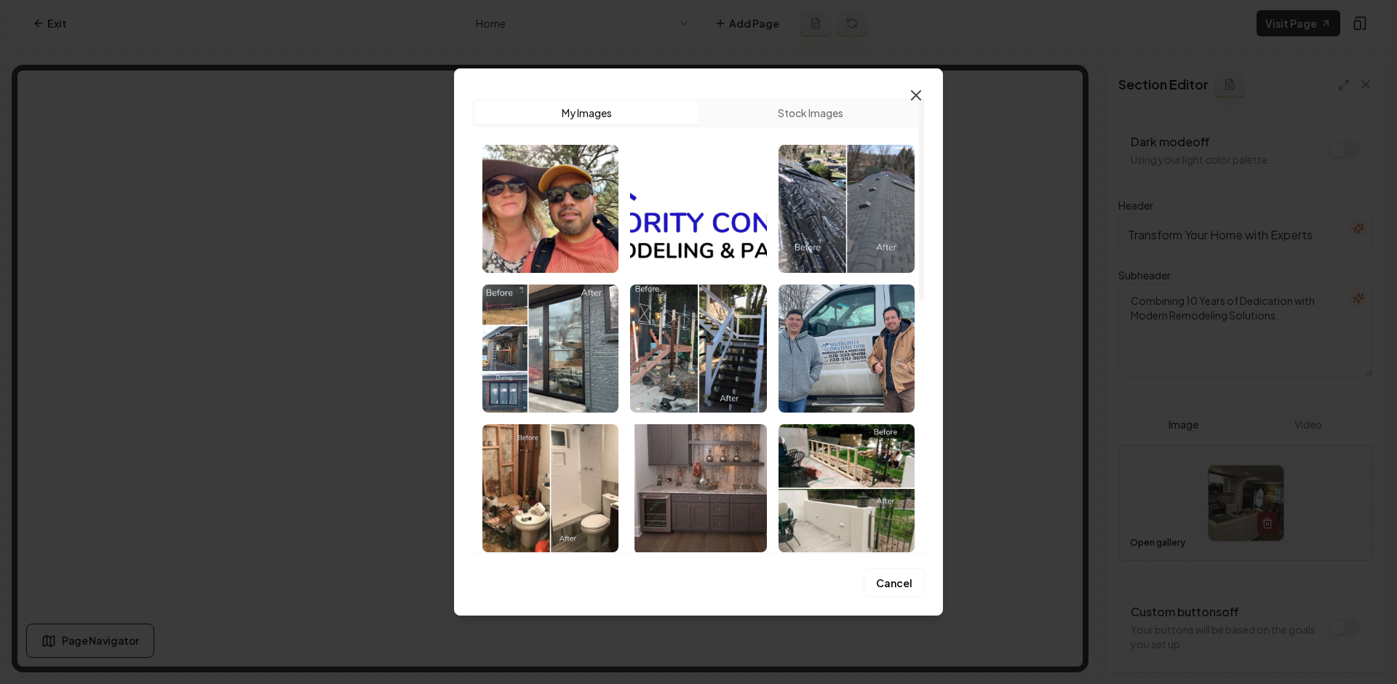
click at [915, 93] on icon "button" at bounding box center [915, 95] width 17 height 17
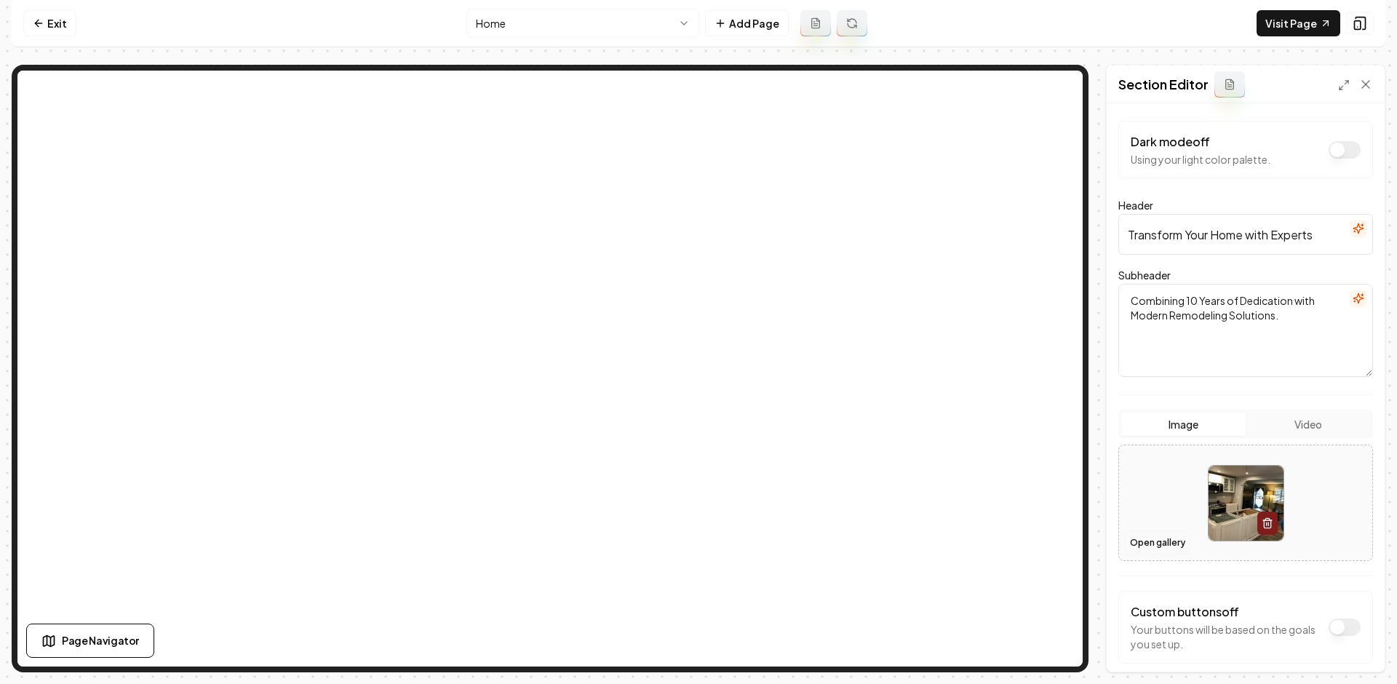
click at [1133, 545] on button "Open gallery" at bounding box center [1157, 542] width 65 height 23
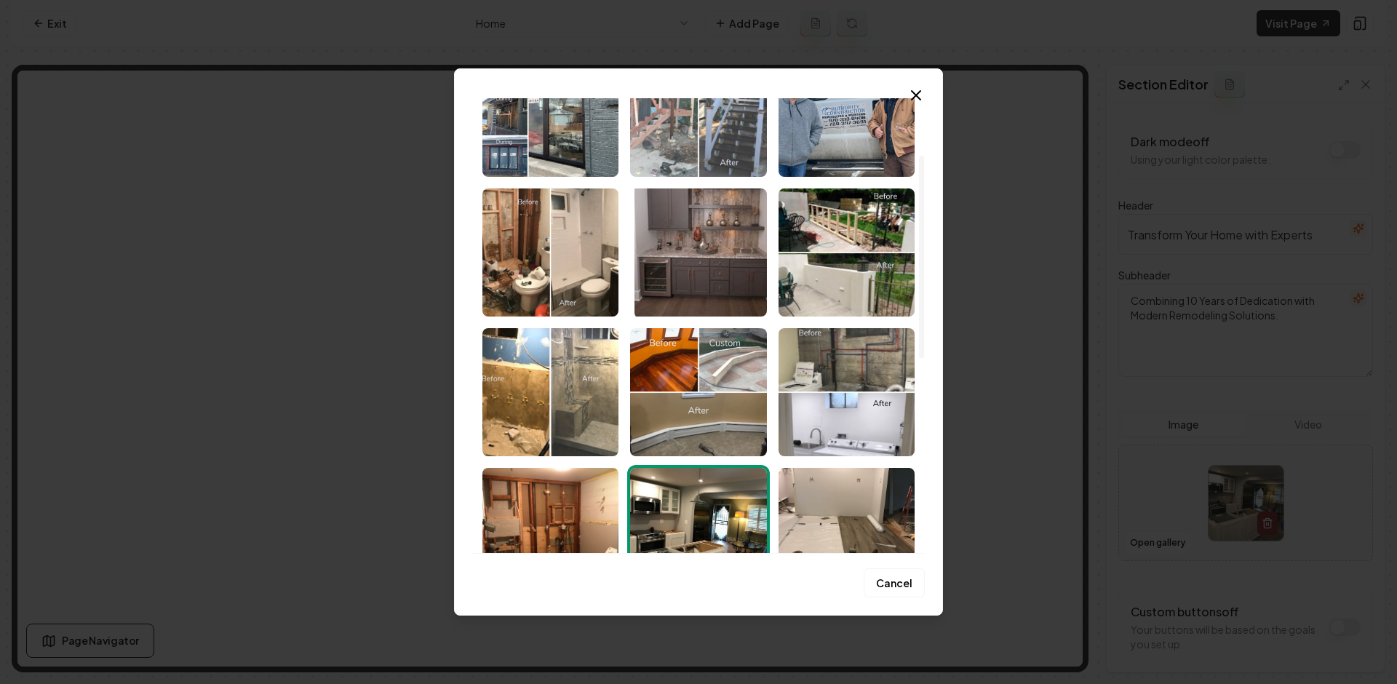
scroll to position [238, 0]
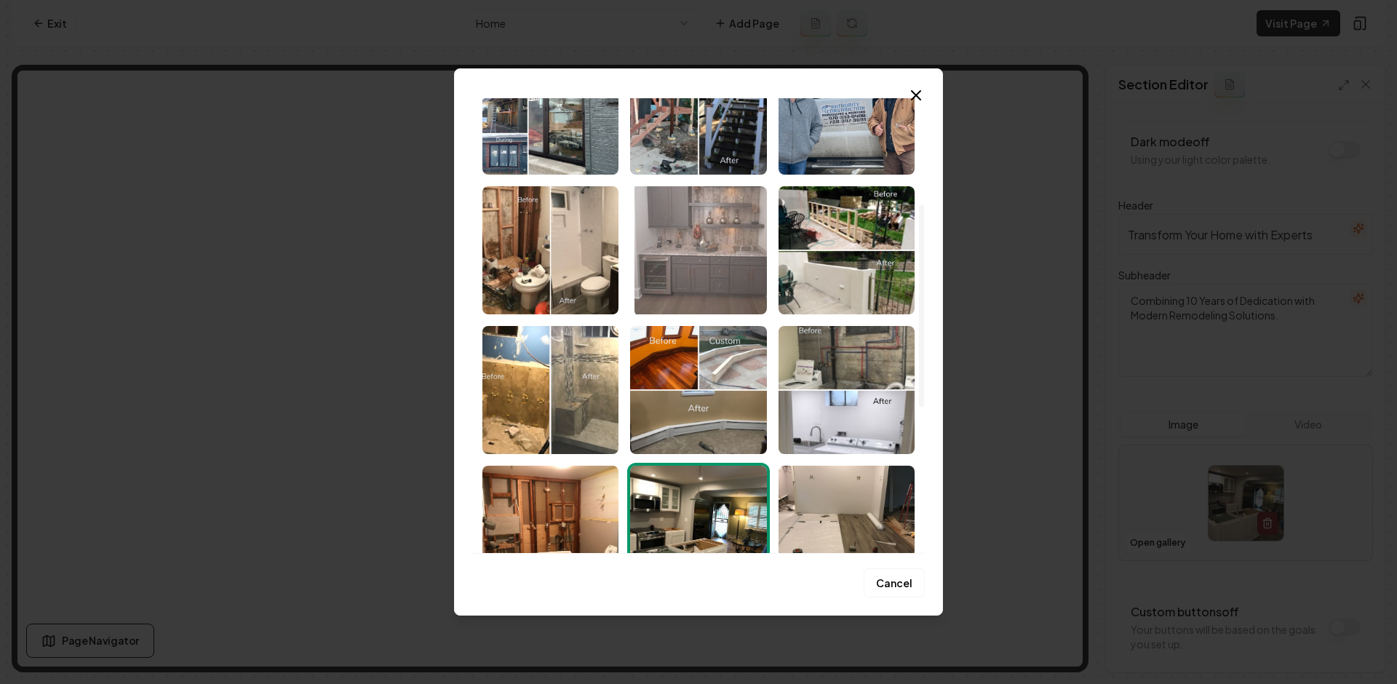
click at [717, 249] on img "Select image image_68a896f45c7cd75eb87b4eba.jpeg" at bounding box center [698, 250] width 136 height 128
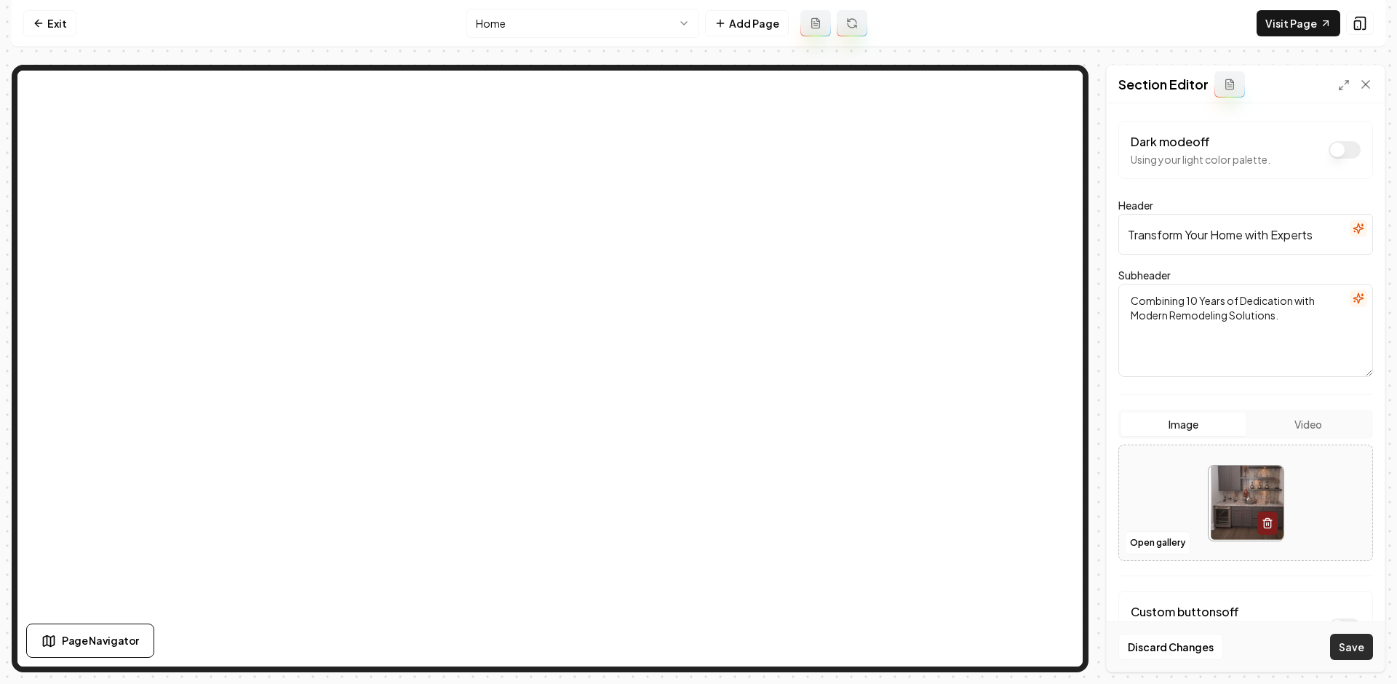
click at [1343, 641] on button "Save" at bounding box center [1351, 647] width 43 height 26
click at [1148, 544] on button "Open gallery" at bounding box center [1157, 542] width 65 height 23
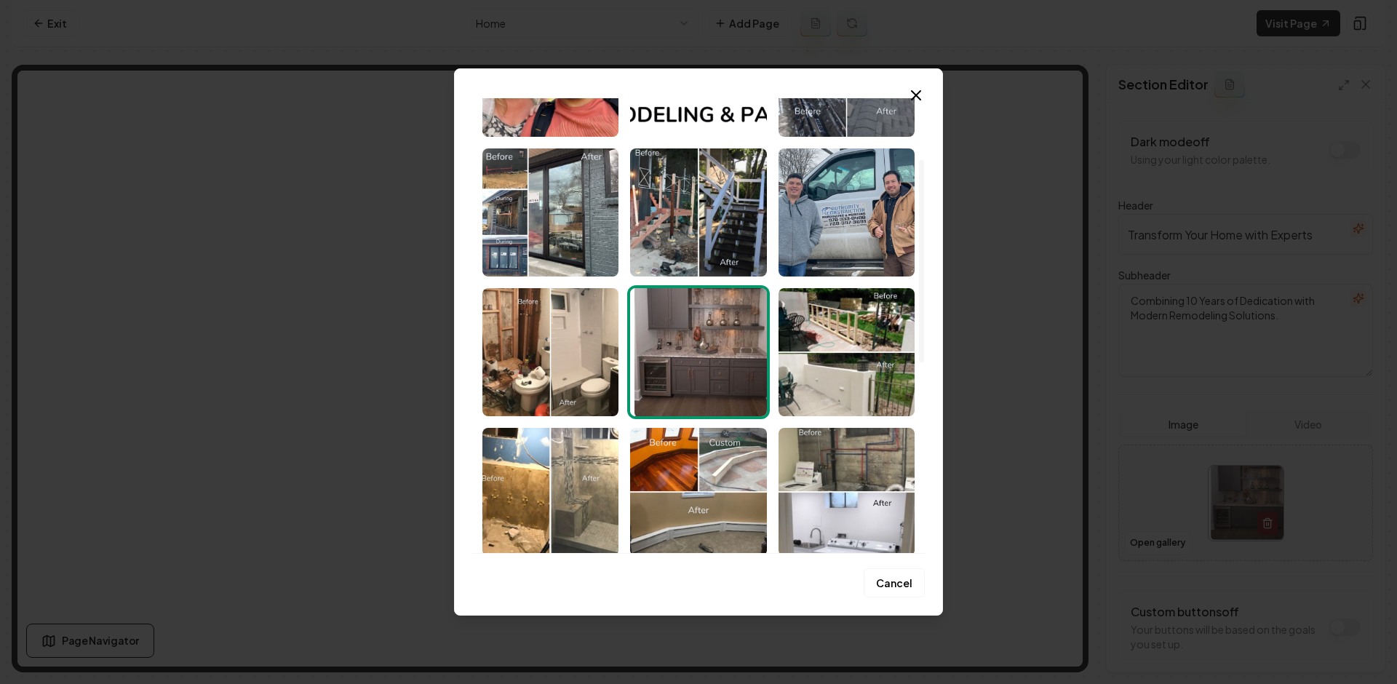
scroll to position [414, 0]
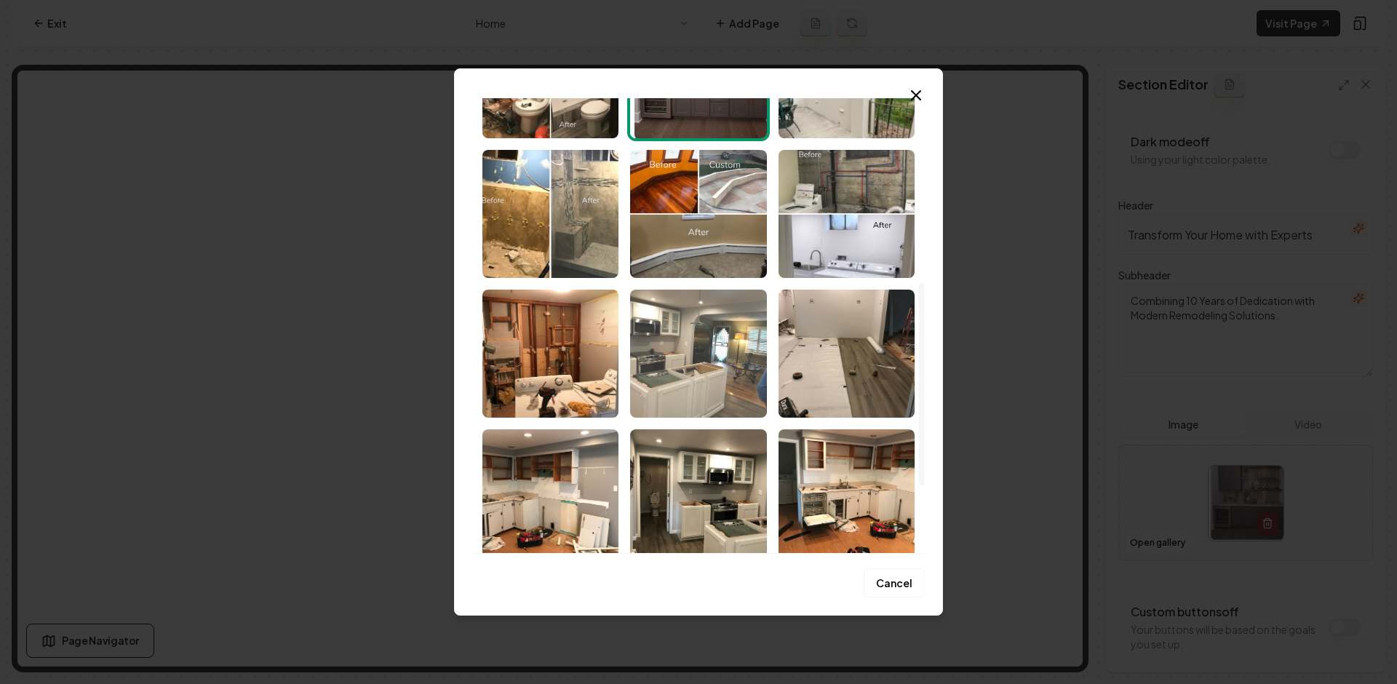
click at [700, 363] on img "Select image image_68a896f35c7cd75eb87b46d6.jpeg" at bounding box center [698, 354] width 136 height 128
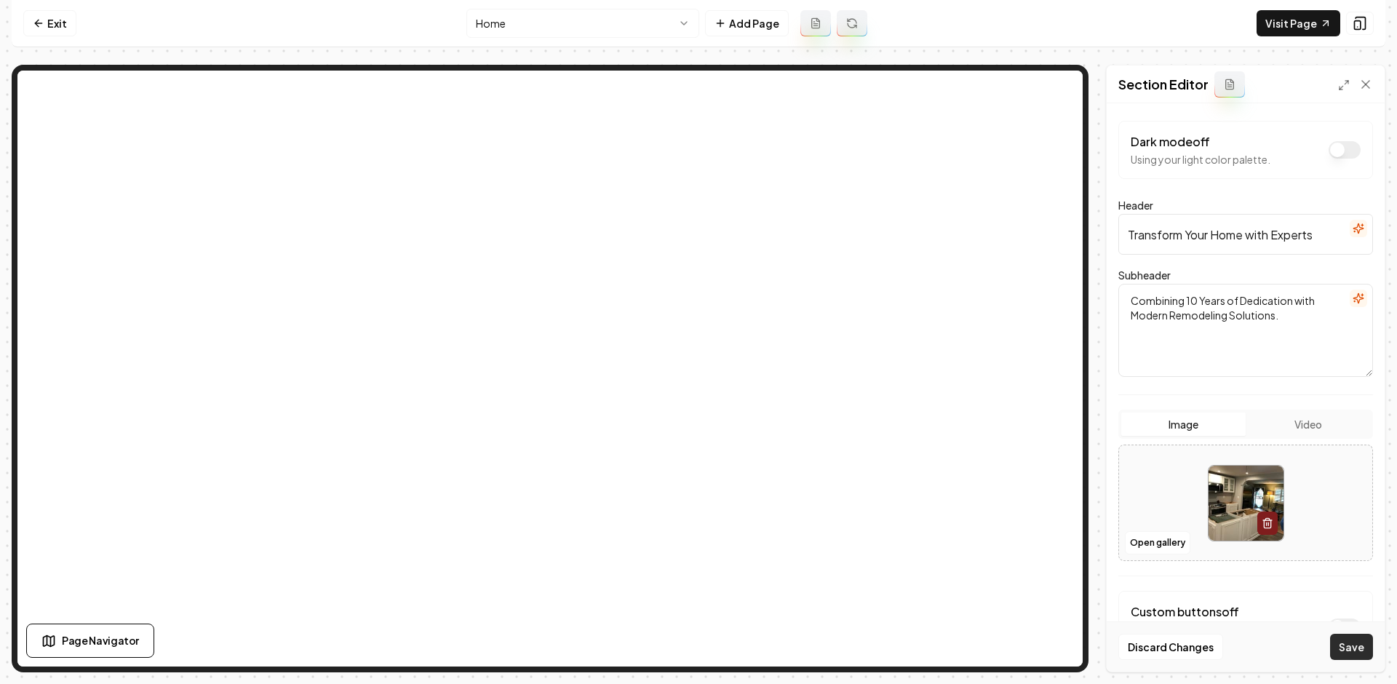
click at [1353, 651] on button "Save" at bounding box center [1351, 647] width 43 height 26
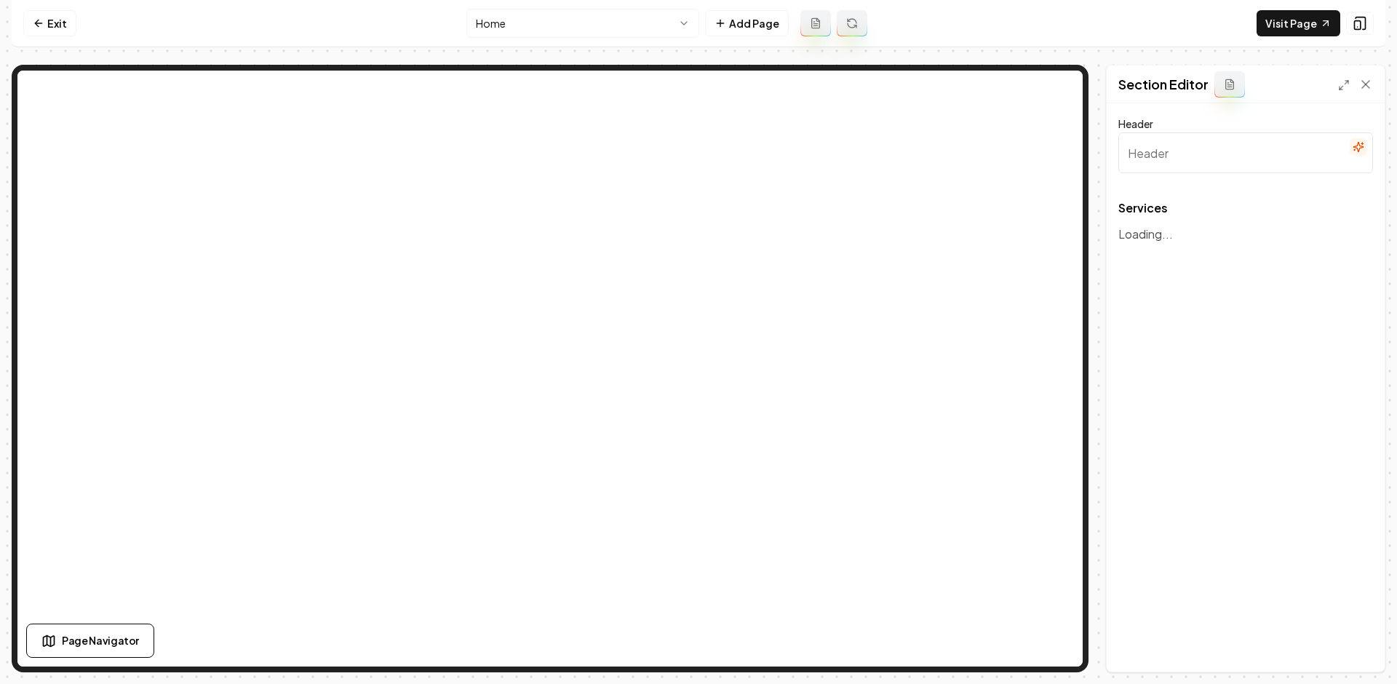
type input "Our Expert Remodeling & Painting Services"
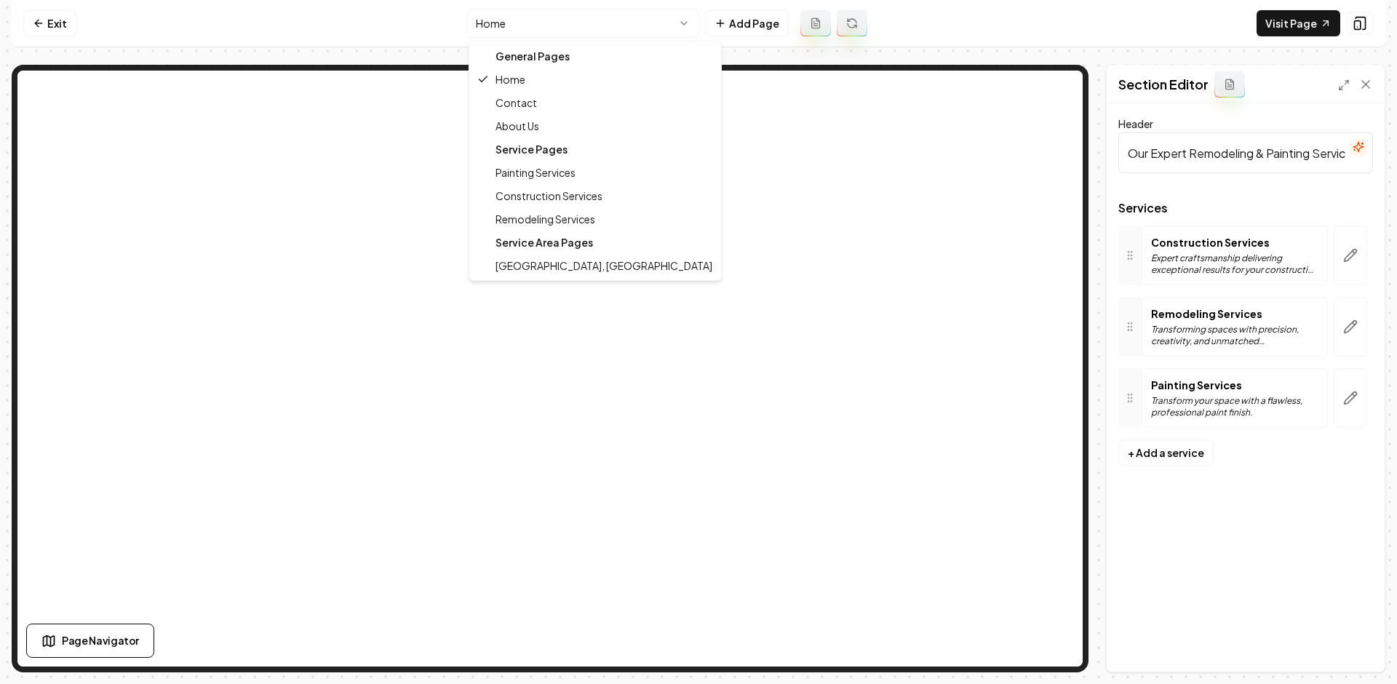
click at [567, 15] on html "Computer Required This feature is only available on a computer. Please switch t…" at bounding box center [698, 342] width 1397 height 684
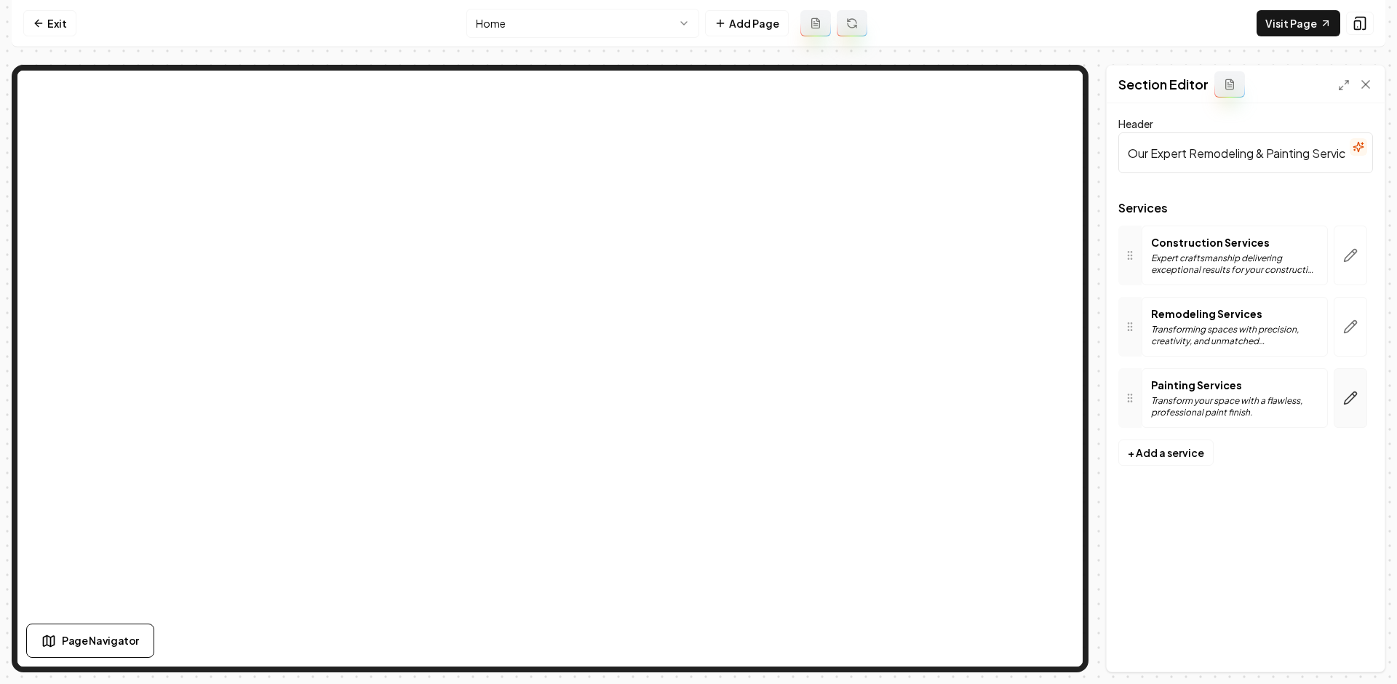
click at [1361, 404] on button "button" at bounding box center [1350, 398] width 33 height 60
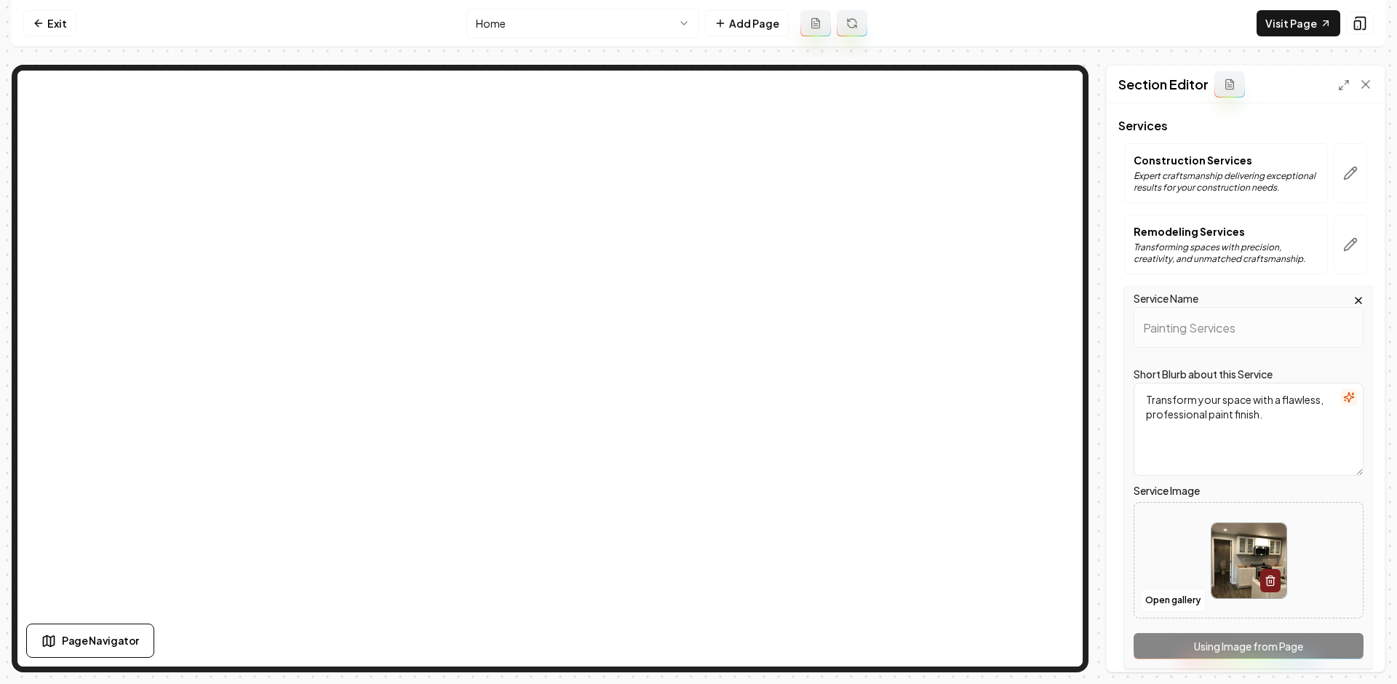
scroll to position [146, 0]
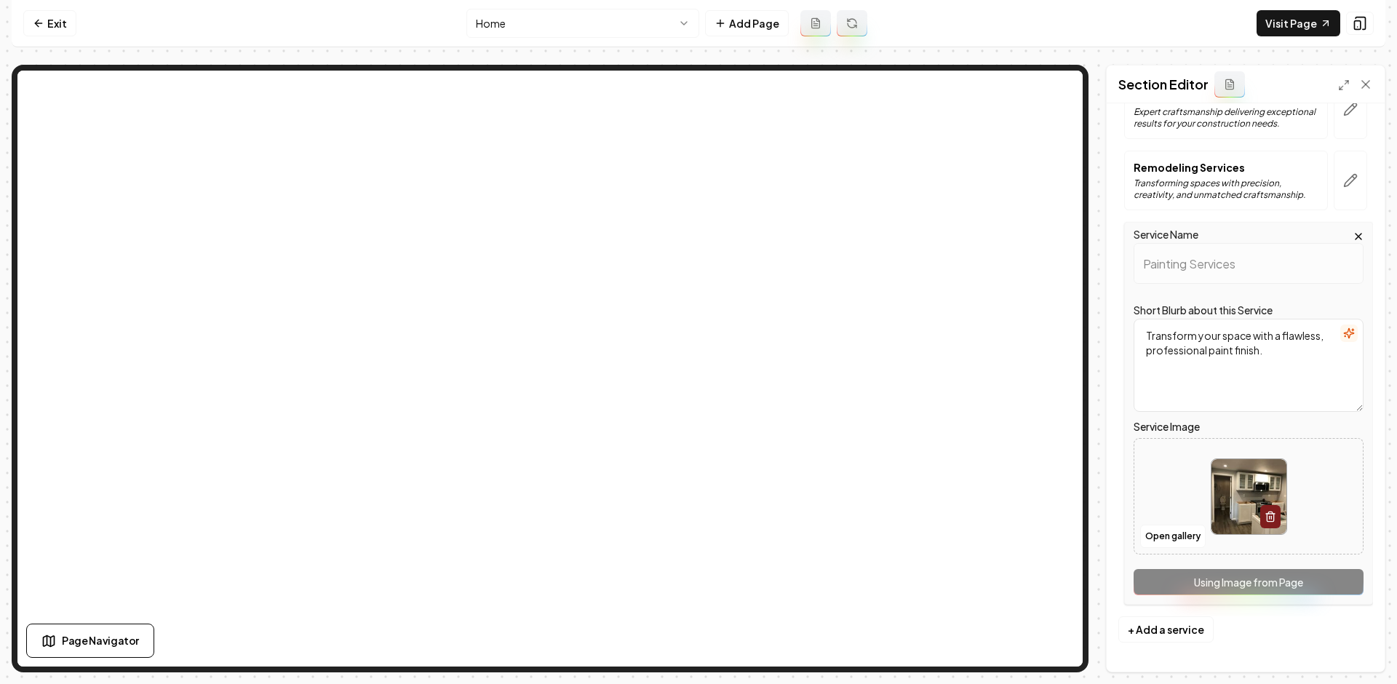
click at [1184, 549] on div "Open gallery" at bounding box center [1249, 496] width 230 height 116
click at [1154, 536] on button "Open gallery" at bounding box center [1172, 536] width 65 height 23
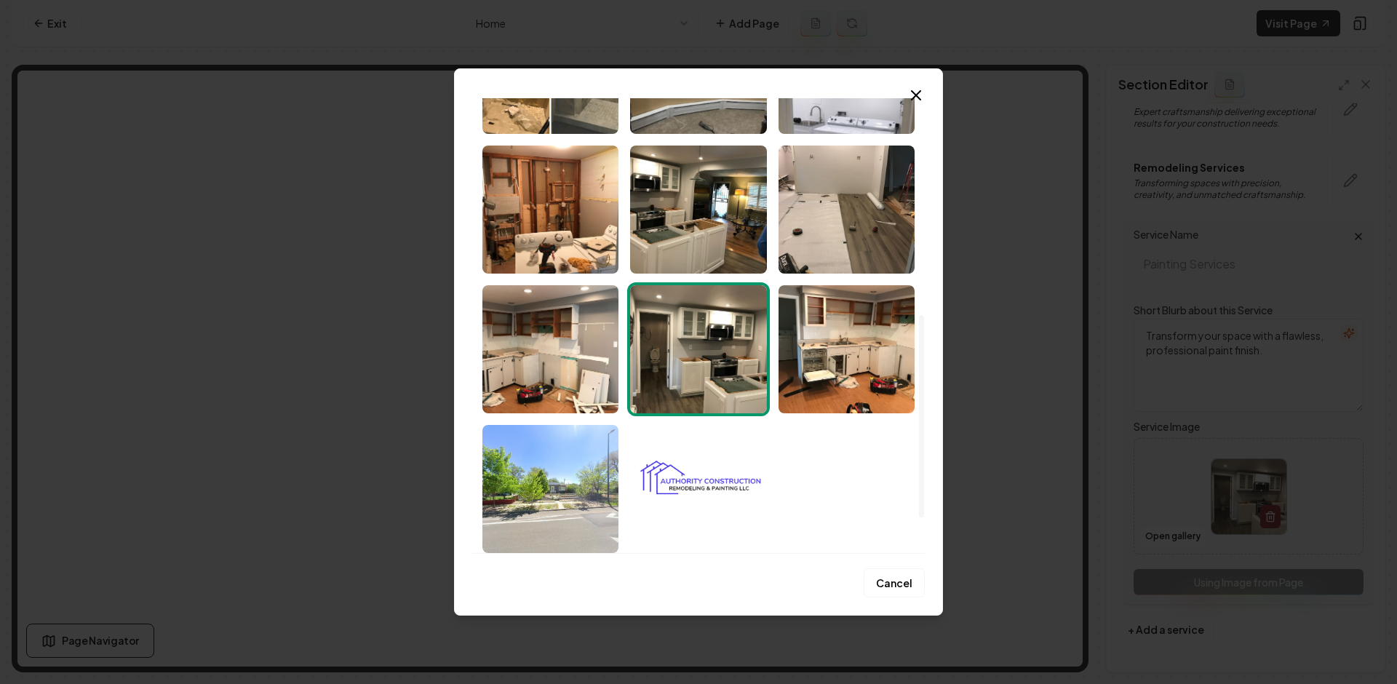
scroll to position [564, 0]
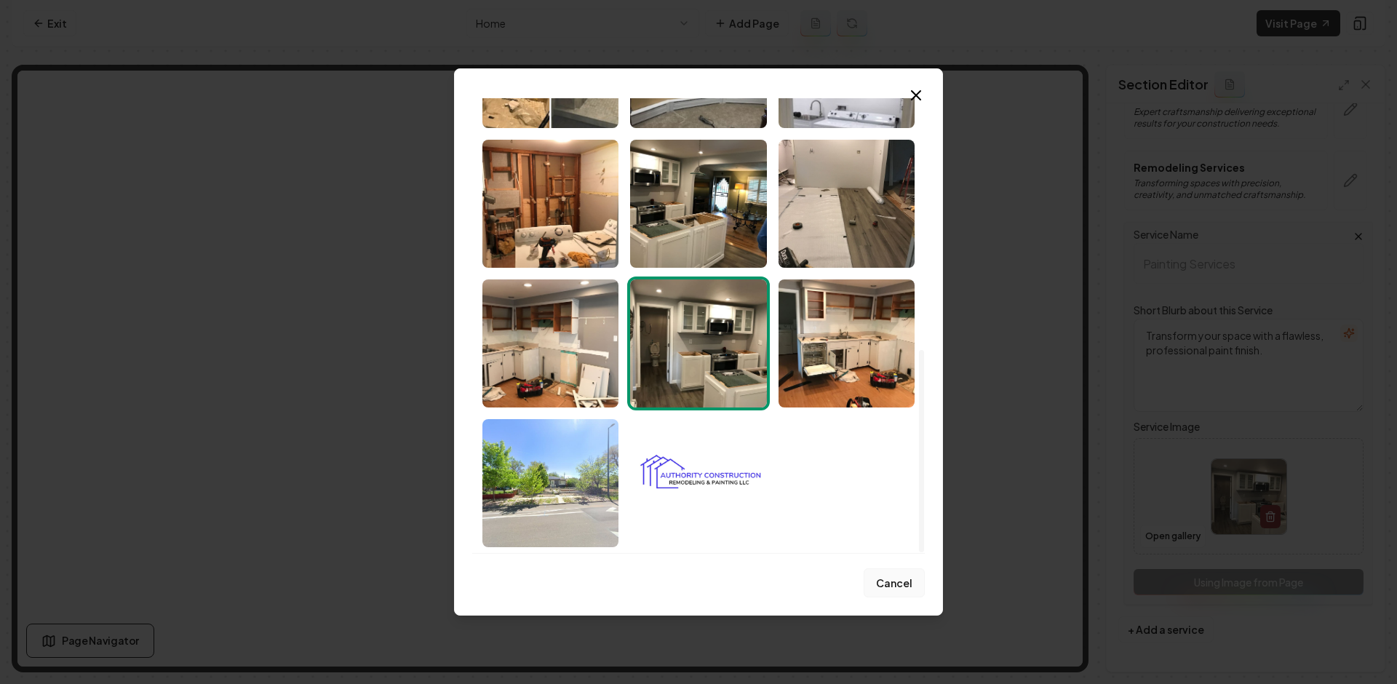
click at [885, 578] on button "Cancel" at bounding box center [894, 582] width 61 height 29
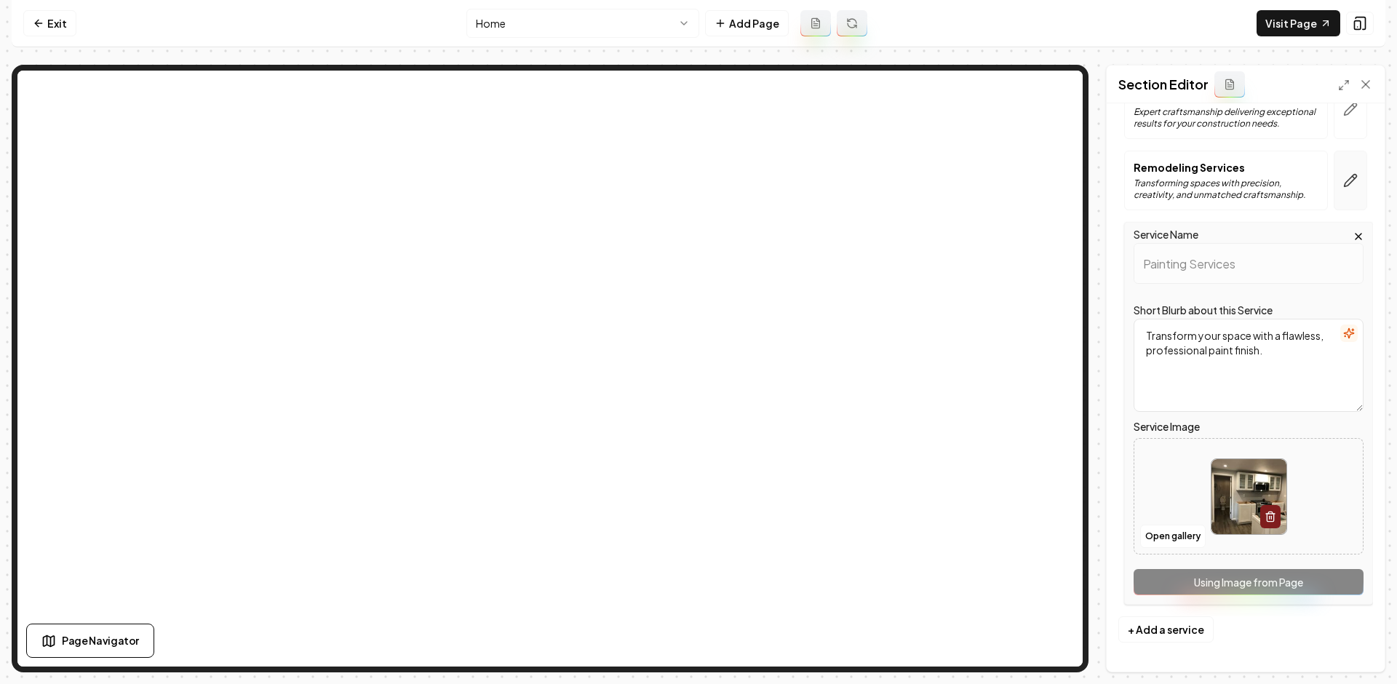
click at [1344, 180] on icon "button" at bounding box center [1350, 180] width 15 height 15
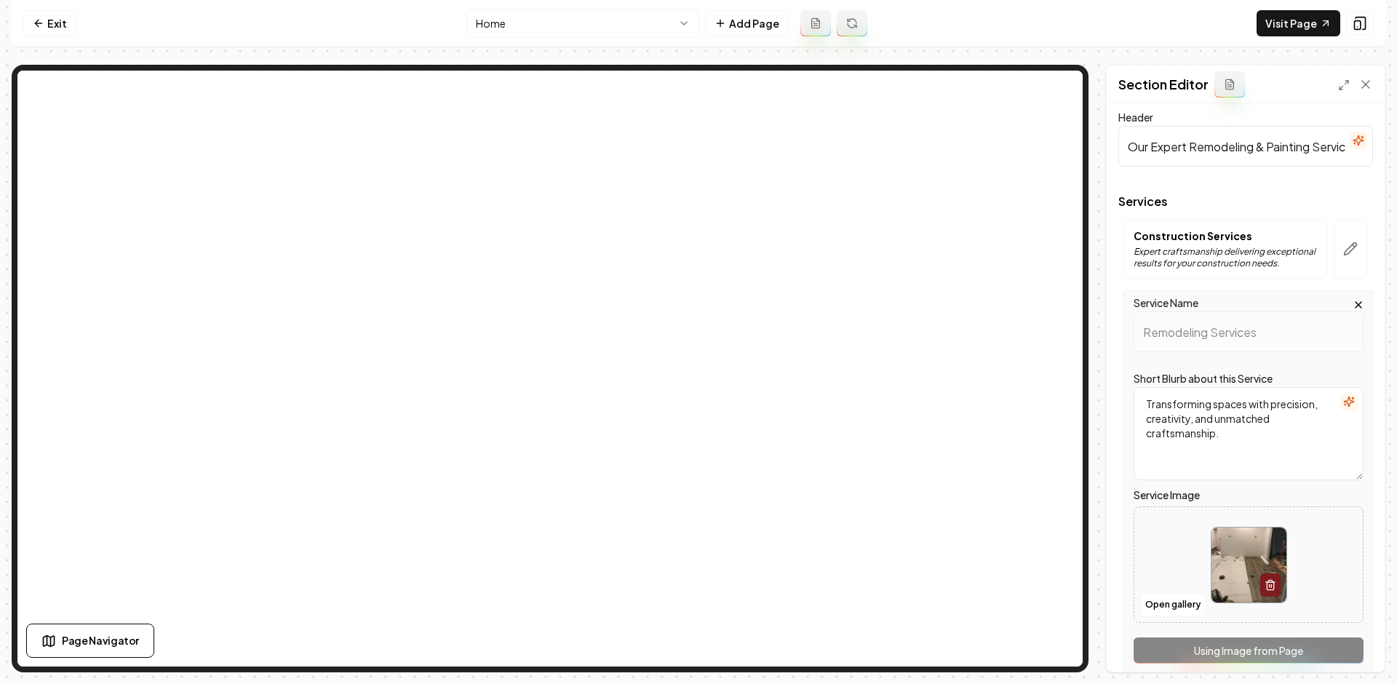
scroll to position [0, 0]
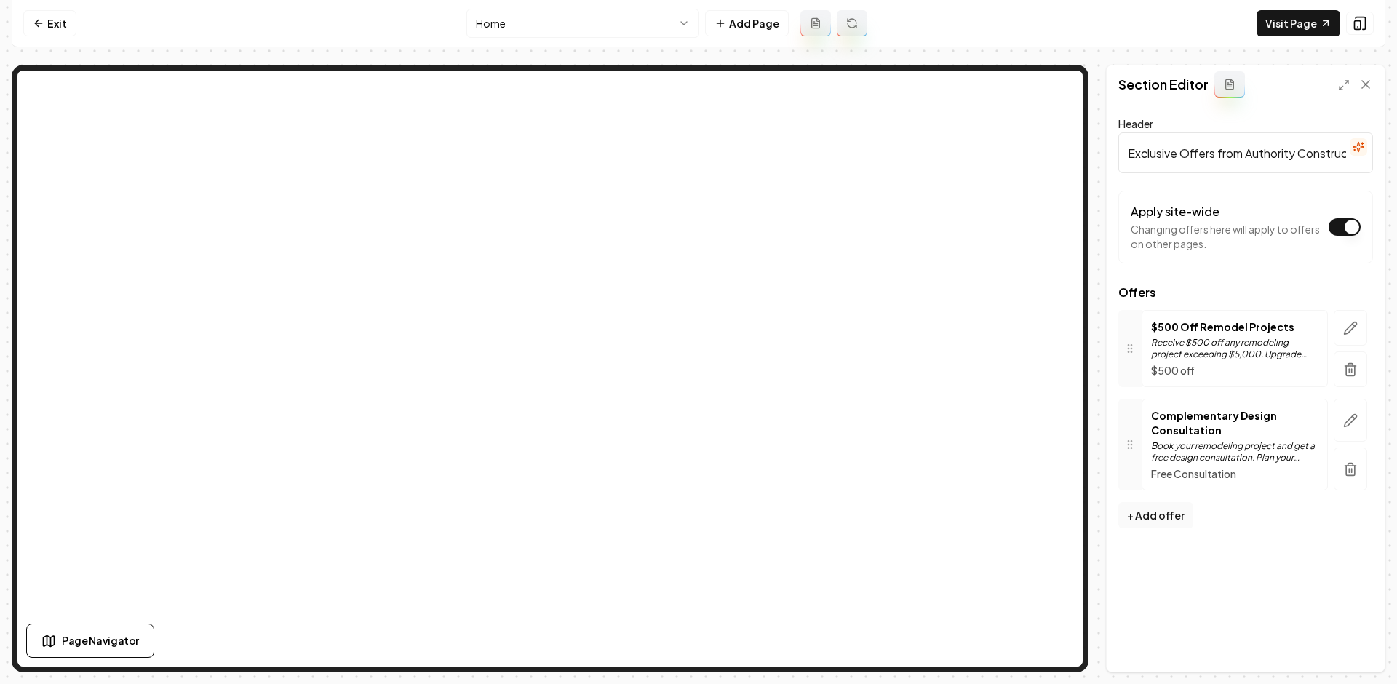
click at [1295, 583] on div "Header Exclusive Offers from Authority Construction Remodeling & Painting LLC A…" at bounding box center [1246, 387] width 278 height 568
click at [1346, 424] on icon "button" at bounding box center [1350, 420] width 15 height 15
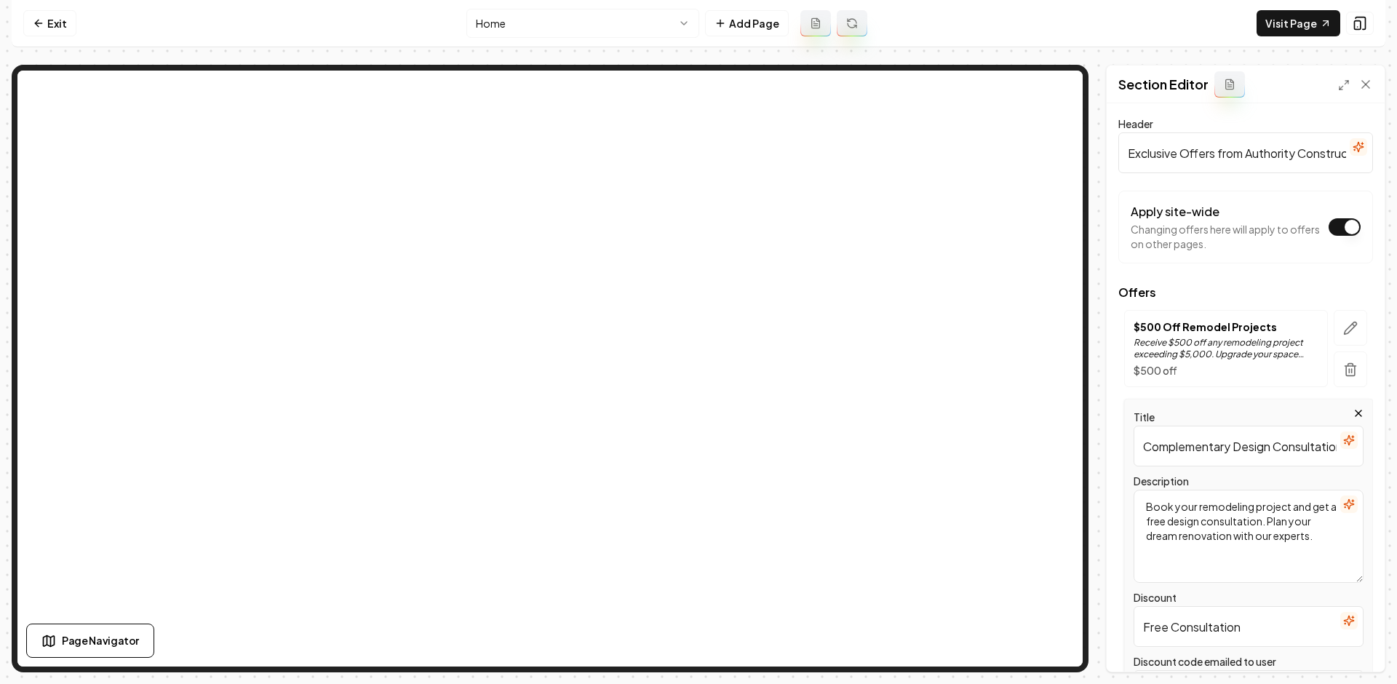
click at [1290, 290] on span "Offers" at bounding box center [1245, 293] width 255 height 12
click at [1334, 367] on button "button" at bounding box center [1350, 369] width 33 height 36
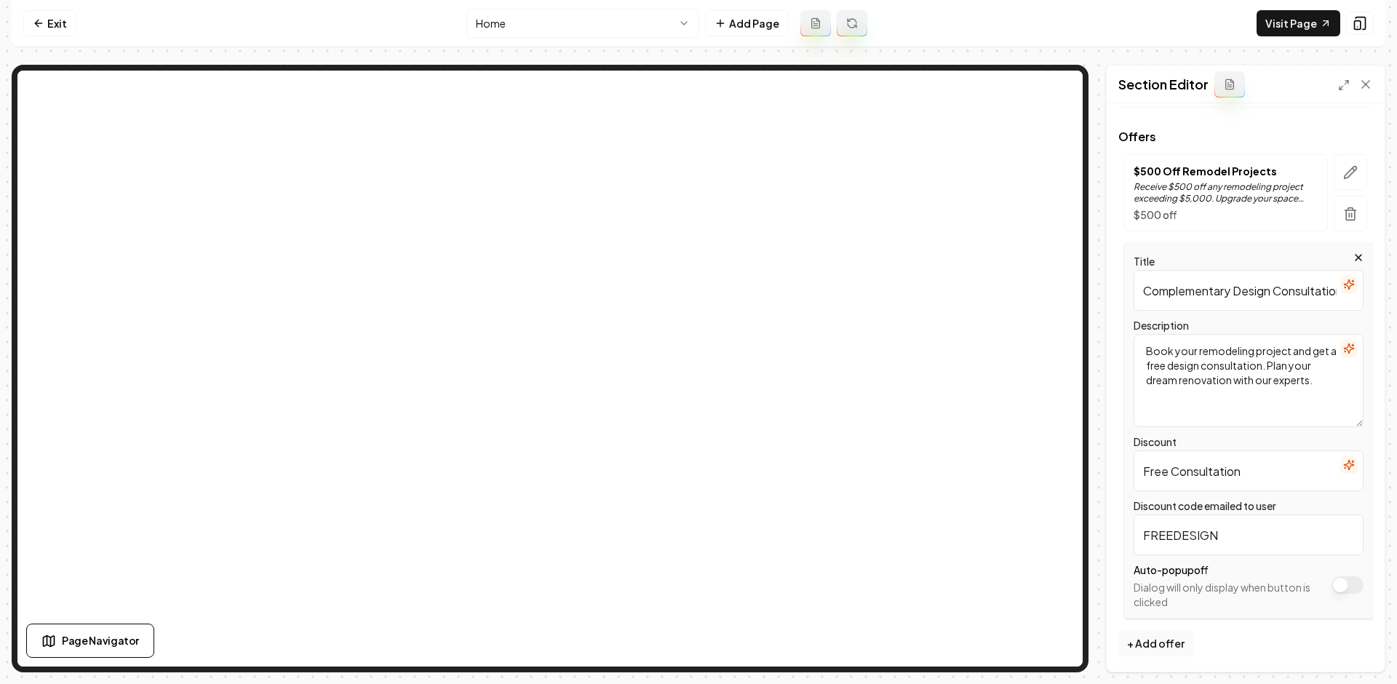
scroll to position [156, 0]
click at [1248, 466] on input "Free Consultation" at bounding box center [1249, 470] width 230 height 41
click at [1201, 385] on textarea "Book your remodeling project and get a free design consultation. Plan your drea…" at bounding box center [1249, 379] width 230 height 93
click at [1287, 367] on textarea "Book your remodeling project and get a free design consultation. Plan your drea…" at bounding box center [1249, 379] width 230 height 93
paste textarea "30 miles"
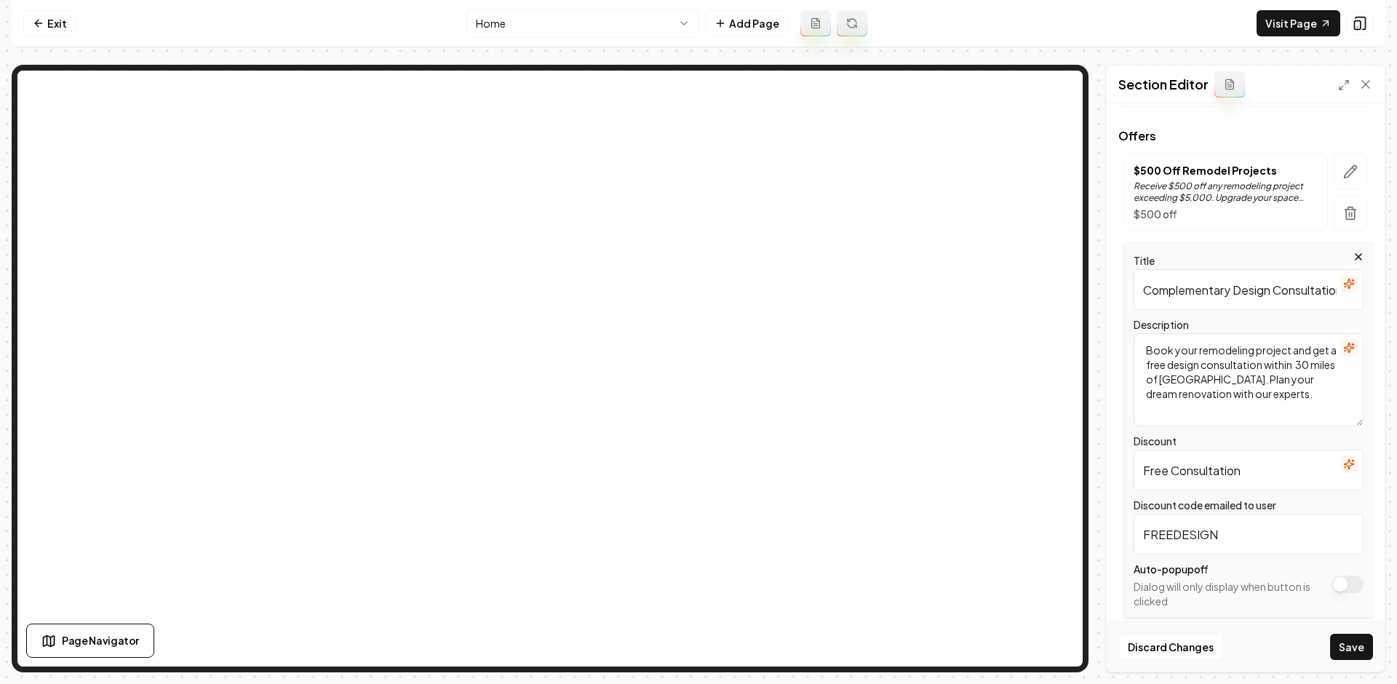
click at [1262, 411] on textarea "Book your remodeling project and get a free design consultation within 30 miles…" at bounding box center [1249, 379] width 230 height 93
type textarea "Book your remodeling project and get a free design consultation within 30 miles…"
click at [1344, 642] on button "Save" at bounding box center [1351, 647] width 43 height 26
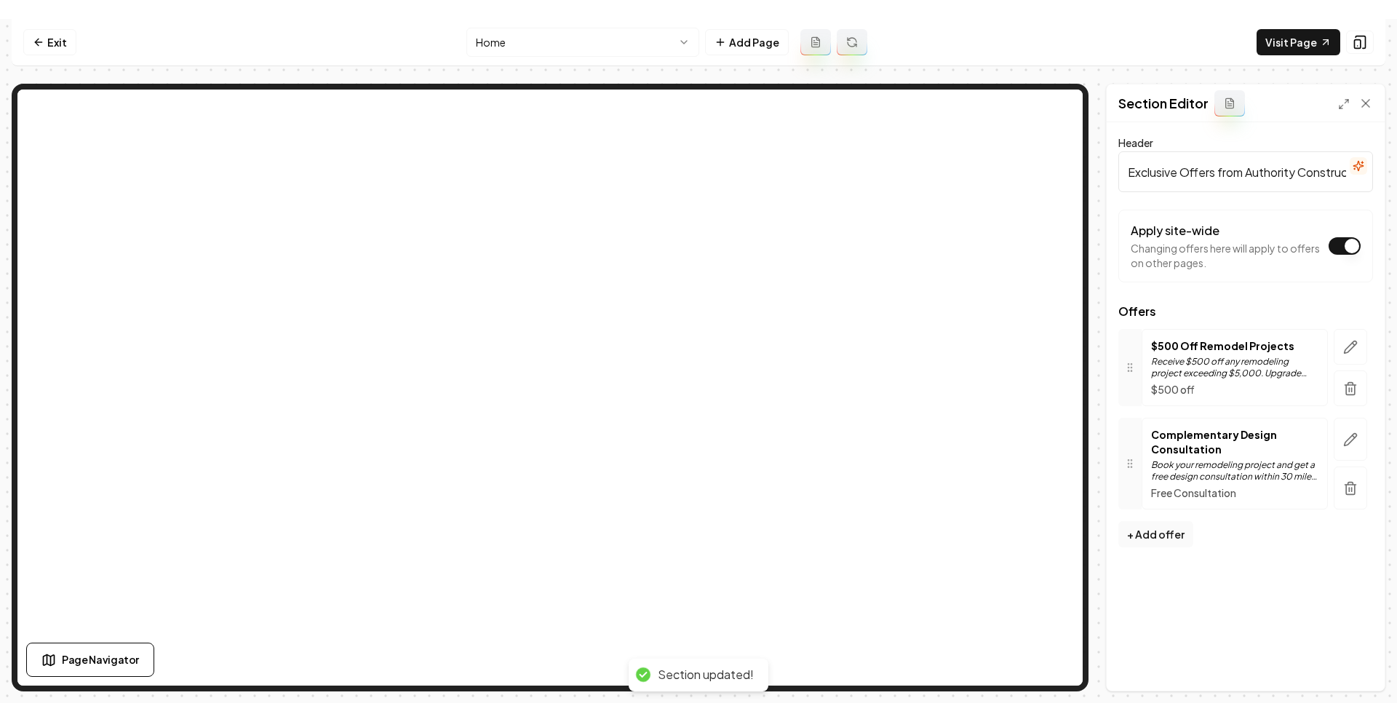
scroll to position [0, 0]
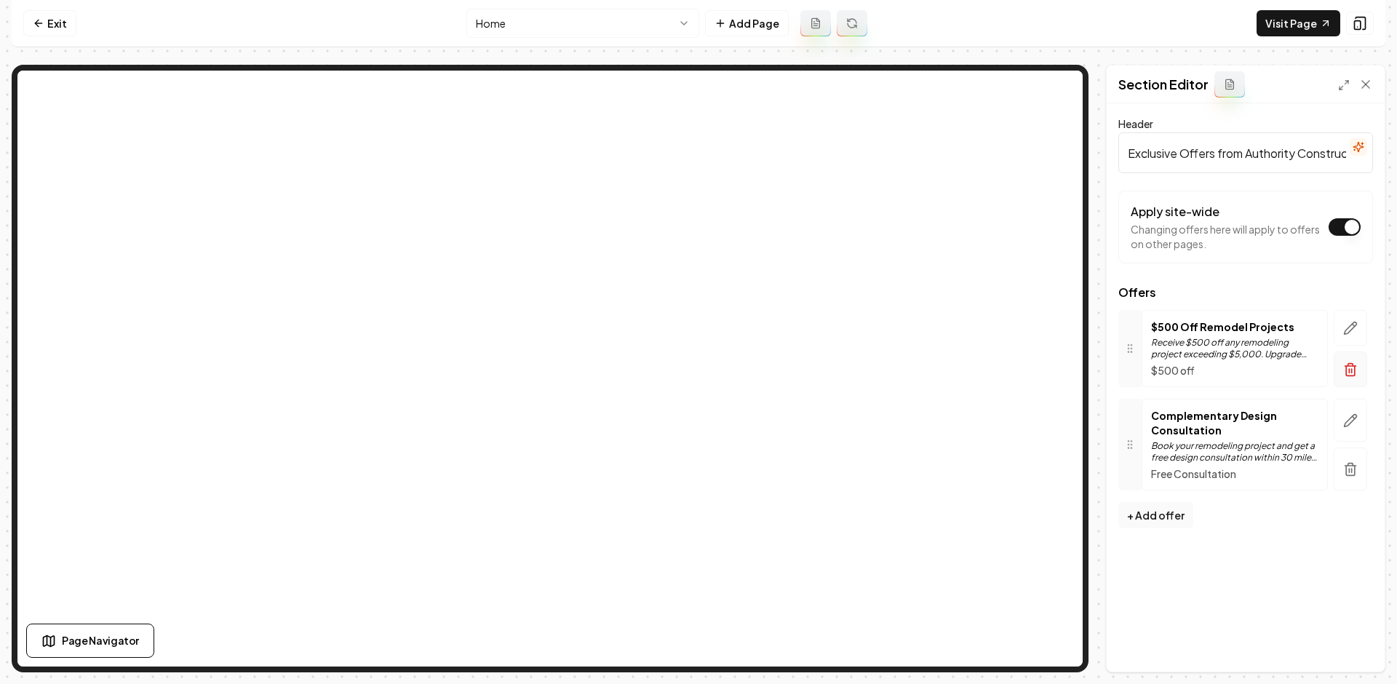
click at [1348, 375] on icon "button" at bounding box center [1350, 370] width 9 height 9
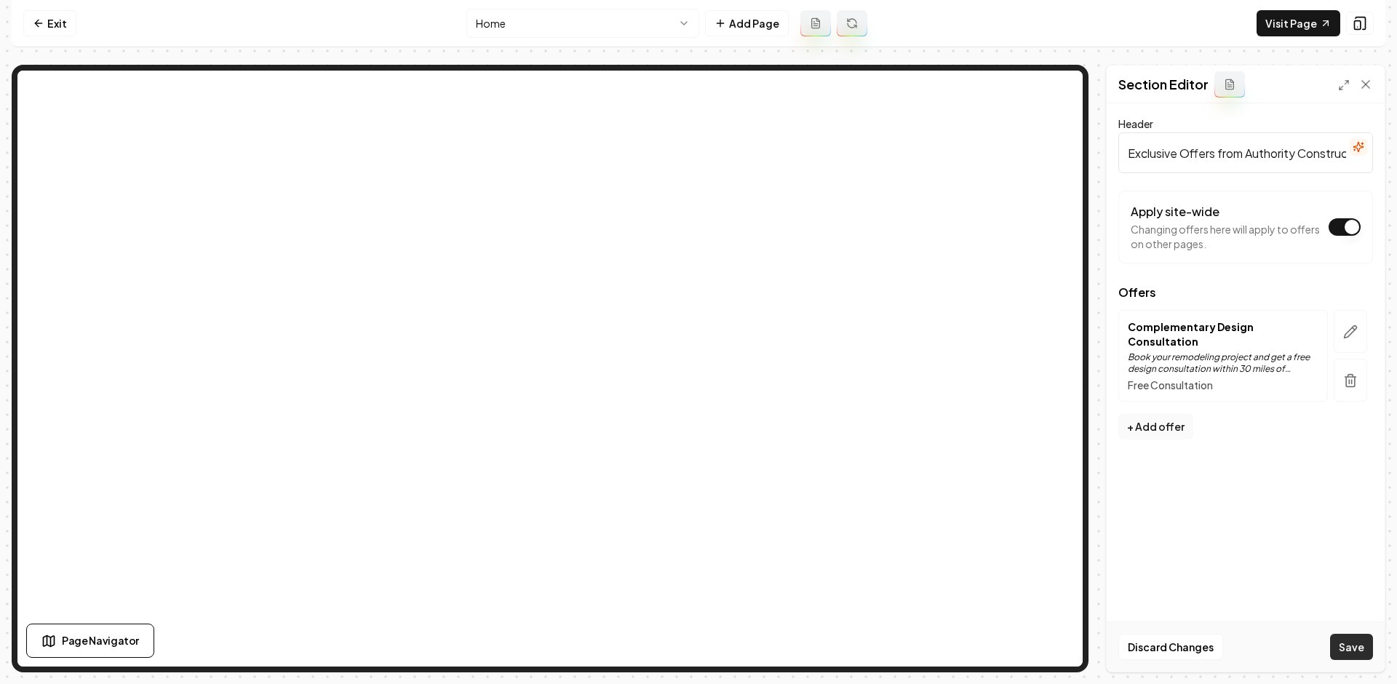
click at [1345, 647] on button "Save" at bounding box center [1351, 647] width 43 height 26
click at [1284, 450] on div "Header Exclusive Offers from Authority Construction Remodeling & Painting LLC A…" at bounding box center [1246, 387] width 278 height 568
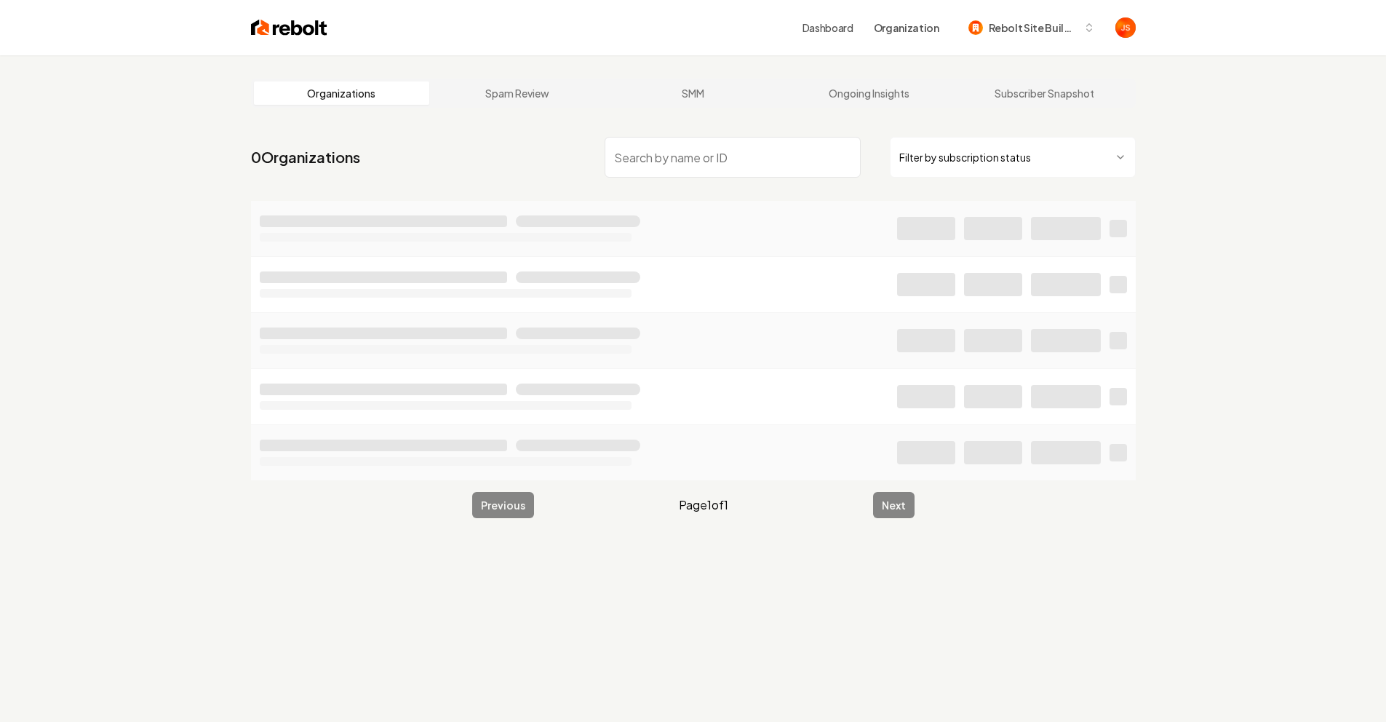
click at [979, 166] on html "Dashboard Organization Rebolt Site Builder Organizations Spam Review SMM Ongoin…" at bounding box center [693, 361] width 1386 height 722
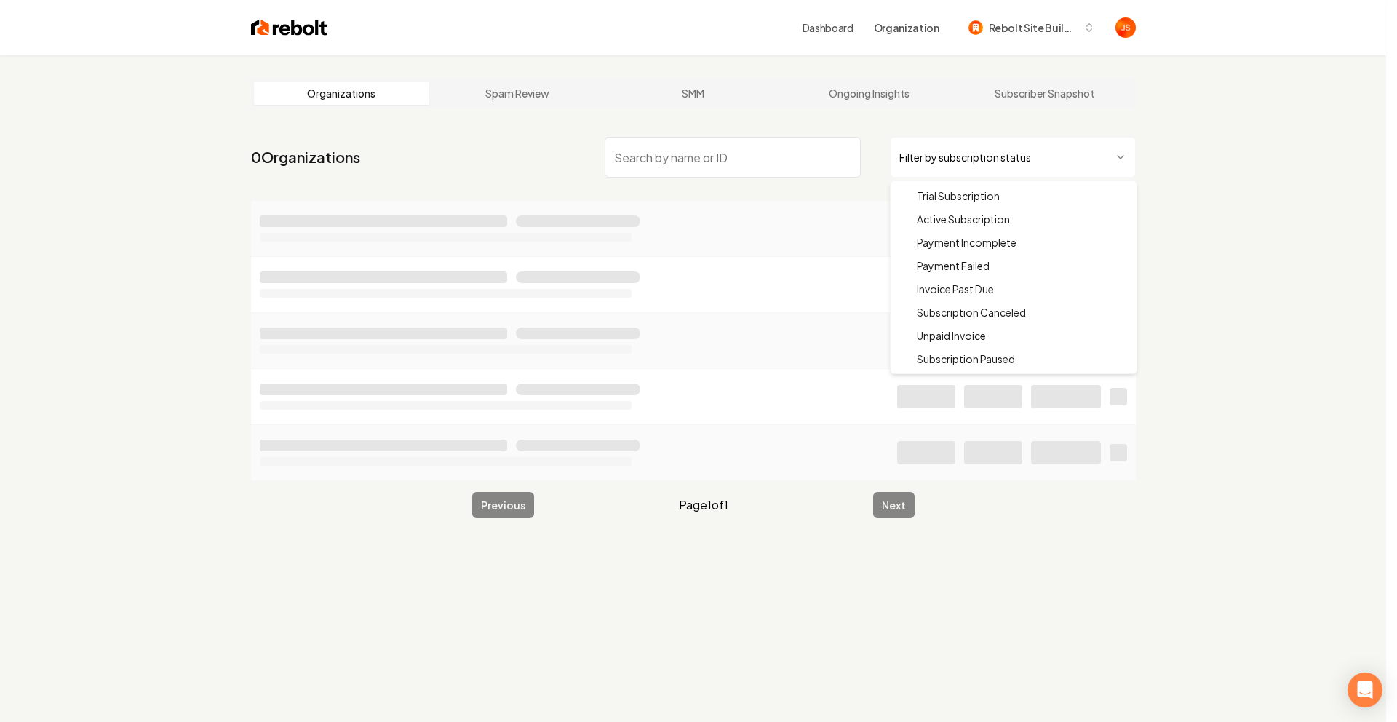
drag, startPoint x: 954, startPoint y: 215, endPoint x: 782, endPoint y: 153, distance: 182.8
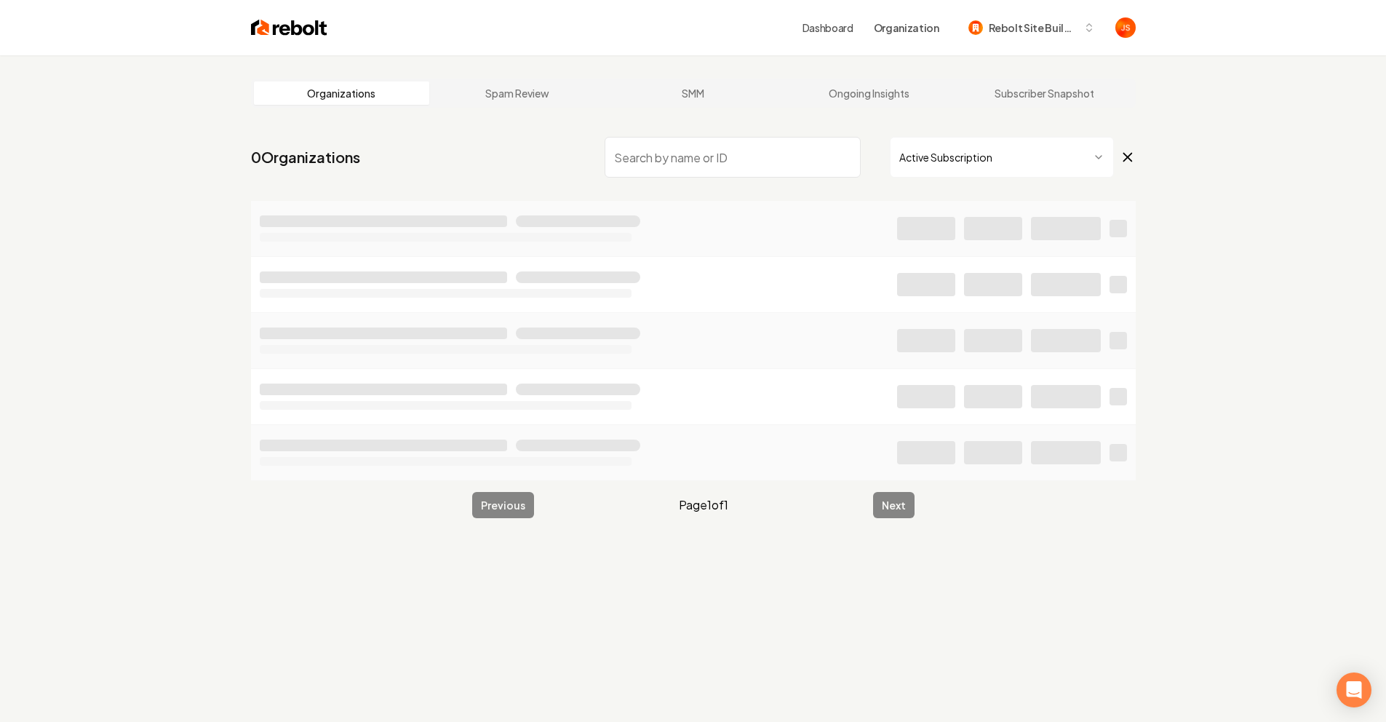
click at [775, 150] on input "search" at bounding box center [733, 157] width 256 height 41
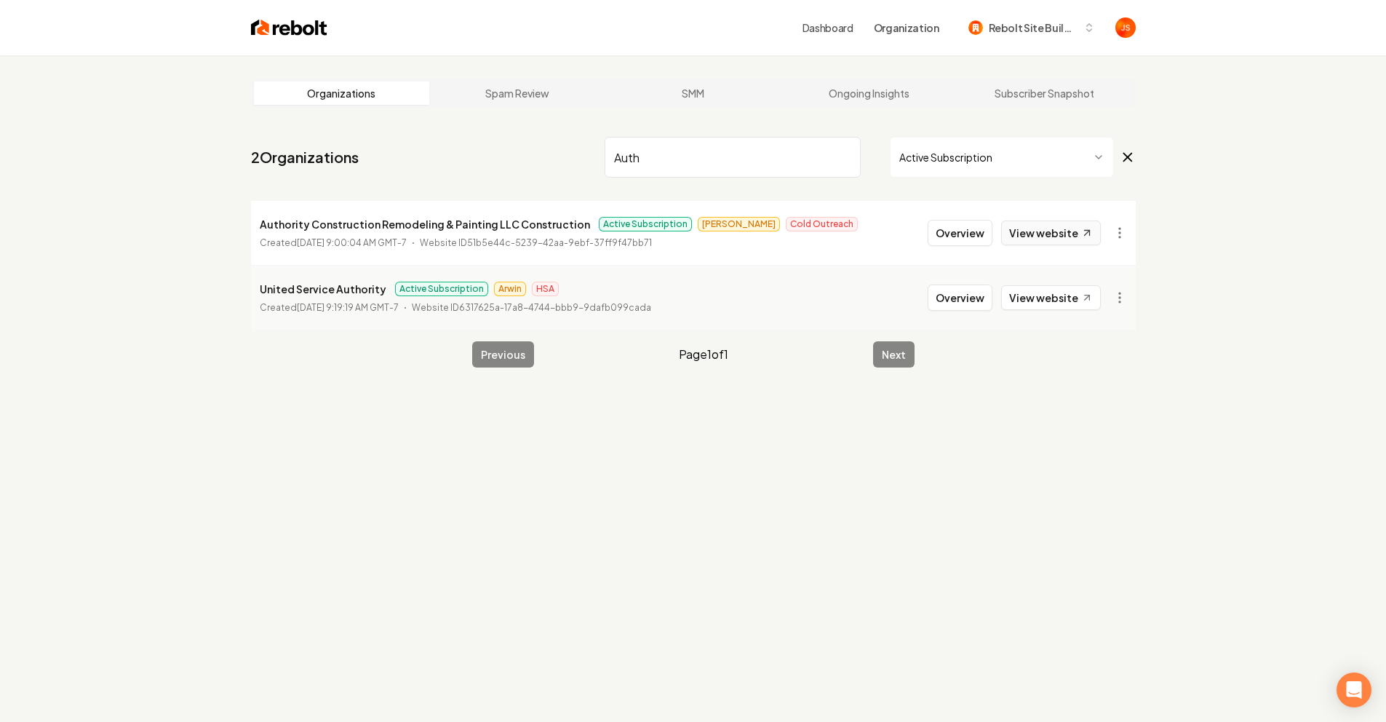
type input "Auth"
click at [1041, 226] on link "View website" at bounding box center [1051, 232] width 100 height 25
drag, startPoint x: 862, startPoint y: 154, endPoint x: 842, endPoint y: 151, distance: 19.8
click at [856, 153] on div "Auth Active Subscription" at bounding box center [870, 157] width 531 height 41
click at [841, 151] on input "Auth" at bounding box center [733, 157] width 256 height 41
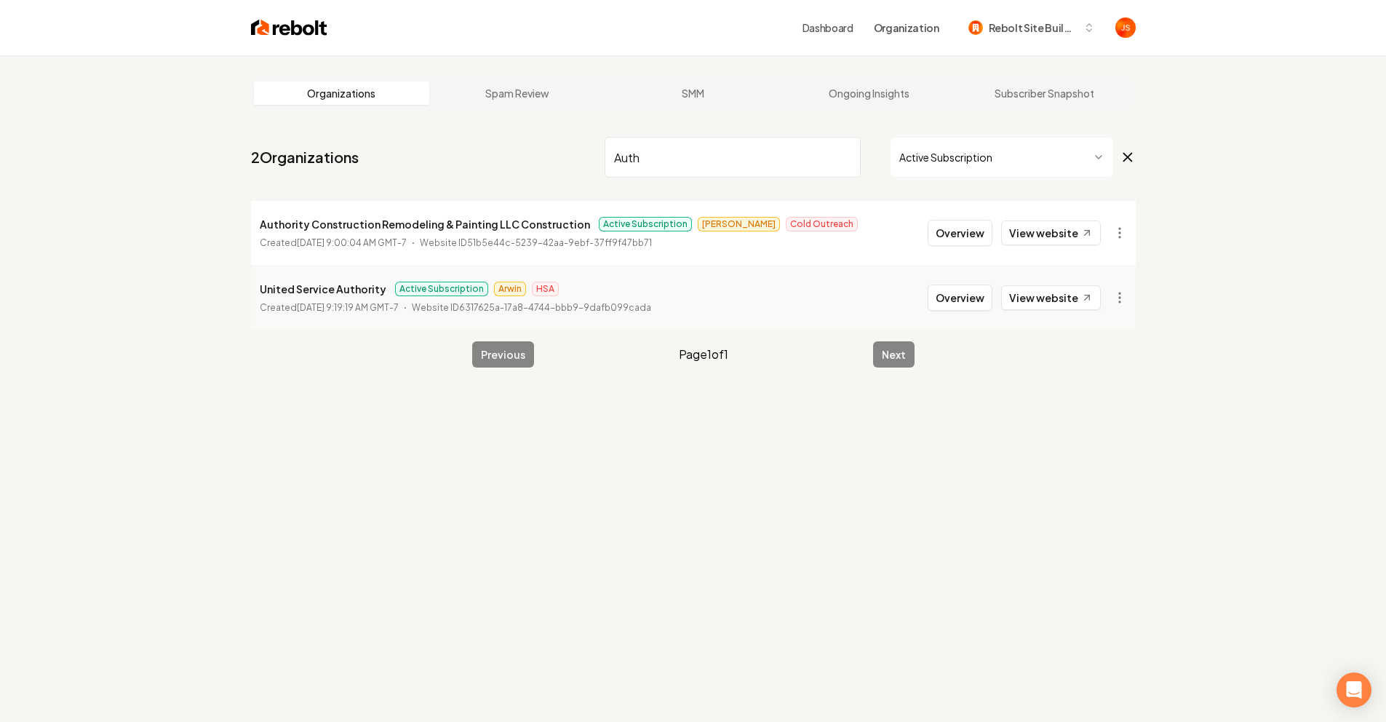
click at [847, 155] on input "Auth" at bounding box center [733, 157] width 256 height 41
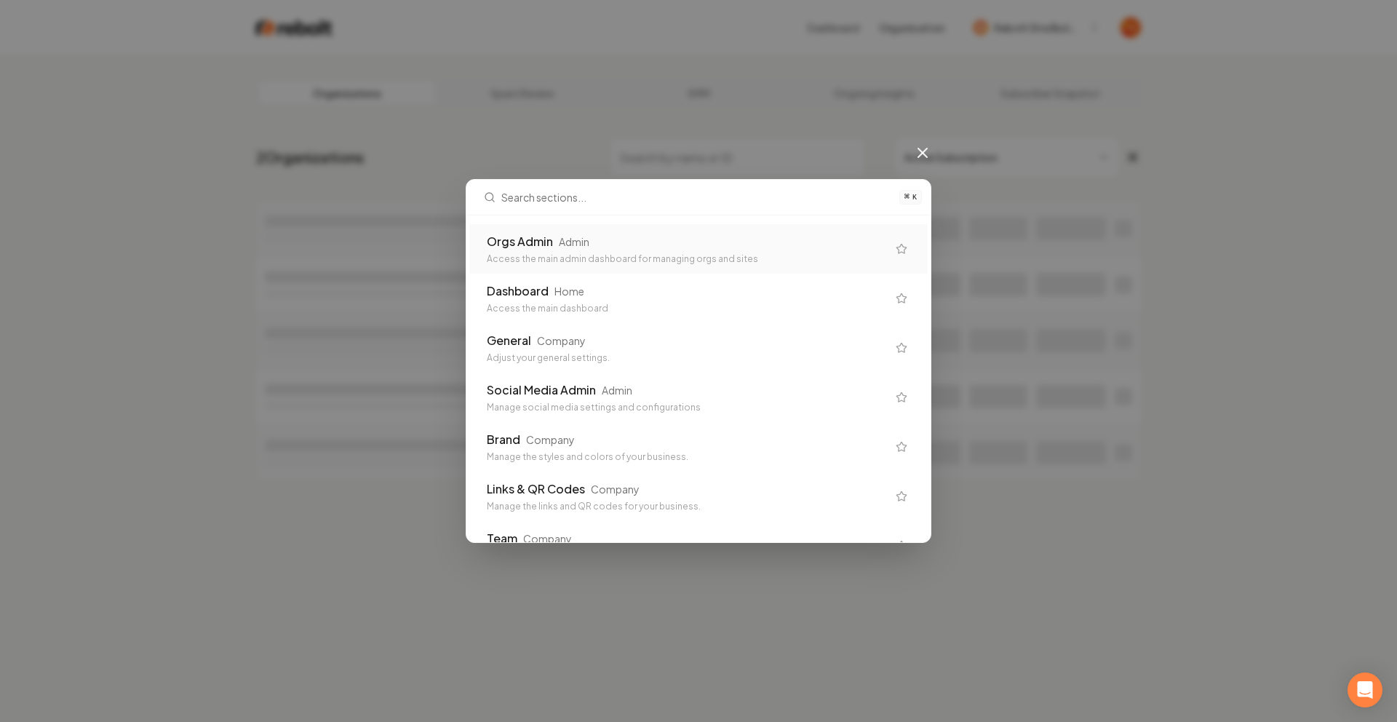
click at [1038, 77] on div "⌘ K Orgs Admin Admin Access the main admin dashboard for managing orgs and site…" at bounding box center [698, 361] width 1397 height 722
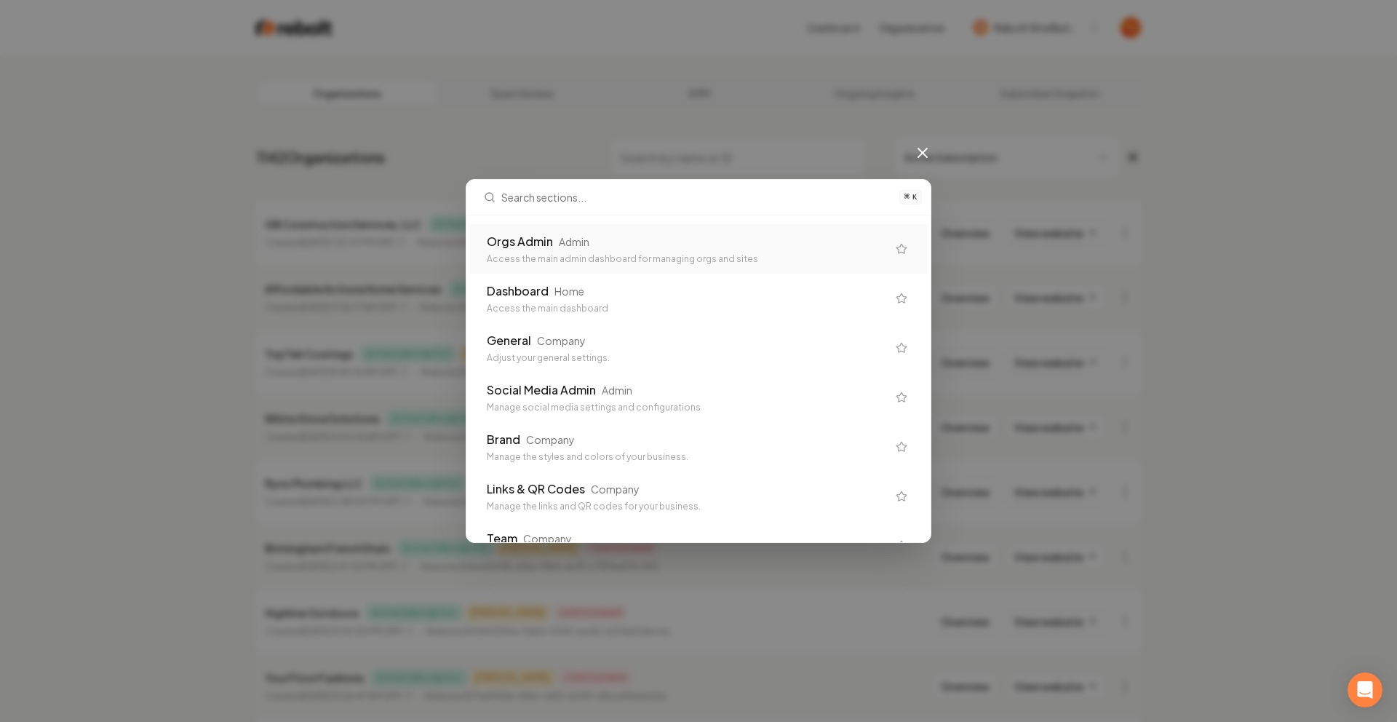
click at [917, 158] on icon at bounding box center [922, 152] width 17 height 17
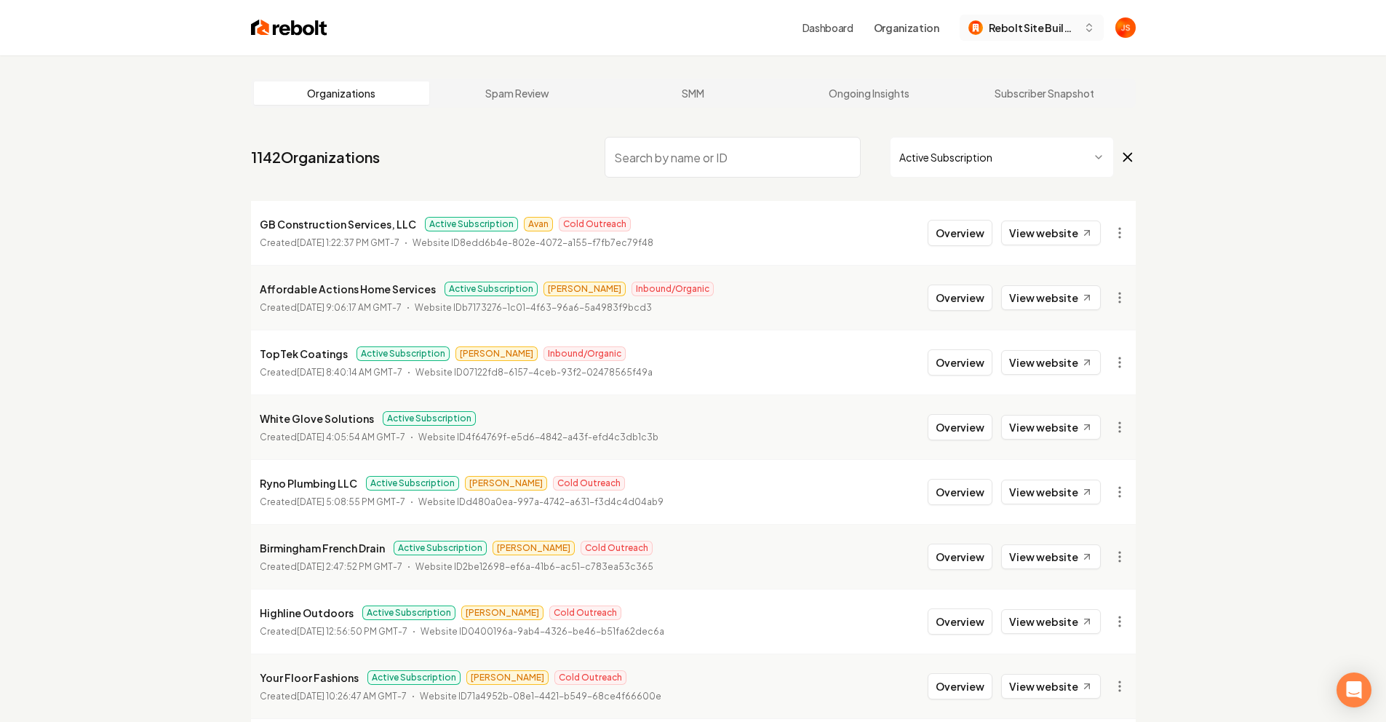
click at [1051, 24] on span "Rebolt Site Builder" at bounding box center [1033, 27] width 89 height 15
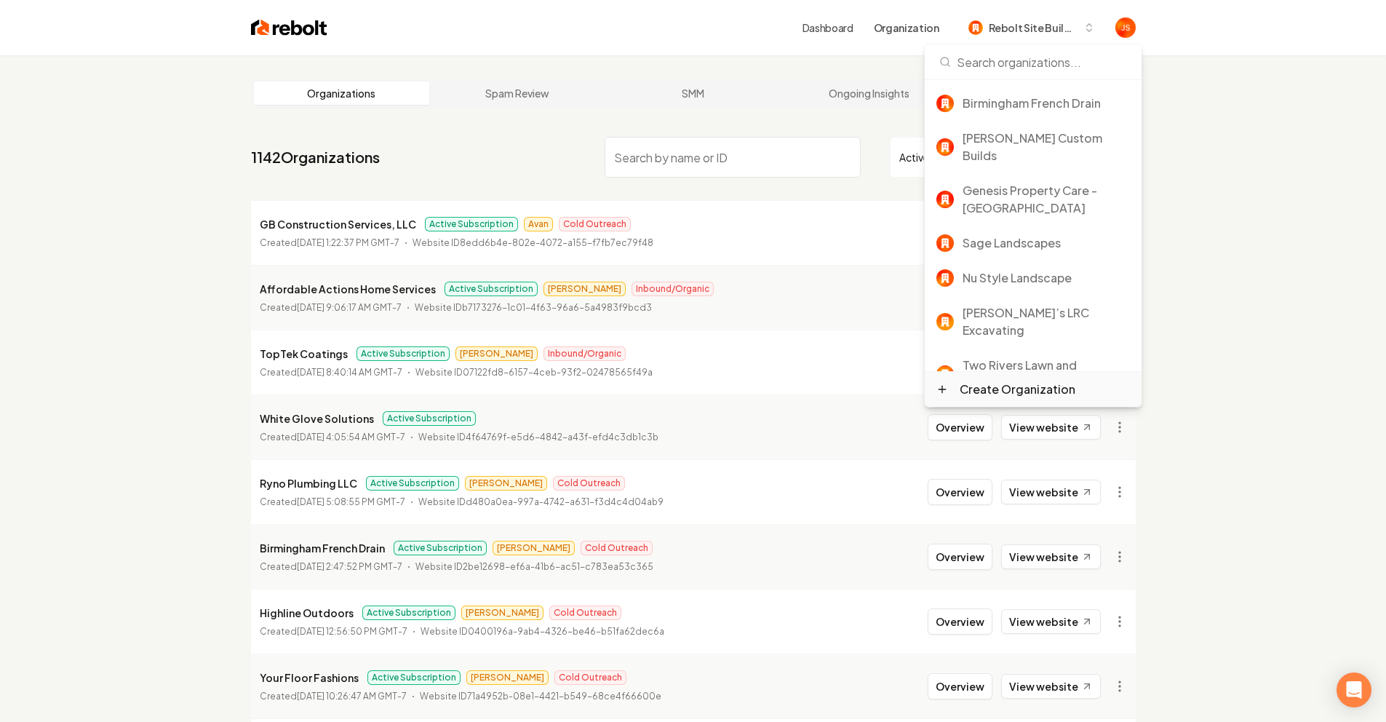
click at [969, 382] on div "Create Organization" at bounding box center [1018, 389] width 116 height 17
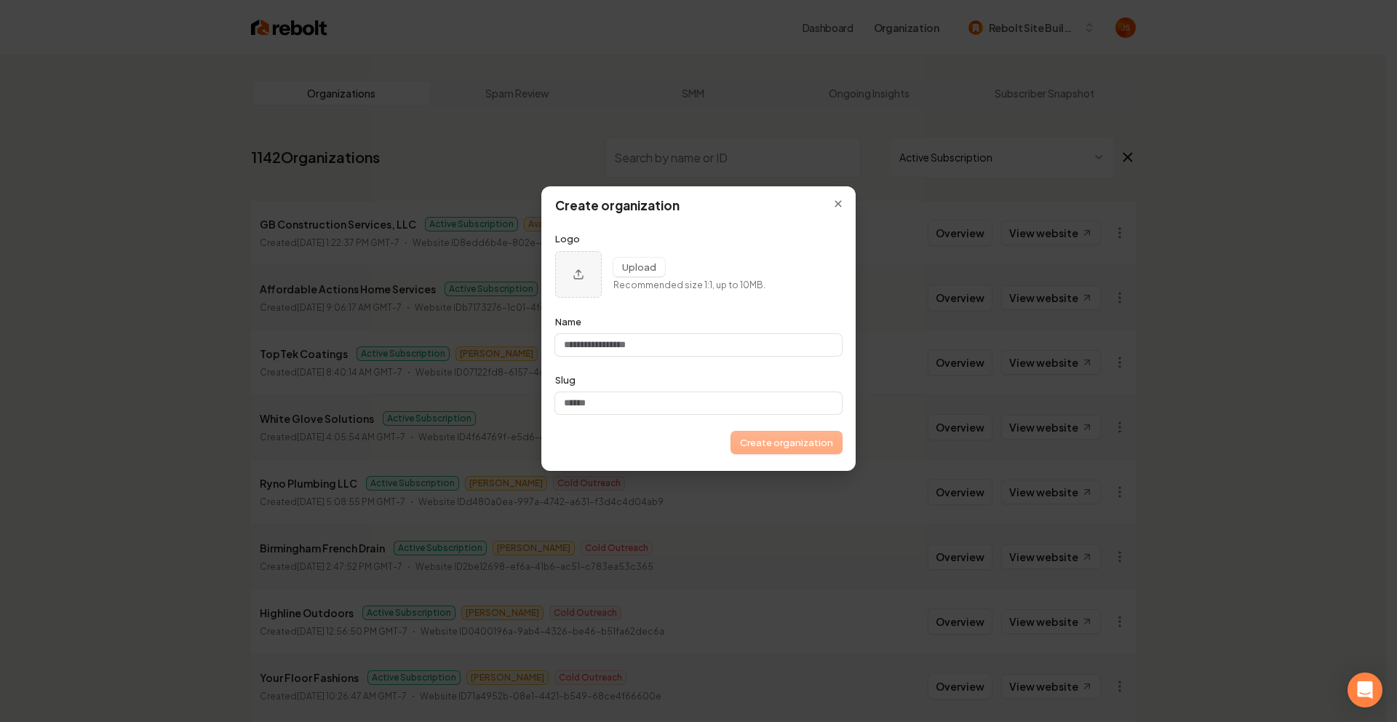
type input "*"
type input "**"
type input "***"
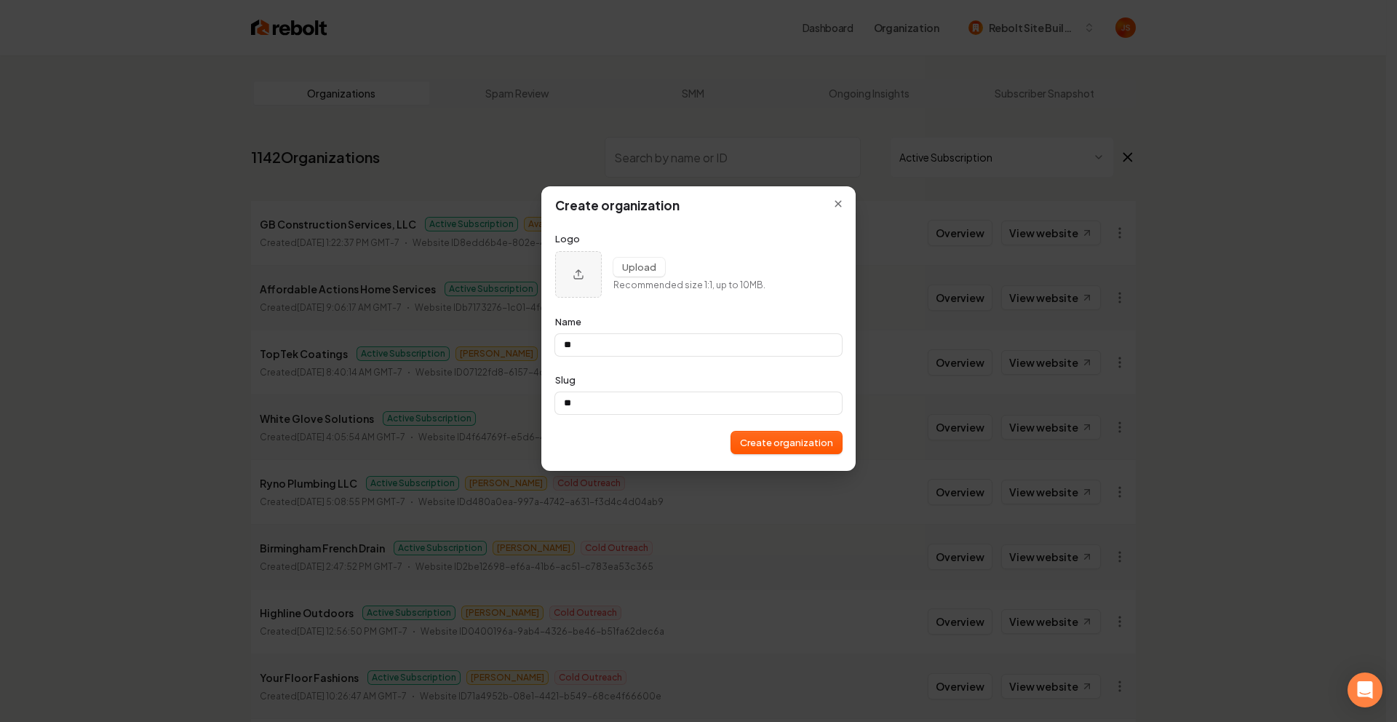
type input "***"
type input "****"
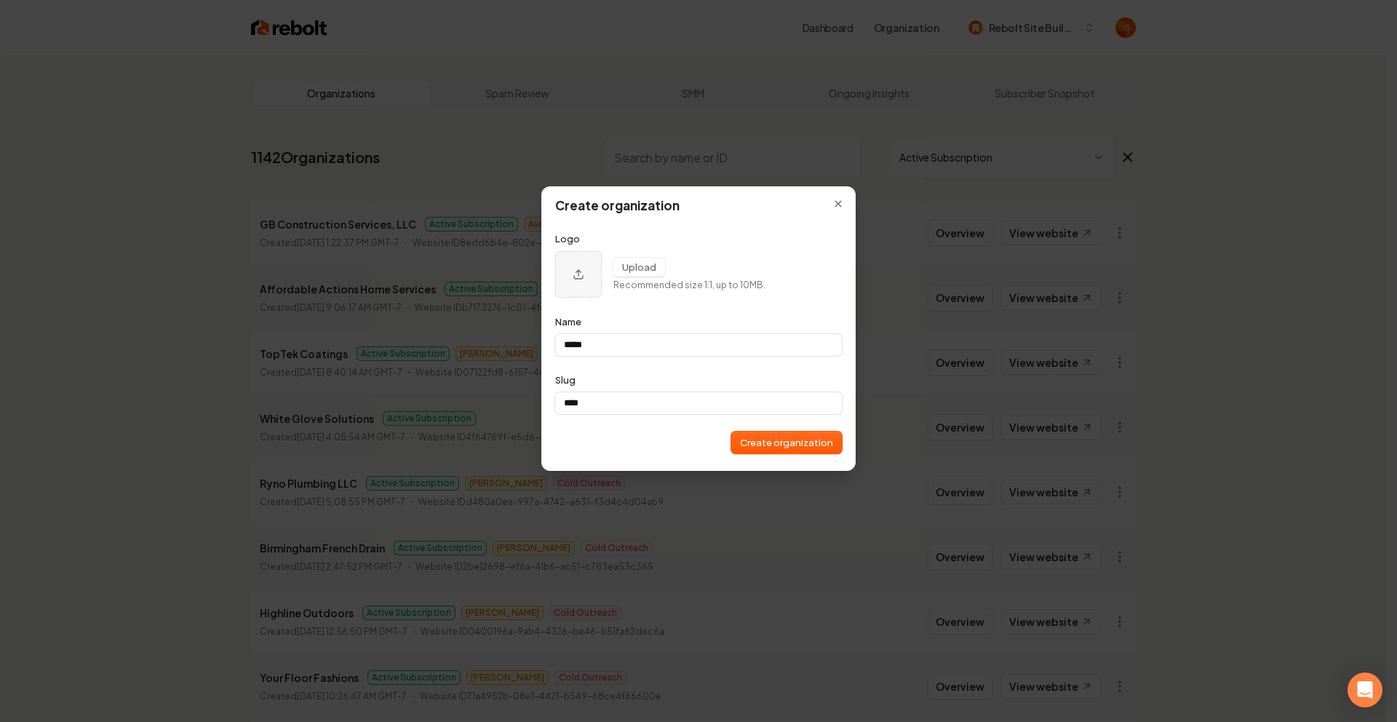
type input "******"
type input "*******"
type input "*********"
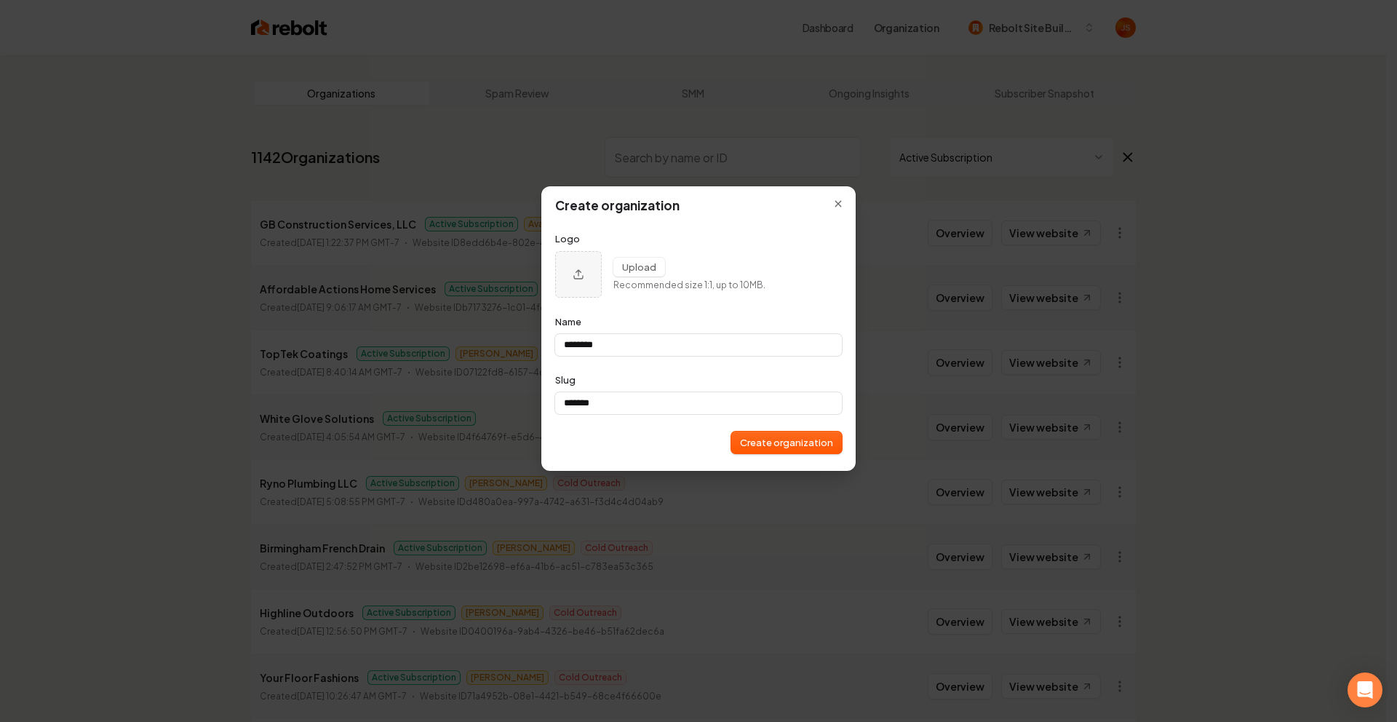
type input "*********"
type input "**********"
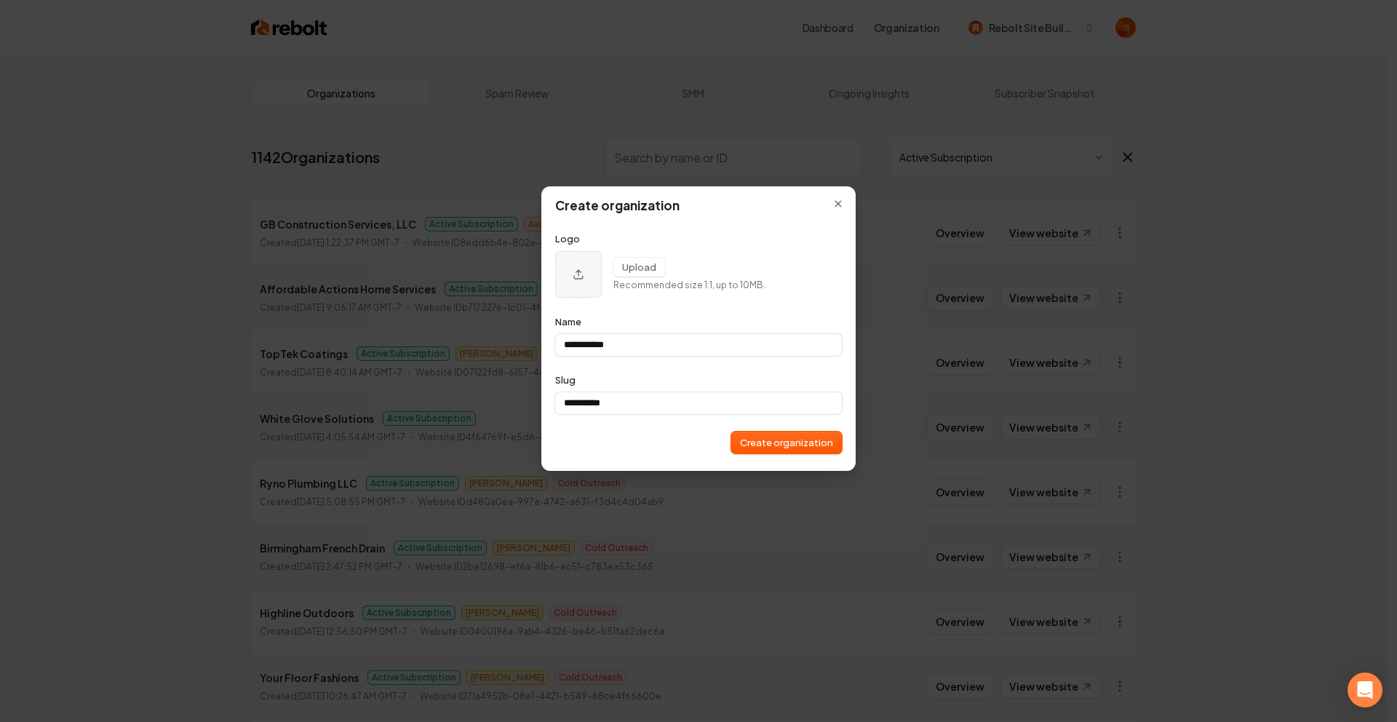
type input "**********"
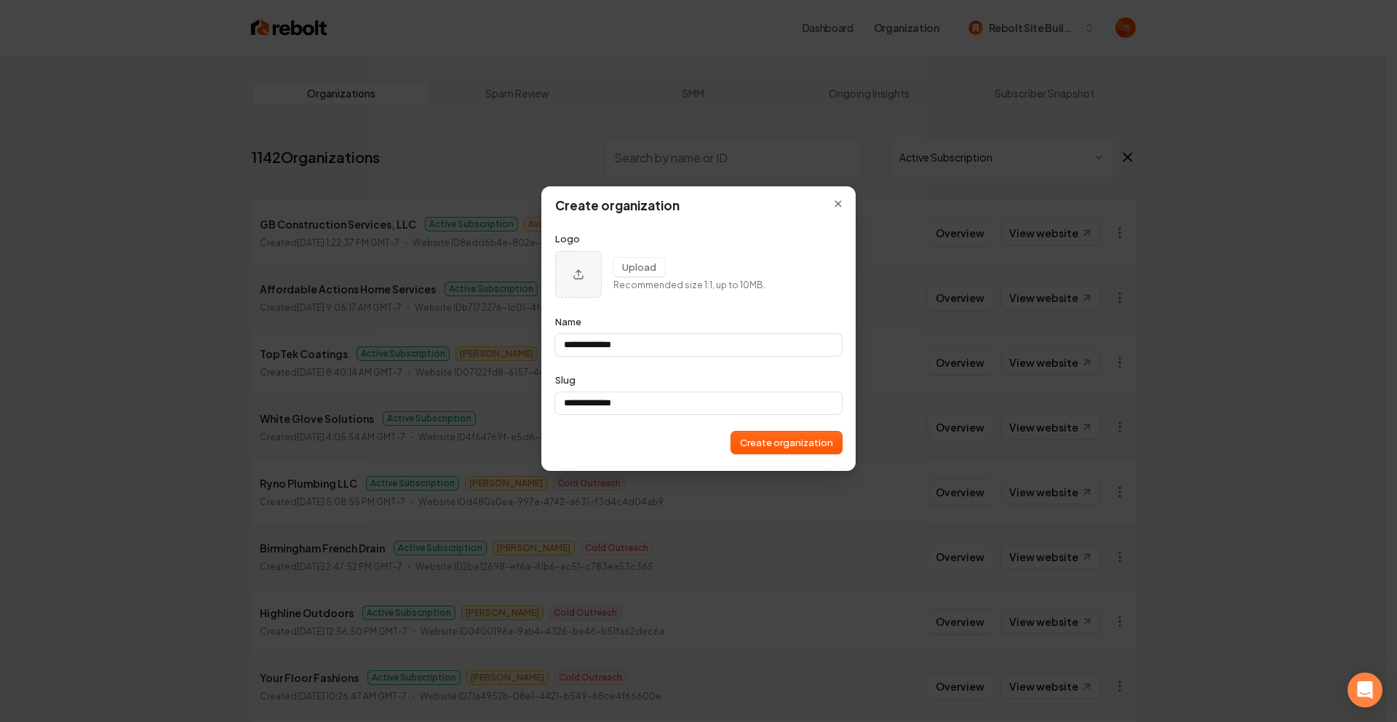
type input "**********"
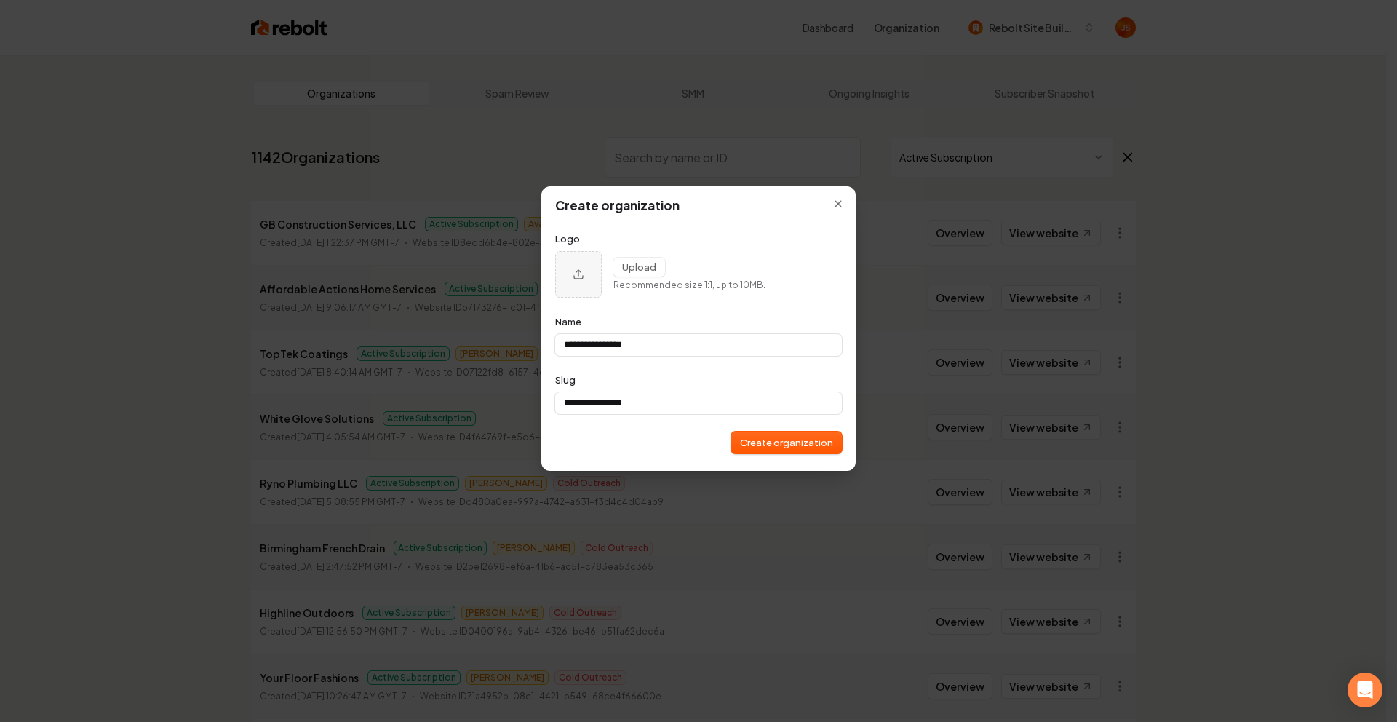
type input "**********"
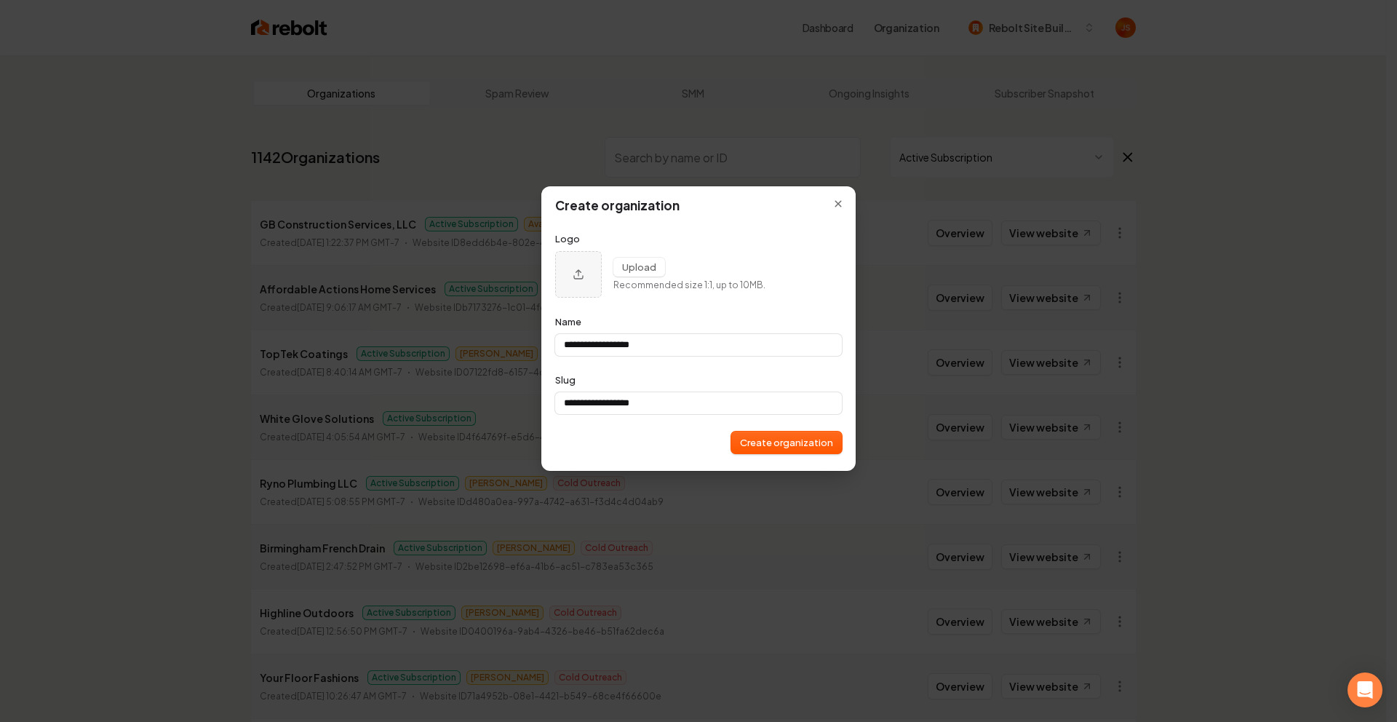
type input "**********"
click at [763, 448] on button "Create organization" at bounding box center [786, 443] width 111 height 22
type input "**********"
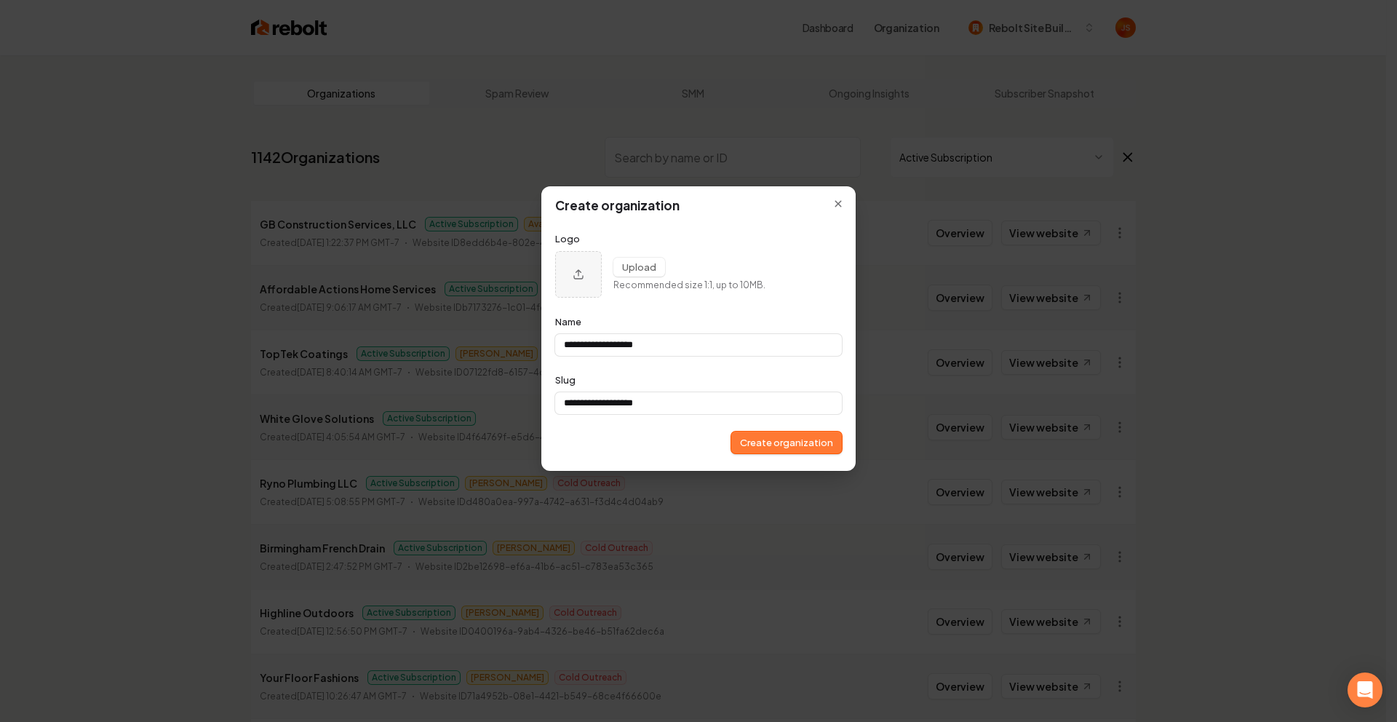
type input "**********"
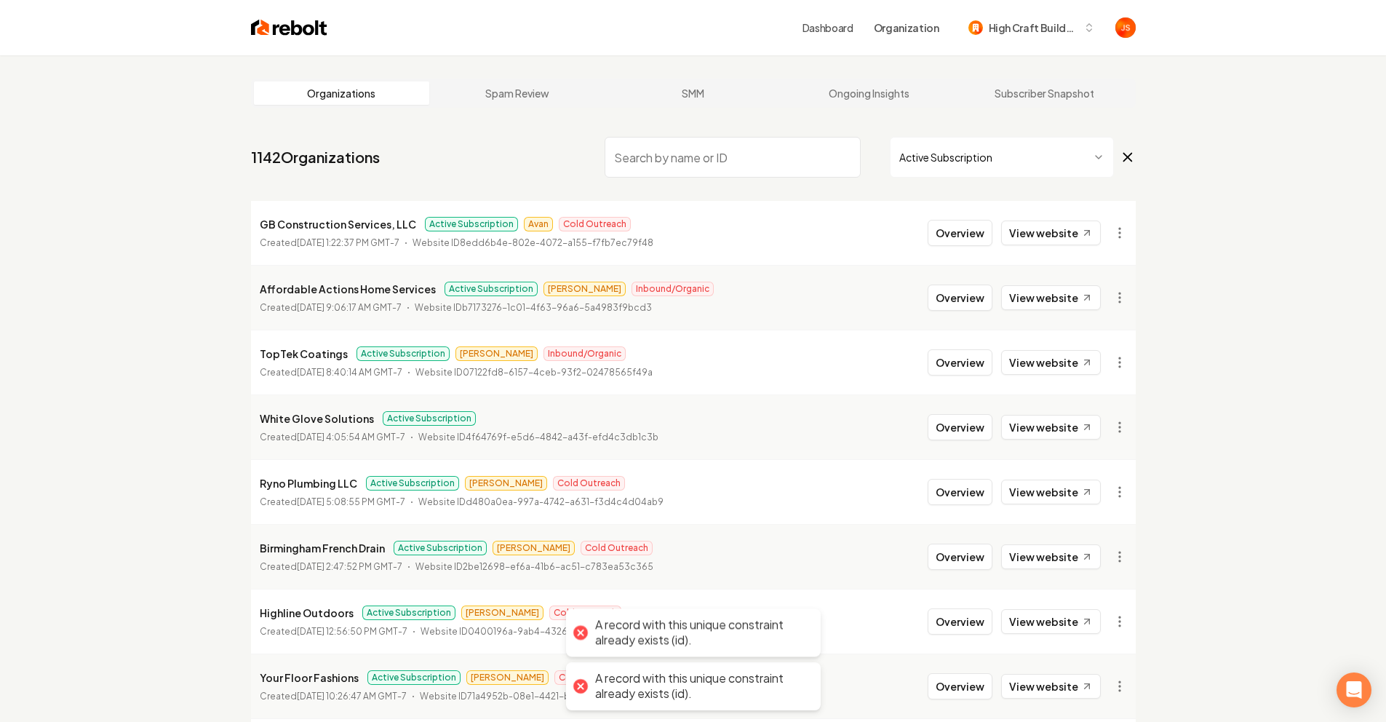
click at [937, 135] on nav "1142 Organizations Active Subscription" at bounding box center [693, 163] width 885 height 64
click at [942, 167] on html "Dashboard Organization High Craft Builders Organizations Spam Review SMM Ongoin…" at bounding box center [693, 361] width 1386 height 722
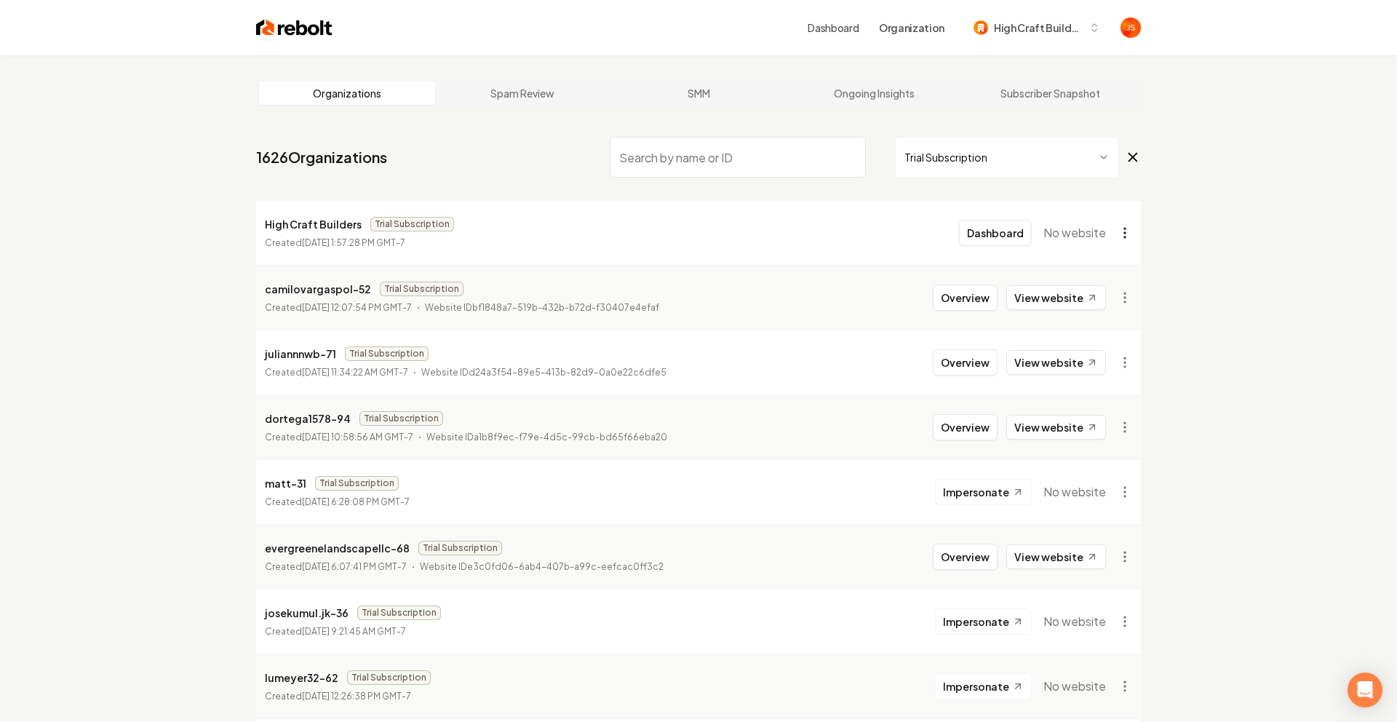
click at [1116, 230] on html "Dashboard Organization High Craft Builders Organizations Spam Review SMM Ongoin…" at bounding box center [698, 361] width 1397 height 722
click at [1095, 286] on div "Get Payment Link" at bounding box center [1084, 288] width 92 height 23
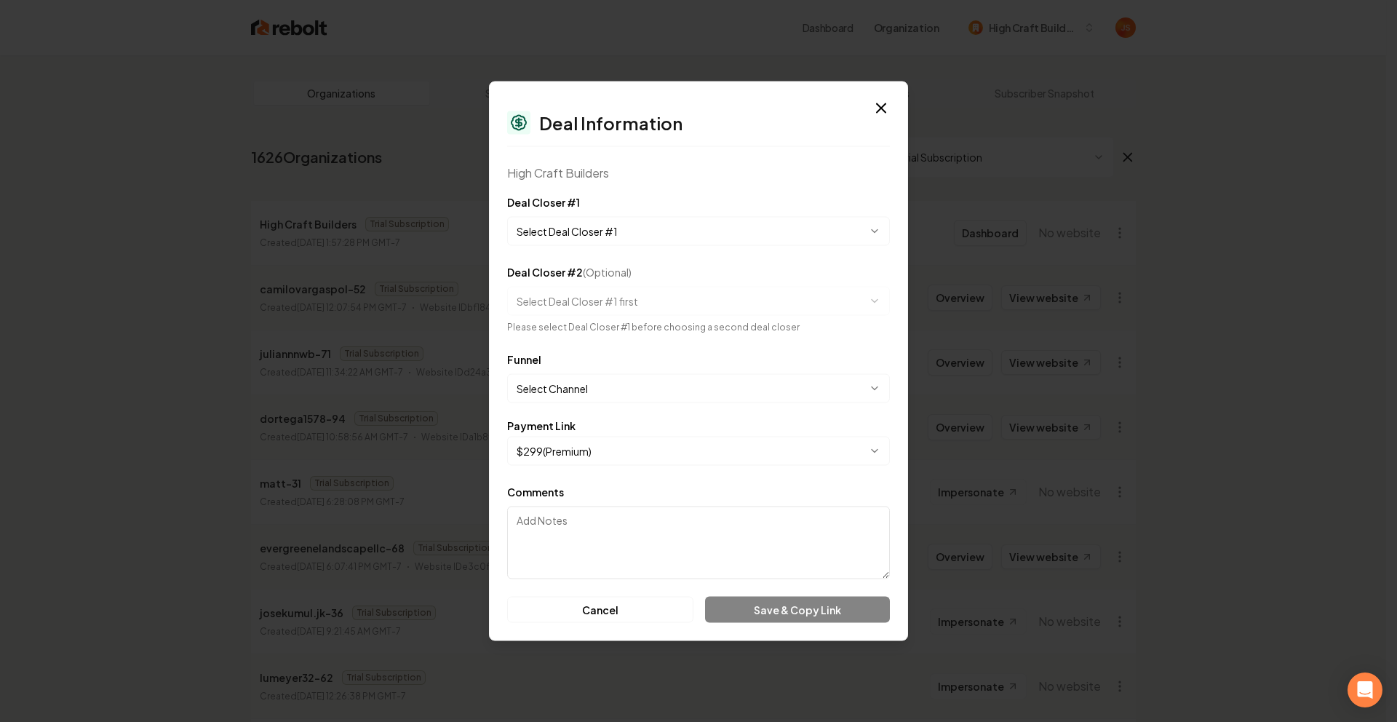
click at [628, 232] on body "Dashboard Organization High Craft Builders Organizations Spam Review SMM Ongoin…" at bounding box center [693, 361] width 1386 height 722
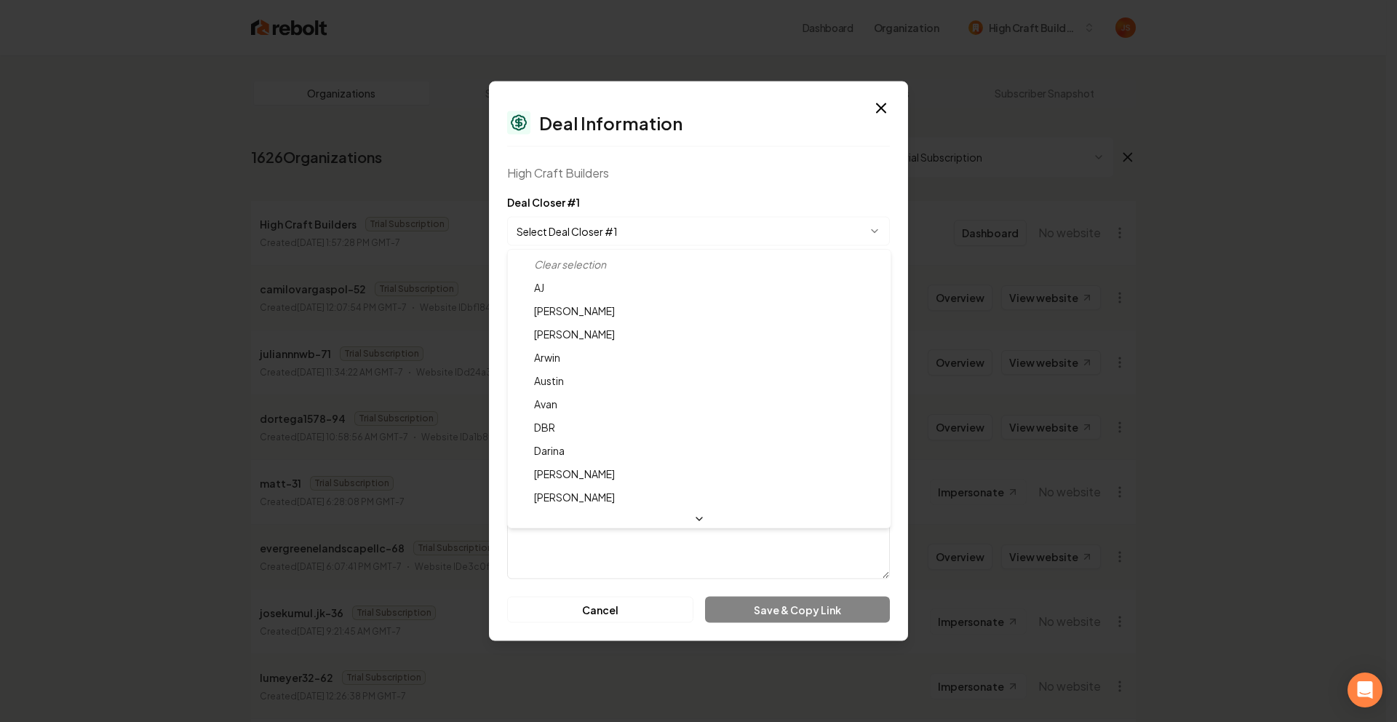
select select "**********"
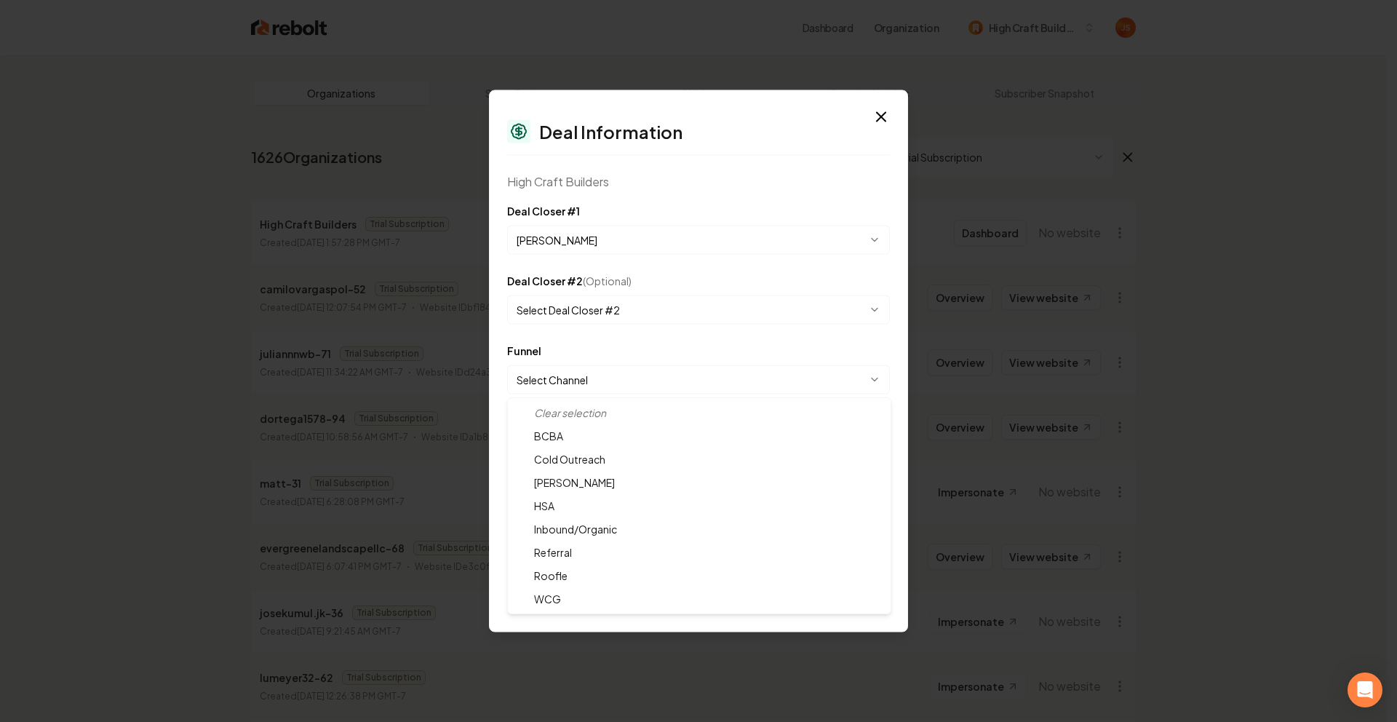
click at [584, 384] on body "Dashboard Organization High Craft Builders Organizations Spam Review SMM Ongoin…" at bounding box center [693, 361] width 1386 height 722
select select "**********"
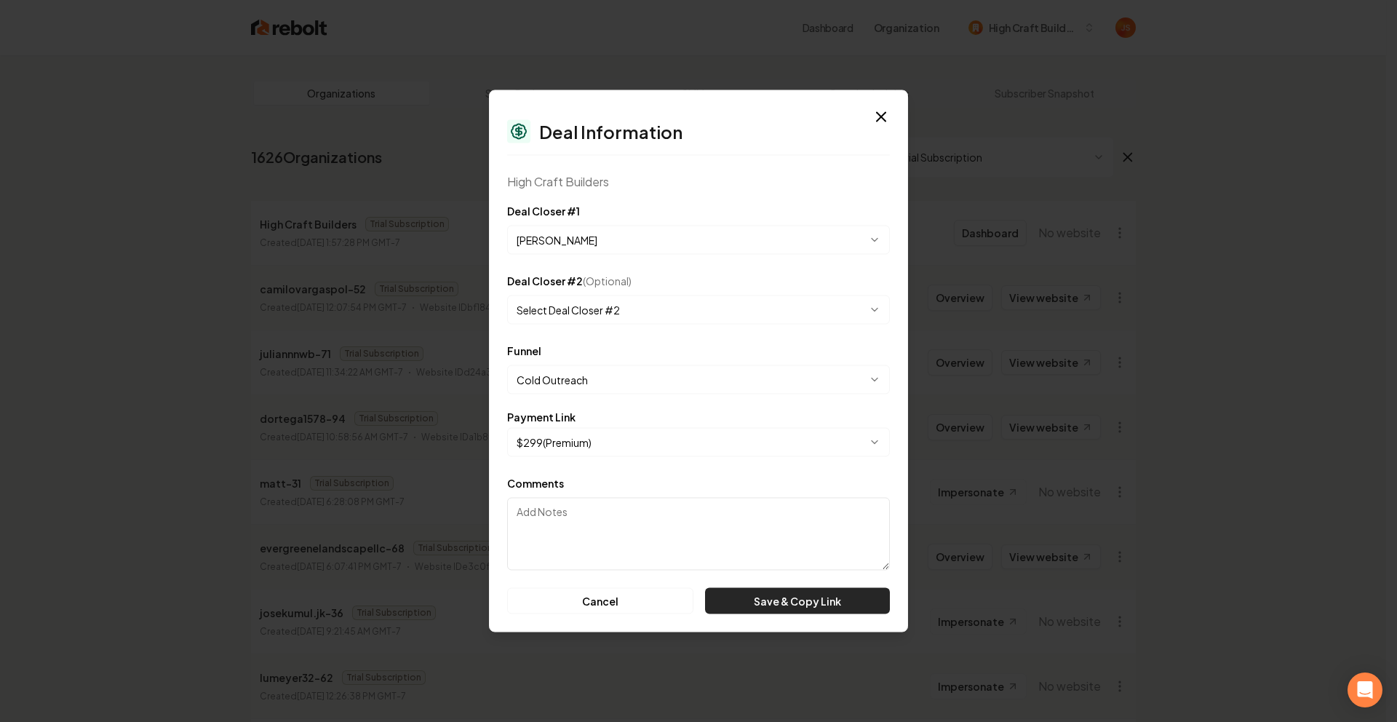
click at [796, 603] on button "Save & Copy Link" at bounding box center [797, 601] width 185 height 26
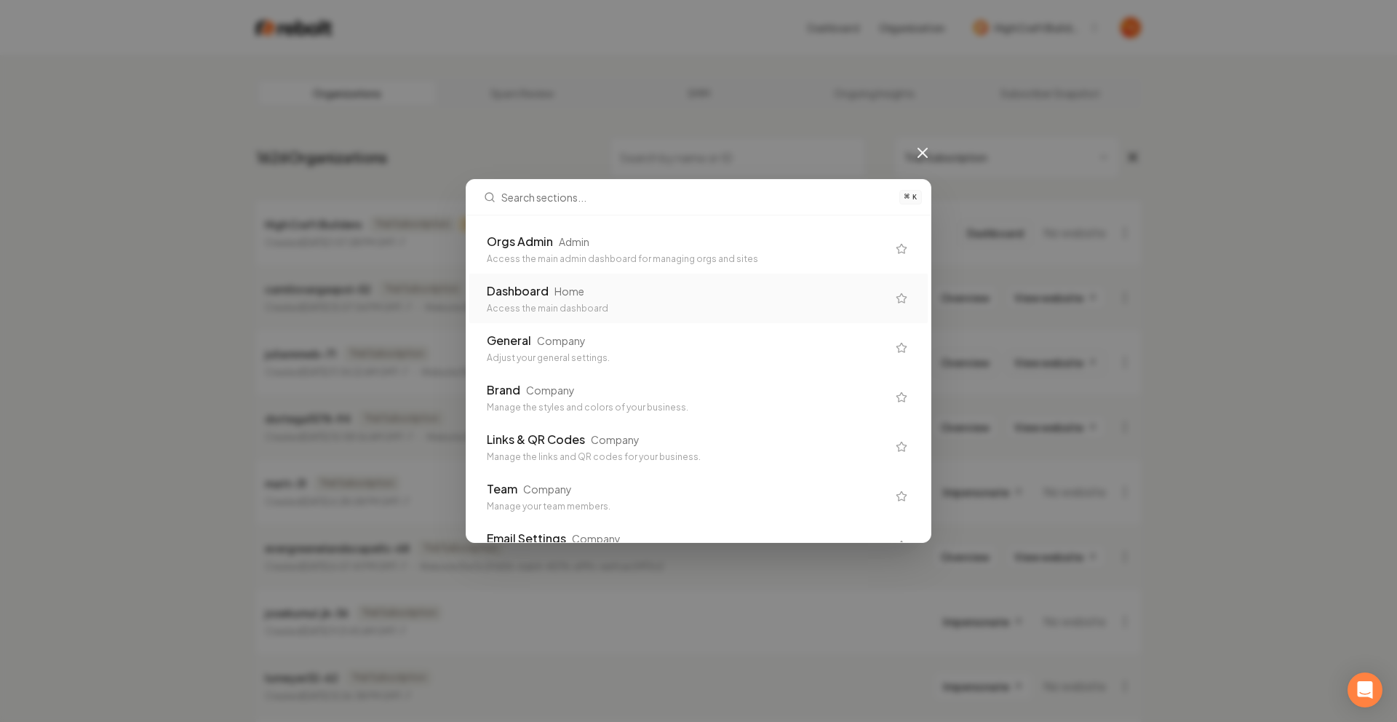
click at [539, 290] on div "Dashboard" at bounding box center [518, 290] width 62 height 17
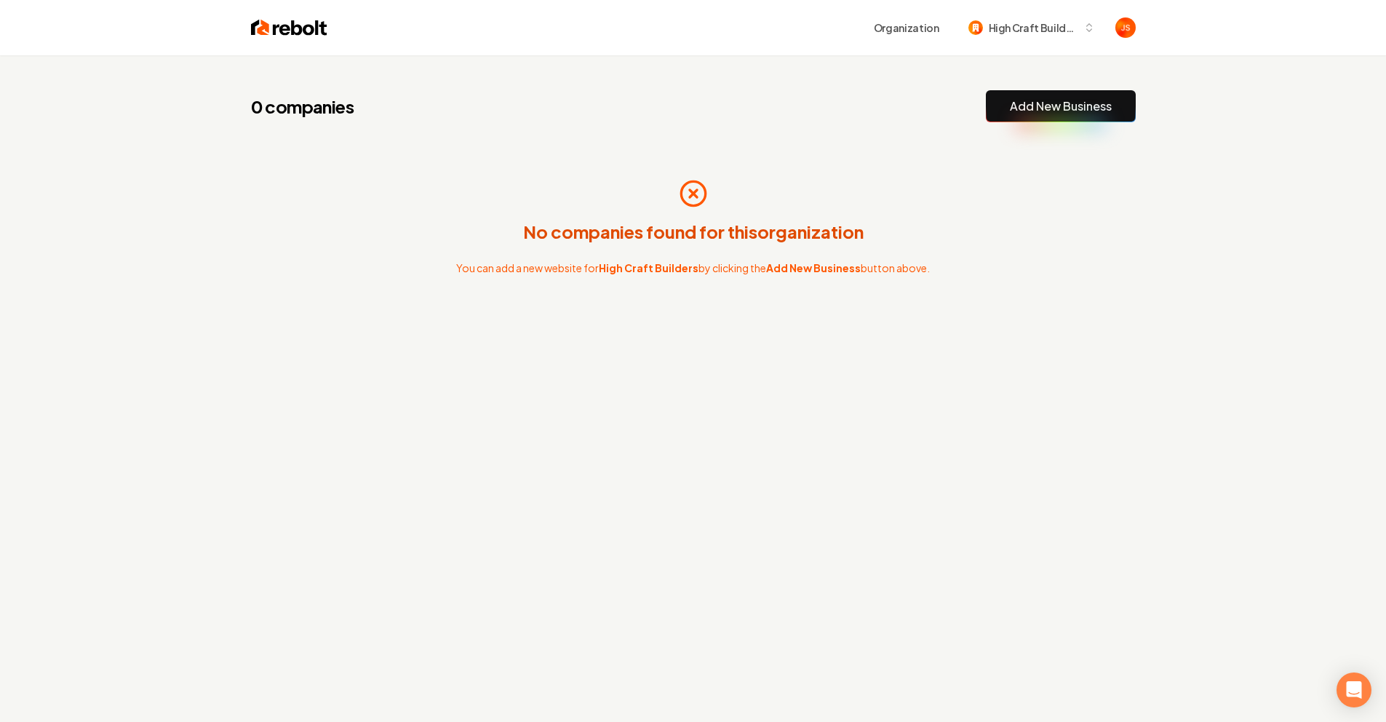
click at [645, 100] on div "0 companies Add New Business" at bounding box center [693, 106] width 885 height 32
click at [1008, 28] on span "High Craft Builders" at bounding box center [1033, 27] width 89 height 15
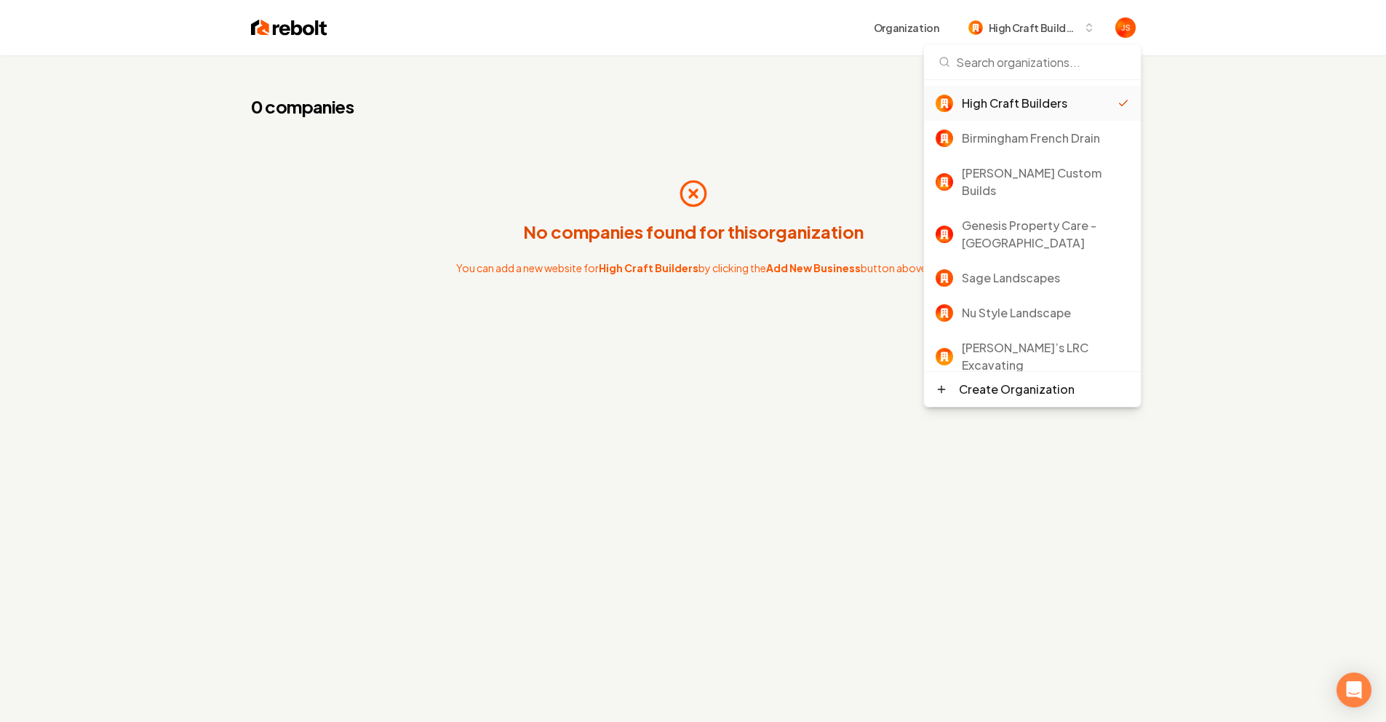
click at [1279, 157] on div "0 companies Add New Business No companies found for this organization You can a…" at bounding box center [693, 416] width 1386 height 722
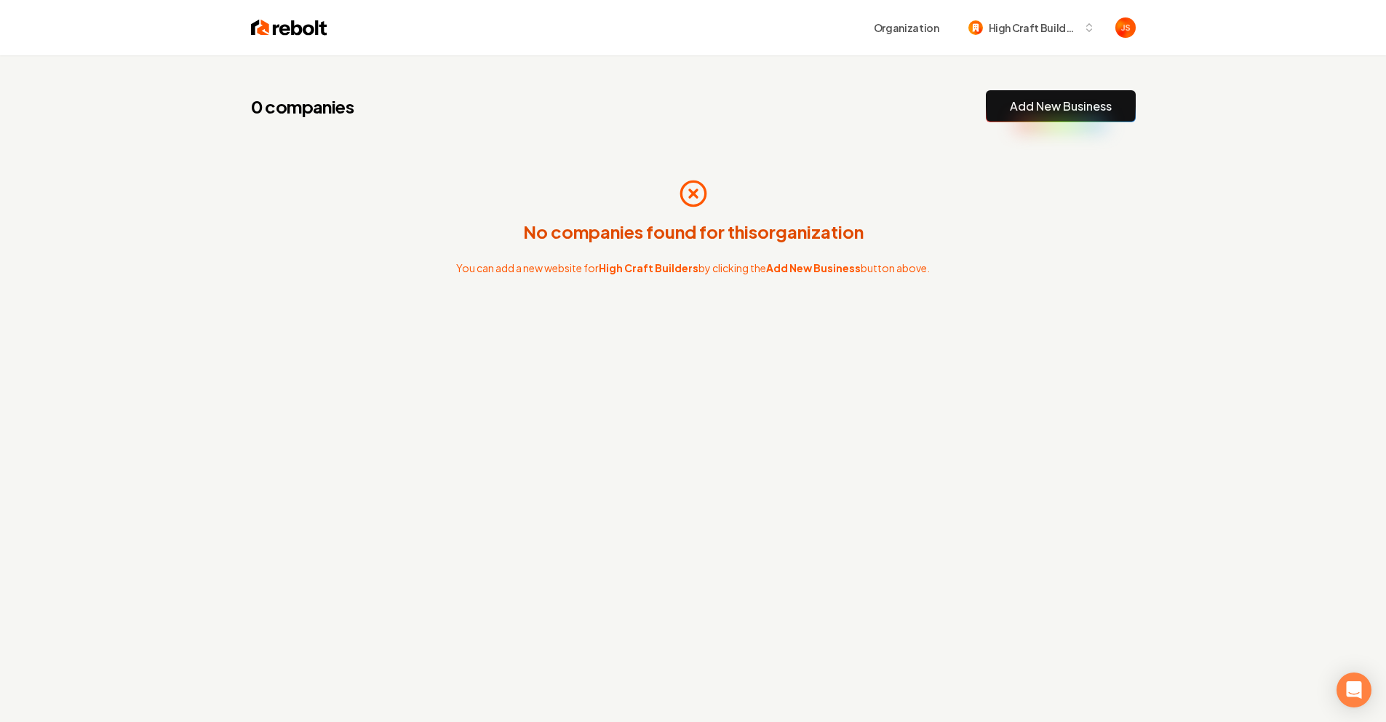
click at [790, 119] on div "0 companies Add New Business" at bounding box center [693, 106] width 885 height 32
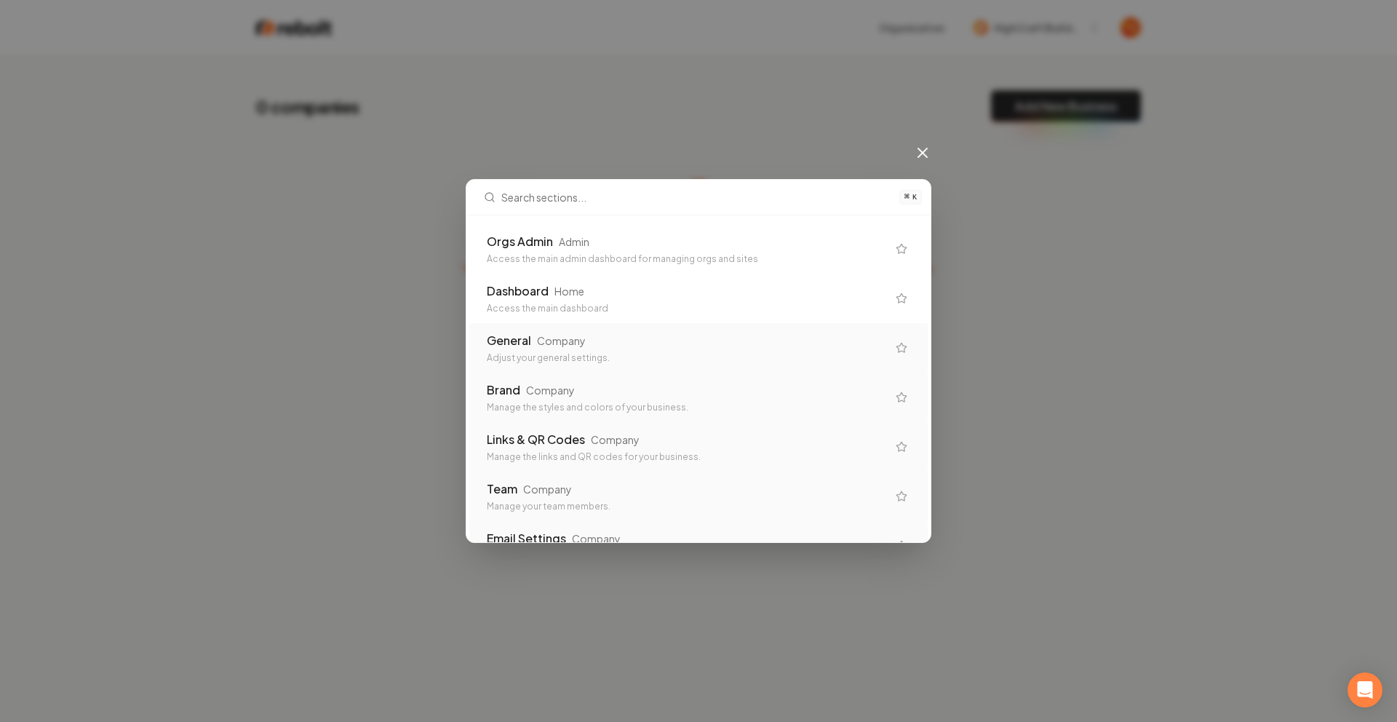
click at [558, 346] on div "Company" at bounding box center [561, 340] width 49 height 15
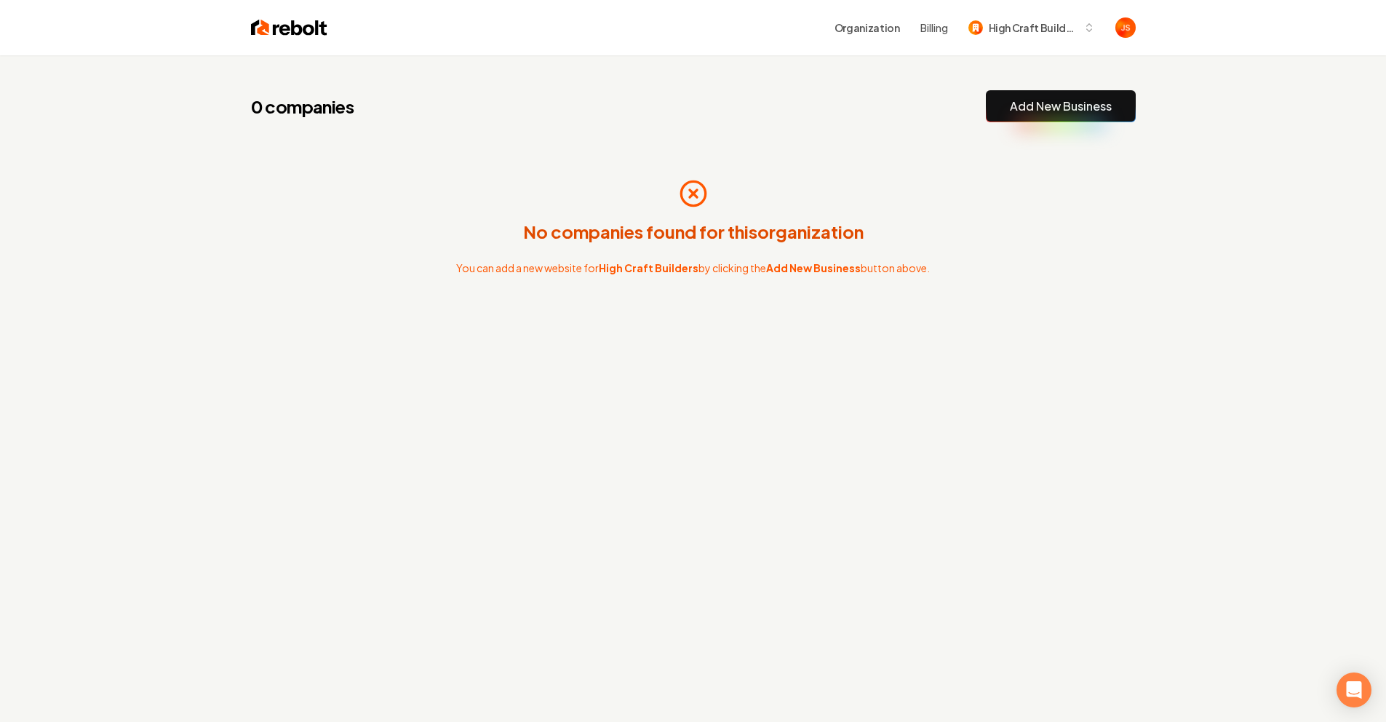
click at [928, 228] on div "No companies found for this organization You can add a new website for High Cra…" at bounding box center [693, 227] width 885 height 163
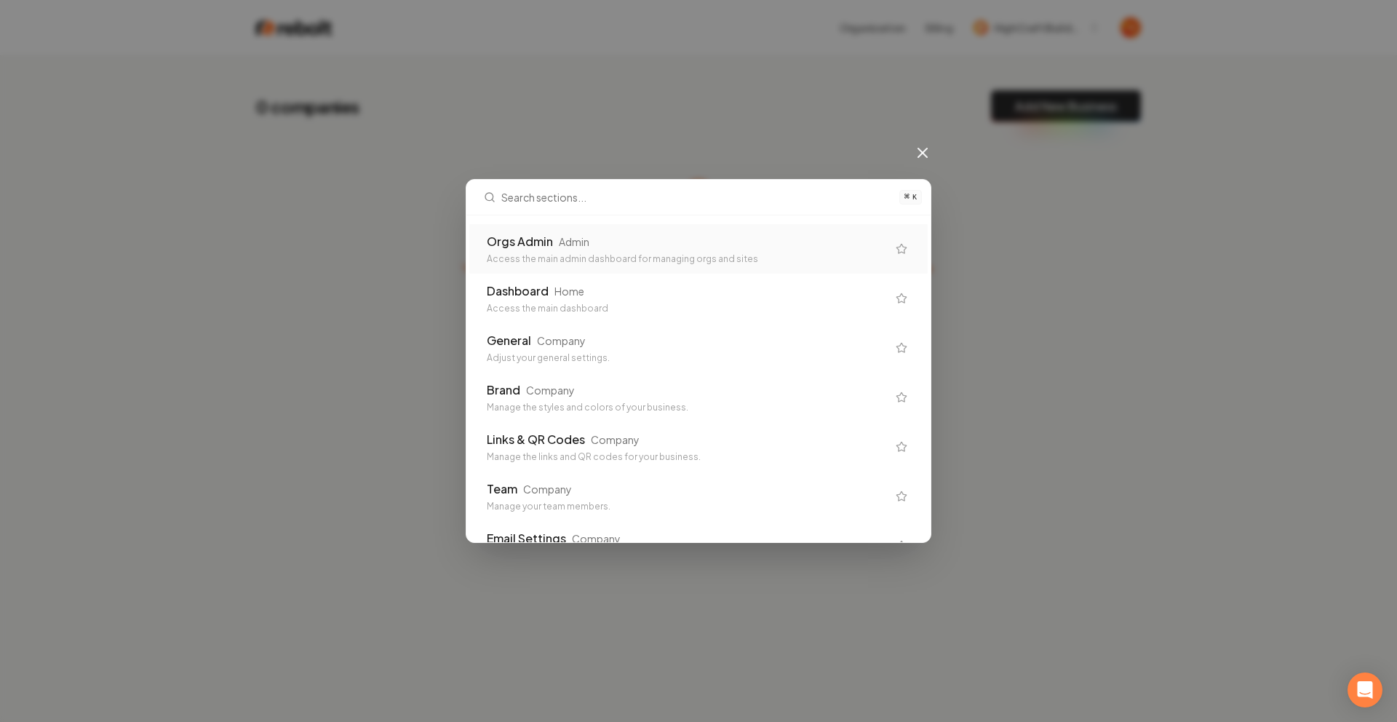
click at [924, 151] on icon at bounding box center [922, 152] width 9 height 9
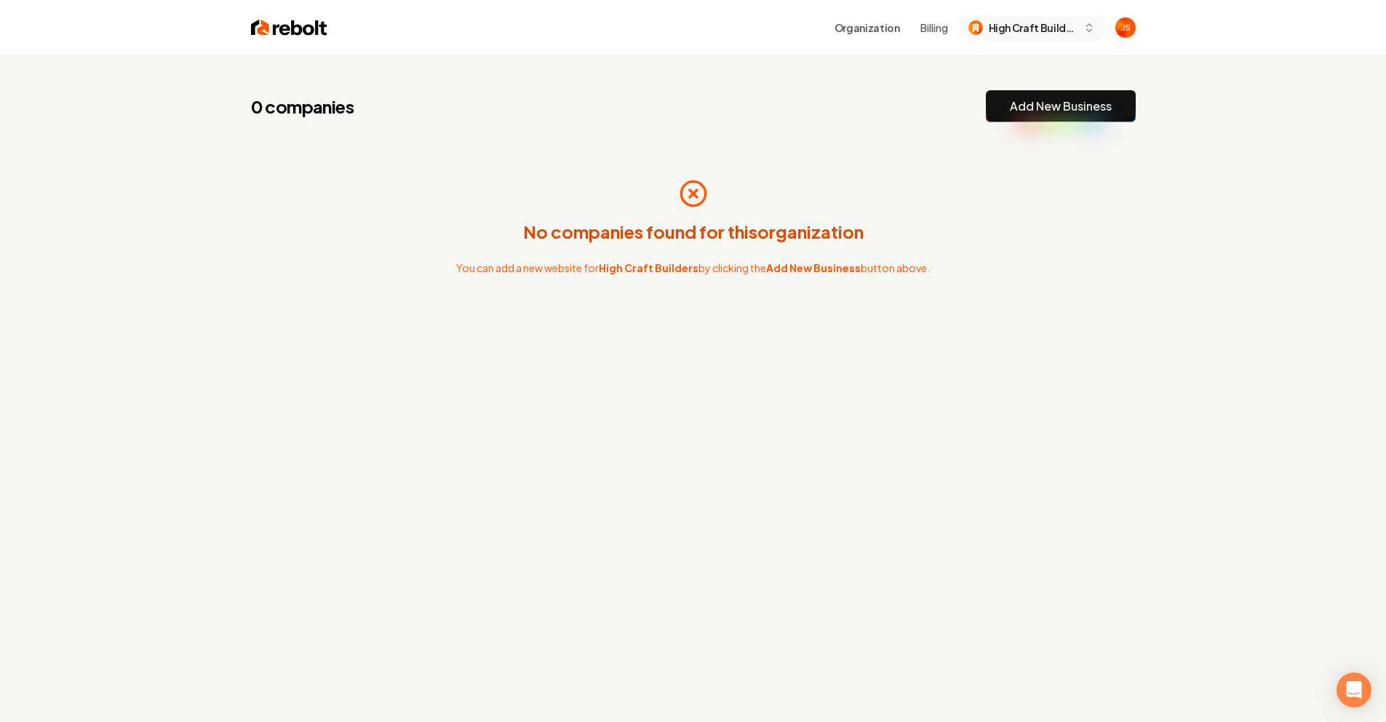
click at [1040, 17] on button "High Craft Builders" at bounding box center [1032, 28] width 144 height 26
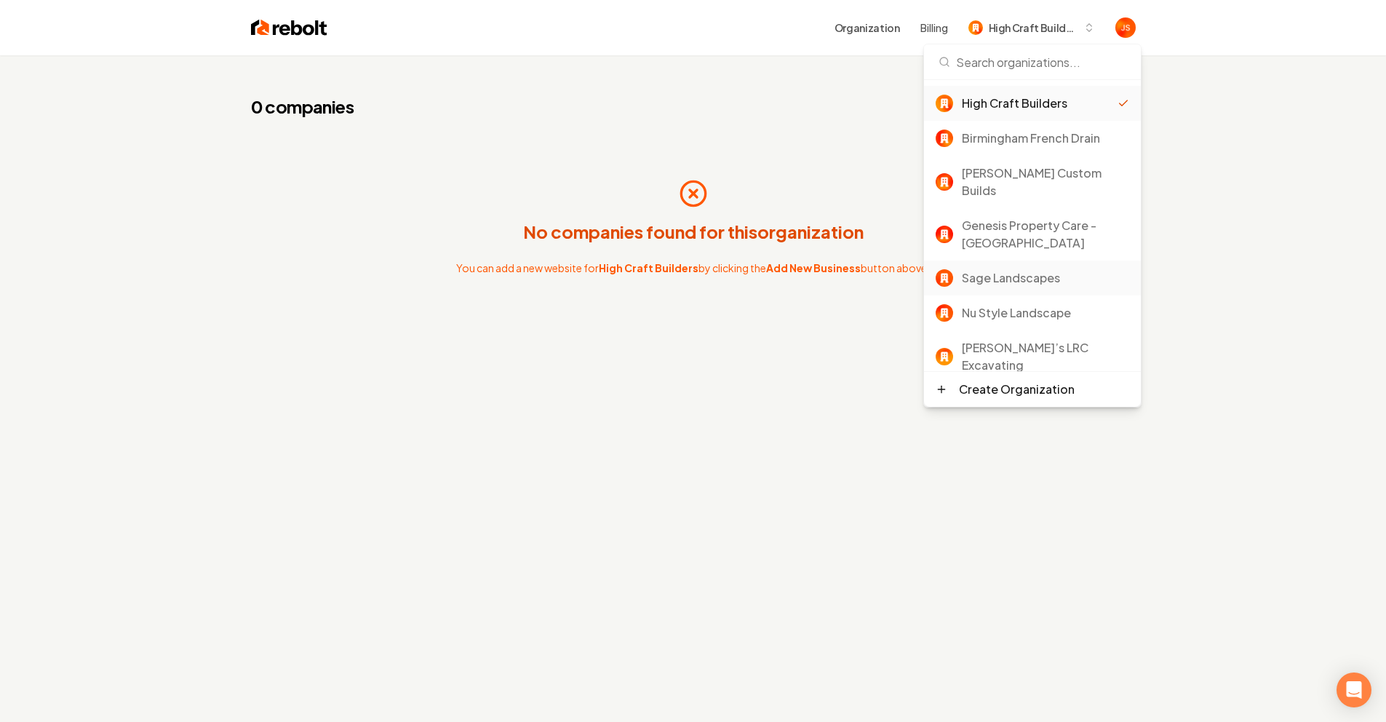
scroll to position [210, 0]
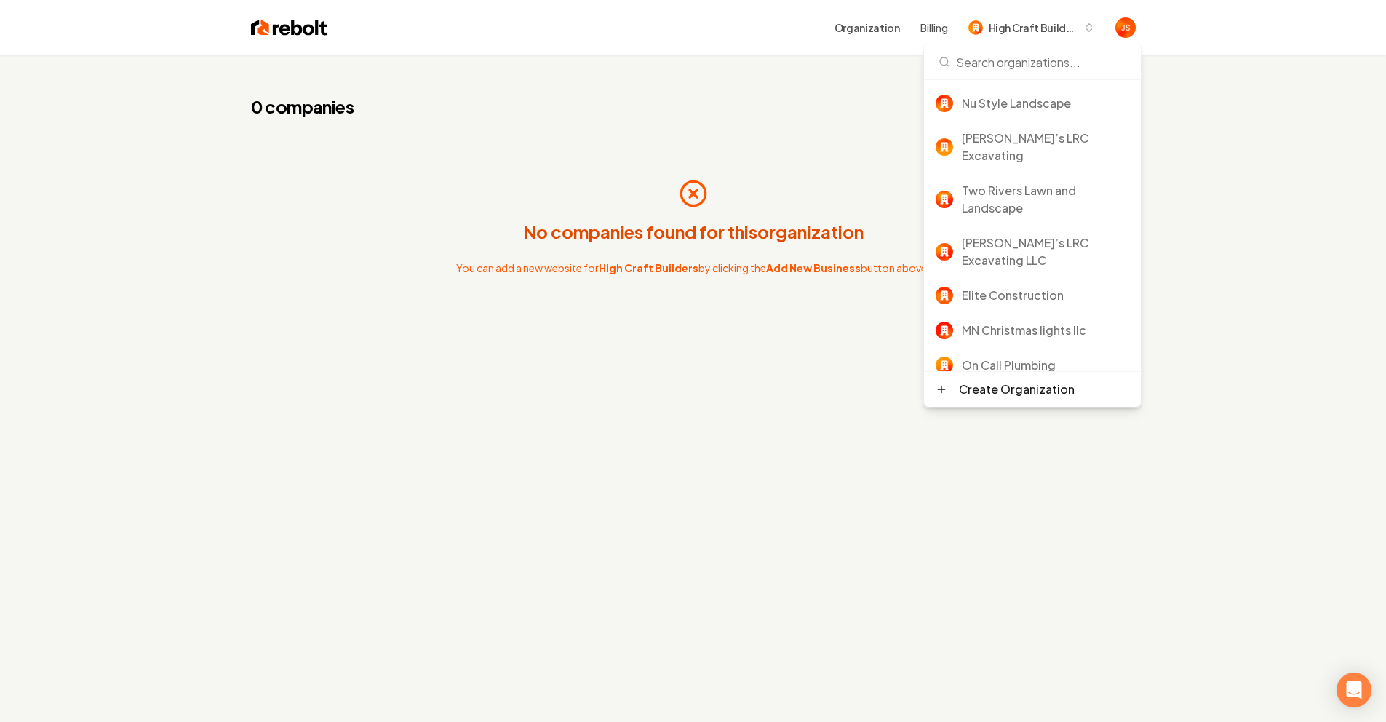
click at [1008, 391] on div "Rebolt Site Builder" at bounding box center [1045, 399] width 167 height 17
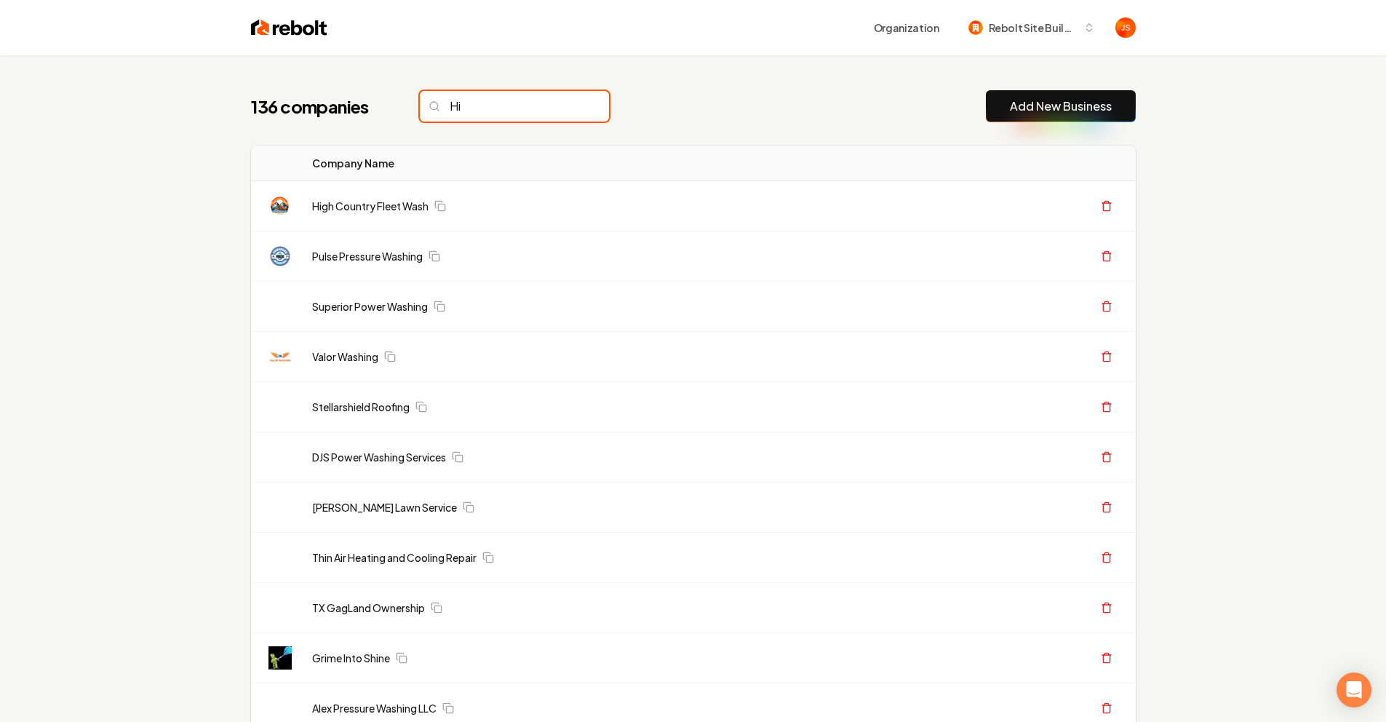
type input "H"
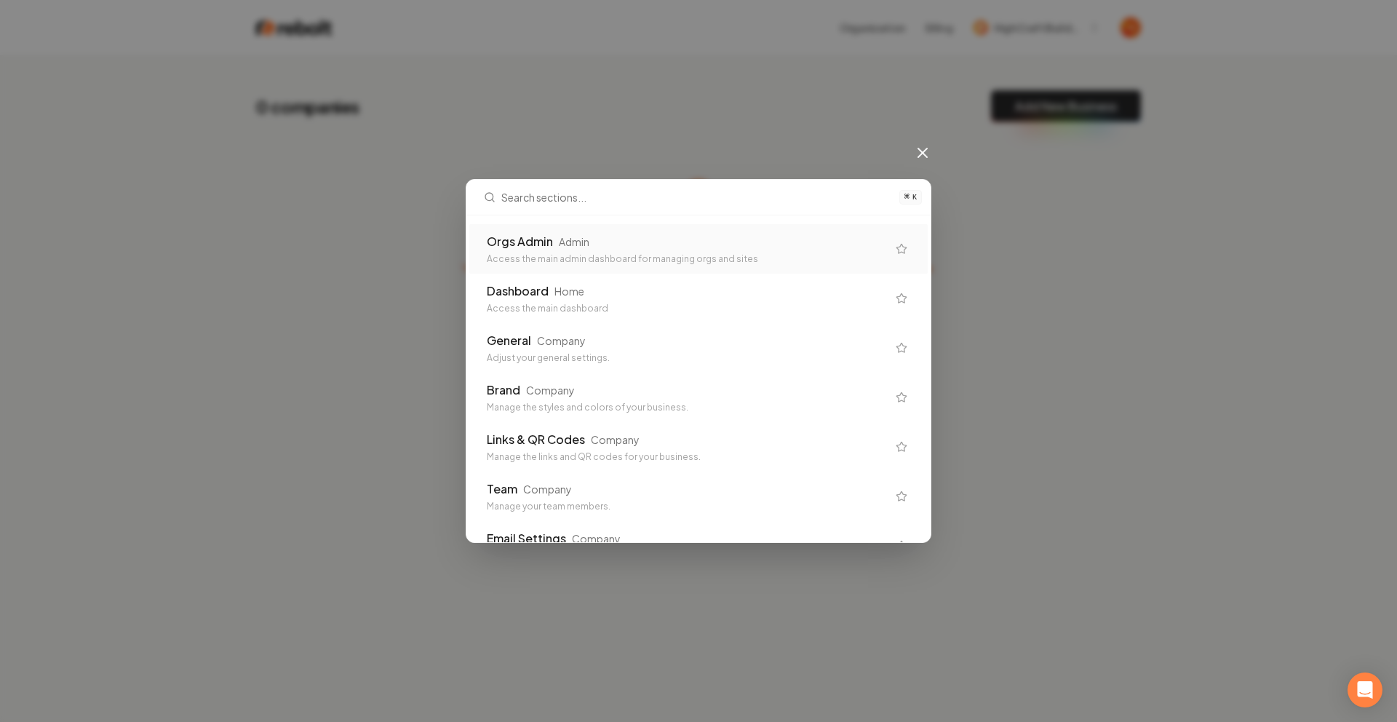
click at [621, 255] on div "Access the main admin dashboard for managing orgs and sites" at bounding box center [687, 259] width 400 height 12
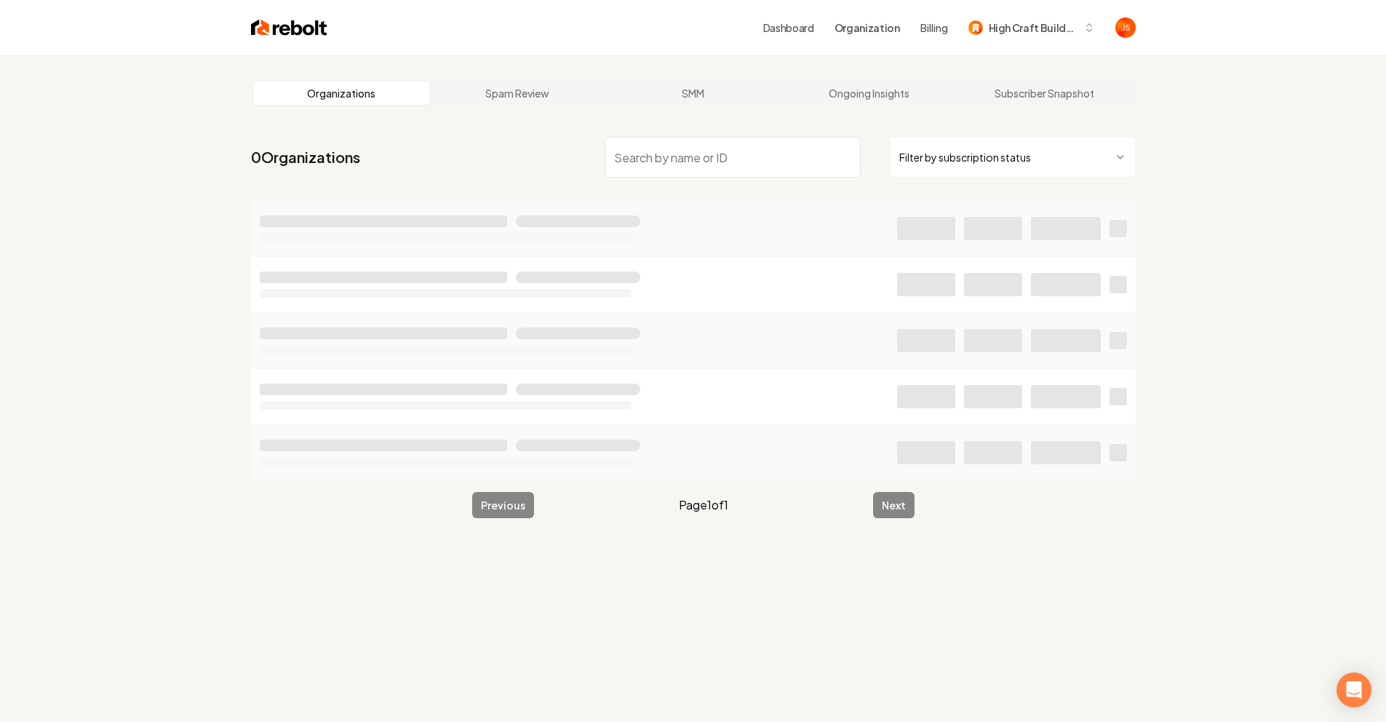
click at [979, 156] on html "Dashboard Organization Billing High Craft Builders Organizations Spam Review SM…" at bounding box center [693, 361] width 1386 height 722
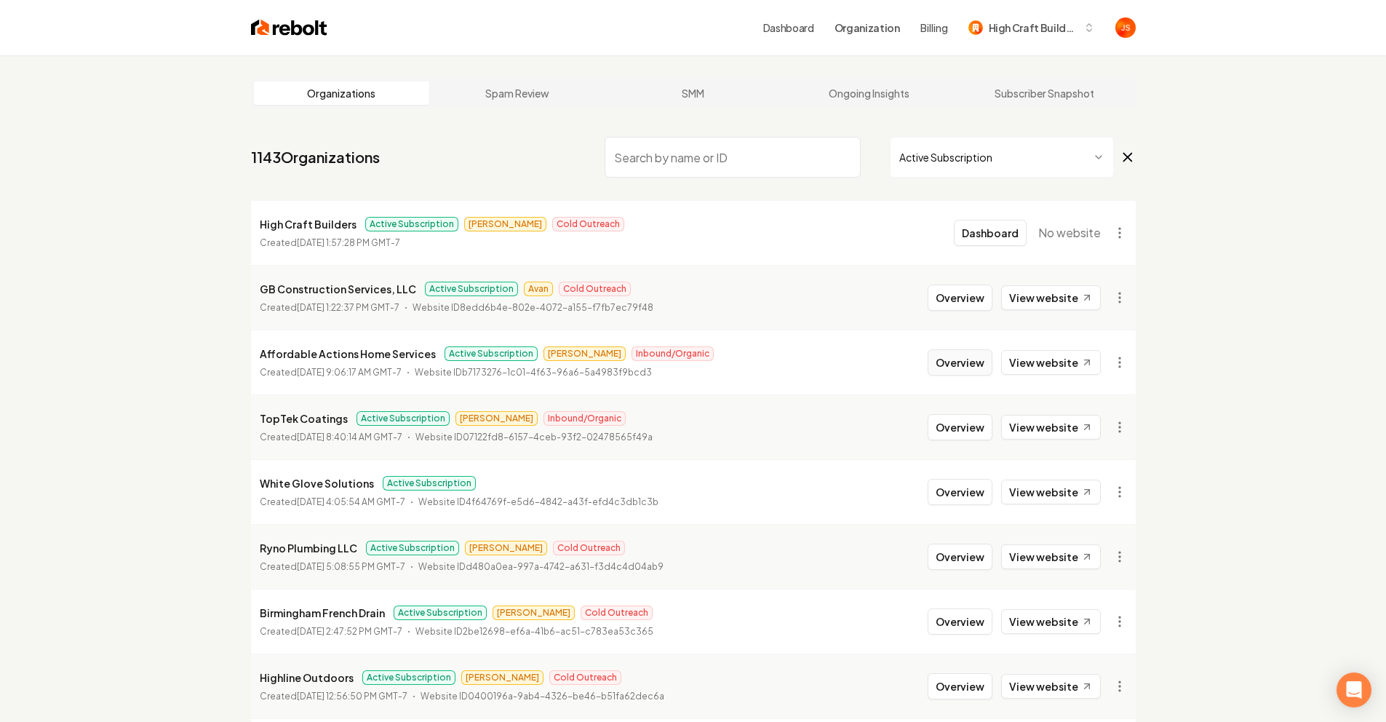
click at [934, 357] on button "Overview" at bounding box center [960, 362] width 65 height 26
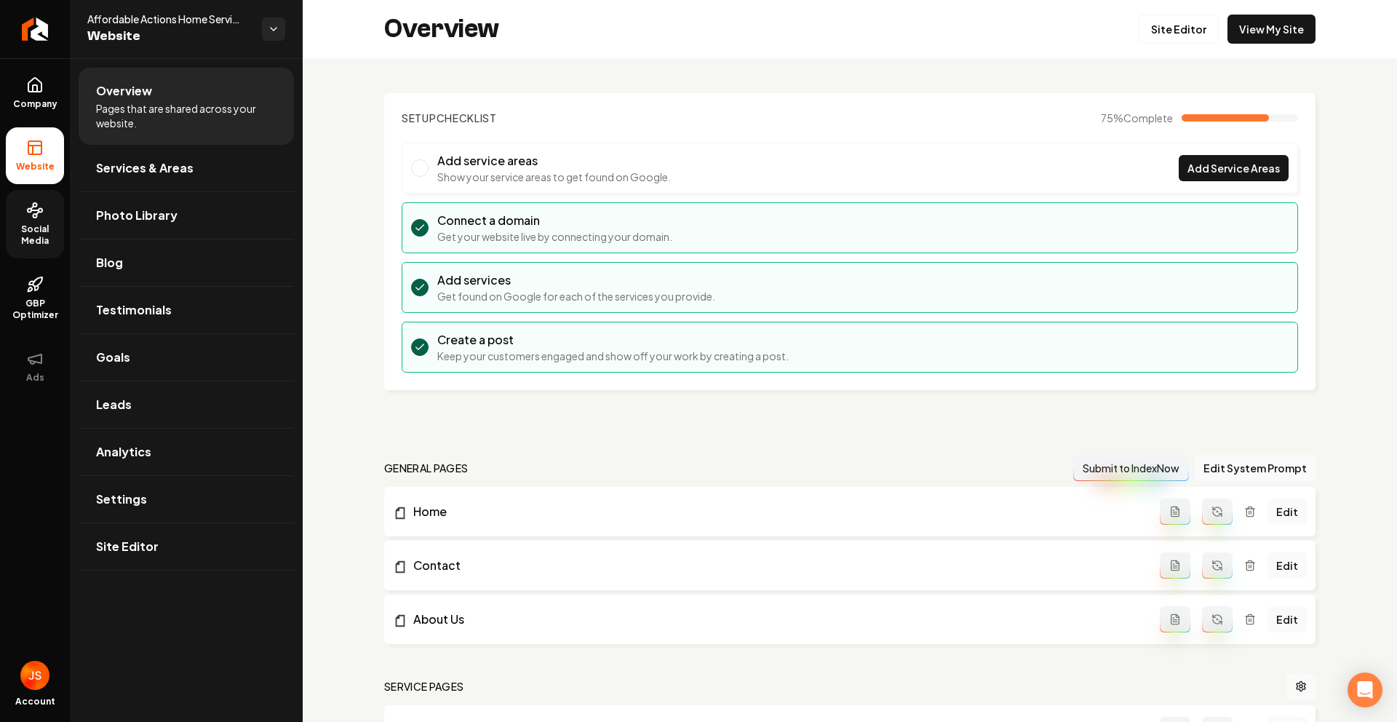
click at [28, 215] on icon at bounding box center [34, 210] width 17 height 17
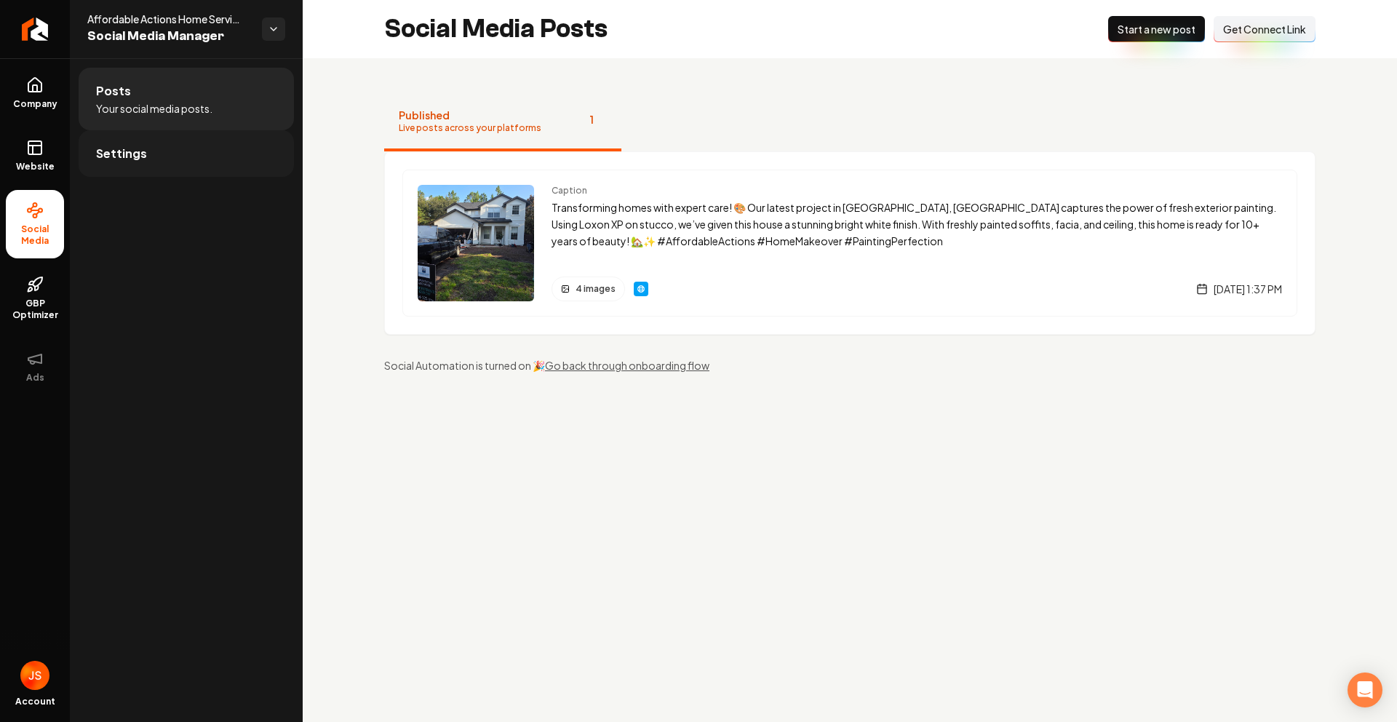
click at [151, 138] on link "Settings" at bounding box center [186, 153] width 215 height 47
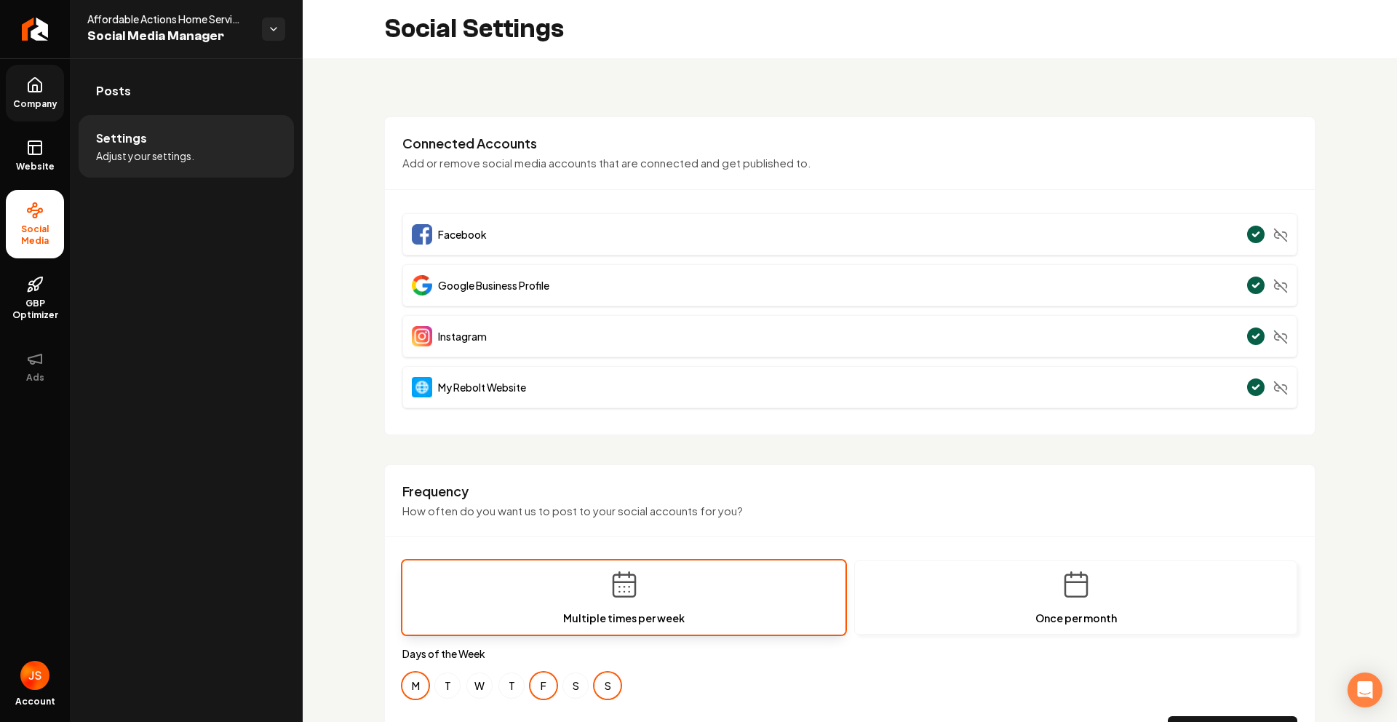
click at [18, 92] on link "Company" at bounding box center [35, 93] width 58 height 57
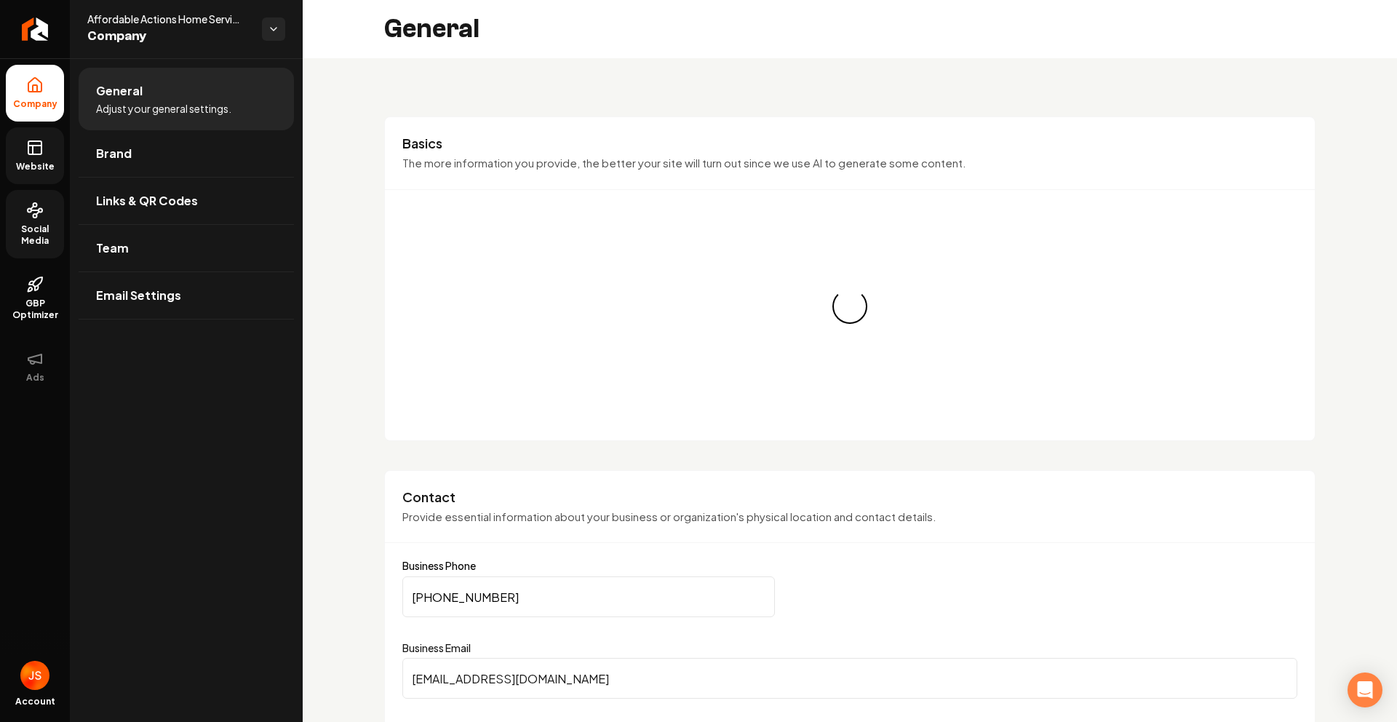
click at [47, 182] on link "Website" at bounding box center [35, 155] width 58 height 57
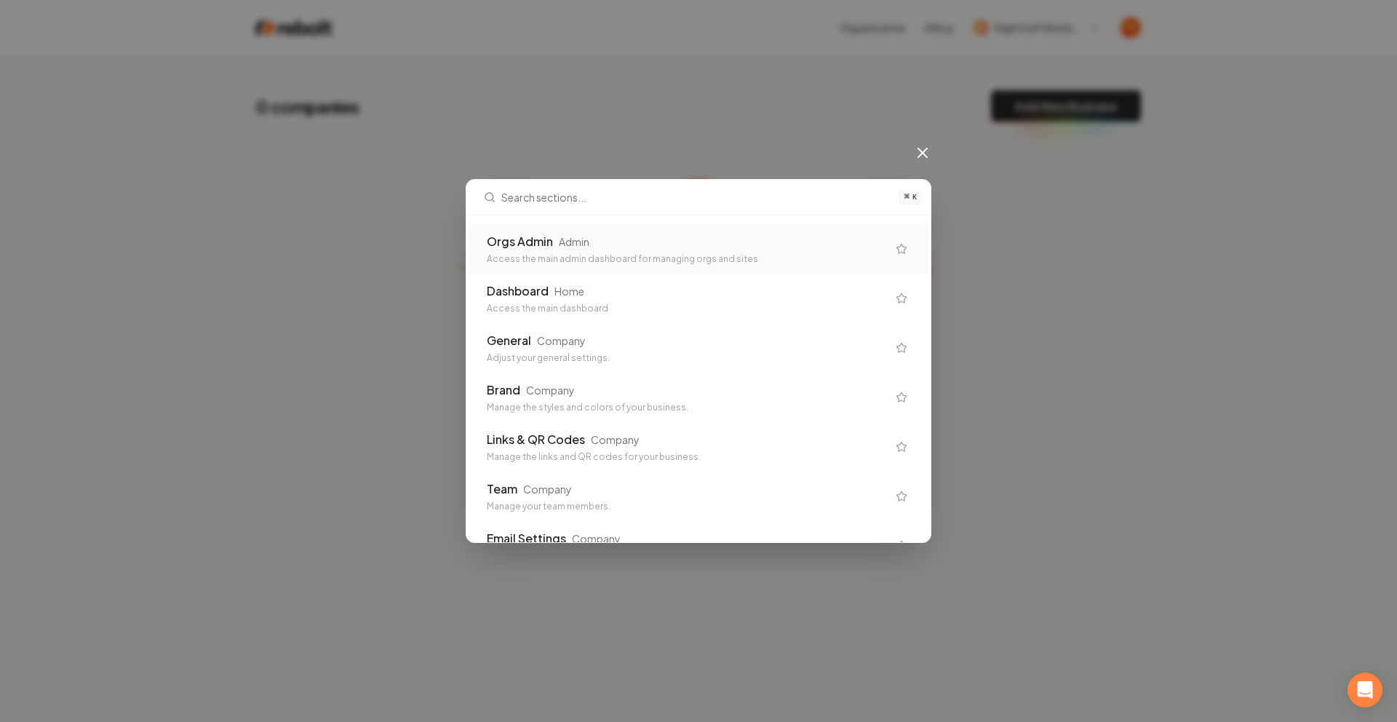
click at [617, 251] on div "Orgs Admin Admin Access the main admin dashboard for managing orgs and sites" at bounding box center [687, 249] width 400 height 32
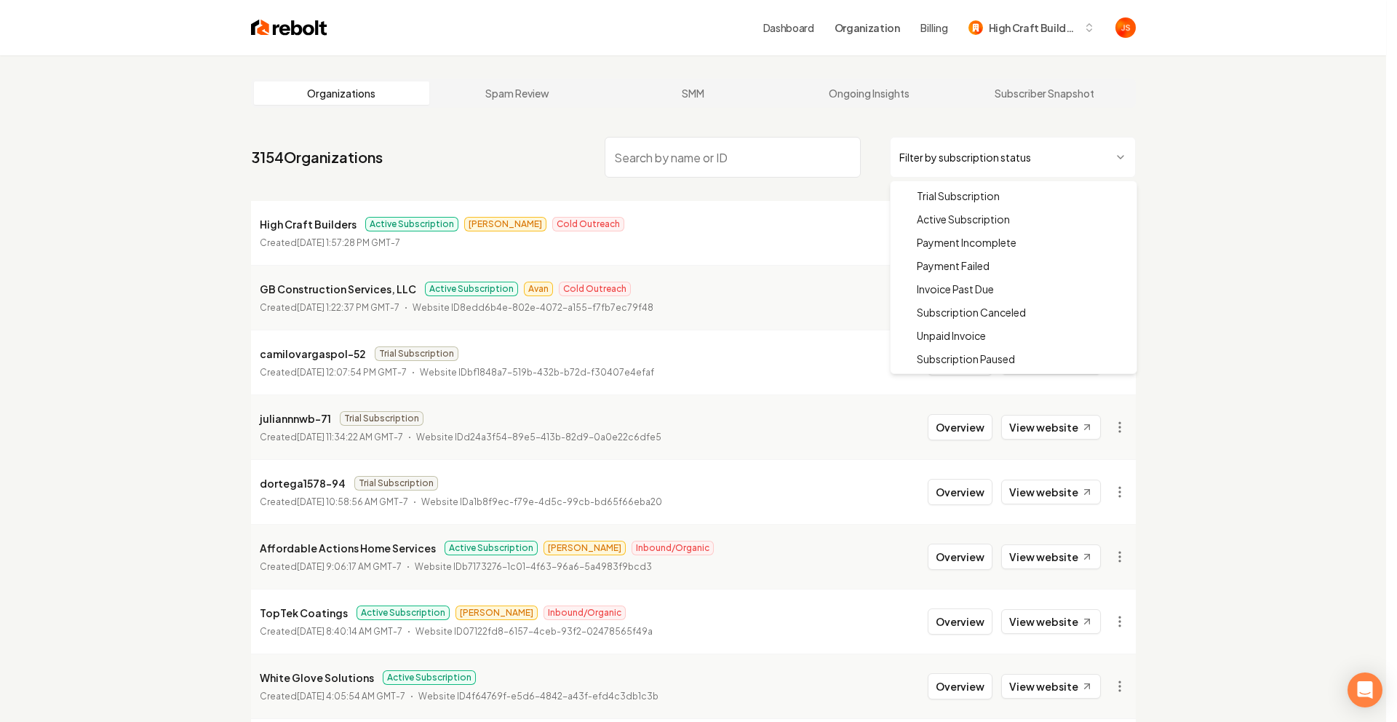
click at [939, 145] on html "Dashboard Organization Billing High Craft Builders Organizations Spam Review SM…" at bounding box center [698, 361] width 1397 height 722
drag, startPoint x: 929, startPoint y: 225, endPoint x: 816, endPoint y: 183, distance: 119.7
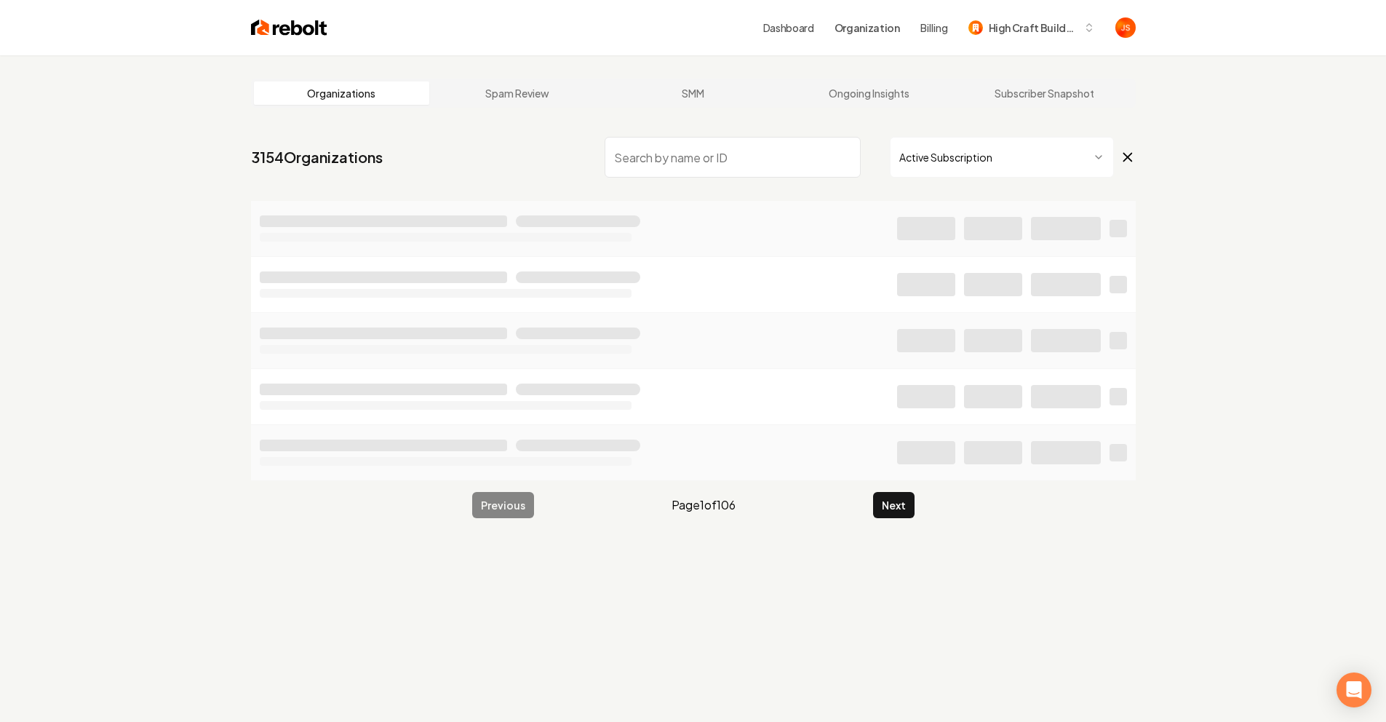
click at [738, 165] on input "search" at bounding box center [733, 157] width 256 height 41
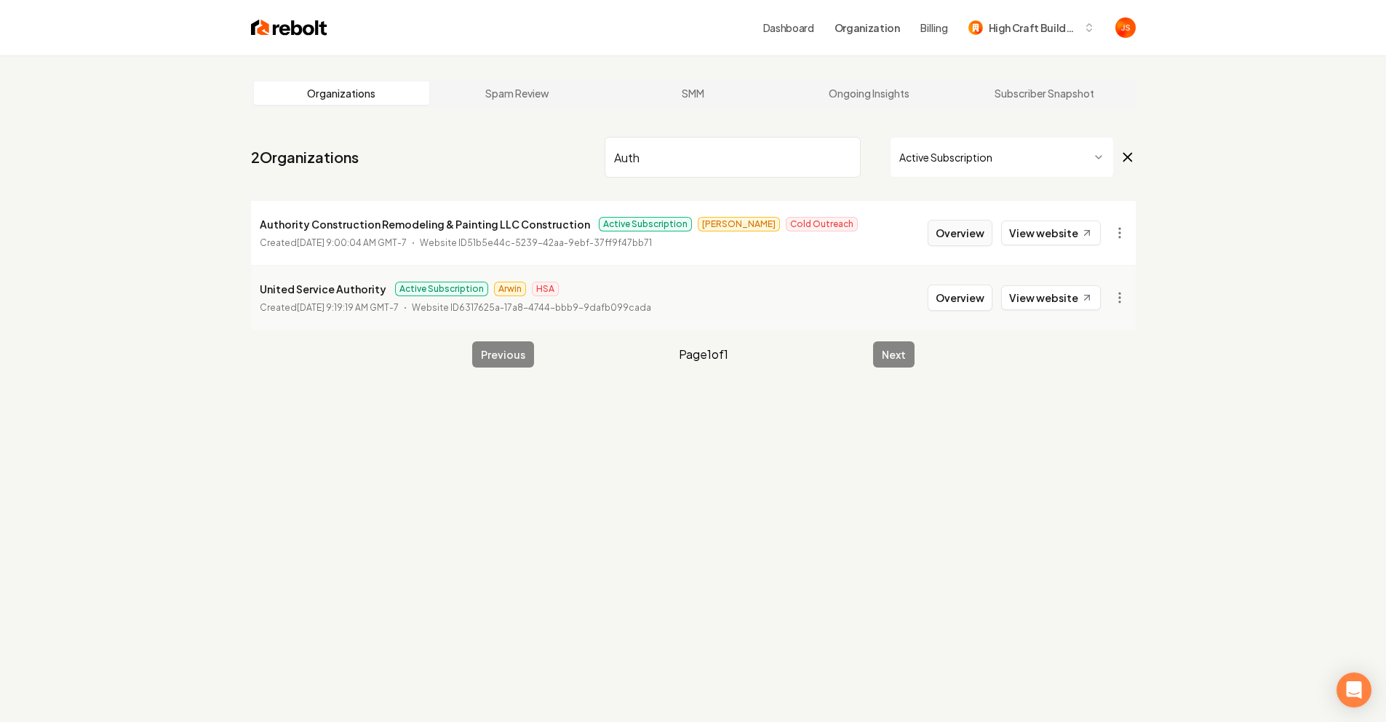
type input "Auth"
click at [972, 236] on button "Overview" at bounding box center [960, 233] width 65 height 26
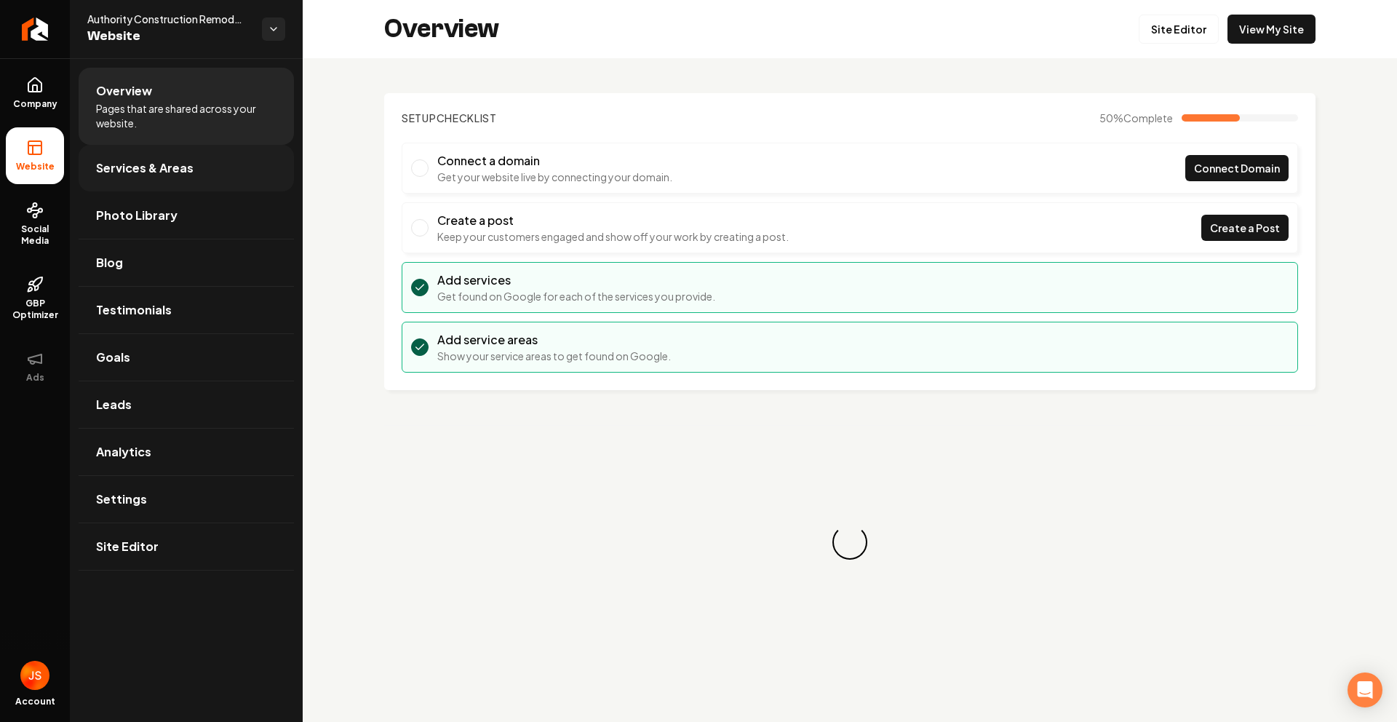
click at [161, 167] on span "Services & Areas" at bounding box center [145, 167] width 98 height 17
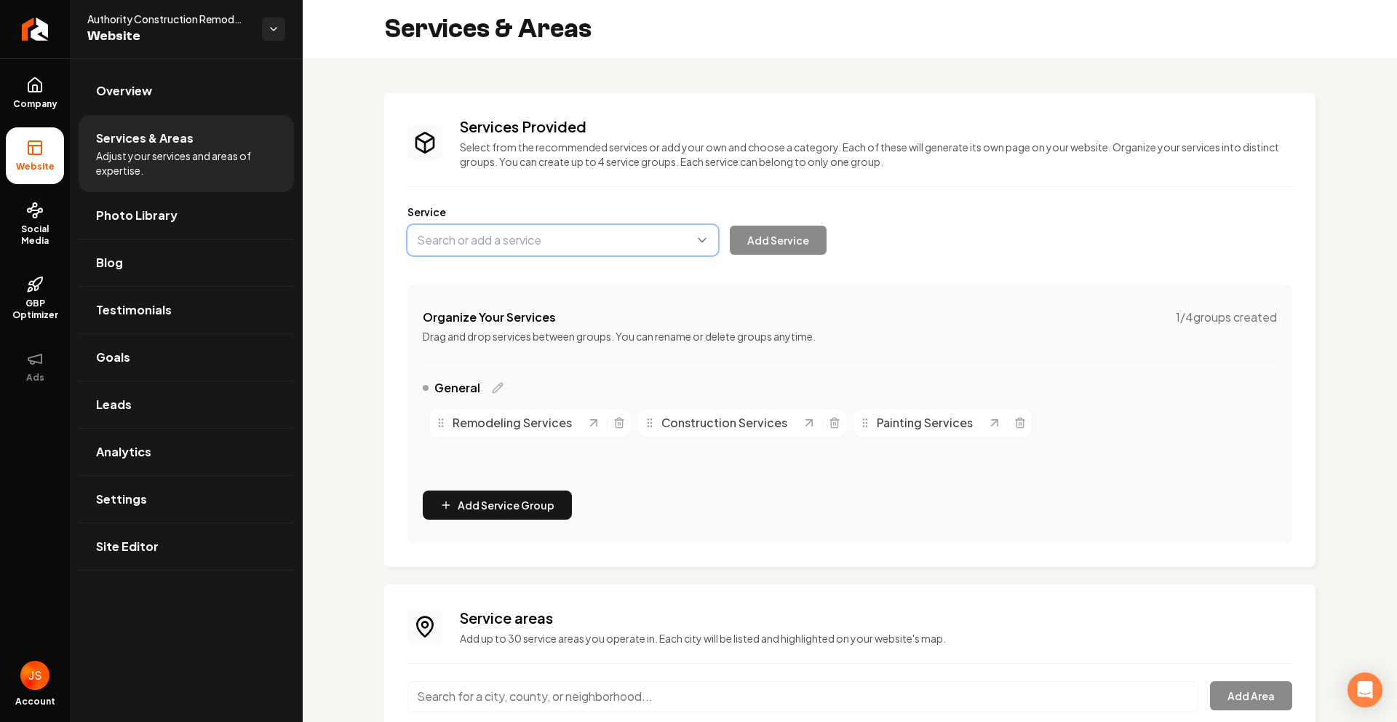
click at [585, 247] on button "Main content area" at bounding box center [563, 240] width 311 height 31
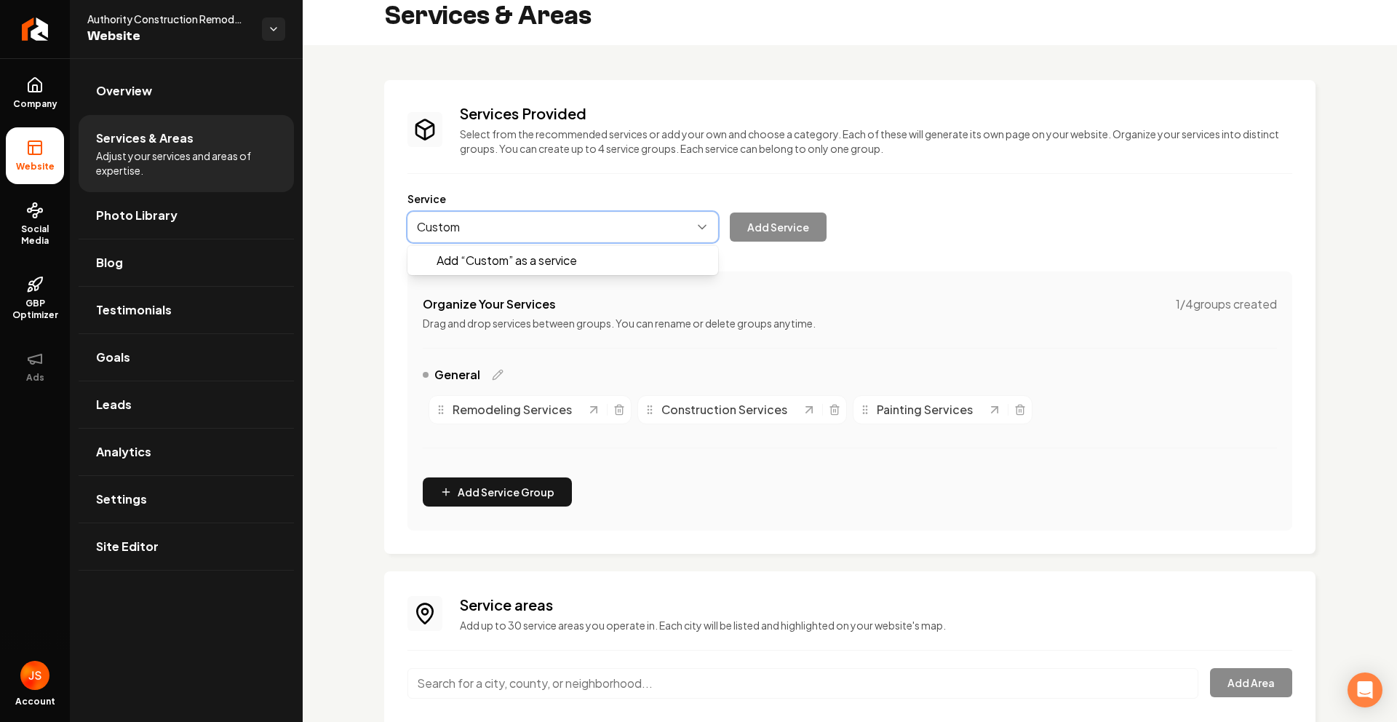
scroll to position [10, 0]
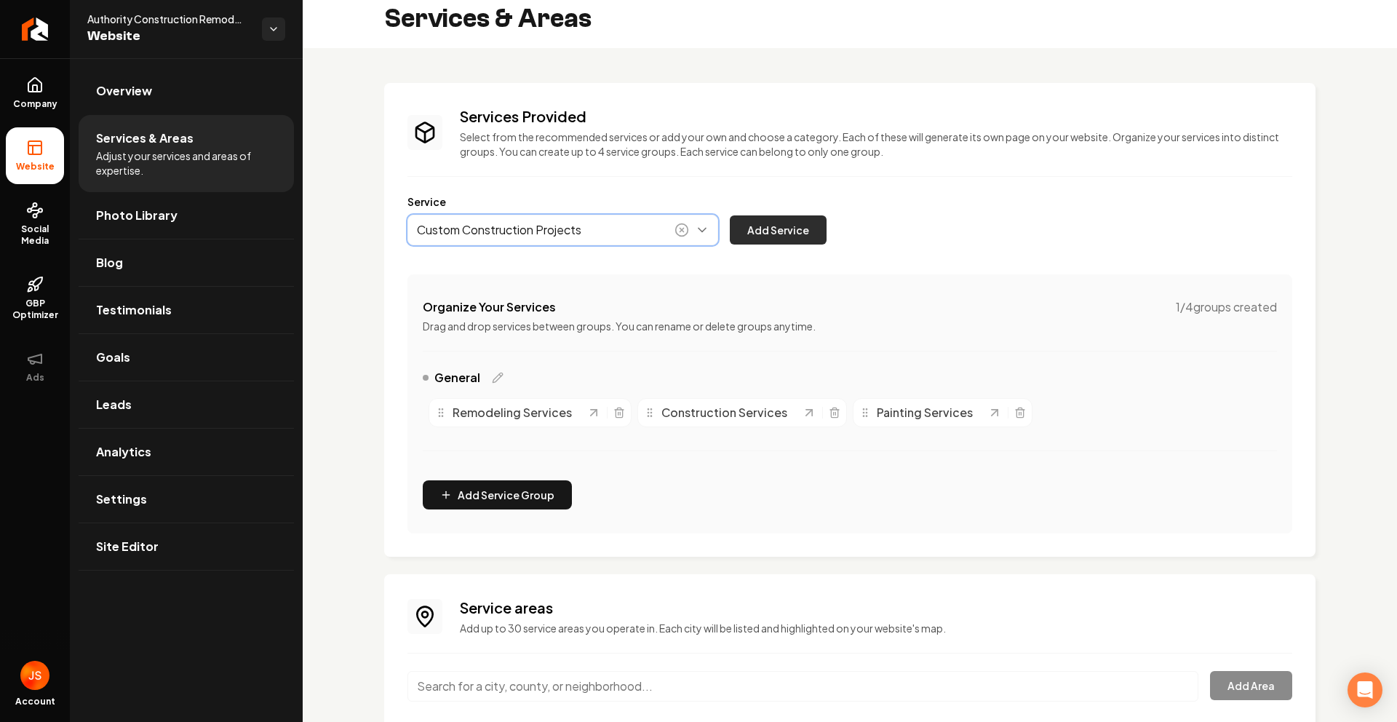
type input "Custom Construction Projects"
click at [787, 223] on button "Add Service" at bounding box center [778, 229] width 97 height 29
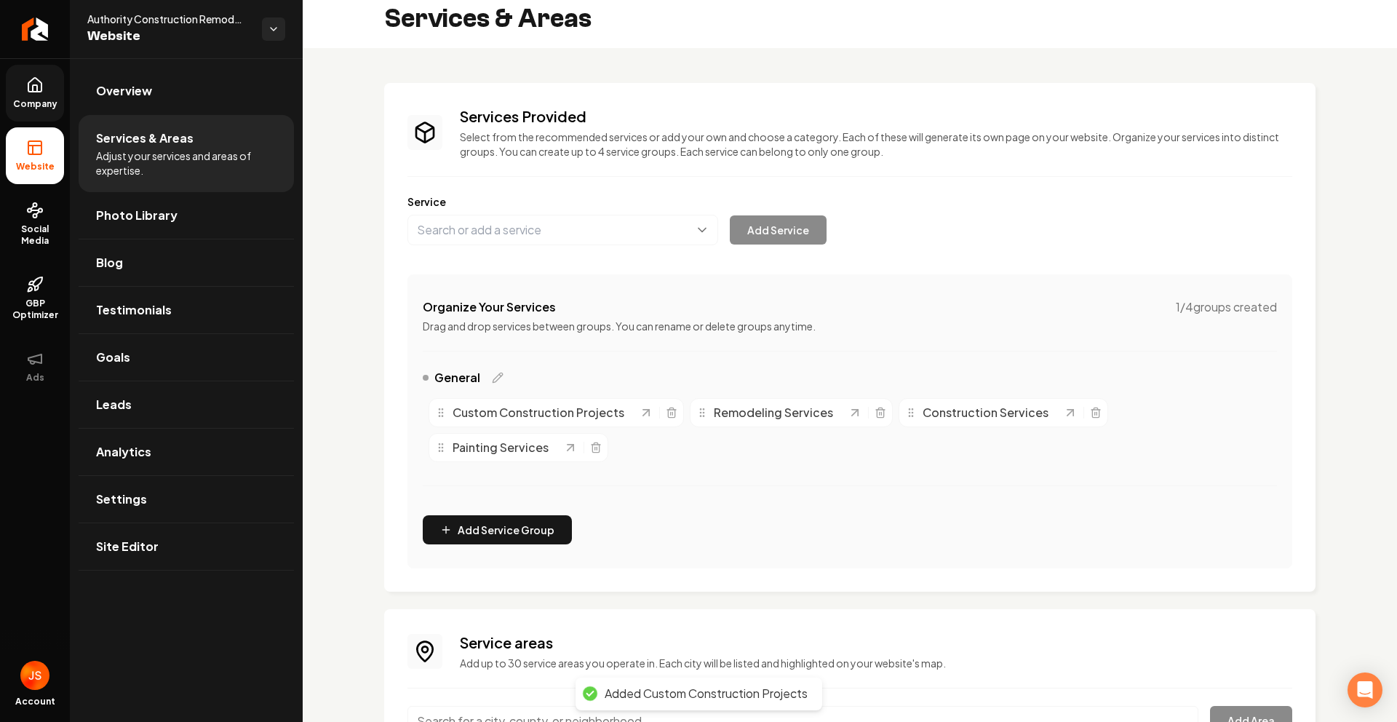
click at [11, 111] on link "Company" at bounding box center [35, 93] width 58 height 57
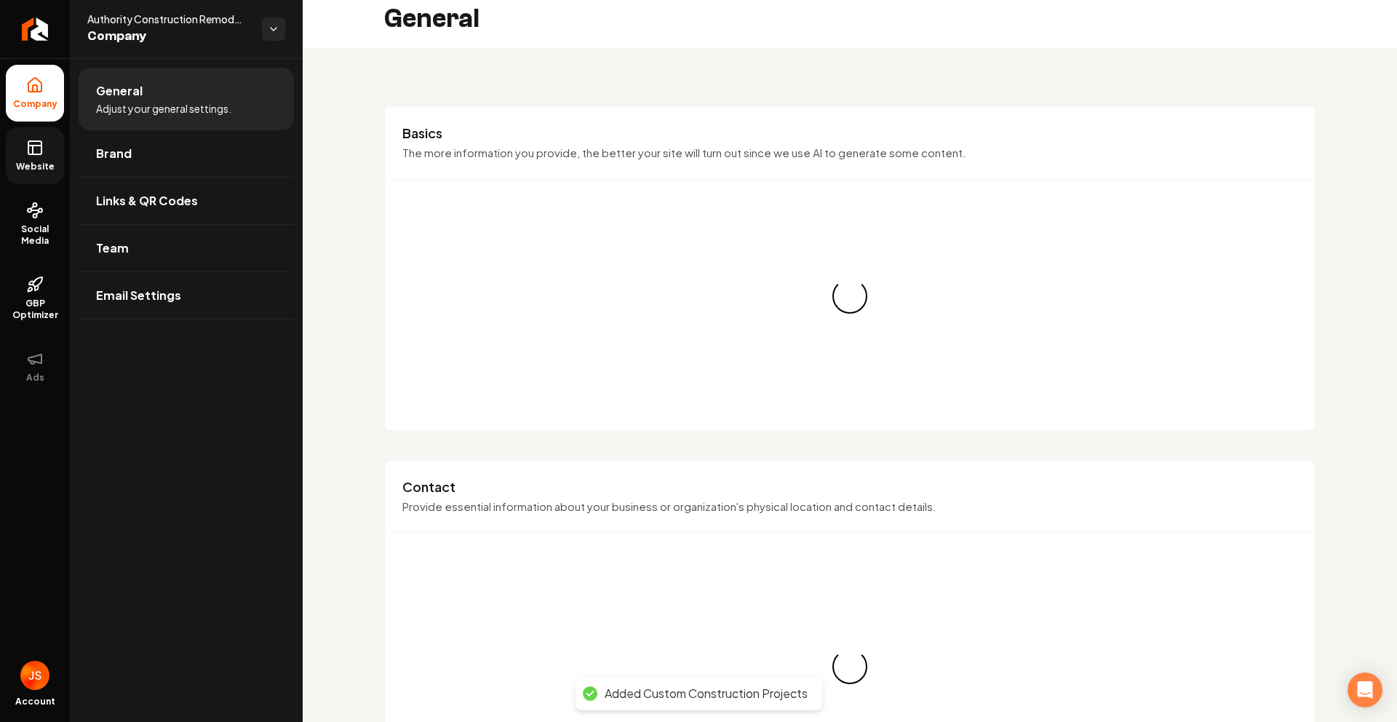
click at [20, 138] on link "Website" at bounding box center [35, 155] width 58 height 57
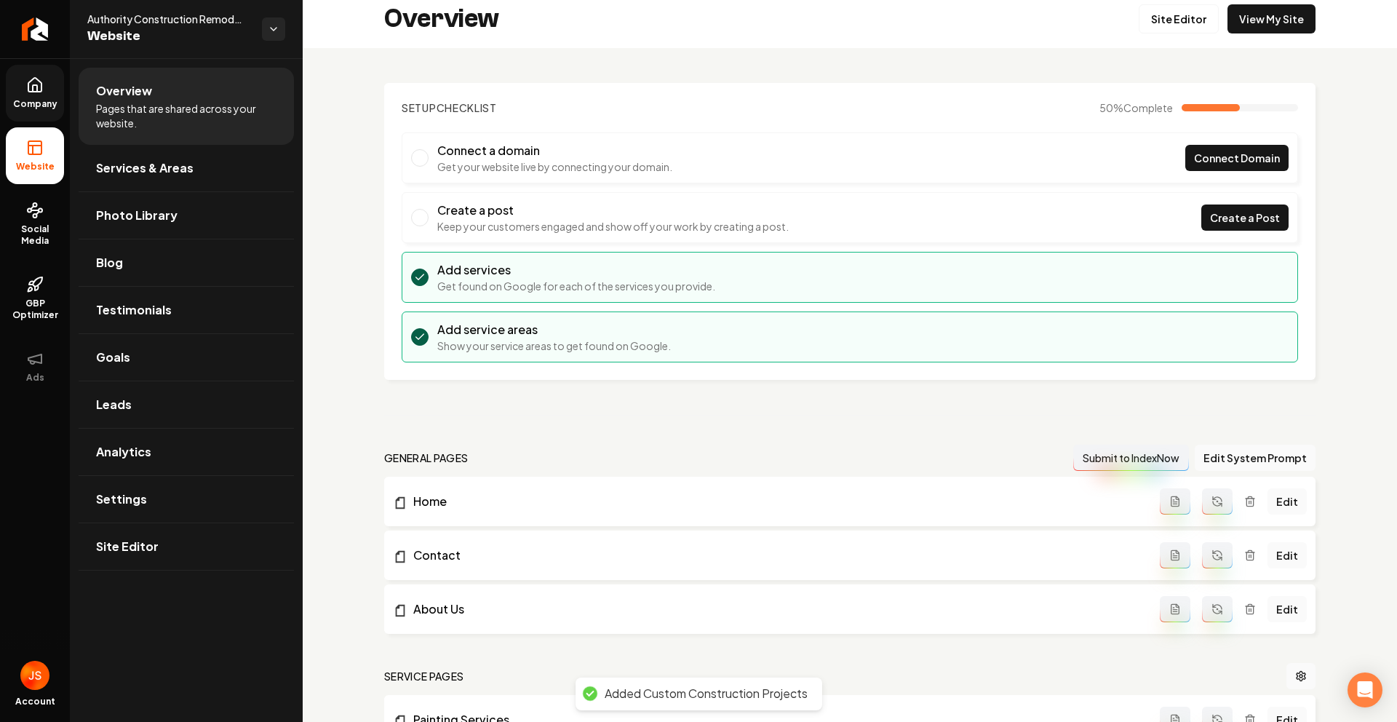
click at [30, 146] on icon at bounding box center [34, 146] width 13 height 0
click at [1172, 16] on link "Site Editor" at bounding box center [1179, 18] width 80 height 29
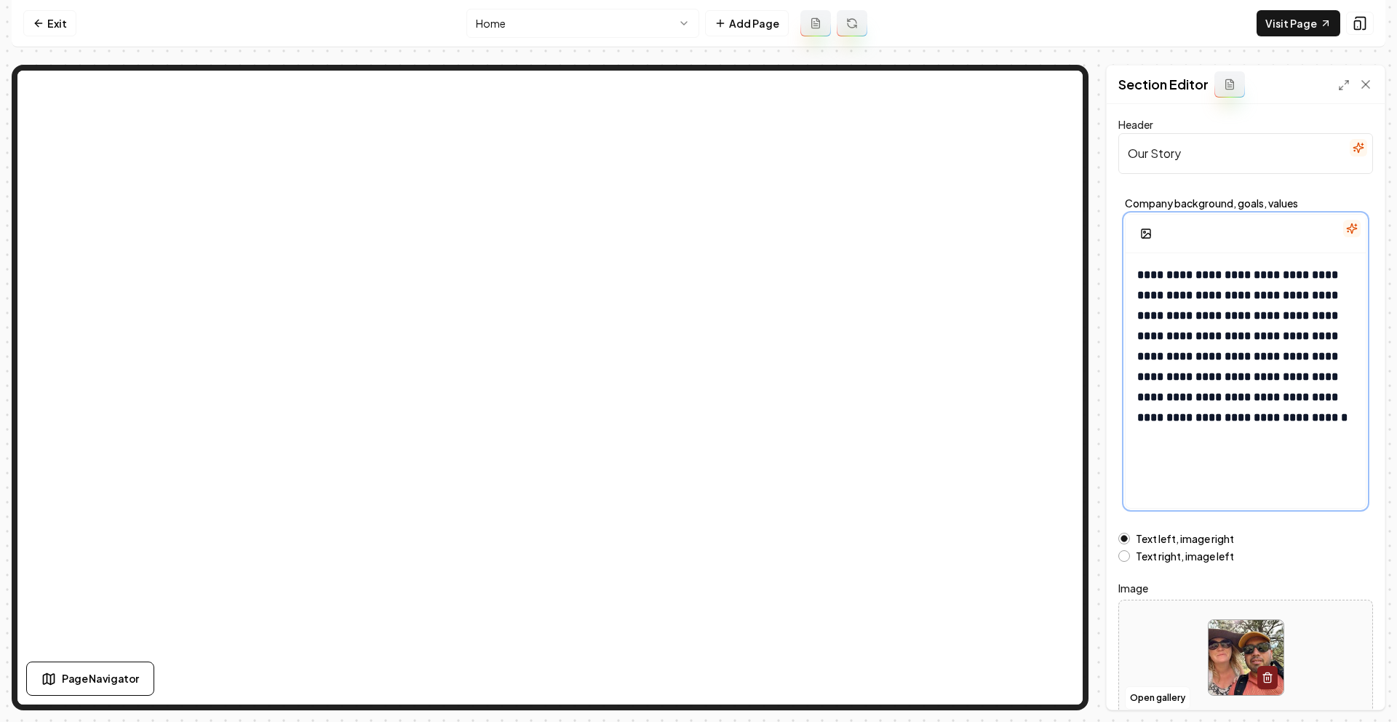
click at [1229, 293] on strong "**********" at bounding box center [1242, 346] width 210 height 154
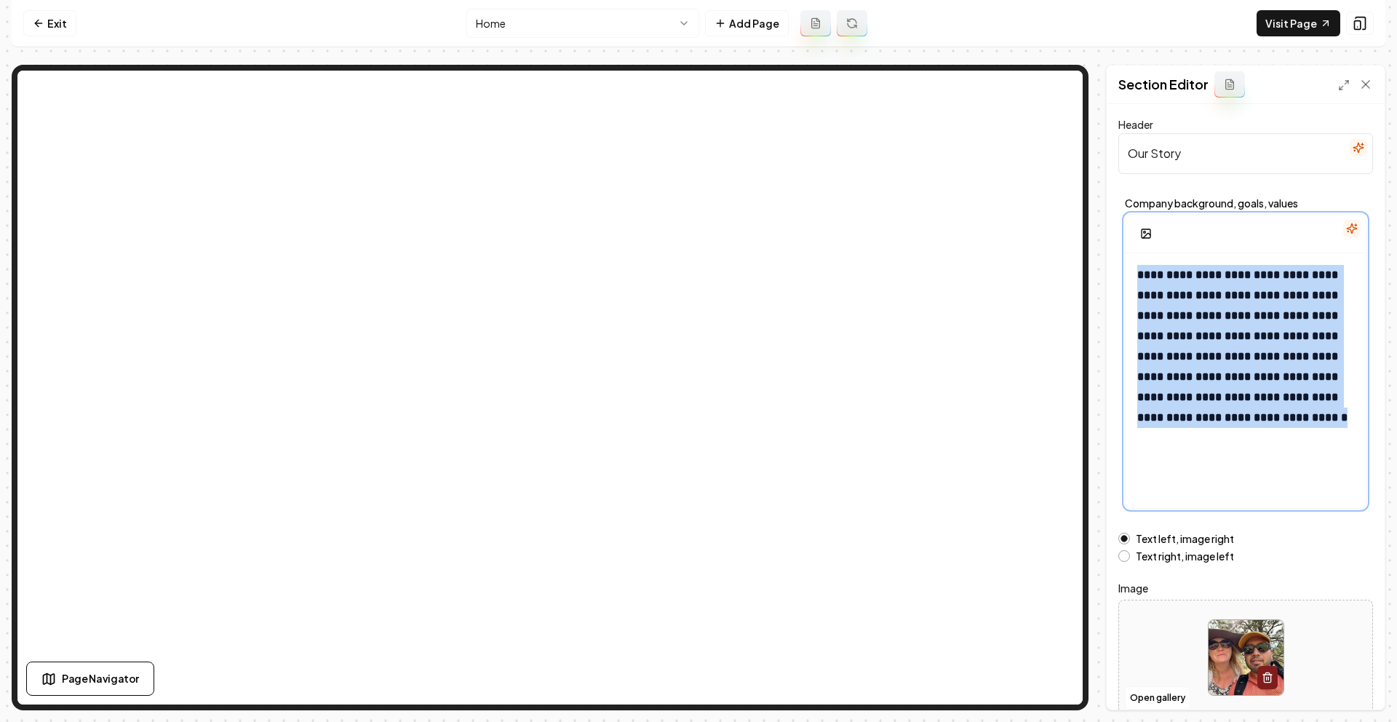
click at [1229, 293] on strong "**********" at bounding box center [1242, 346] width 210 height 154
copy strong "**********"
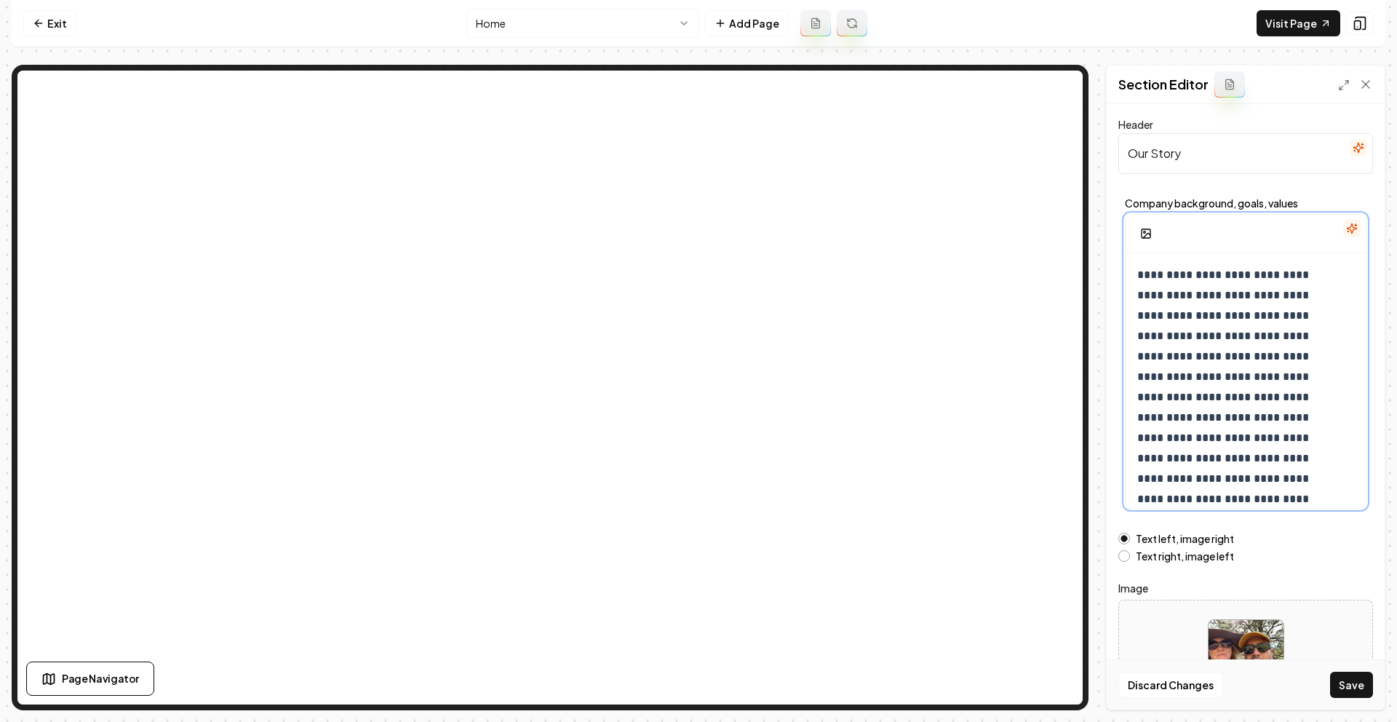
scroll to position [247, 0]
click at [1352, 683] on button "Save" at bounding box center [1351, 685] width 43 height 26
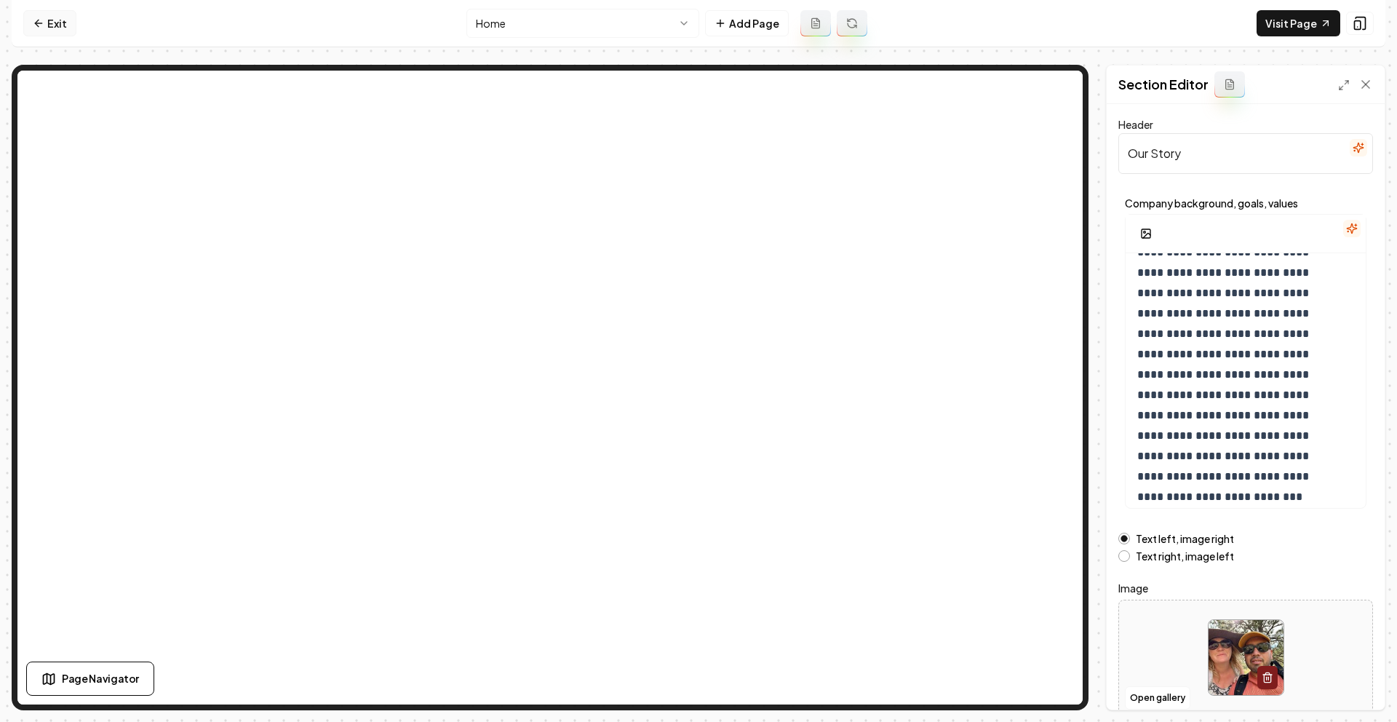
click at [55, 32] on link "Exit" at bounding box center [49, 23] width 53 height 26
